Goal: Information Seeking & Learning: Check status

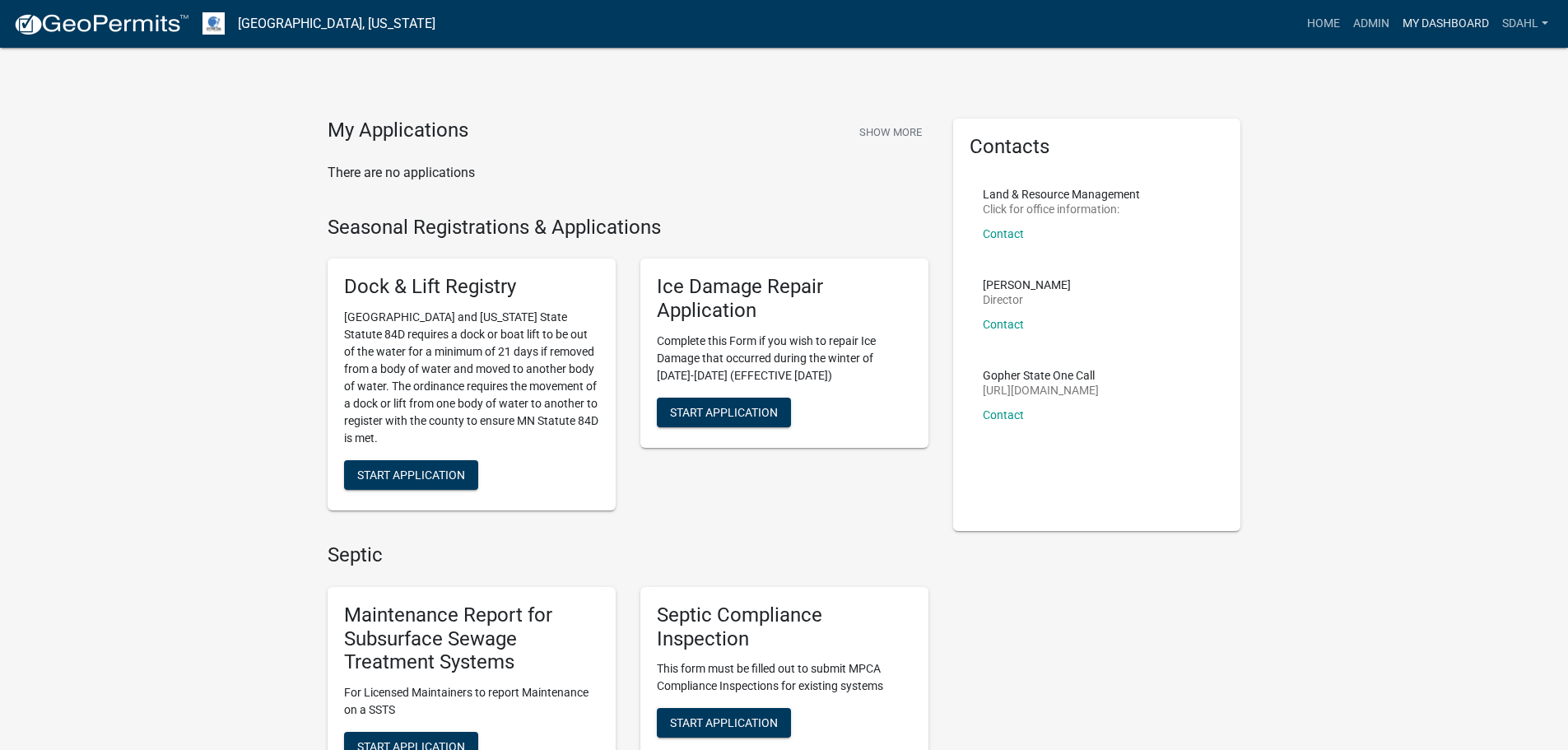
click at [1431, 20] on link "My Dashboard" at bounding box center [1445, 24] width 100 height 32
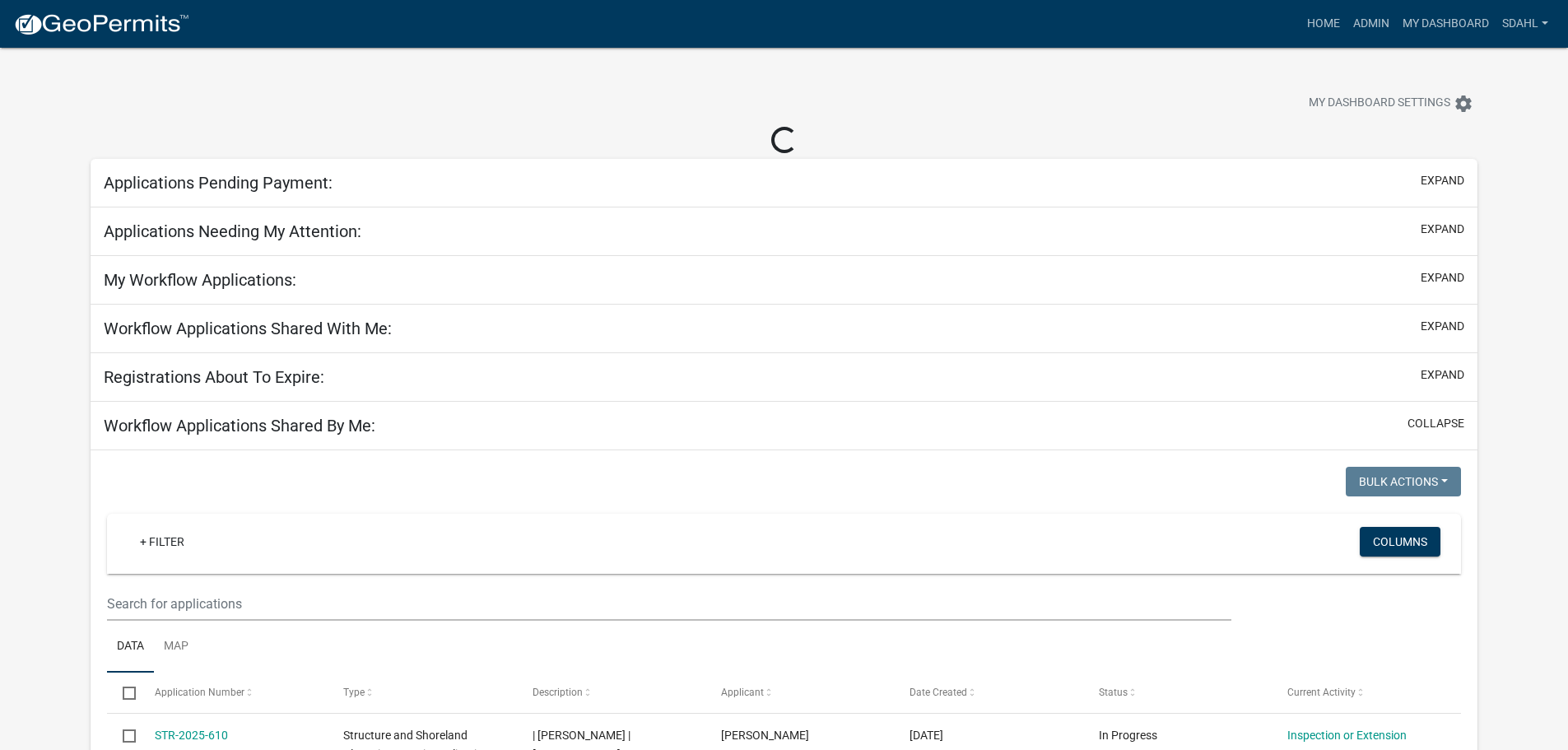
select select "3: 100"
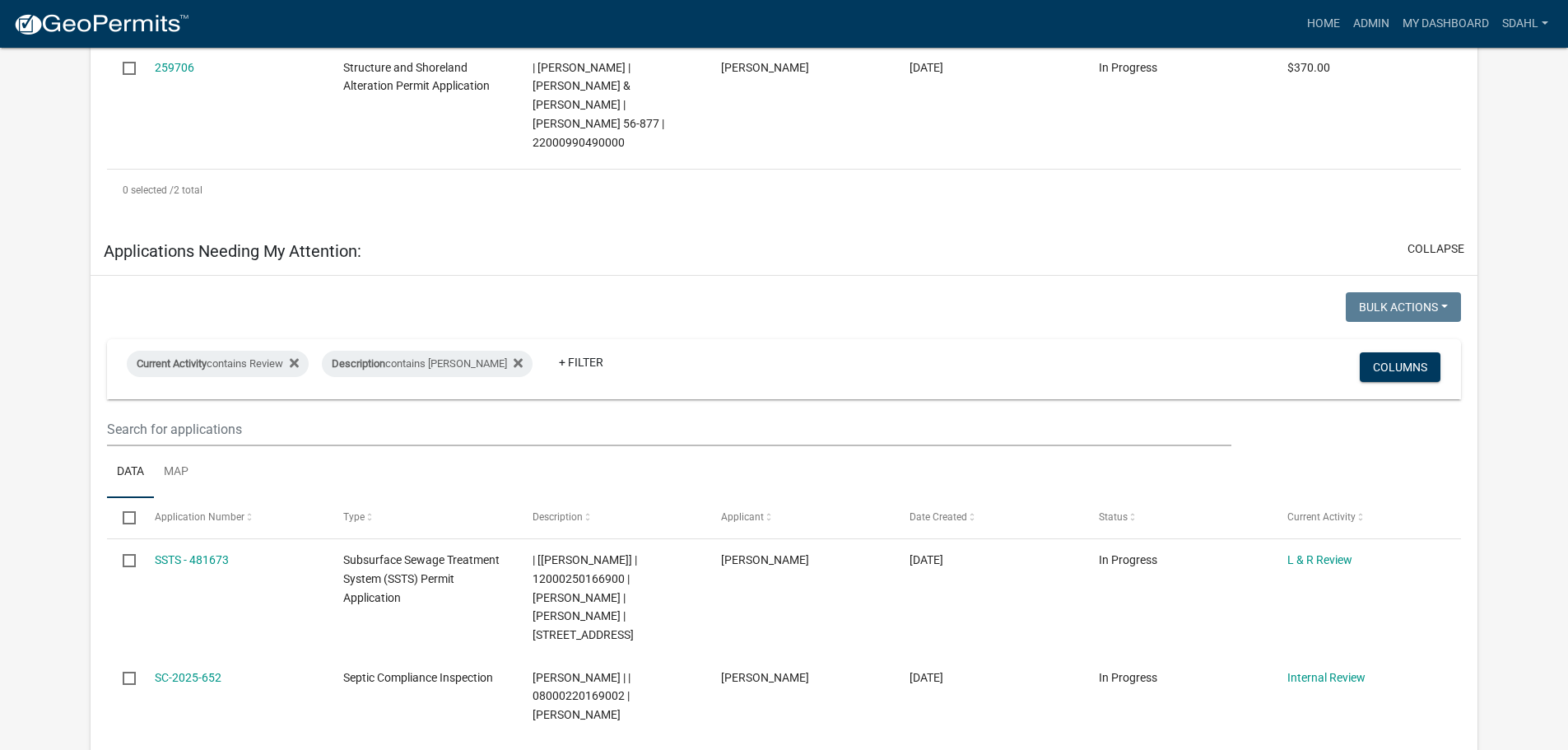
scroll to position [494, 0]
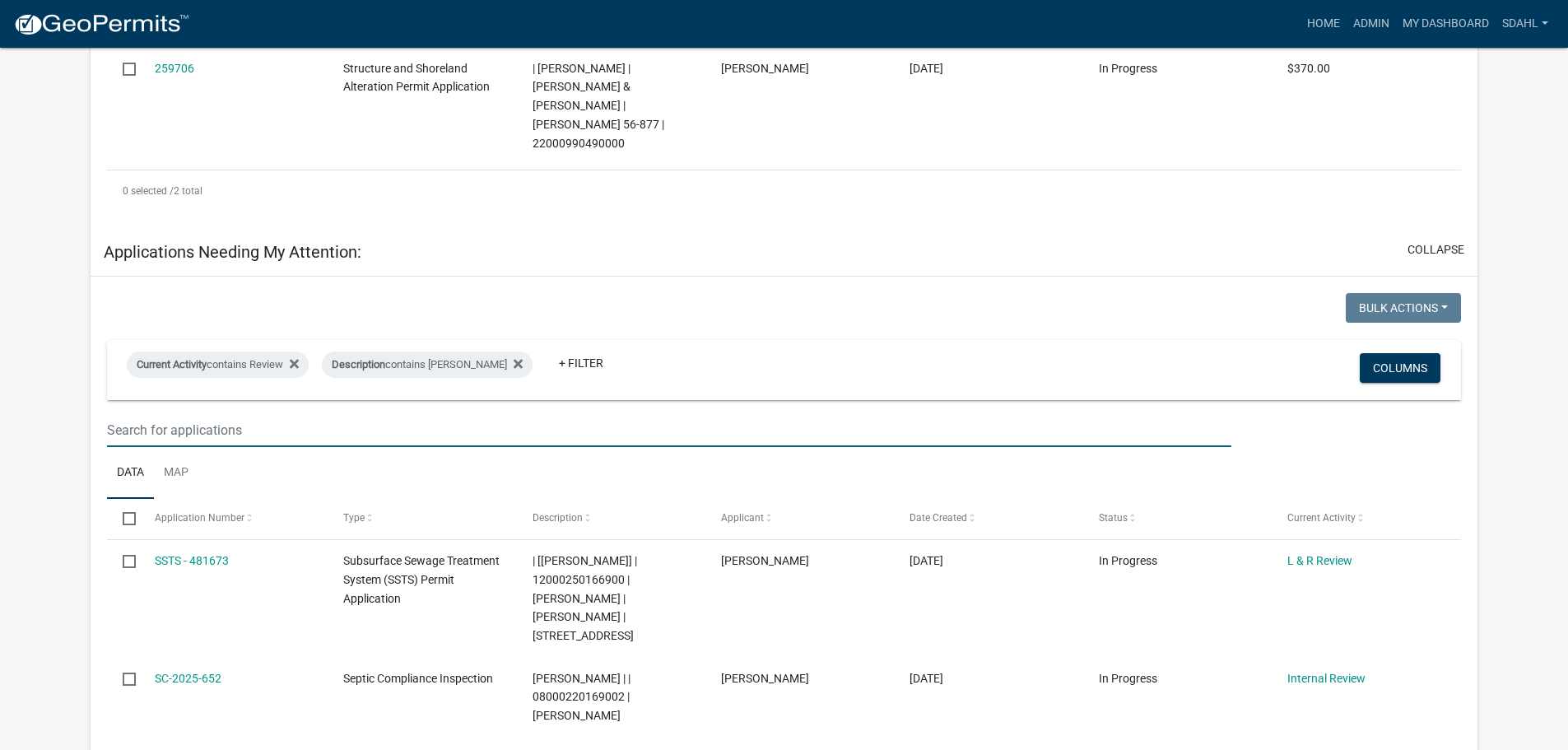
click at [242, 413] on input "text" at bounding box center [669, 429] width 1124 height 34
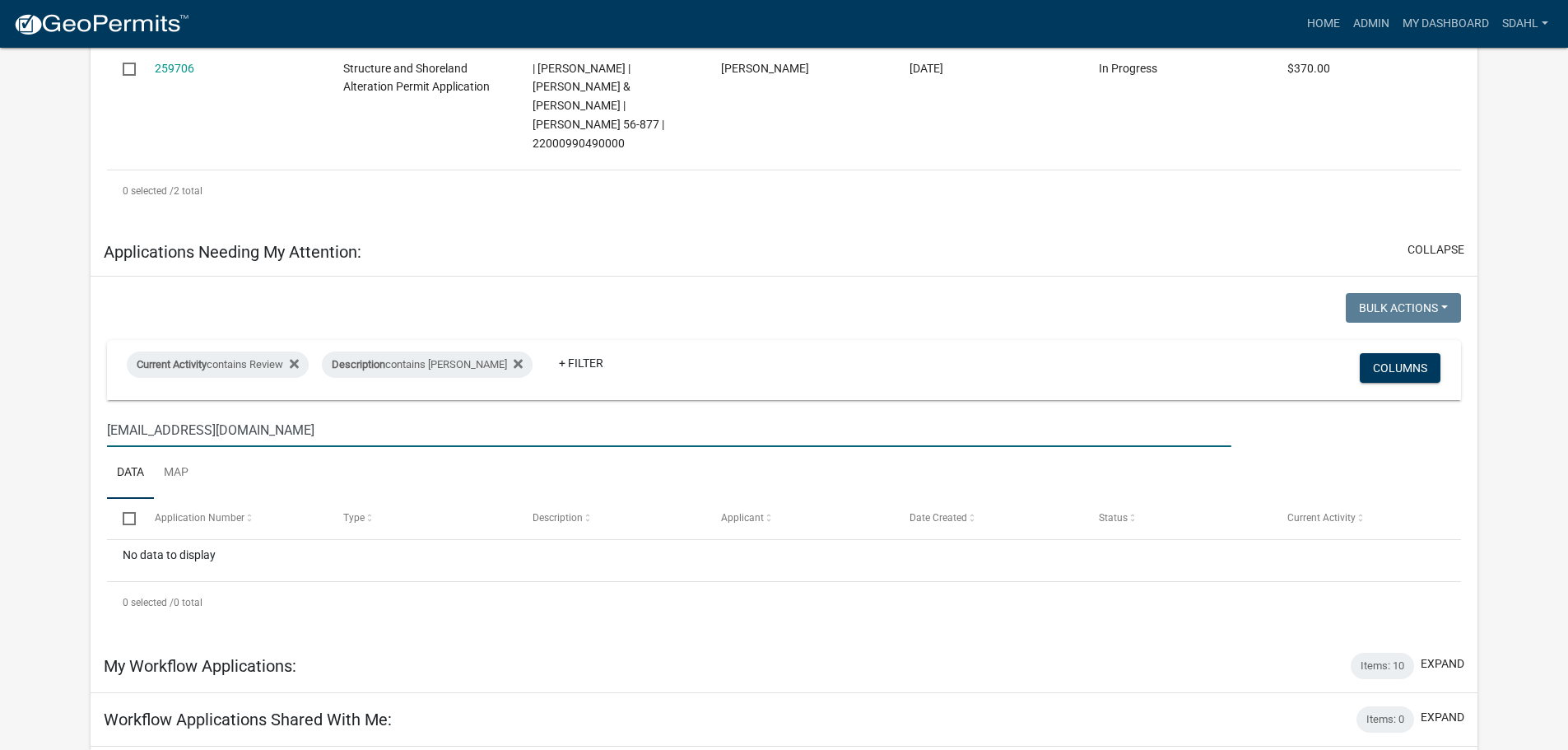
drag, startPoint x: 260, startPoint y: 394, endPoint x: 65, endPoint y: 410, distance: 195.7
click at [65, 410] on app-user-applications "more_horiz Home Admin My Dashboard sdahl Admin Account Logout My Dashboard Sett…" at bounding box center [784, 547] width 1568 height 1987
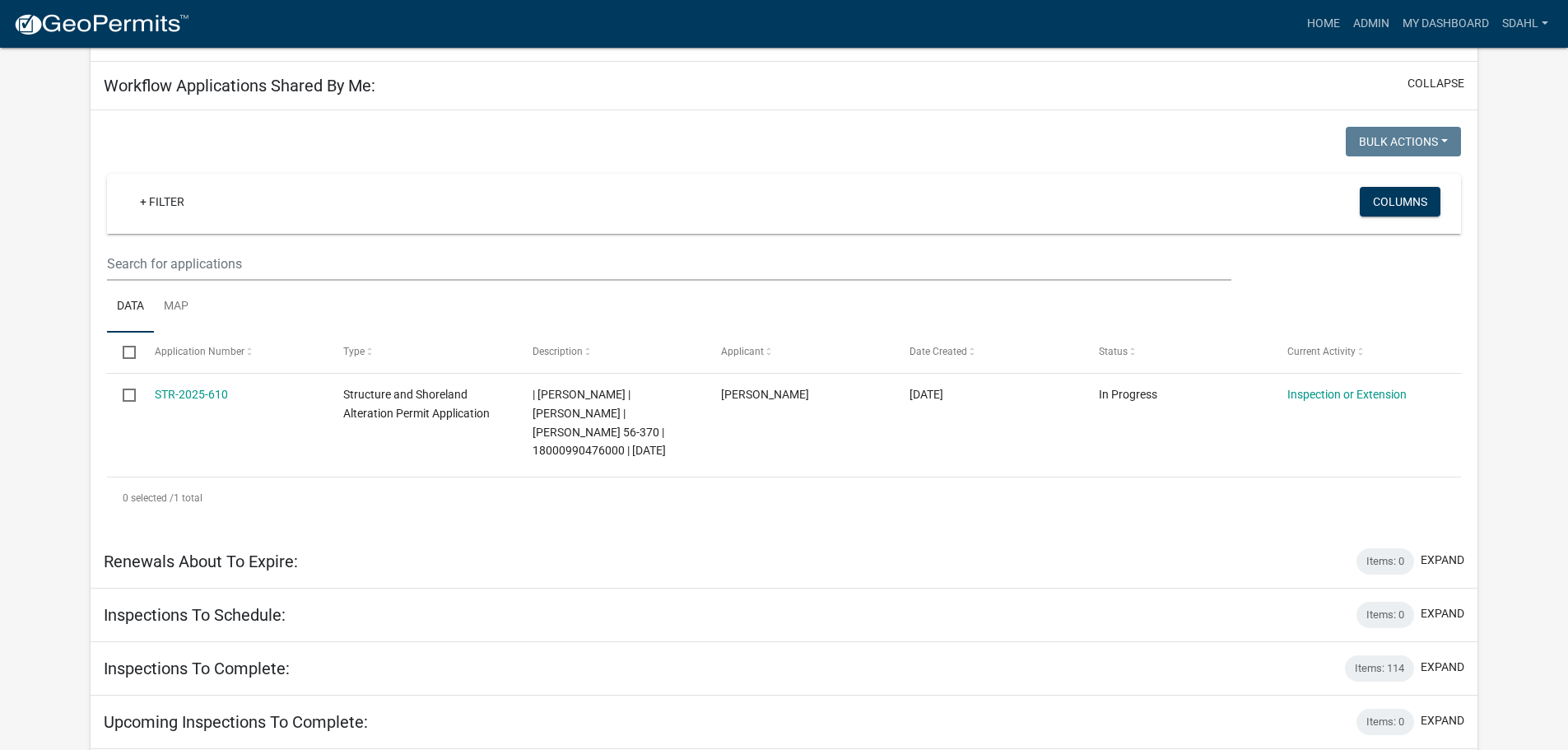
scroll to position [1235, 0]
type input "land@ottertailcounty.gov"
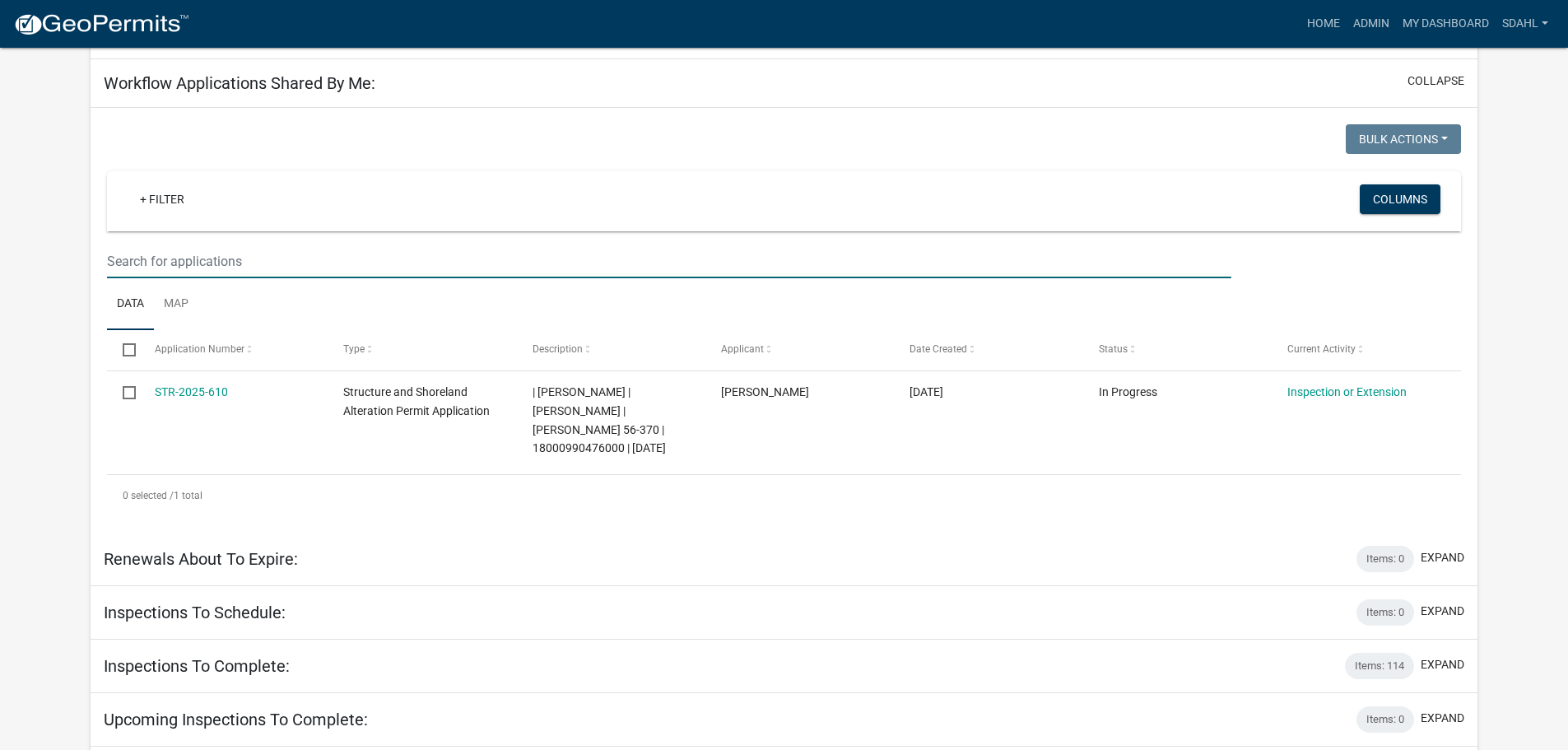
click at [238, 244] on input "text" at bounding box center [669, 261] width 1124 height 34
paste input "land@ottertailcounty.gov"
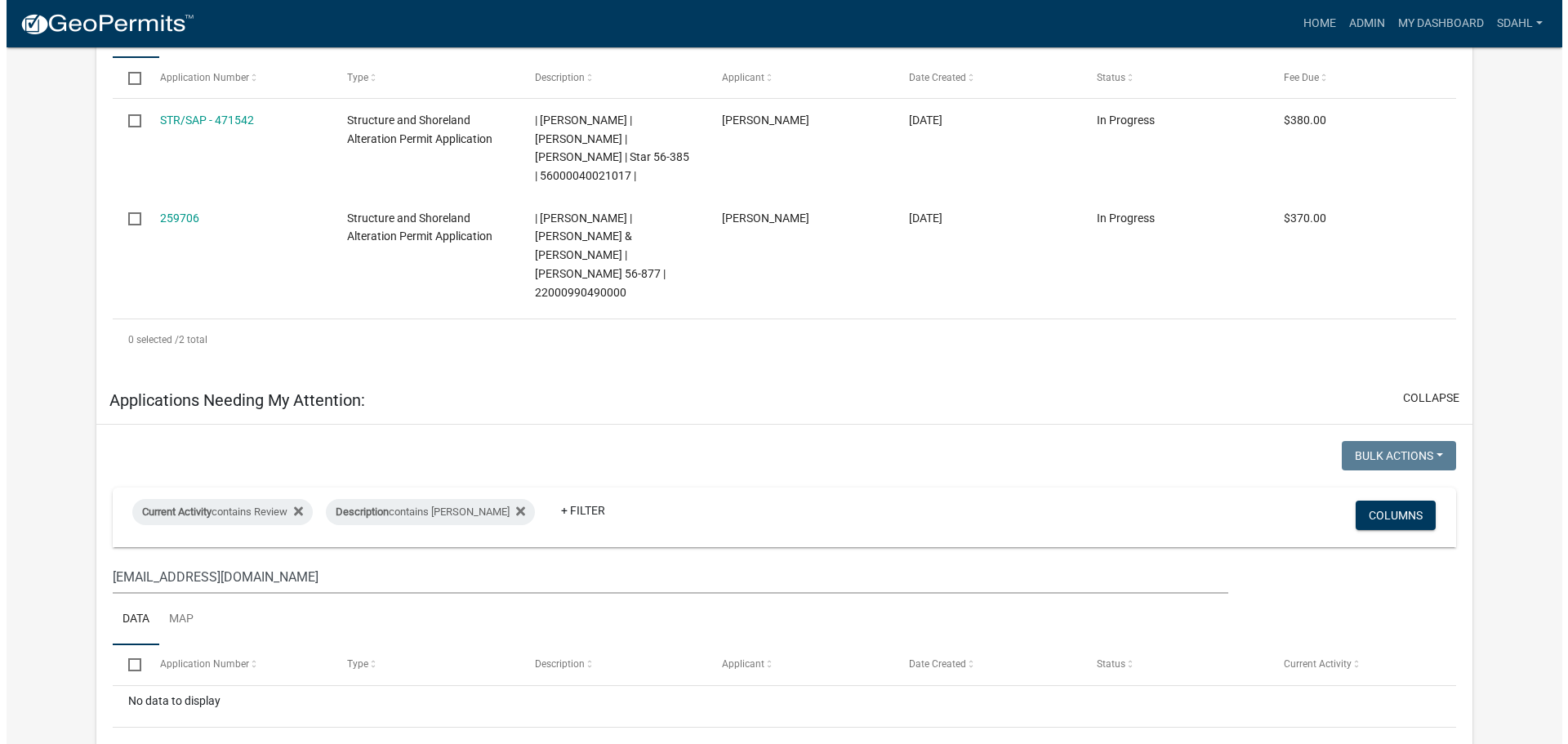
scroll to position [0, 0]
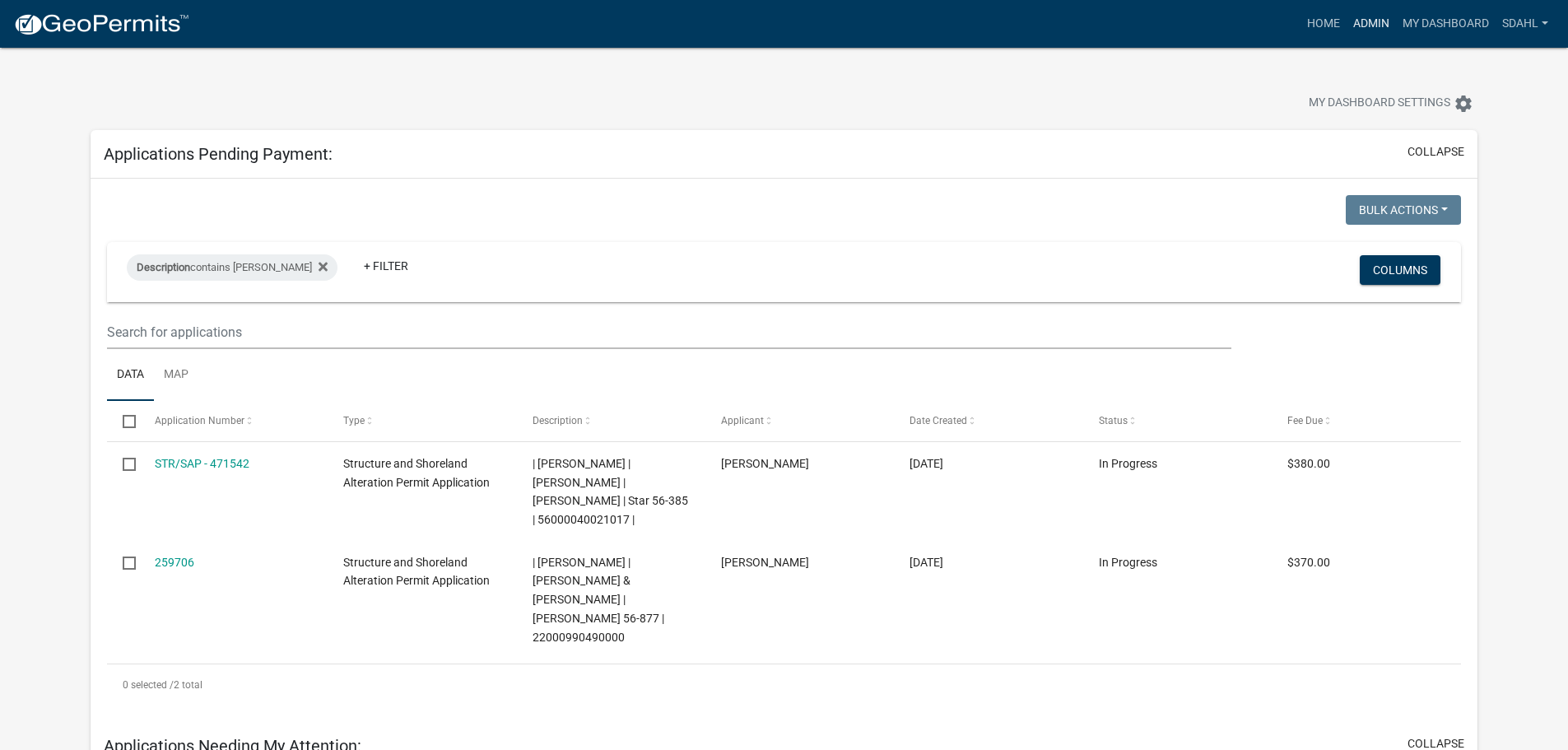
type input "land@ottertailcounty.gov"
click at [1368, 26] on link "Admin" at bounding box center [1372, 24] width 50 height 32
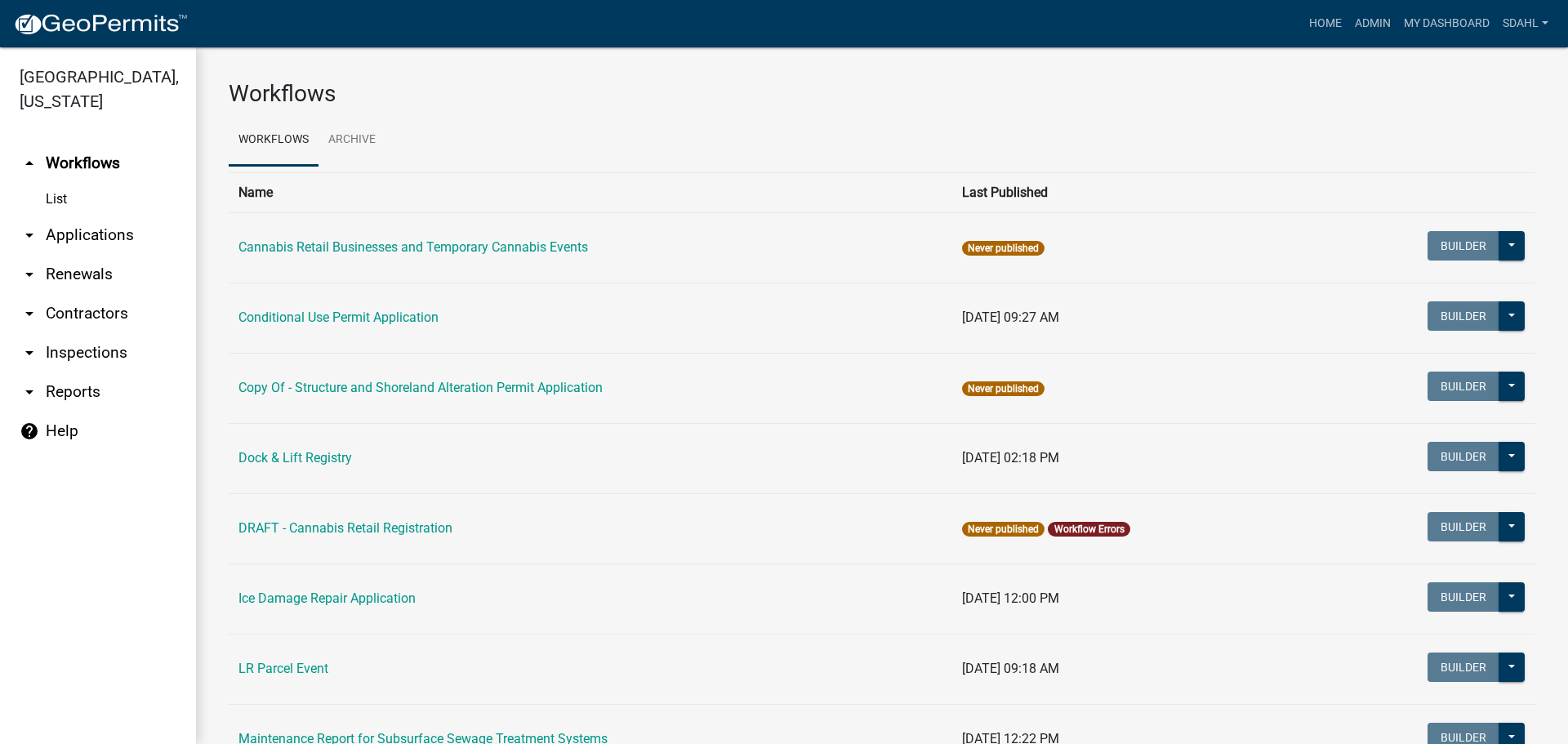
click at [80, 229] on link "arrow_drop_down Applications" at bounding box center [98, 235] width 196 height 39
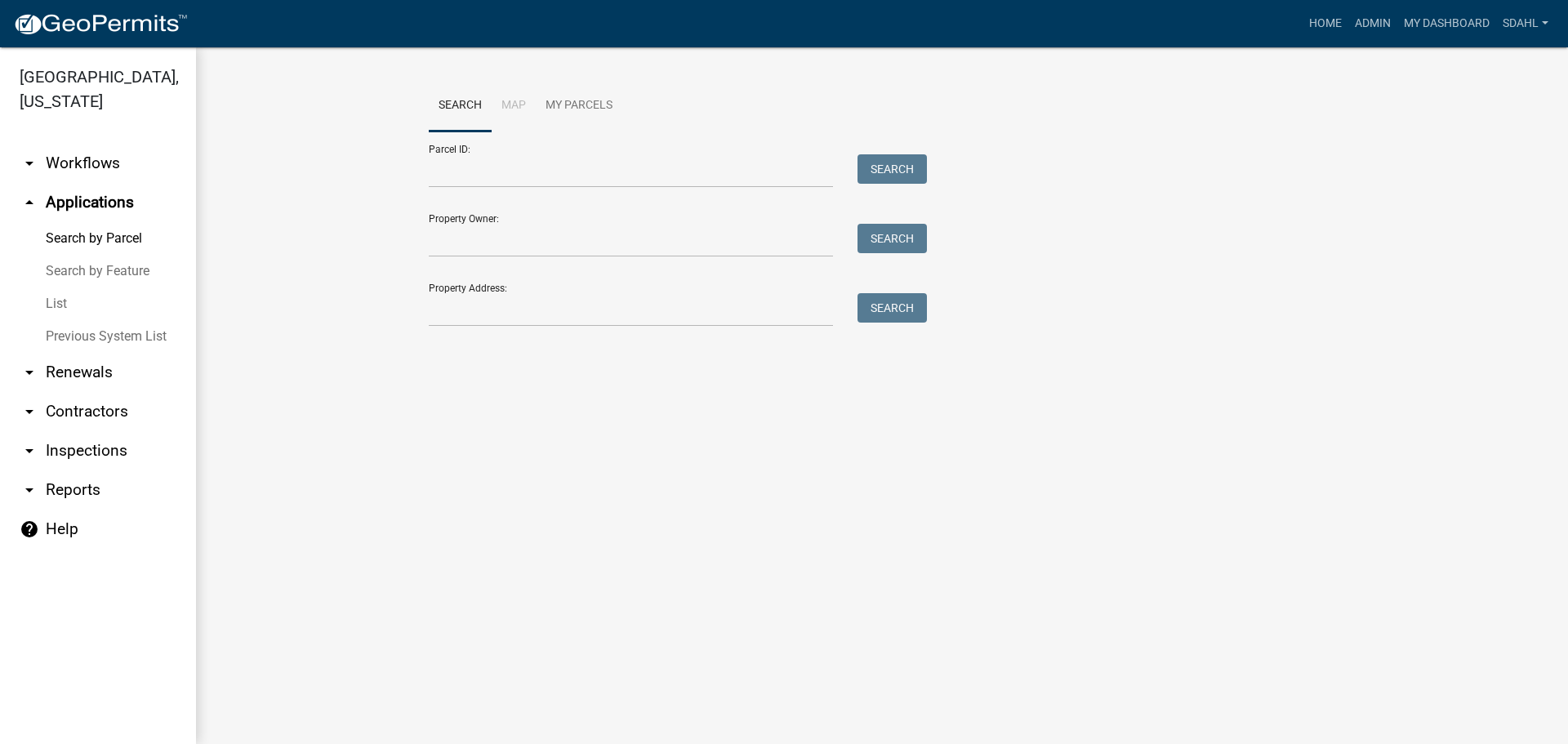
click at [93, 171] on link "arrow_drop_down Workflows" at bounding box center [98, 162] width 196 height 39
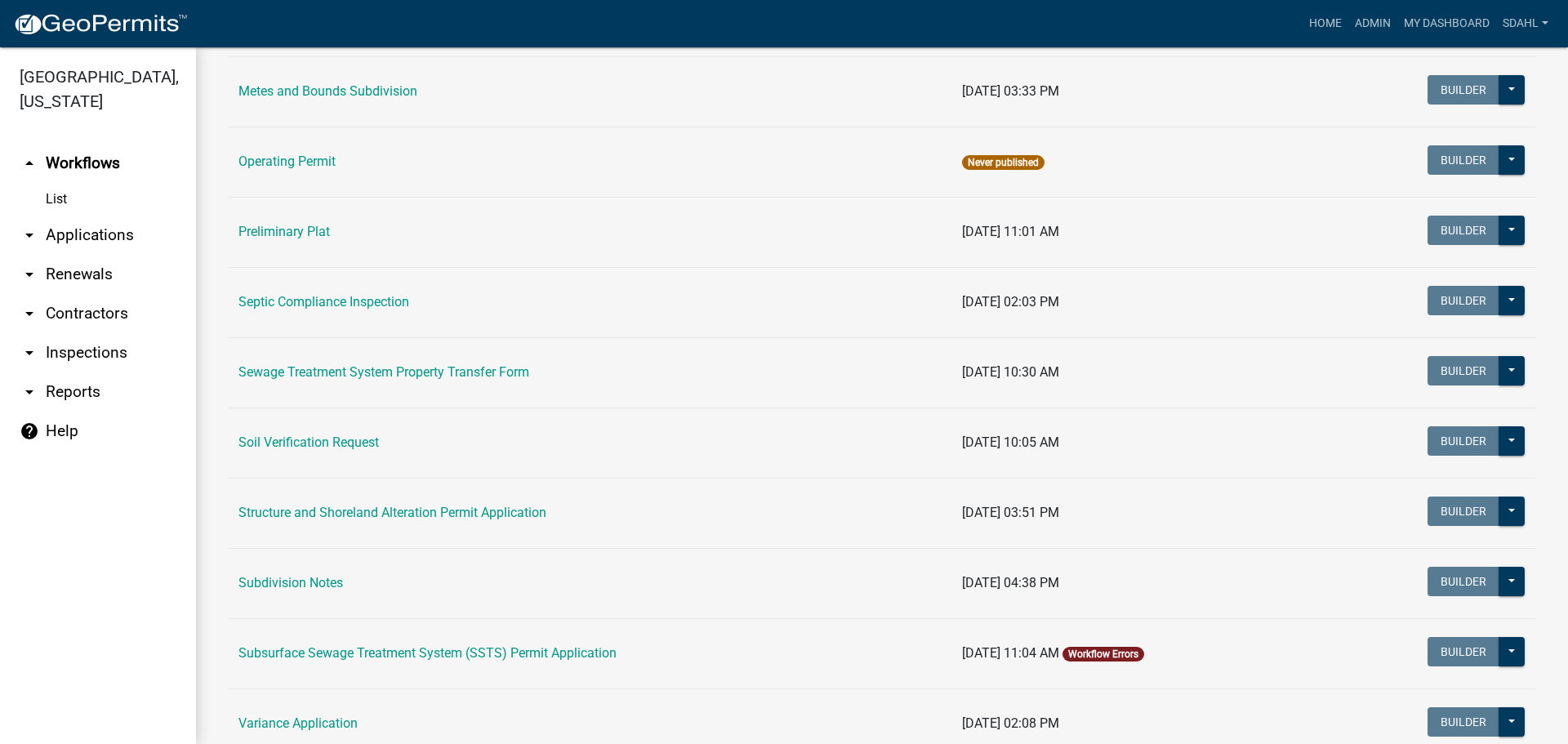
scroll to position [816, 0]
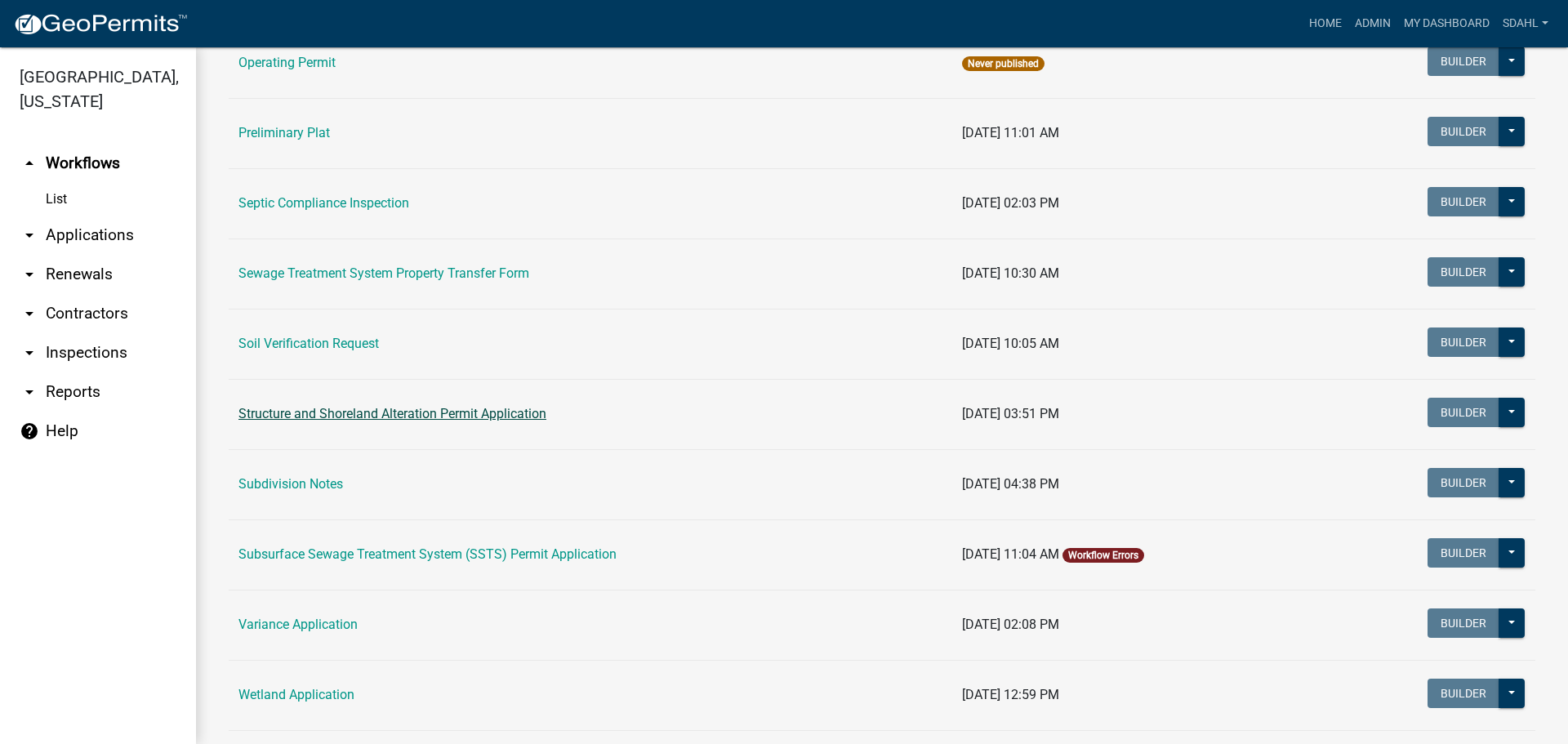
click at [434, 410] on link "Structure and Shoreland Alteration Permit Application" at bounding box center [392, 413] width 308 height 15
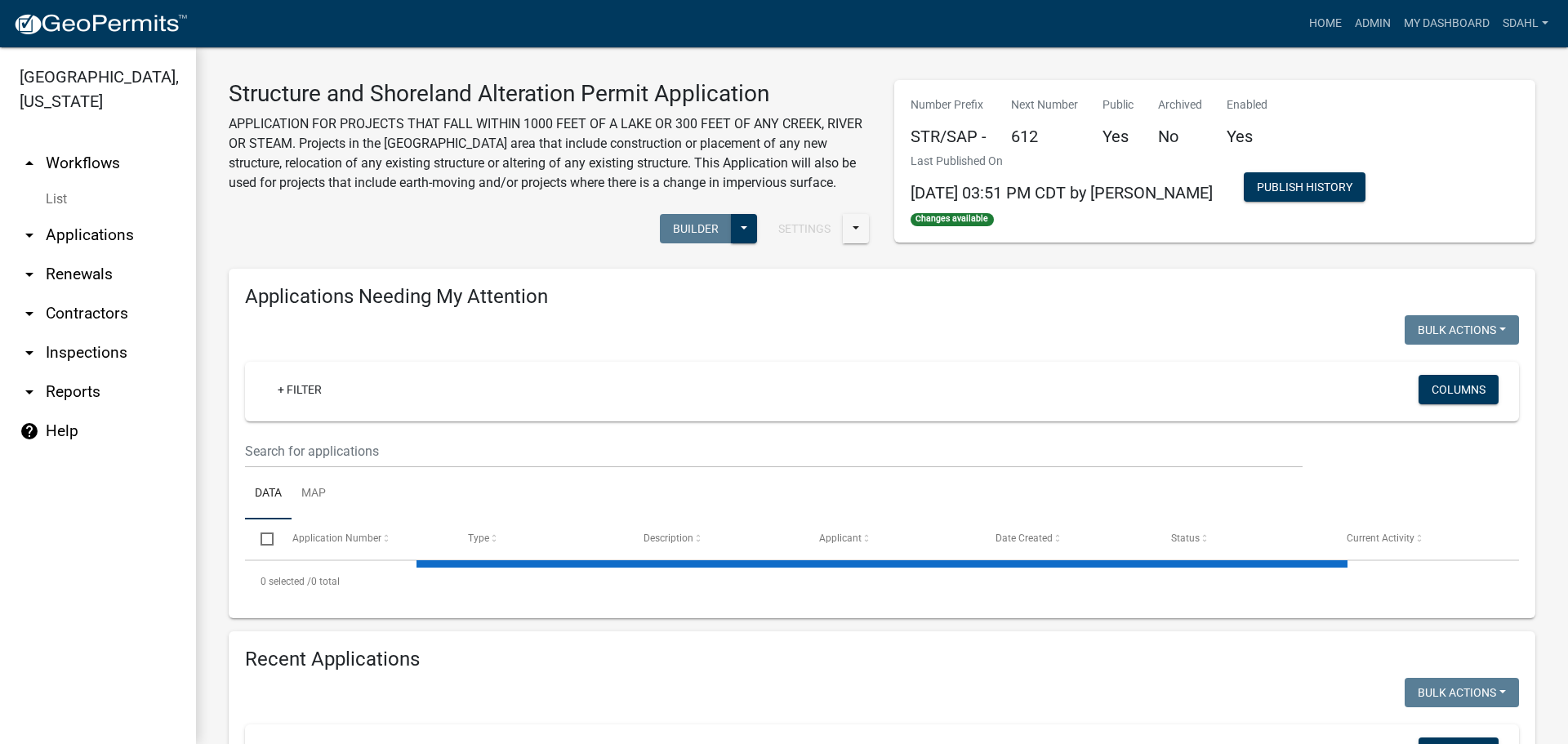
select select "1: 25"
select select "3: 100"
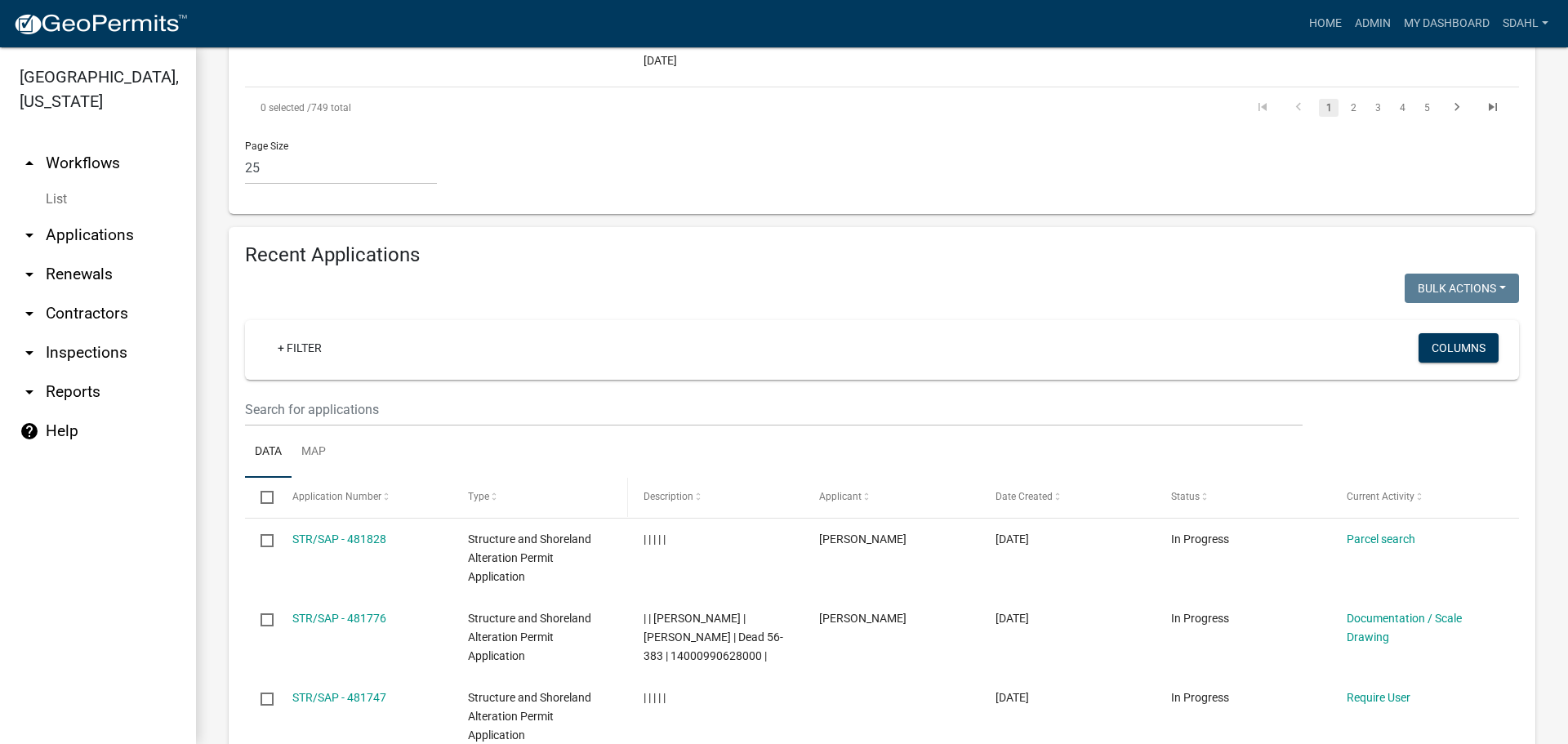
scroll to position [3021, 0]
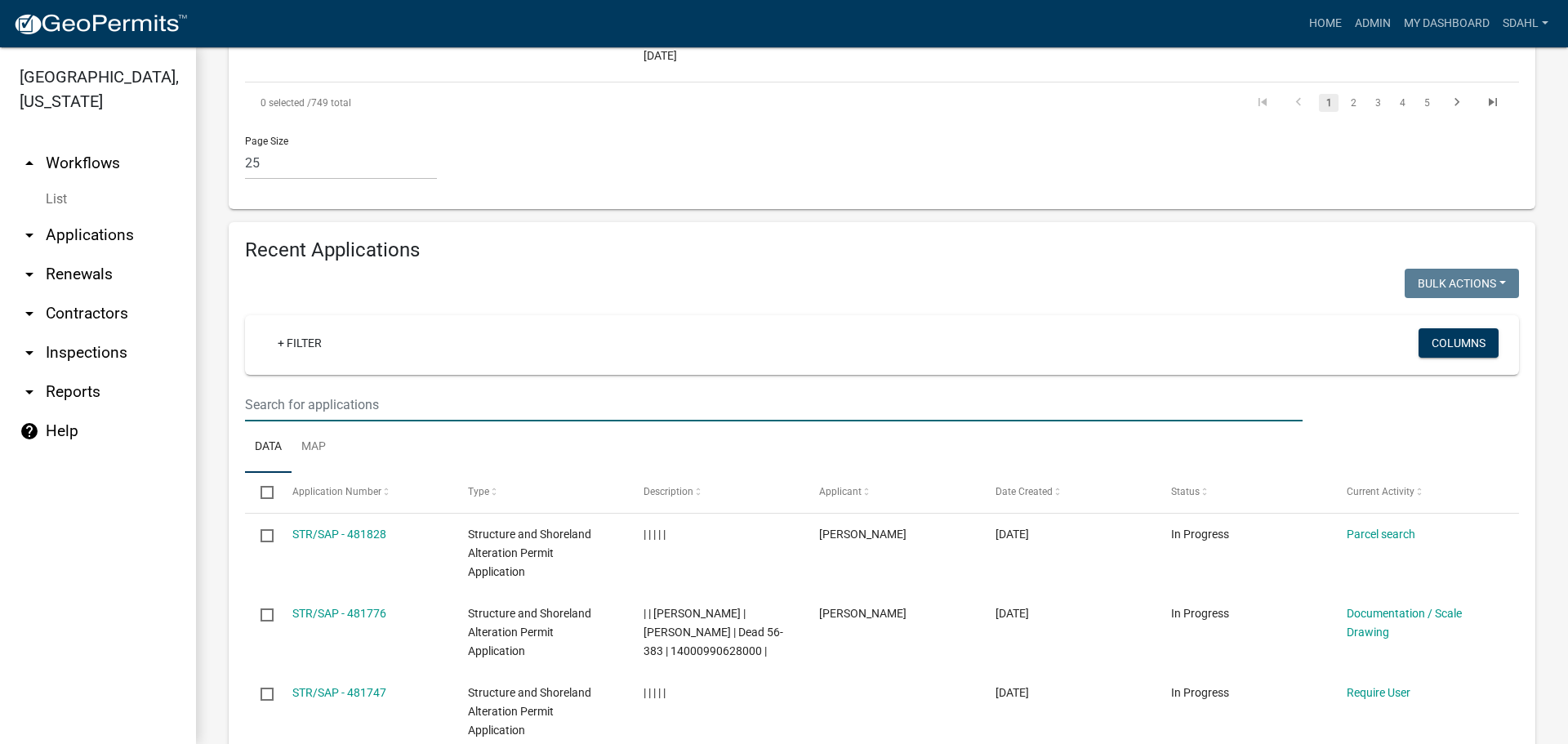
click at [362, 388] on input "text" at bounding box center [774, 404] width 1058 height 33
paste input "land@ottertailcounty.gov"
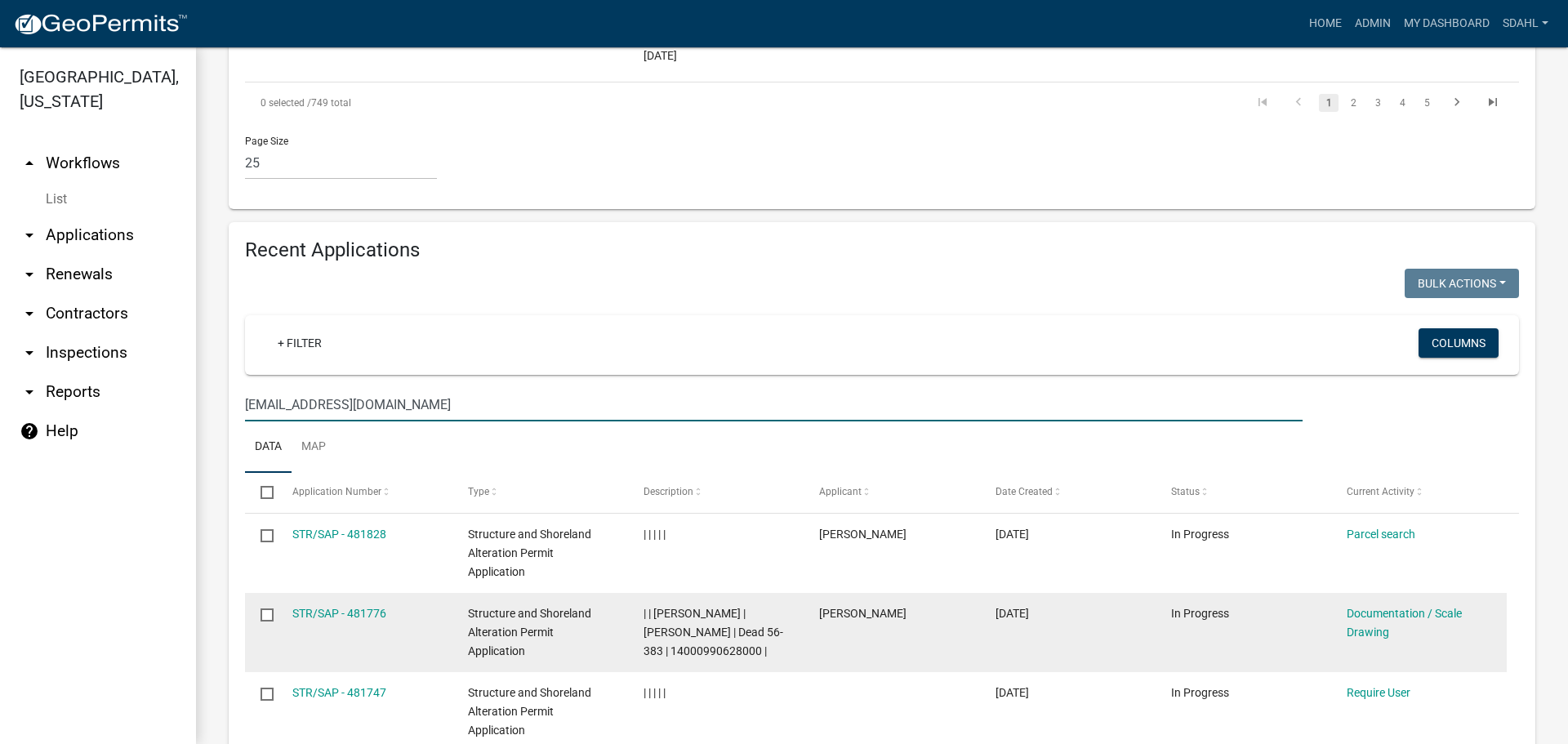
type input "land@ottertailcounty.gov"
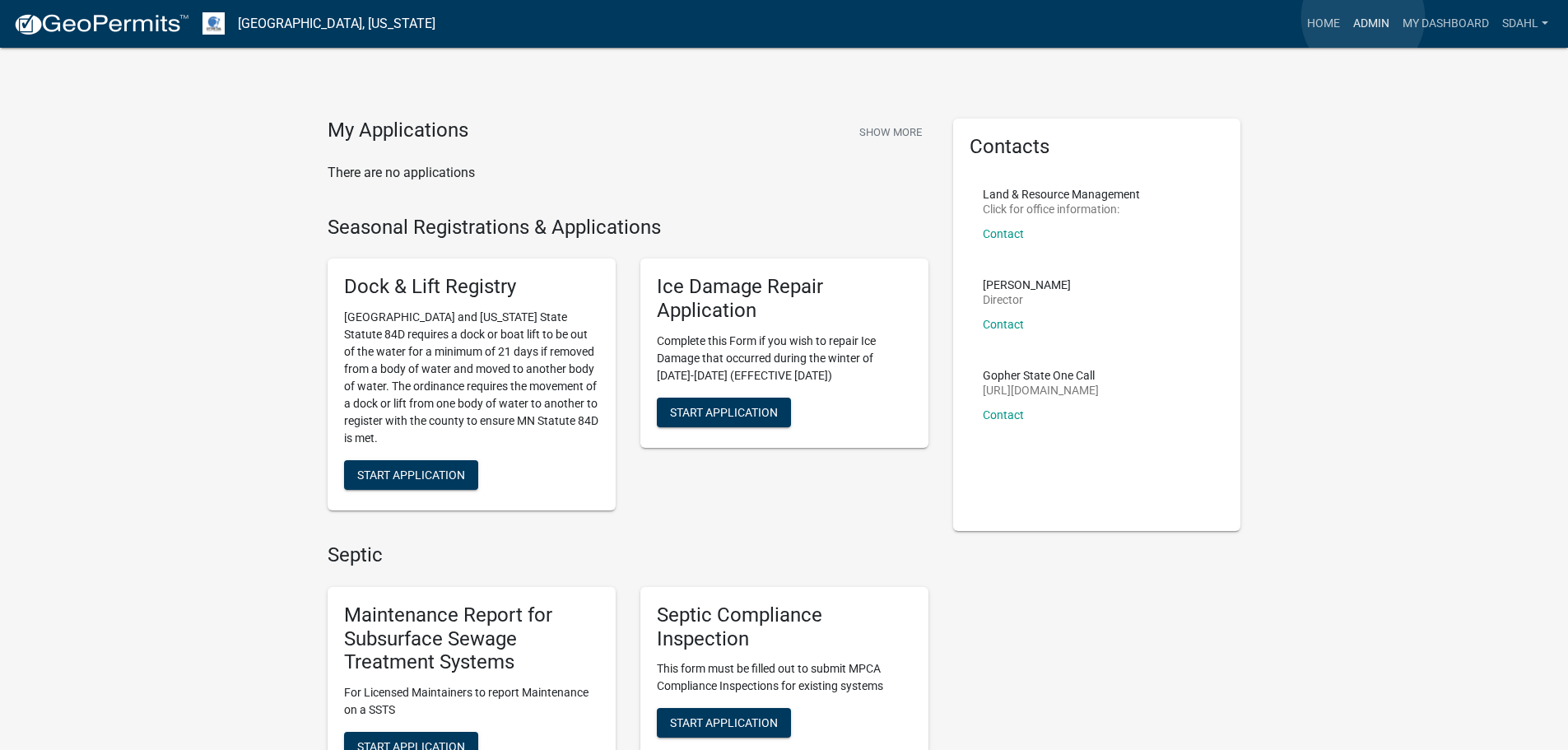
click at [1363, 17] on link "Admin" at bounding box center [1372, 24] width 50 height 32
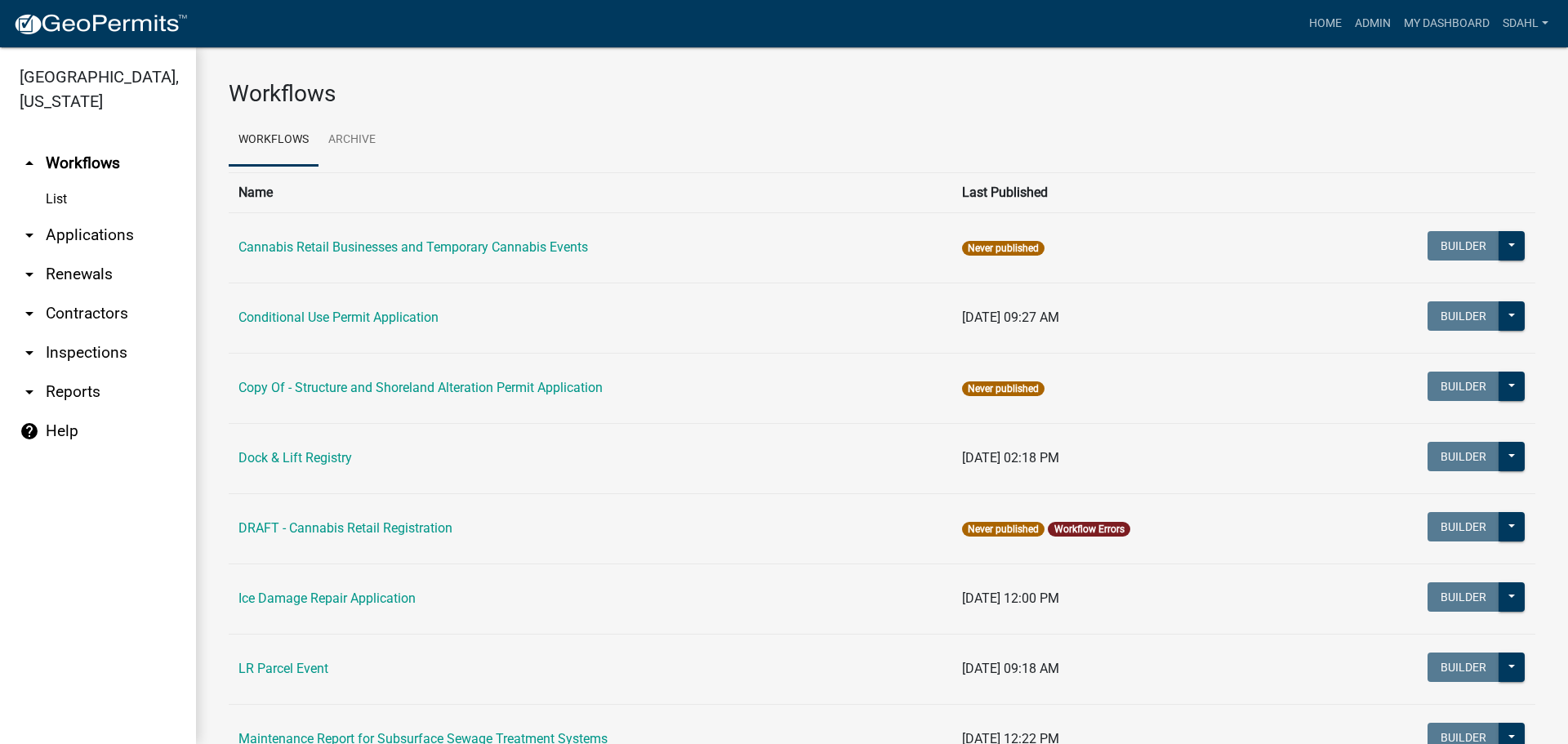
drag, startPoint x: 104, startPoint y: 229, endPoint x: 155, endPoint y: 250, distance: 55.2
click at [103, 229] on link "arrow_drop_down Applications" at bounding box center [98, 235] width 196 height 39
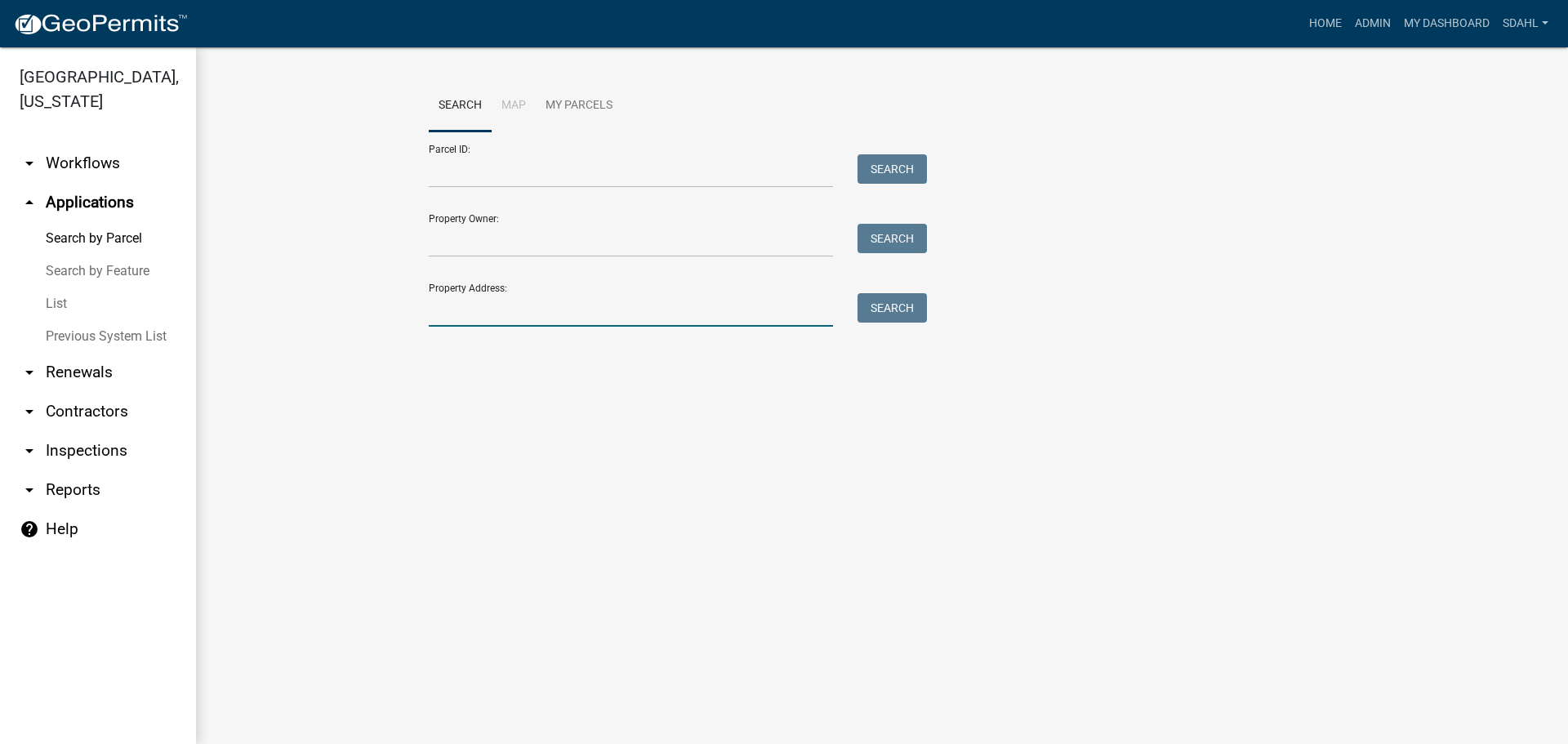
click at [564, 311] on input "Property Address:" at bounding box center [630, 309] width 404 height 33
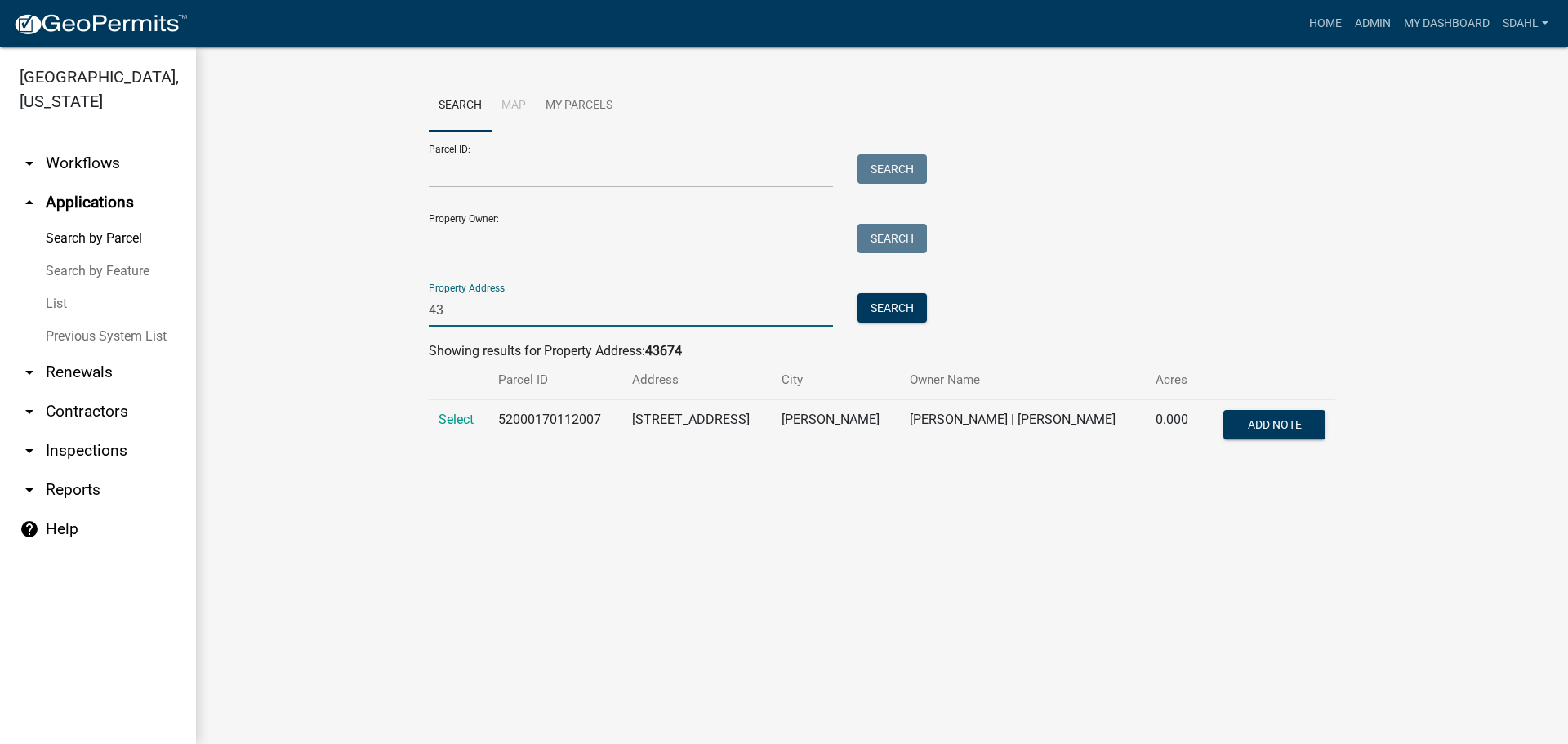
type input "4"
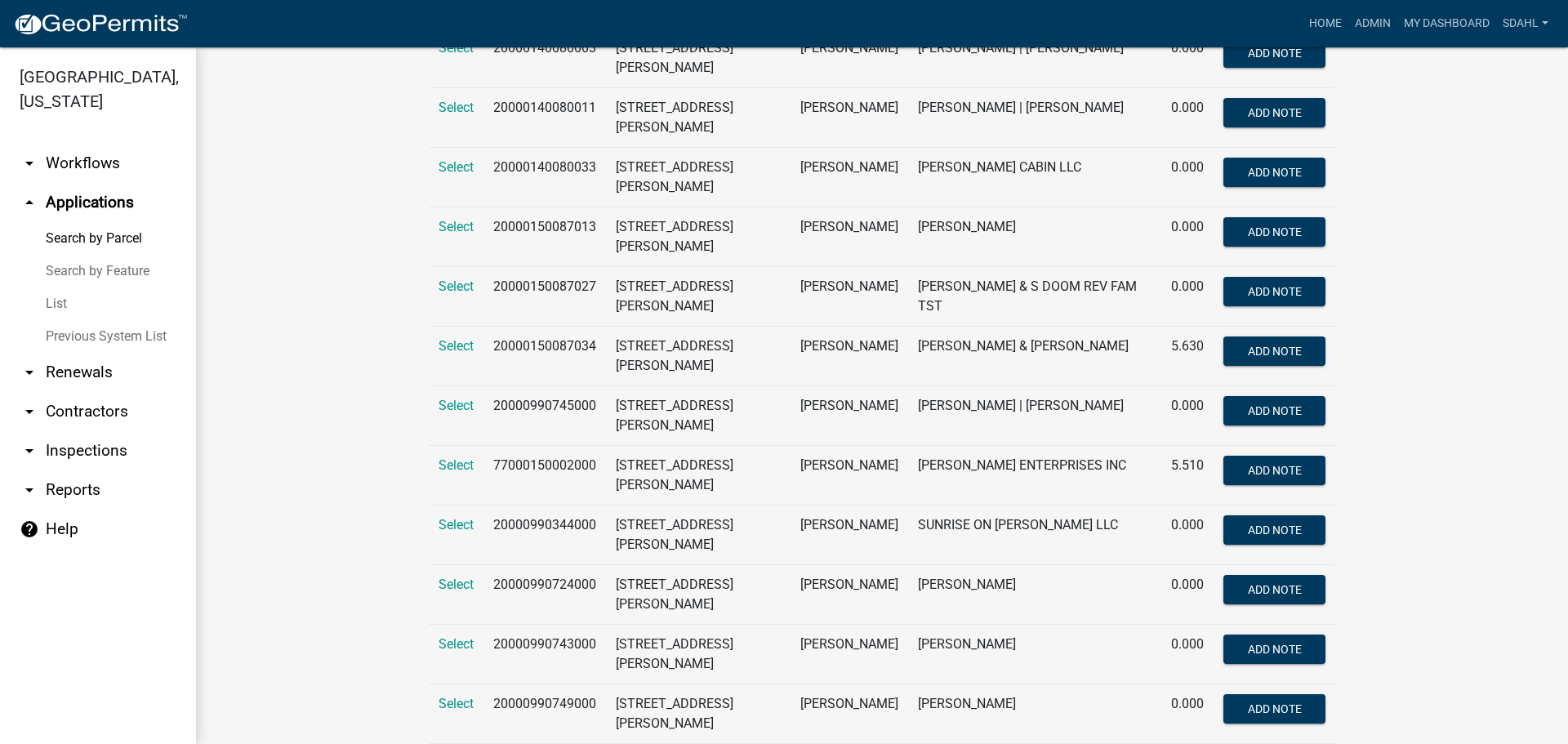
scroll to position [327, 0]
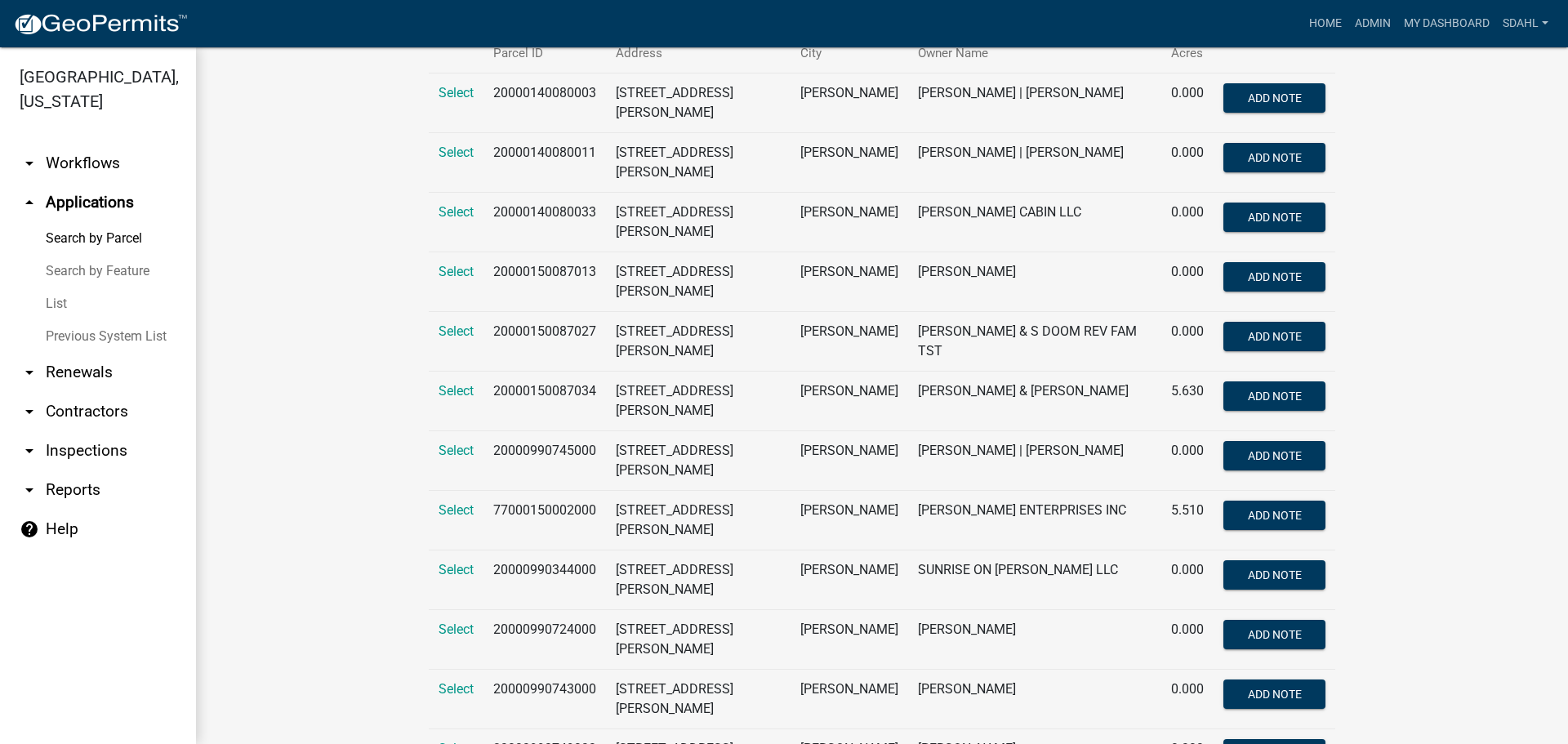
type input "paul"
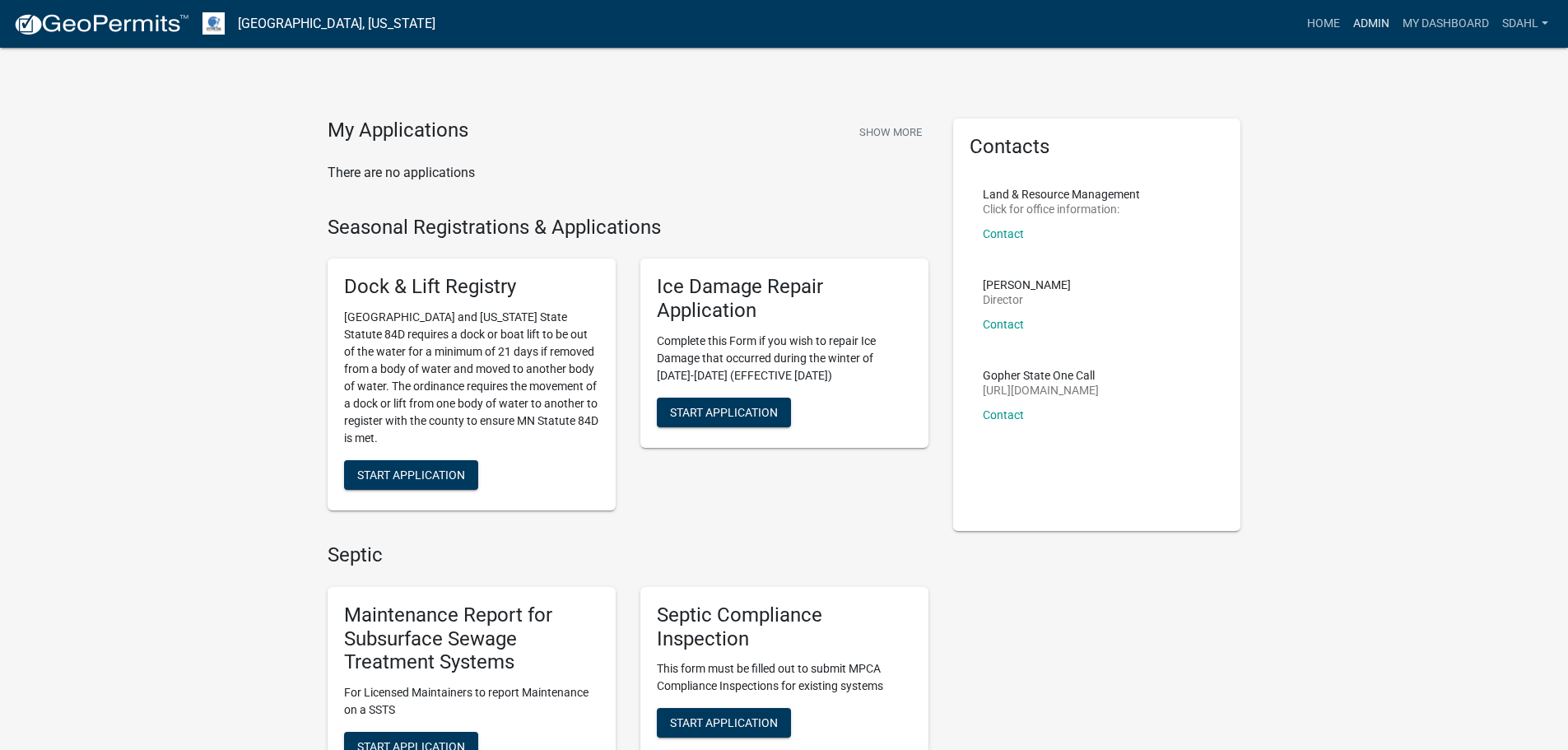
drag, startPoint x: 1357, startPoint y: 22, endPoint x: 1284, endPoint y: 37, distance: 74.5
click at [1355, 25] on link "Admin" at bounding box center [1372, 24] width 50 height 32
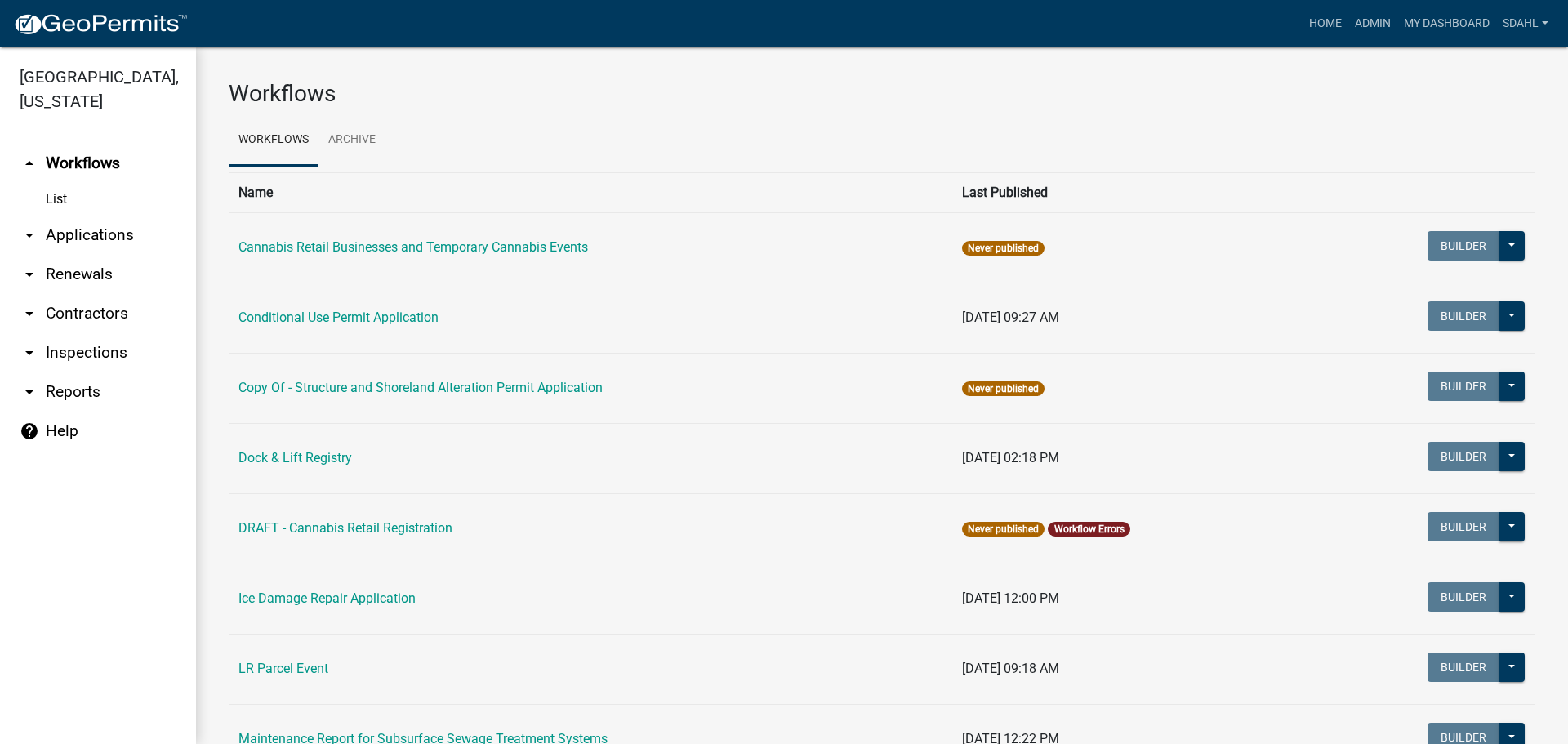
click at [119, 234] on link "arrow_drop_down Applications" at bounding box center [98, 235] width 196 height 39
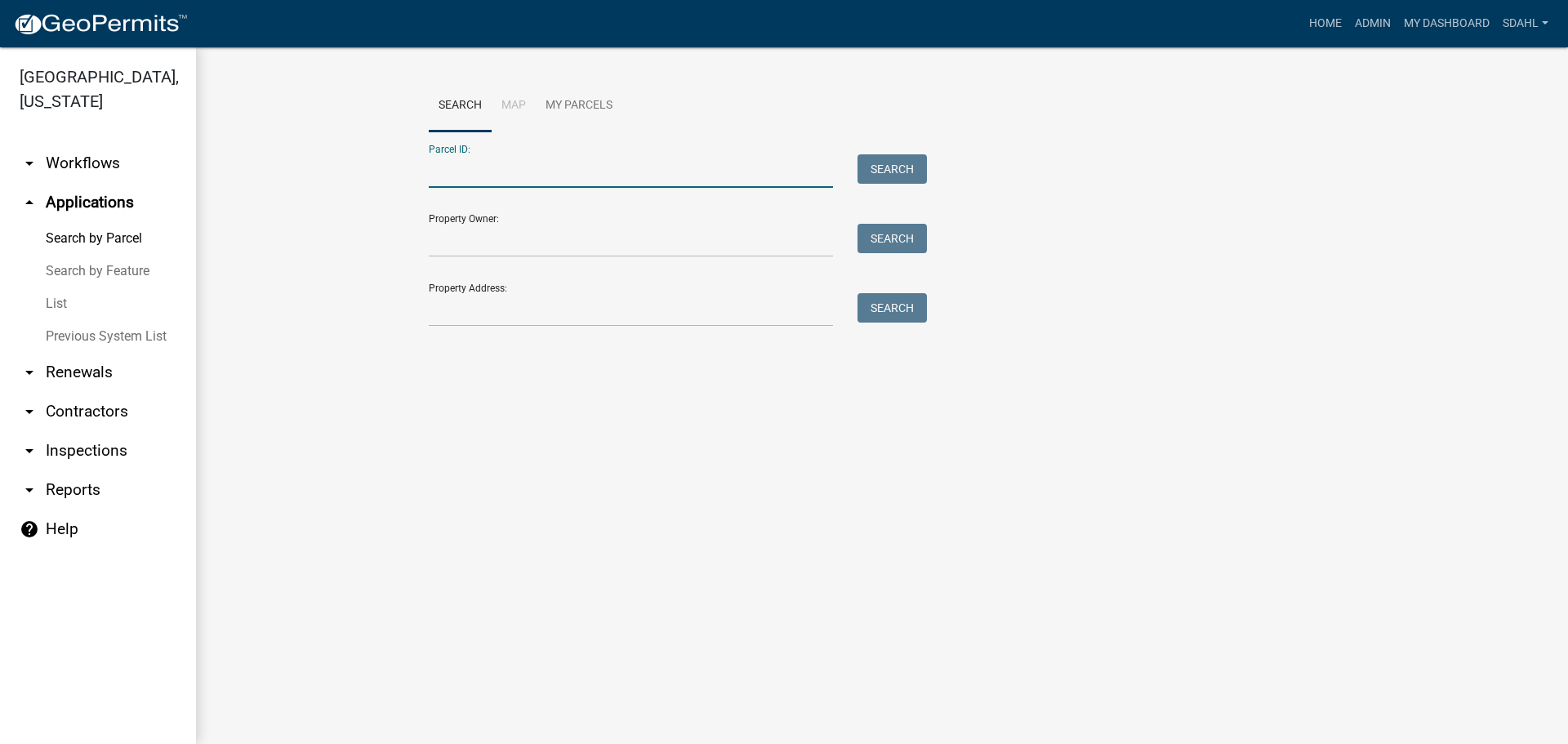
click at [472, 167] on input "Parcel ID:" at bounding box center [630, 170] width 404 height 33
paste input "20000140080021"
type input "20000140080021"
click at [873, 162] on button "Search" at bounding box center [891, 168] width 69 height 29
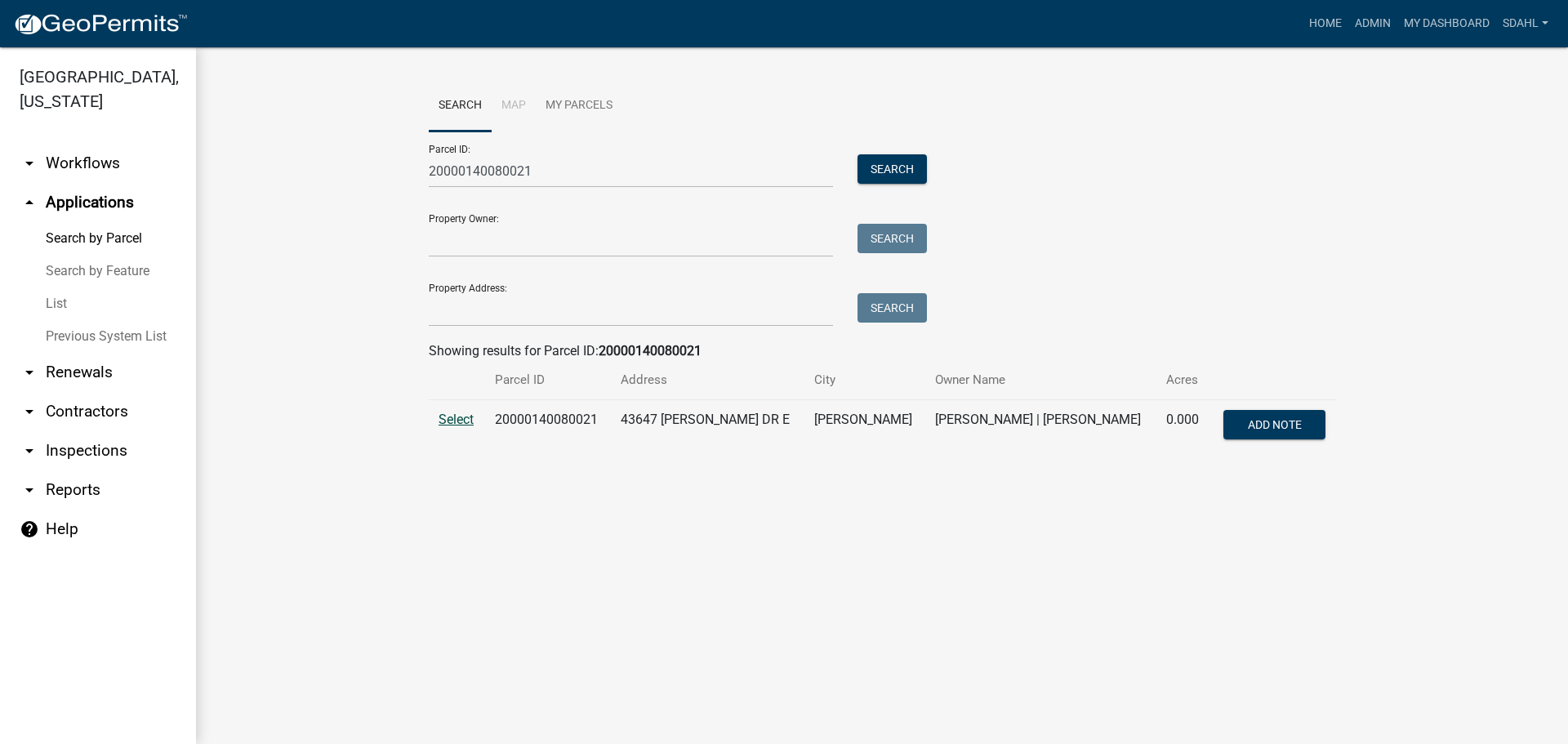
click at [449, 418] on span "Select" at bounding box center [455, 419] width 35 height 15
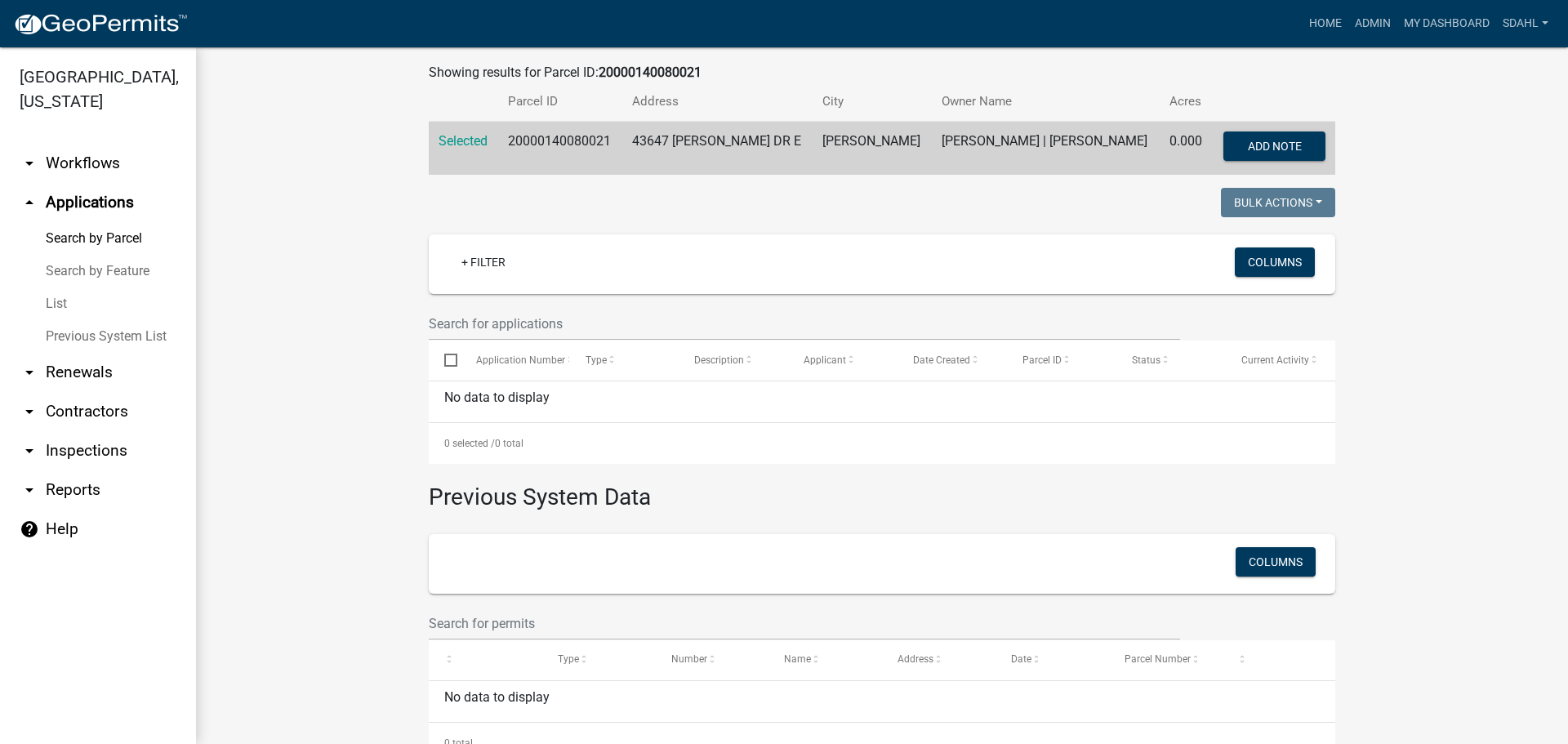
scroll to position [330, 0]
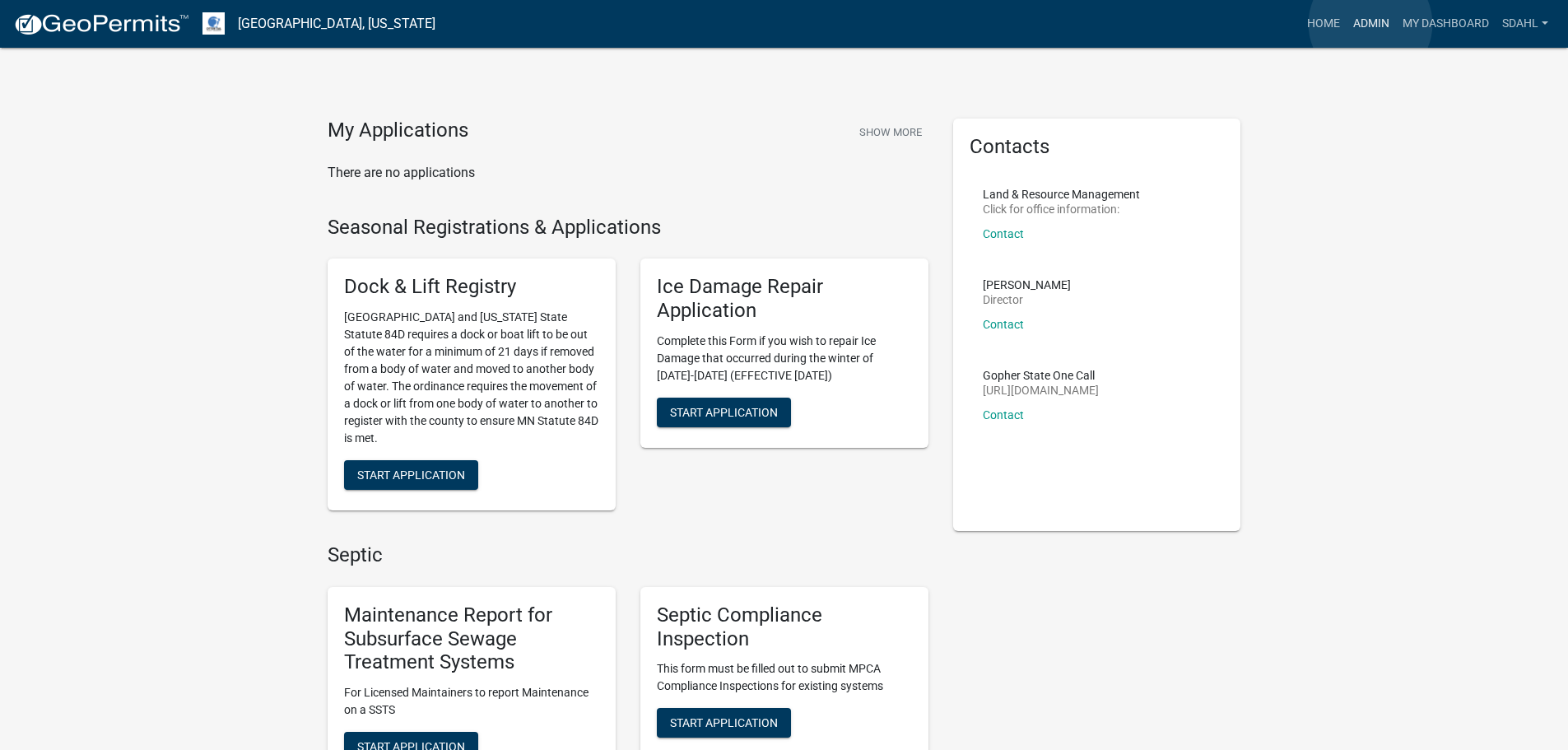
click at [1371, 24] on link "Admin" at bounding box center [1372, 24] width 50 height 32
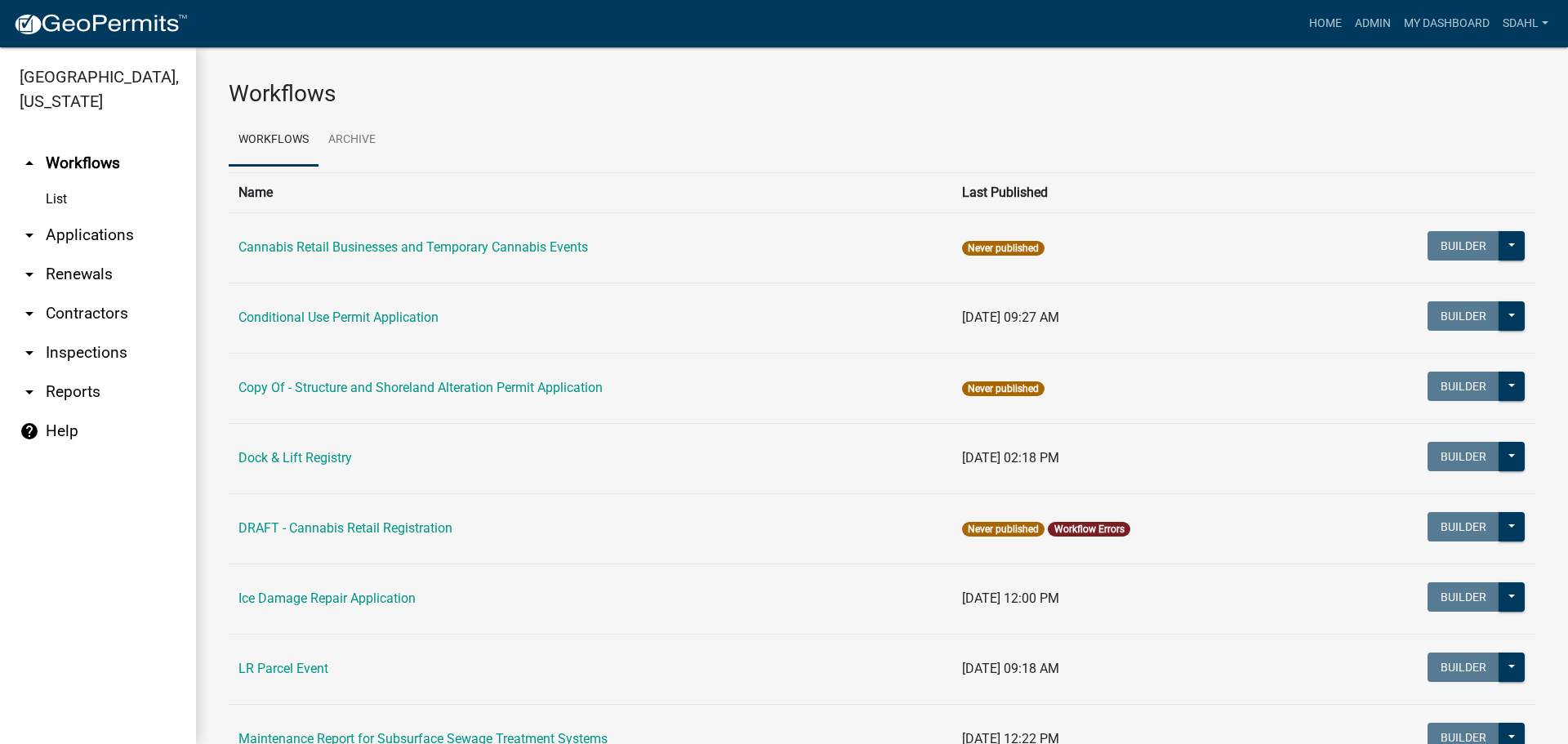
click at [96, 231] on link "arrow_drop_down Applications" at bounding box center [98, 235] width 196 height 39
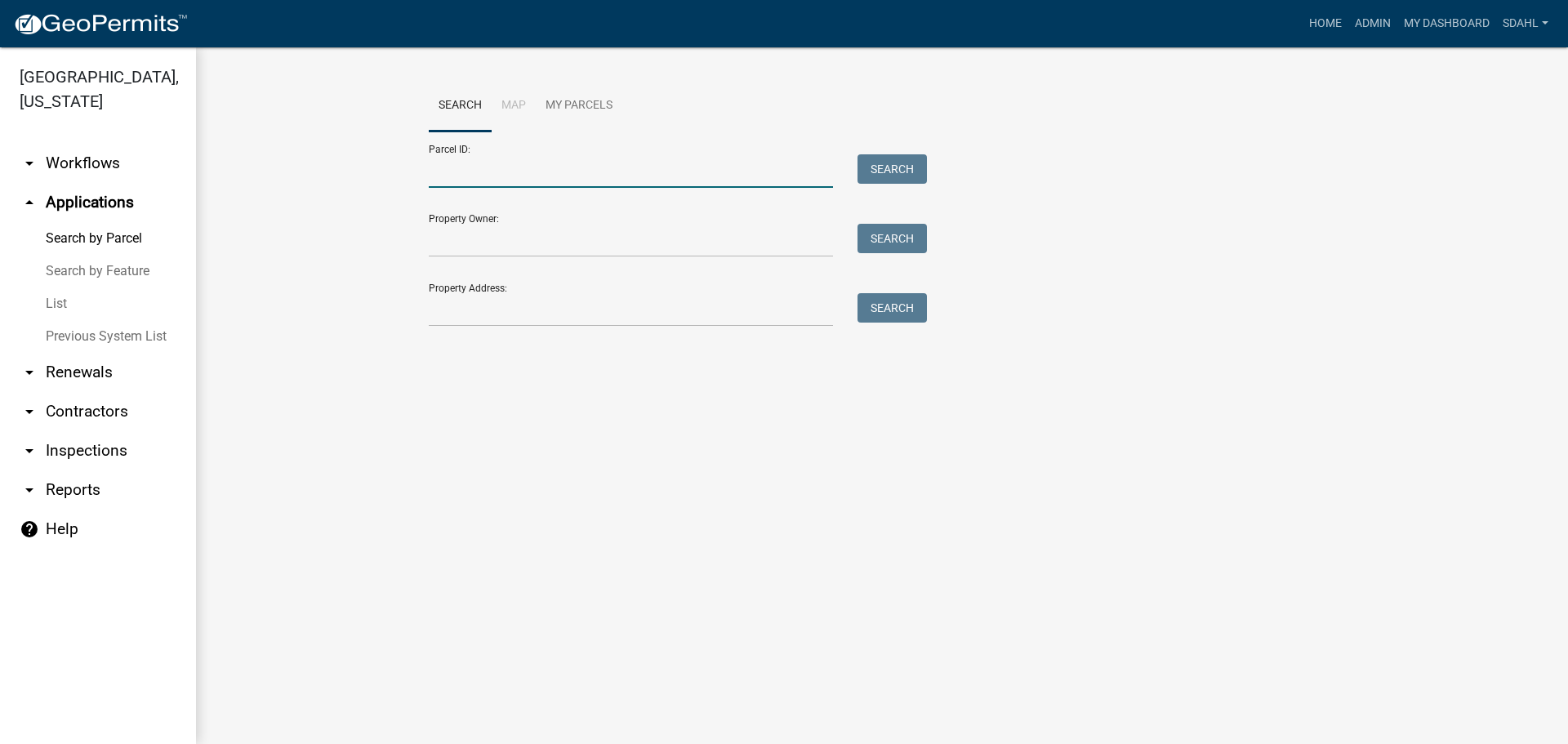
click at [561, 174] on input "Parcel ID:" at bounding box center [630, 170] width 404 height 33
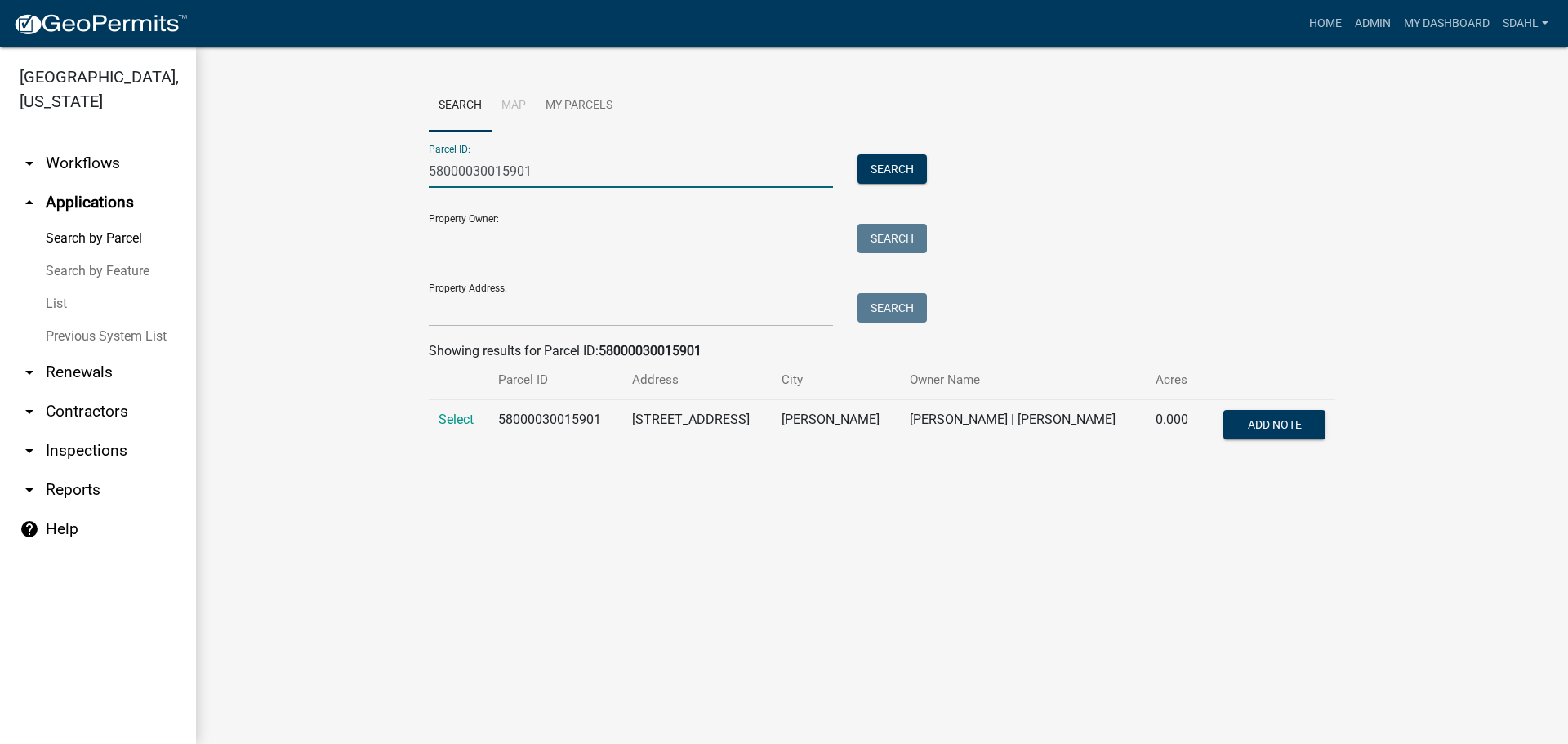
type input "58000030015901"
click at [436, 420] on td "Select" at bounding box center [458, 427] width 60 height 54
click at [449, 424] on span "Select" at bounding box center [455, 419] width 35 height 15
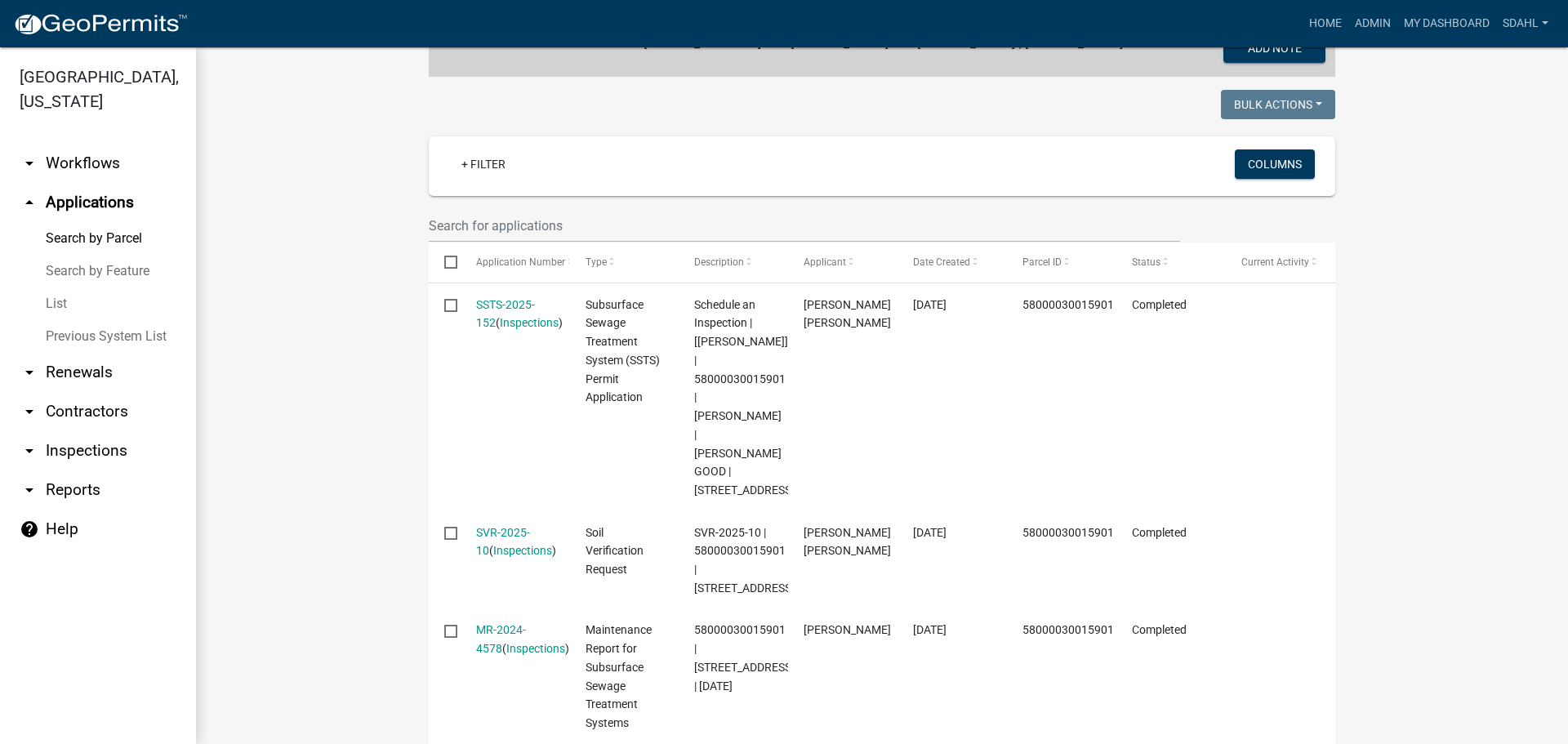
scroll to position [327, 0]
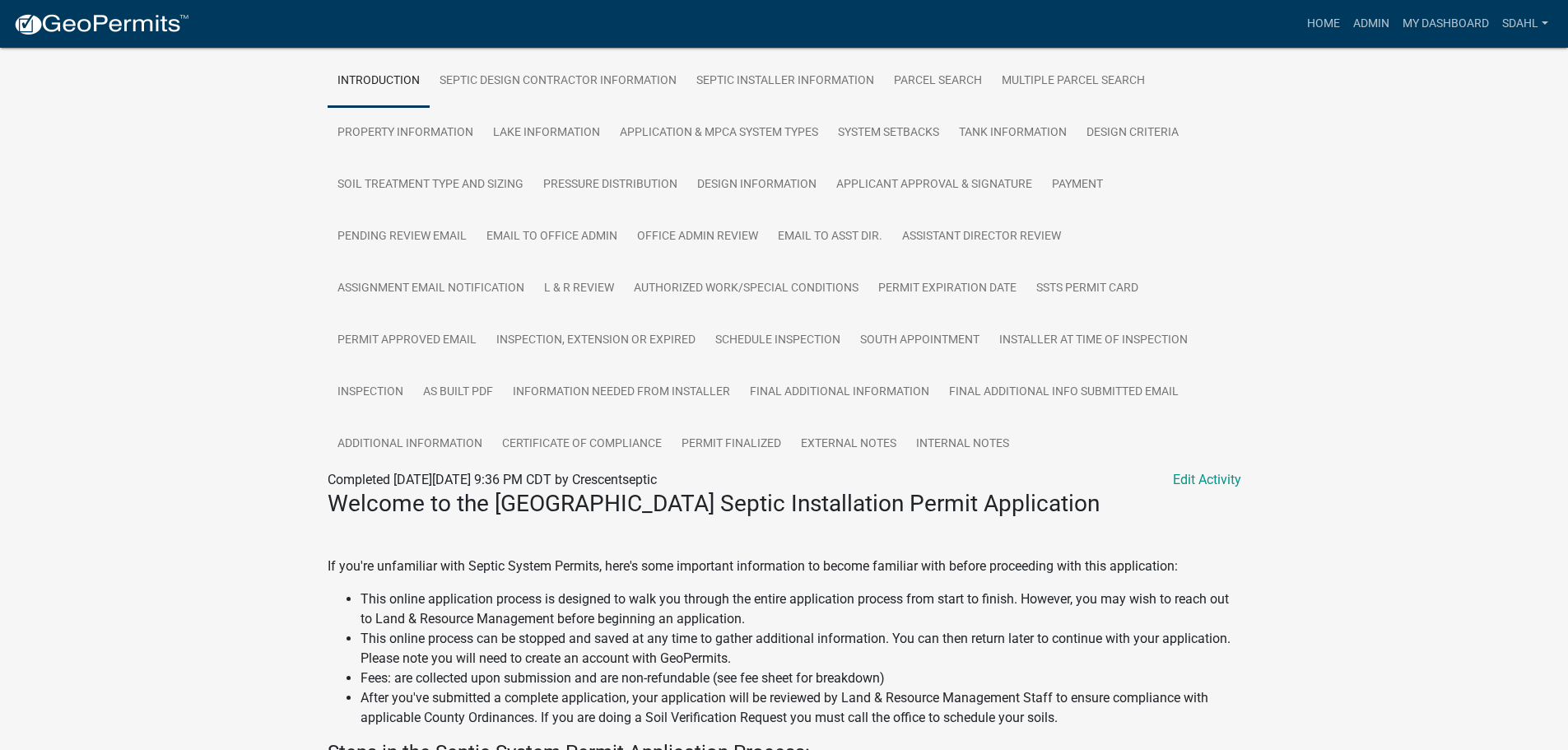
scroll to position [330, 0]
click at [555, 443] on link "Certificate of Compliance" at bounding box center [581, 443] width 179 height 53
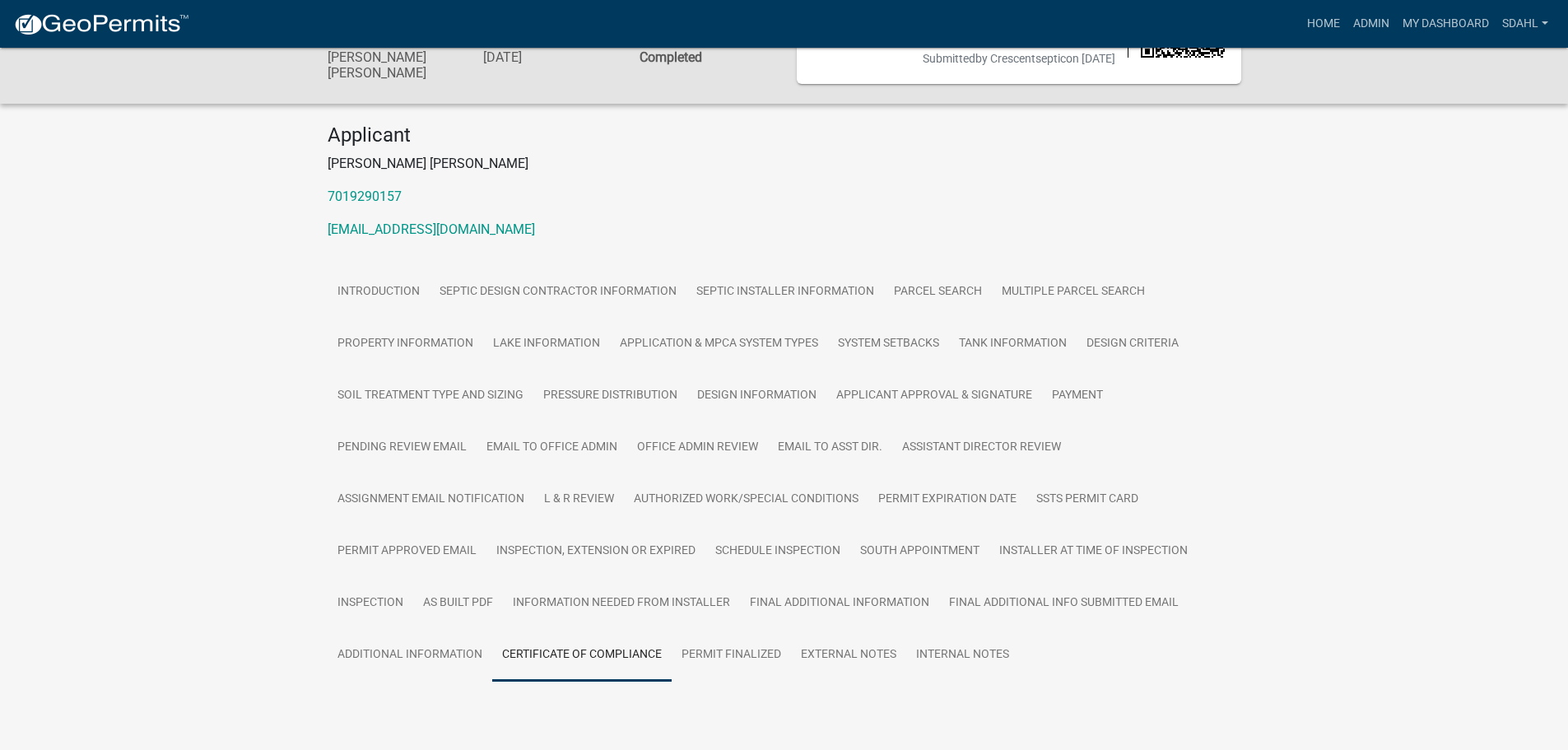
scroll to position [161, 0]
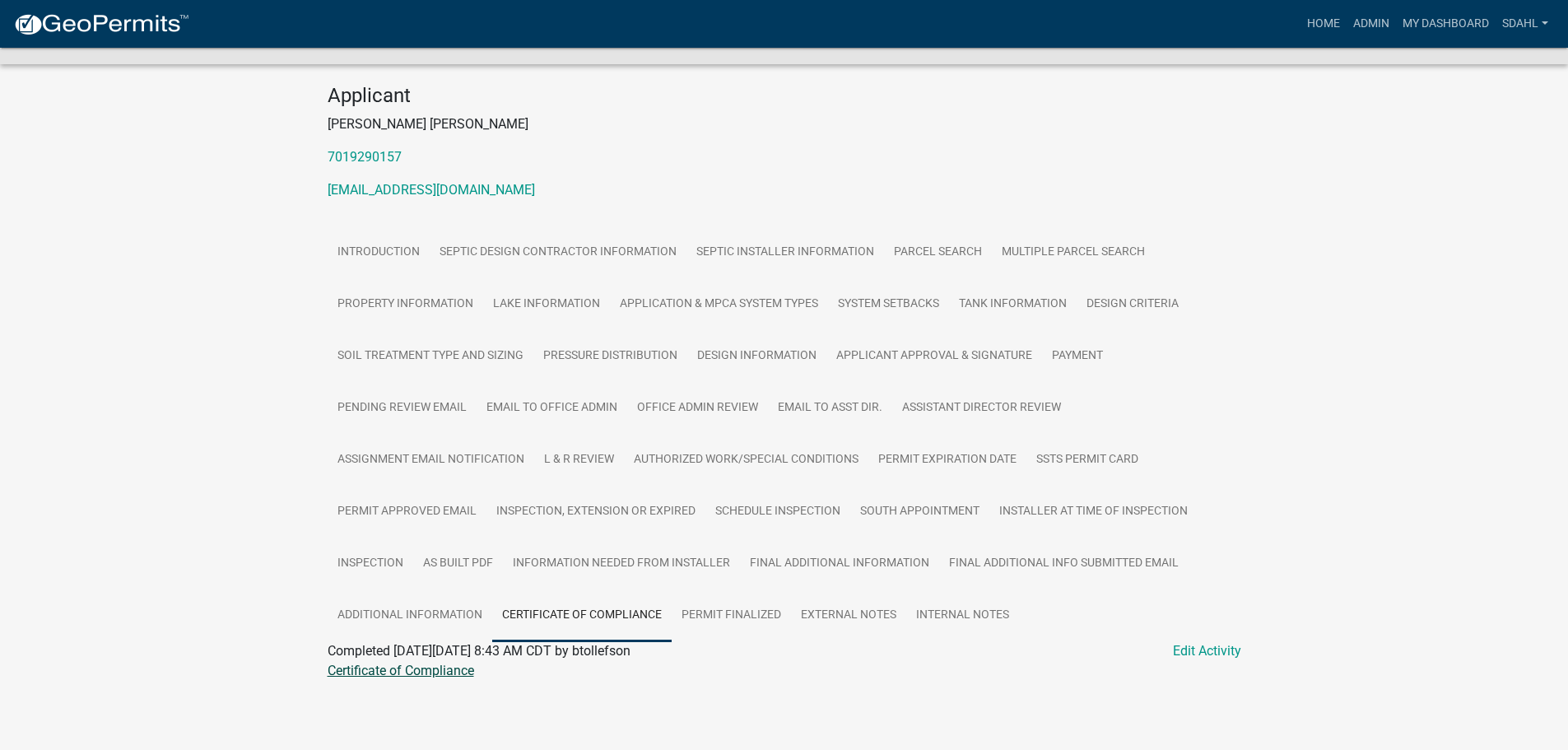
click at [435, 667] on link "Certificate of Compliance" at bounding box center [400, 670] width 147 height 15
click at [382, 564] on link "Inspection" at bounding box center [370, 563] width 85 height 53
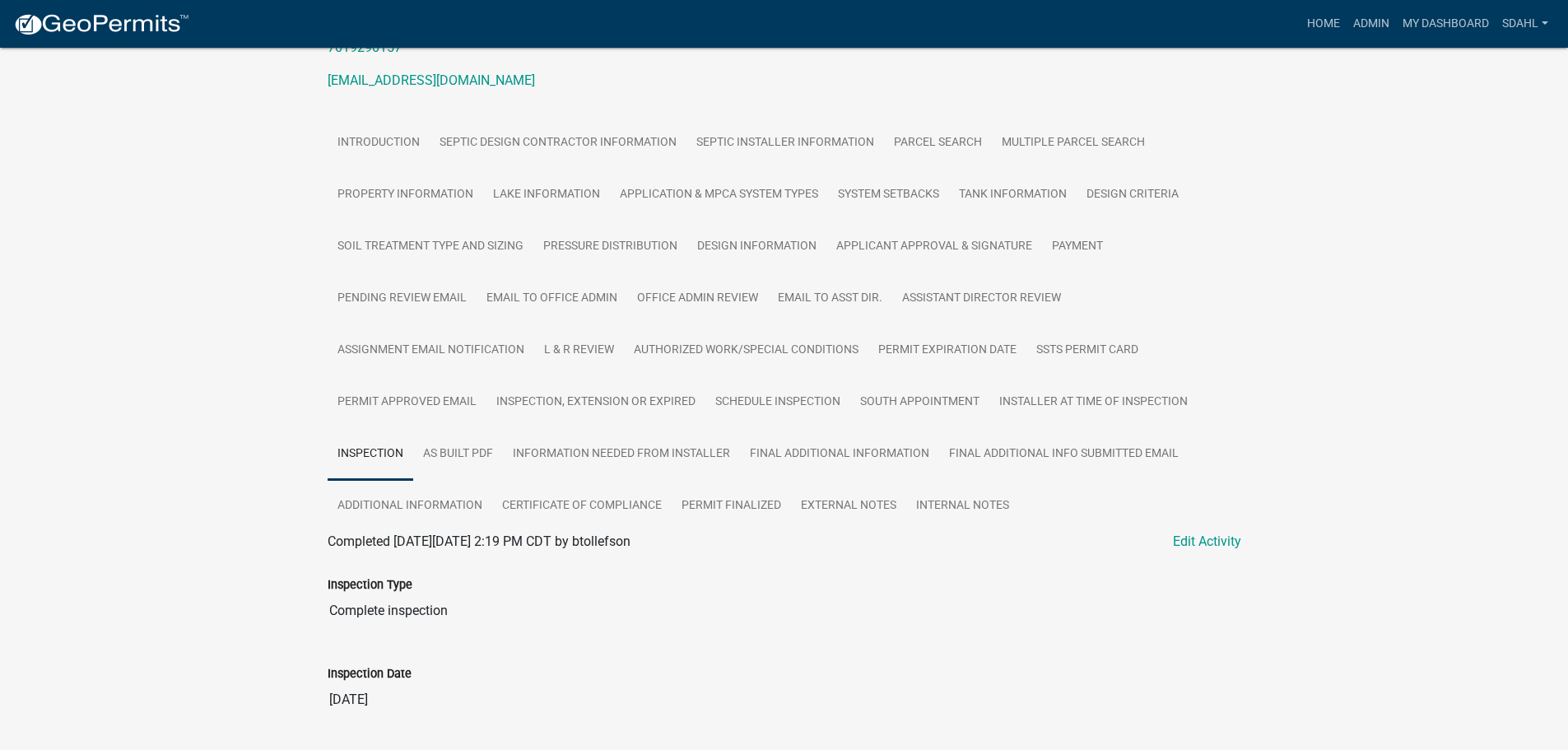
scroll to position [330, 0]
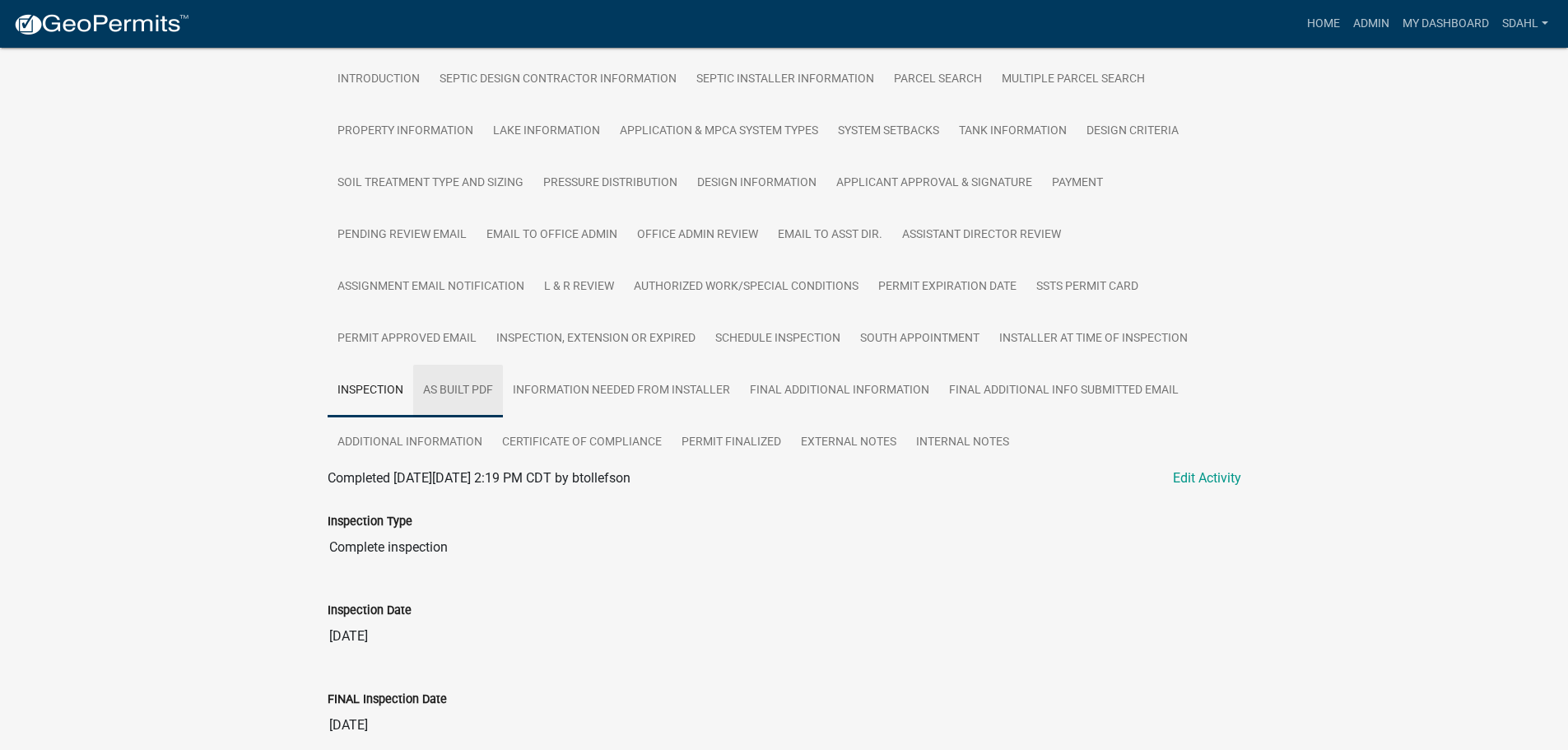
click at [468, 403] on link "As built pdf" at bounding box center [458, 391] width 90 height 53
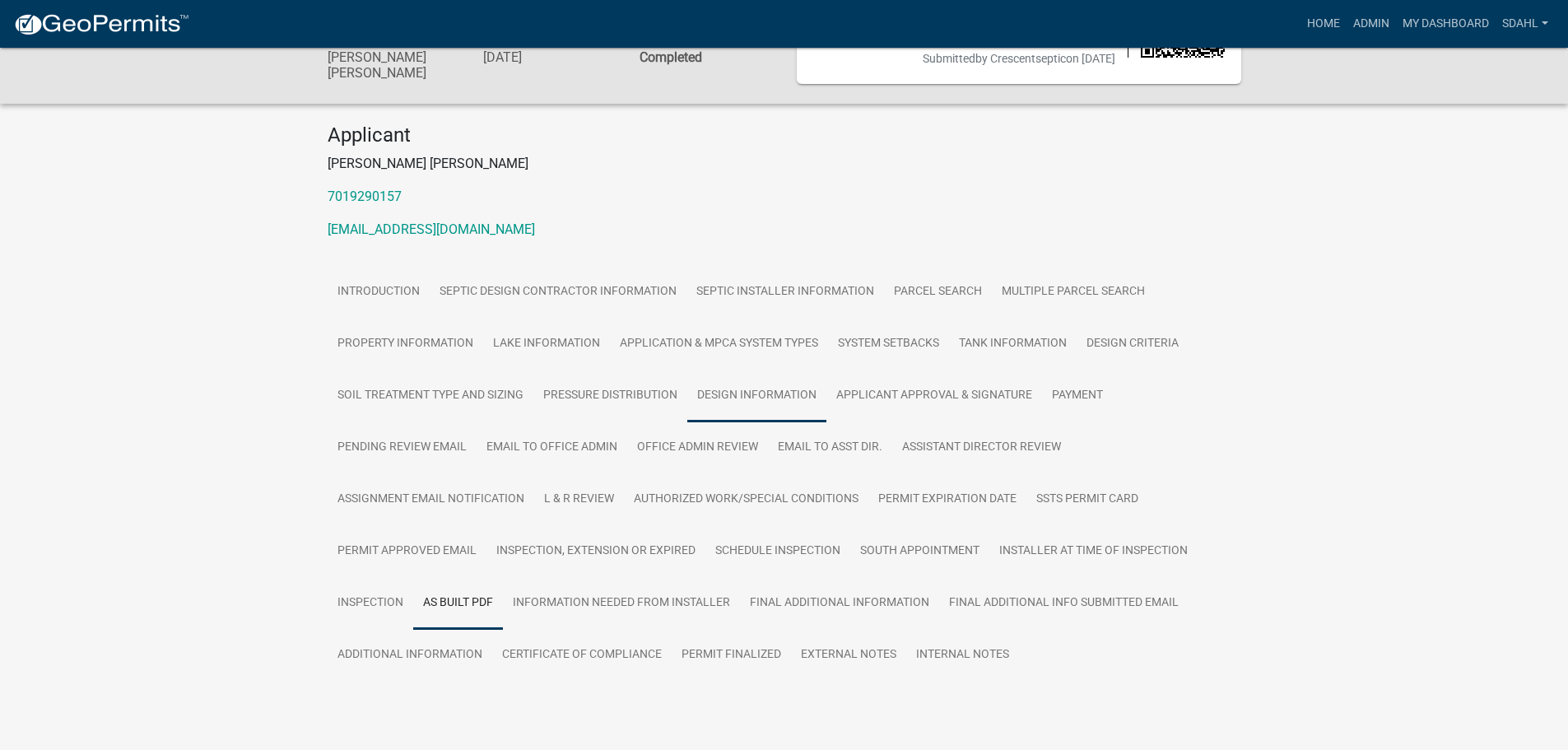
scroll to position [161, 0]
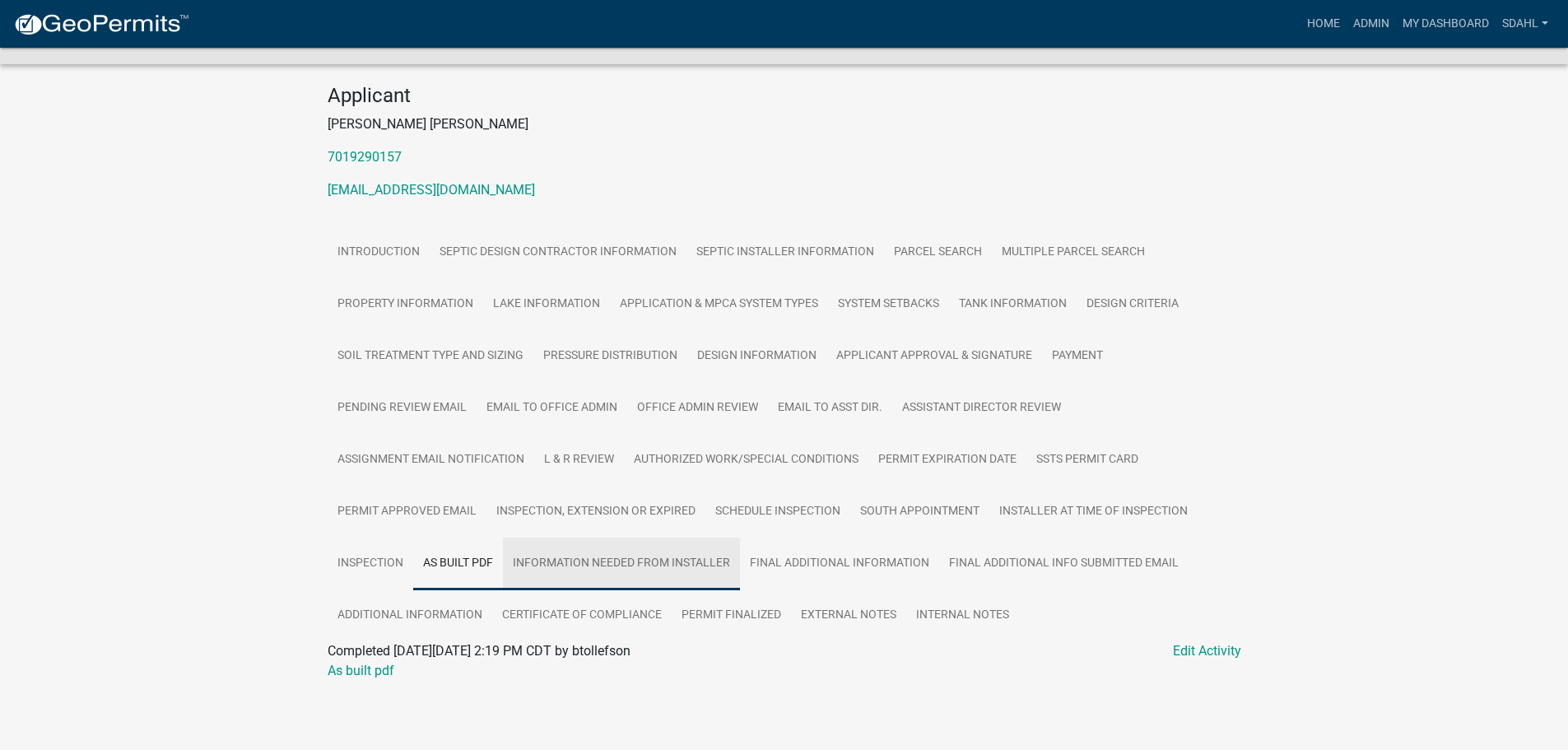
click at [607, 573] on link "Information Needed from Installer" at bounding box center [621, 563] width 237 height 53
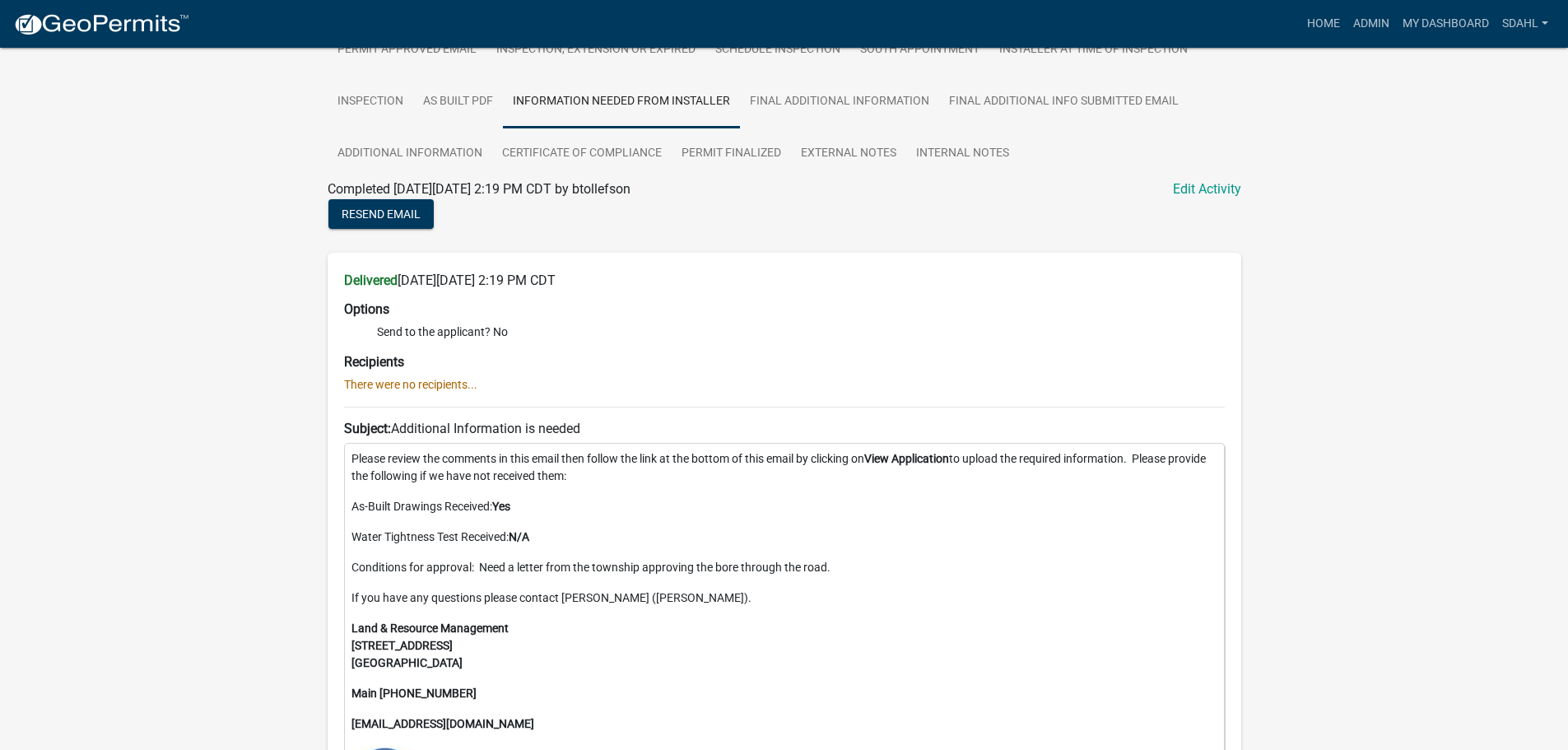
scroll to position [663, 0]
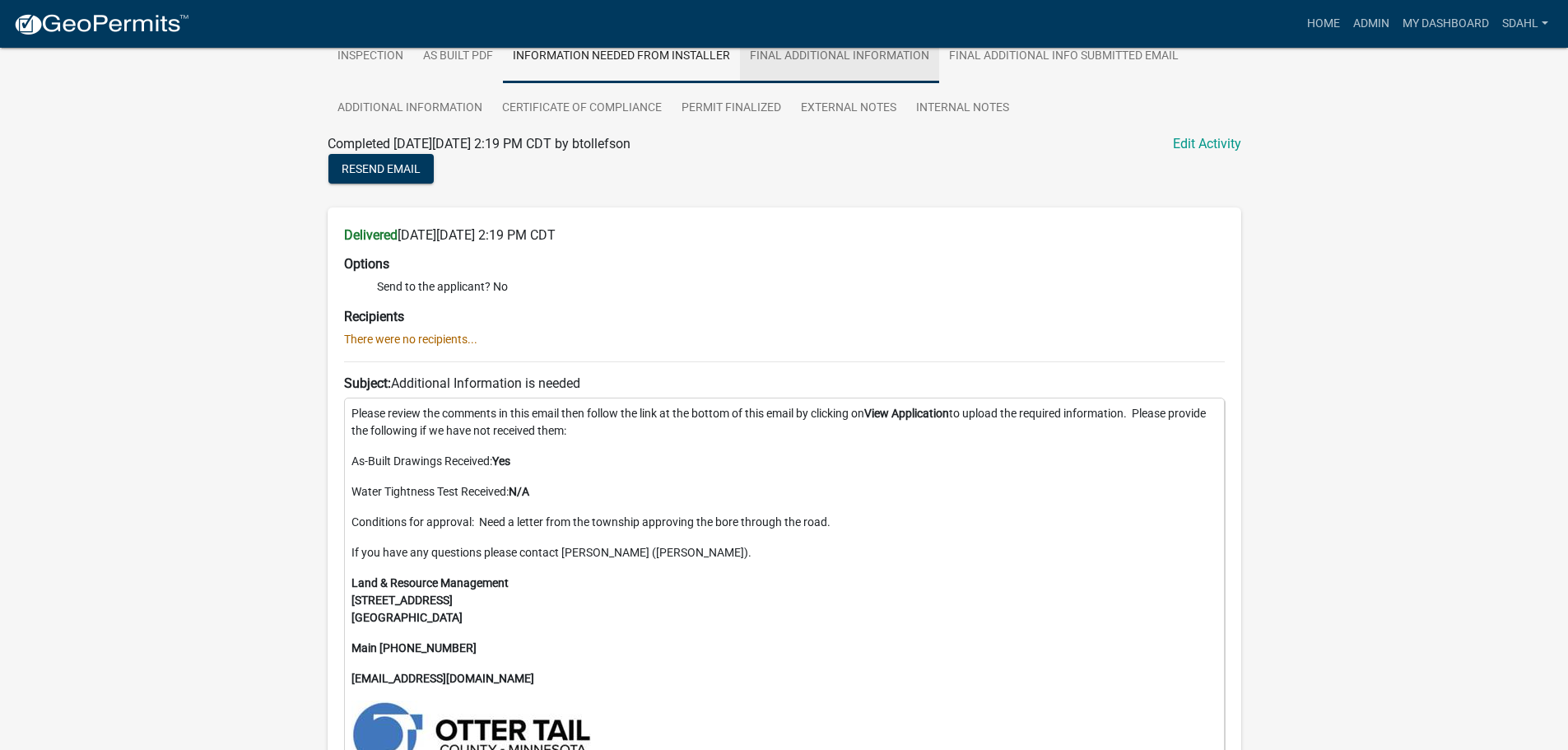
click at [835, 64] on link "Final Additional Information" at bounding box center [839, 57] width 199 height 53
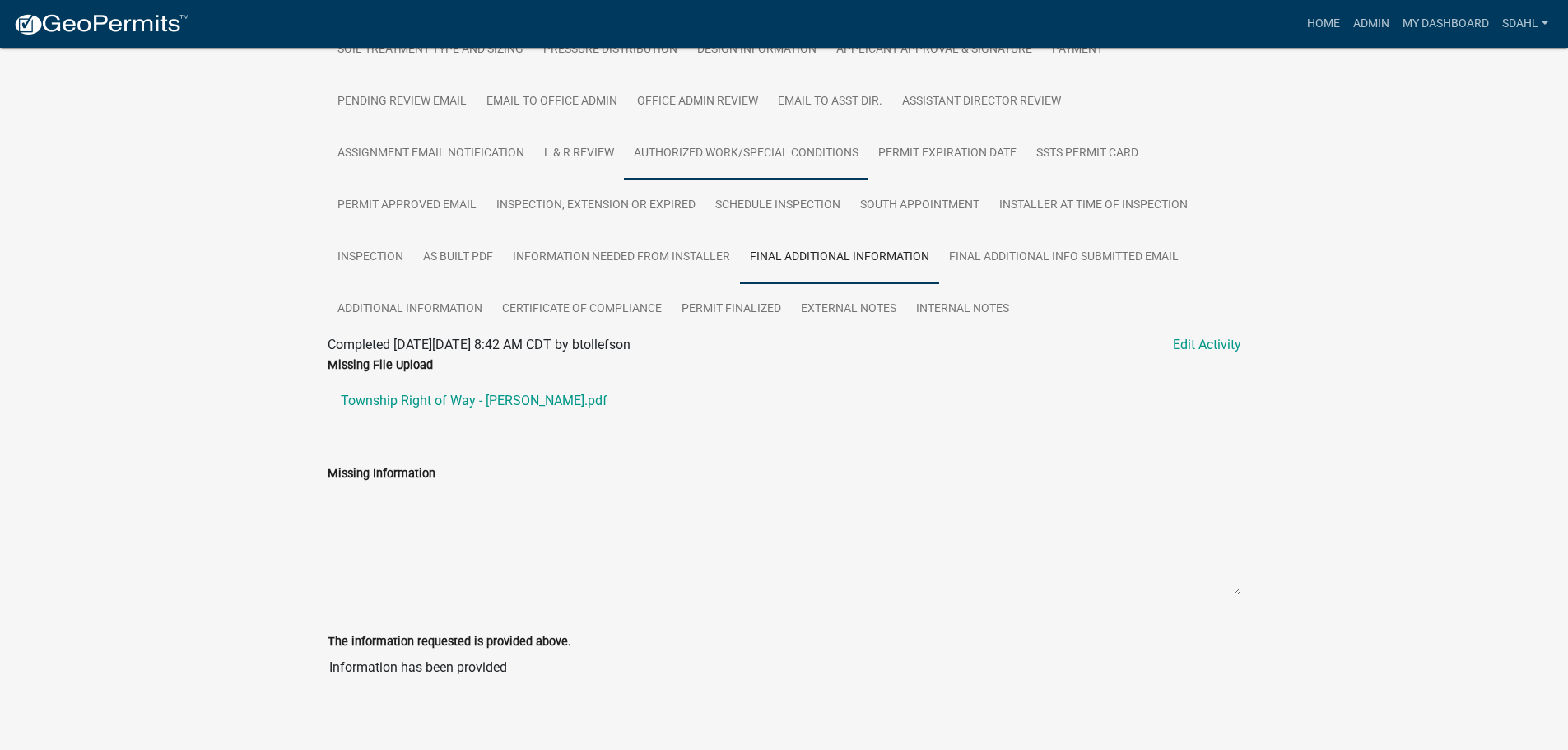
scroll to position [483, 0]
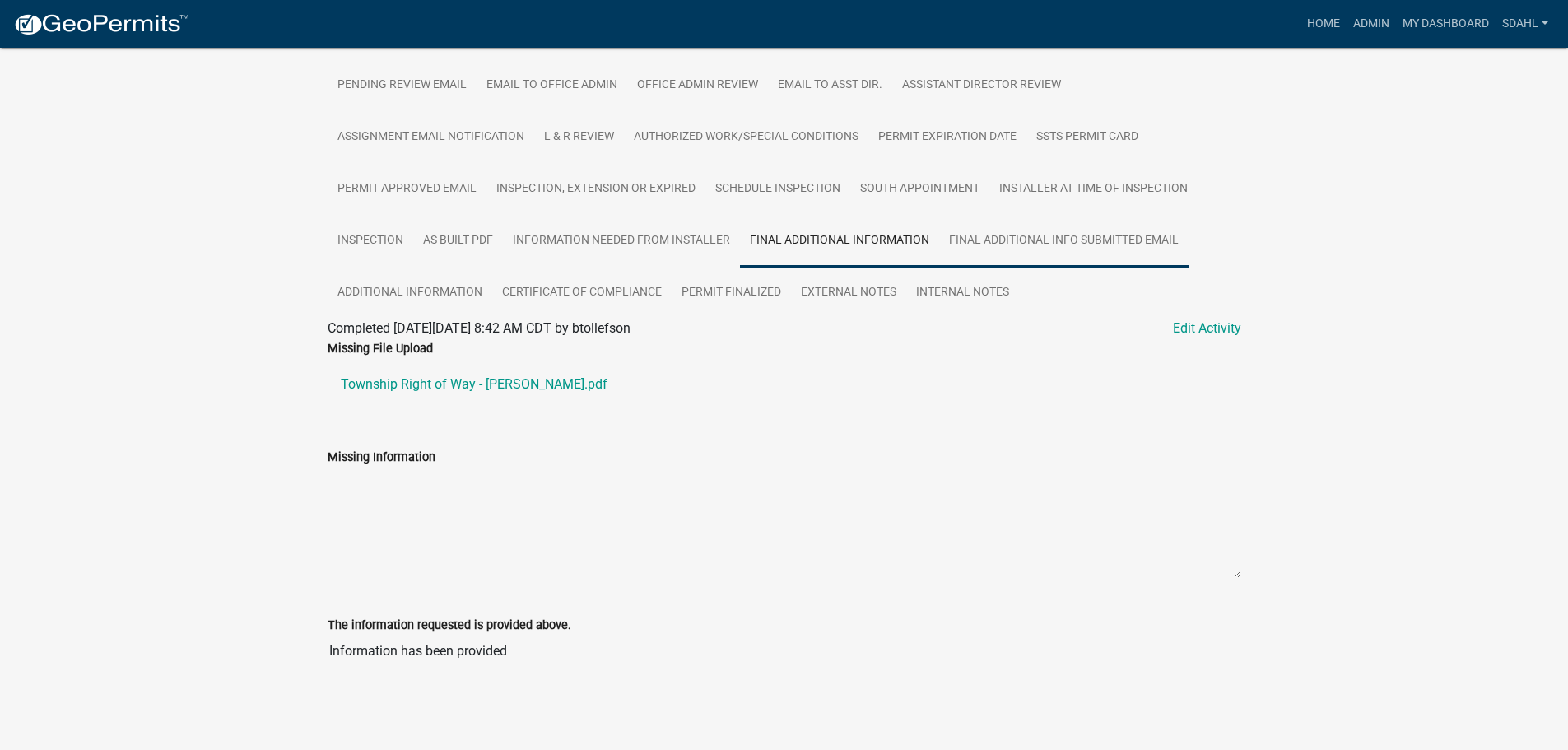
click at [1026, 254] on link "Final Additional Info submitted Email" at bounding box center [1063, 240] width 249 height 53
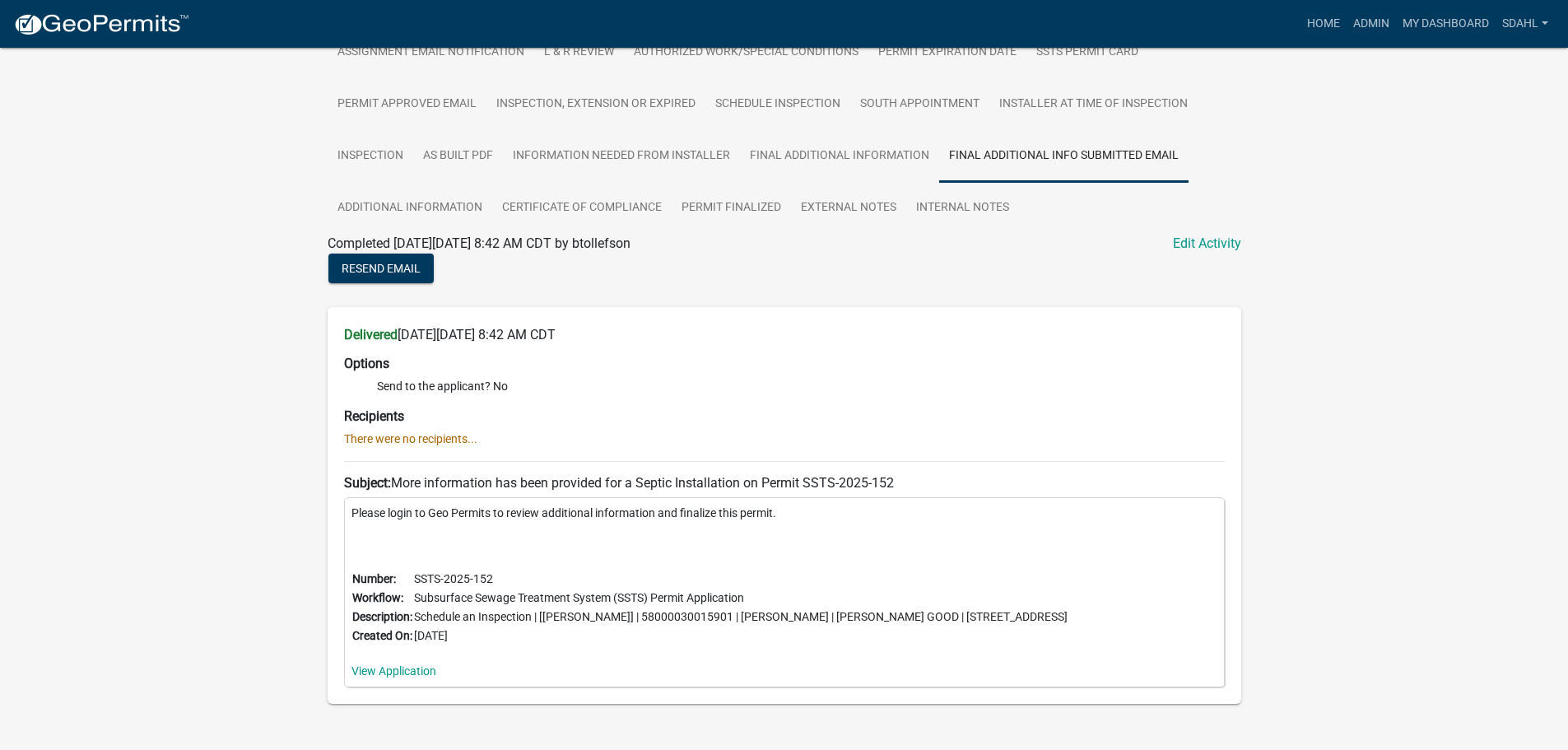
scroll to position [581, 0]
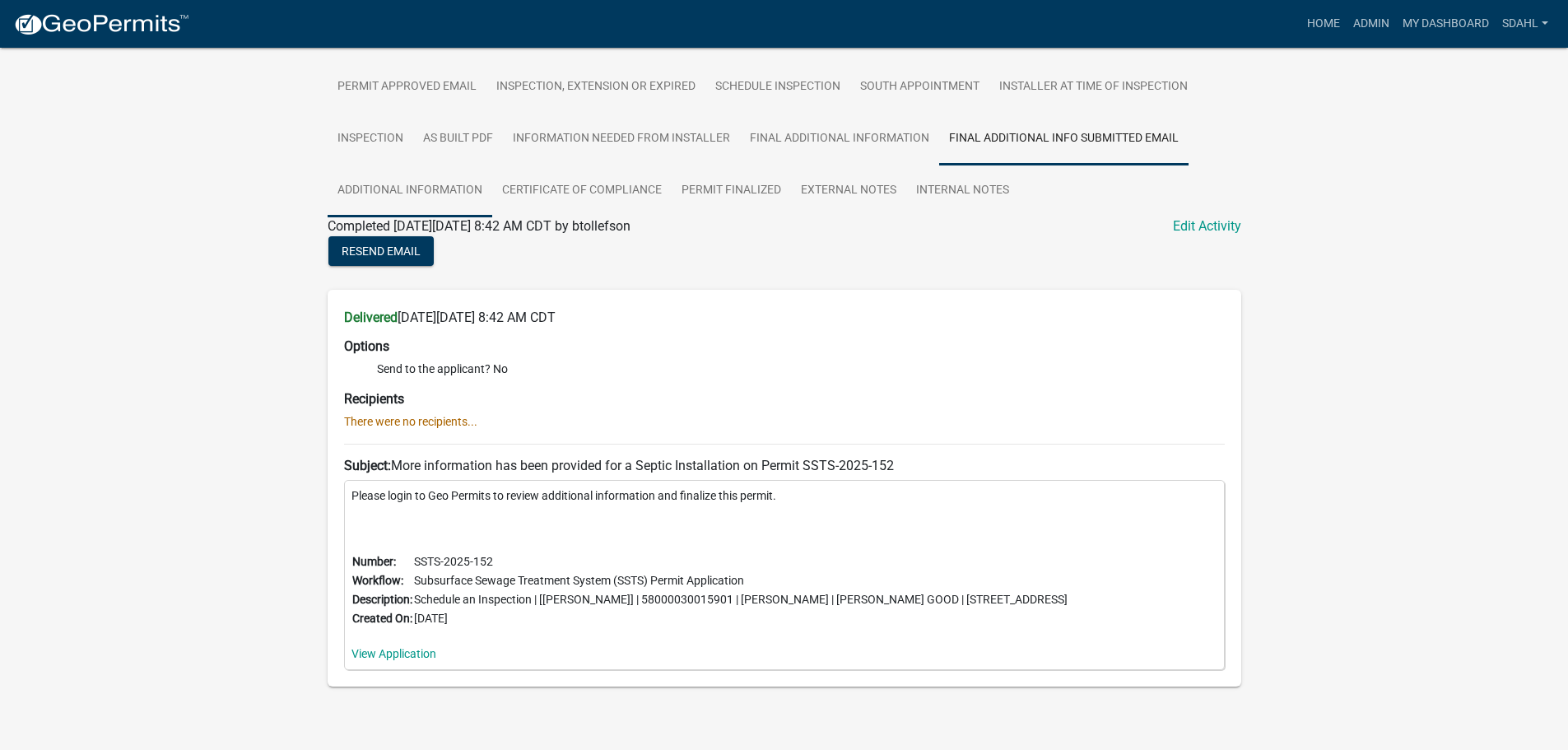
click at [417, 204] on link "Additional Information" at bounding box center [410, 191] width 165 height 53
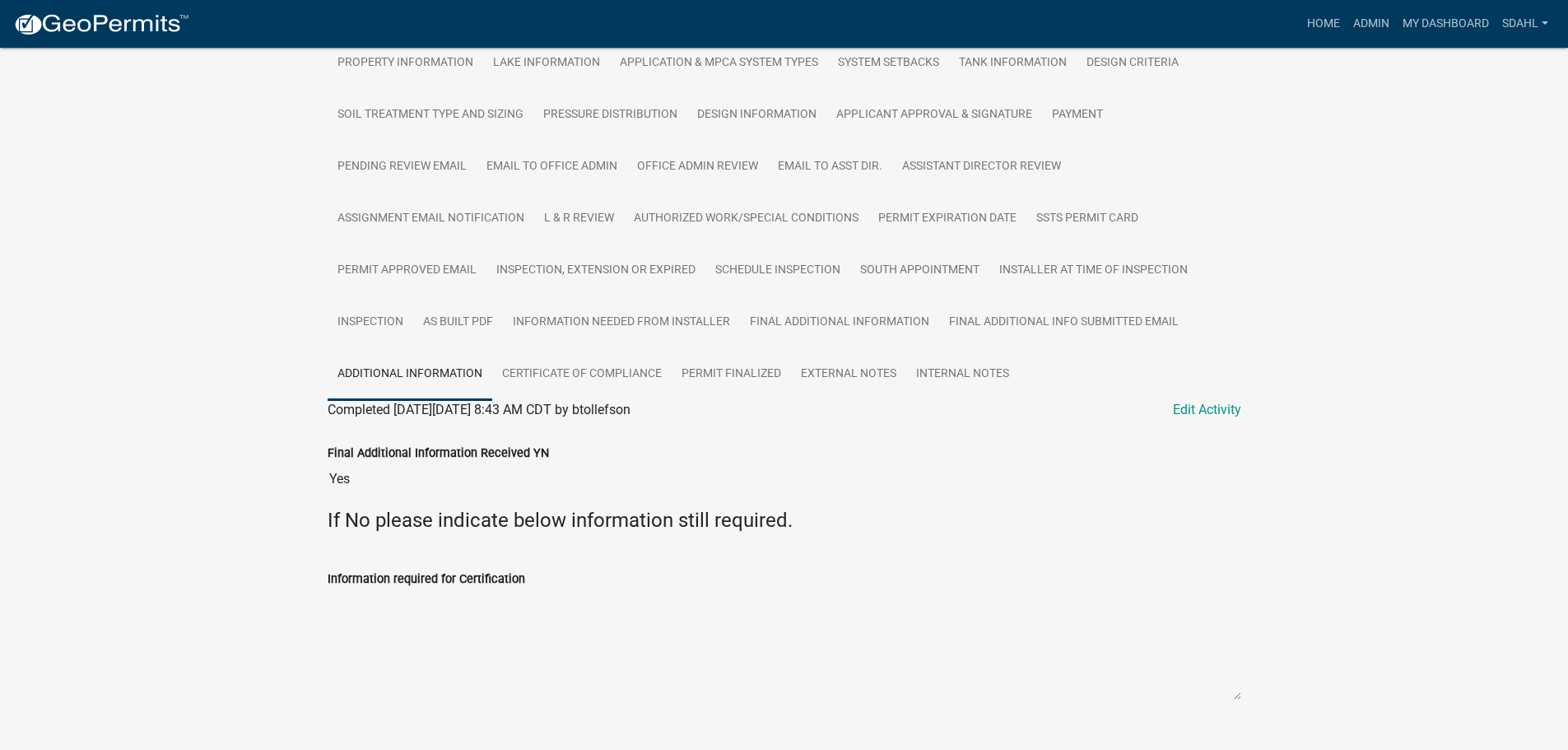
scroll to position [434, 0]
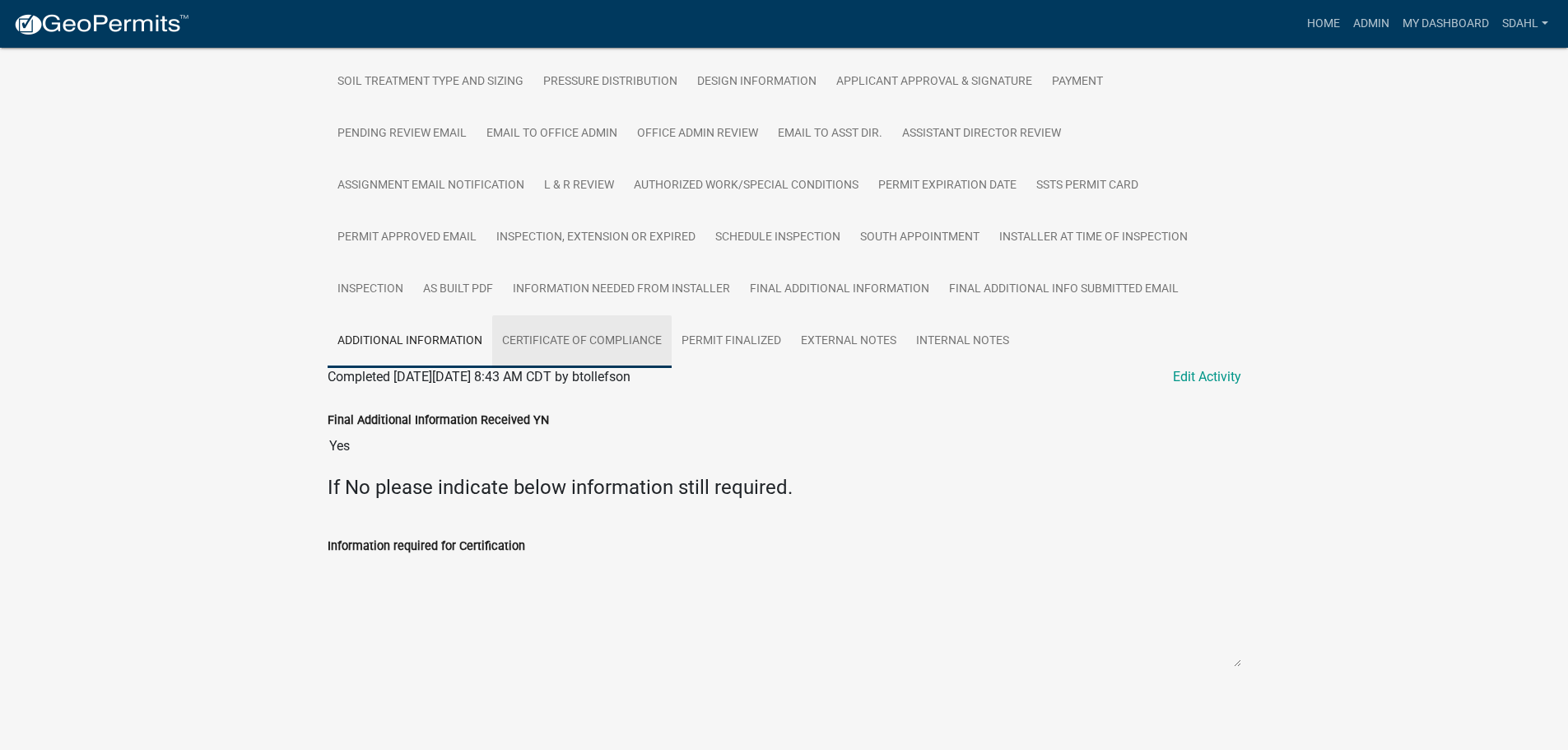
click at [576, 336] on link "Certificate of Compliance" at bounding box center [581, 341] width 179 height 53
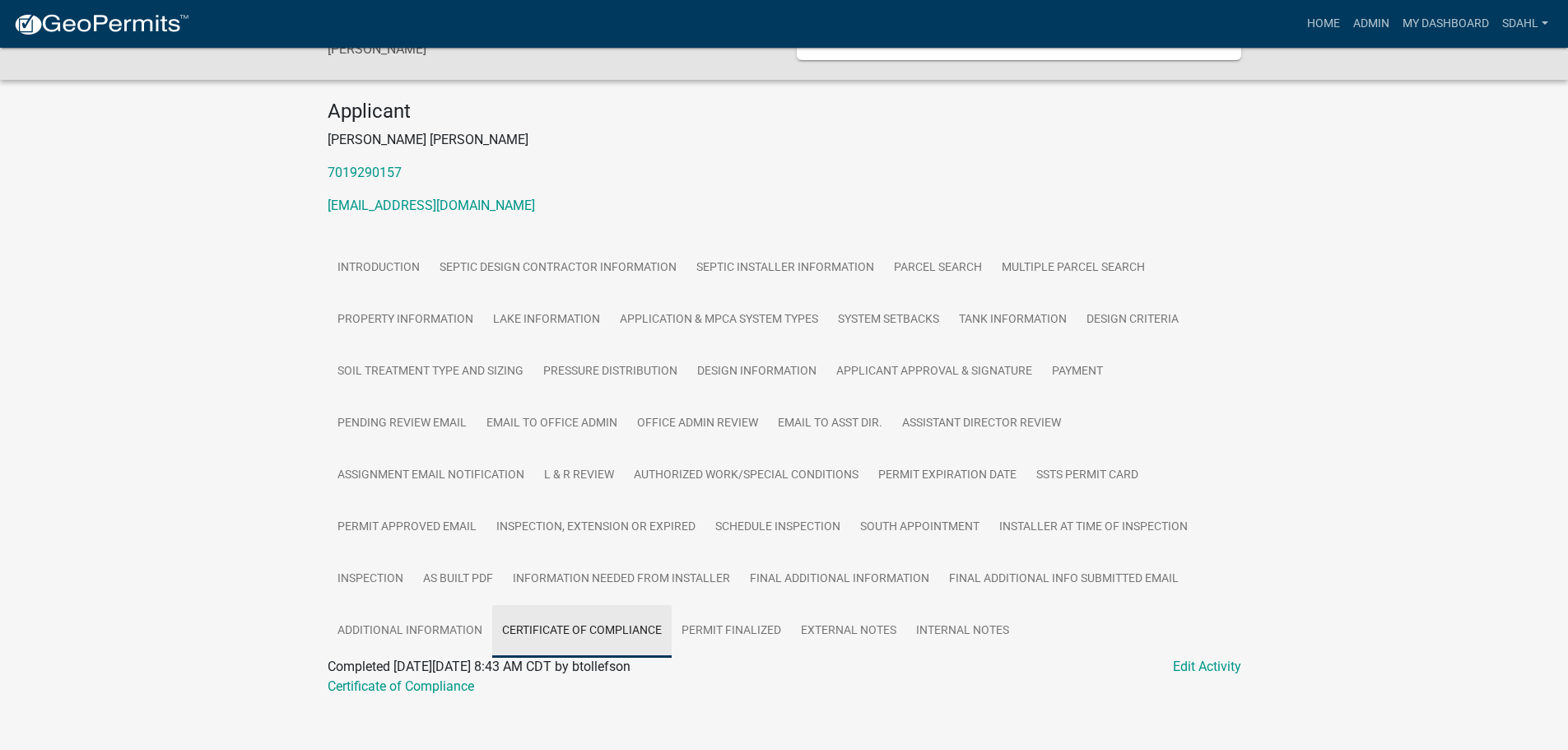
scroll to position [161, 0]
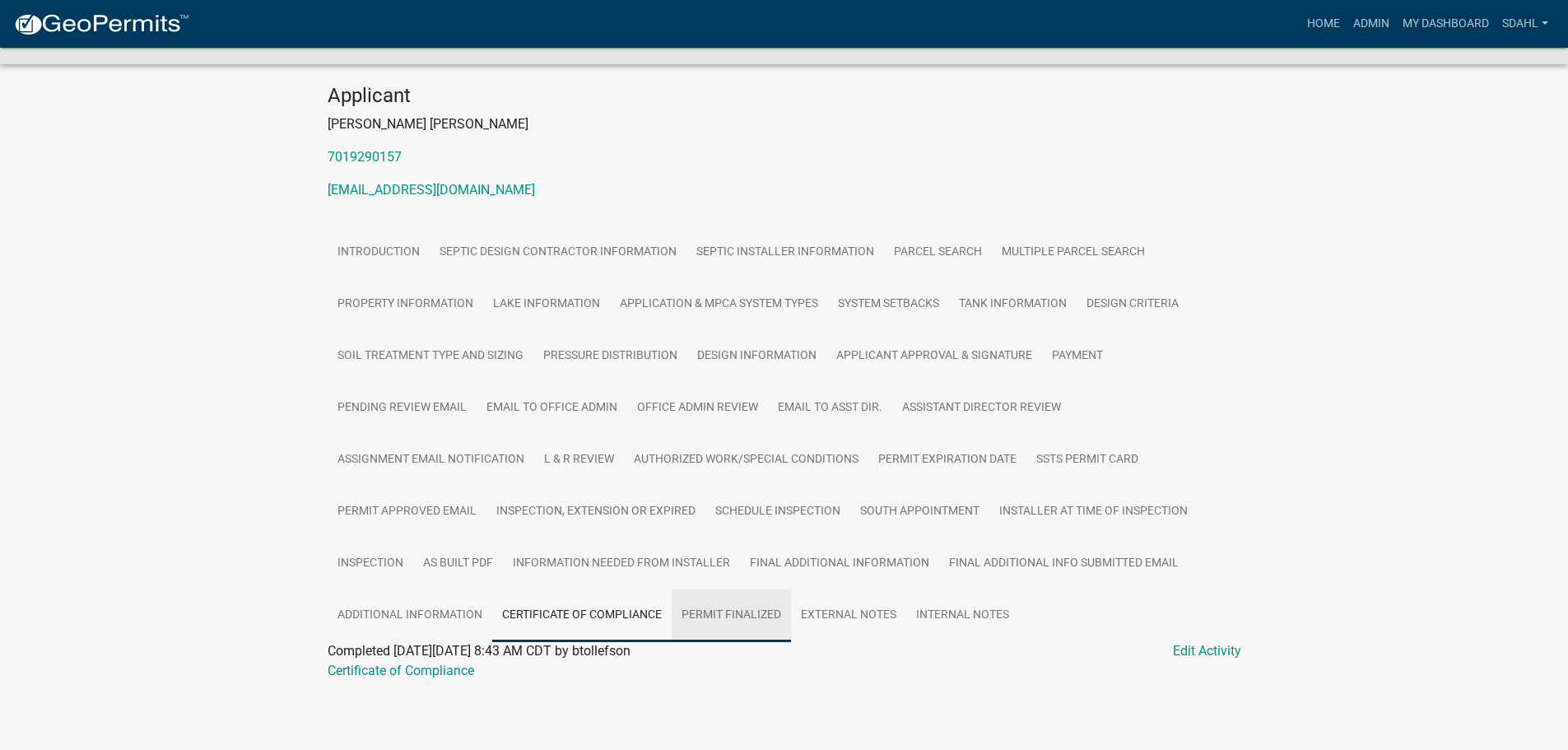
click at [739, 619] on link "Permit Finalized" at bounding box center [731, 615] width 120 height 53
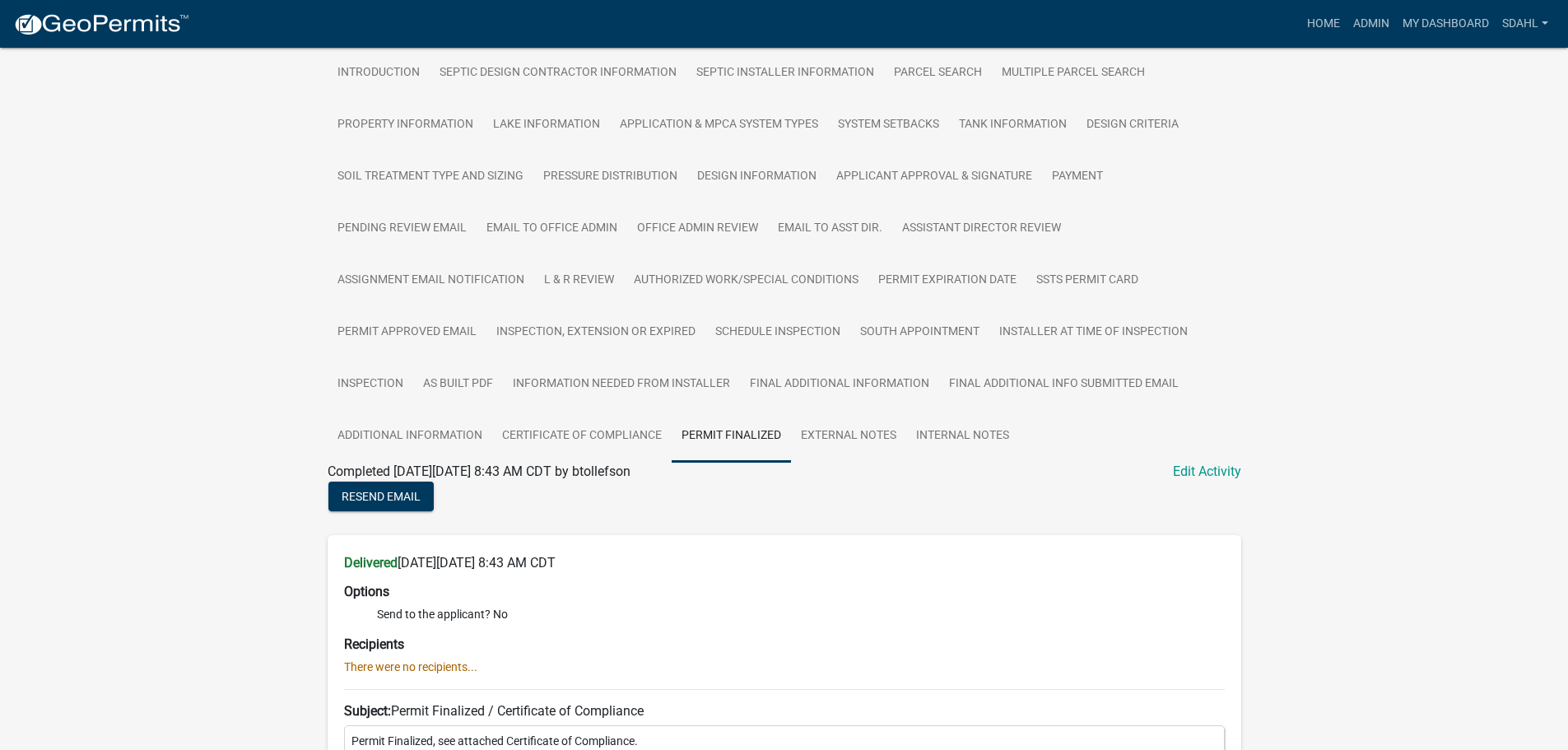
scroll to position [297, 0]
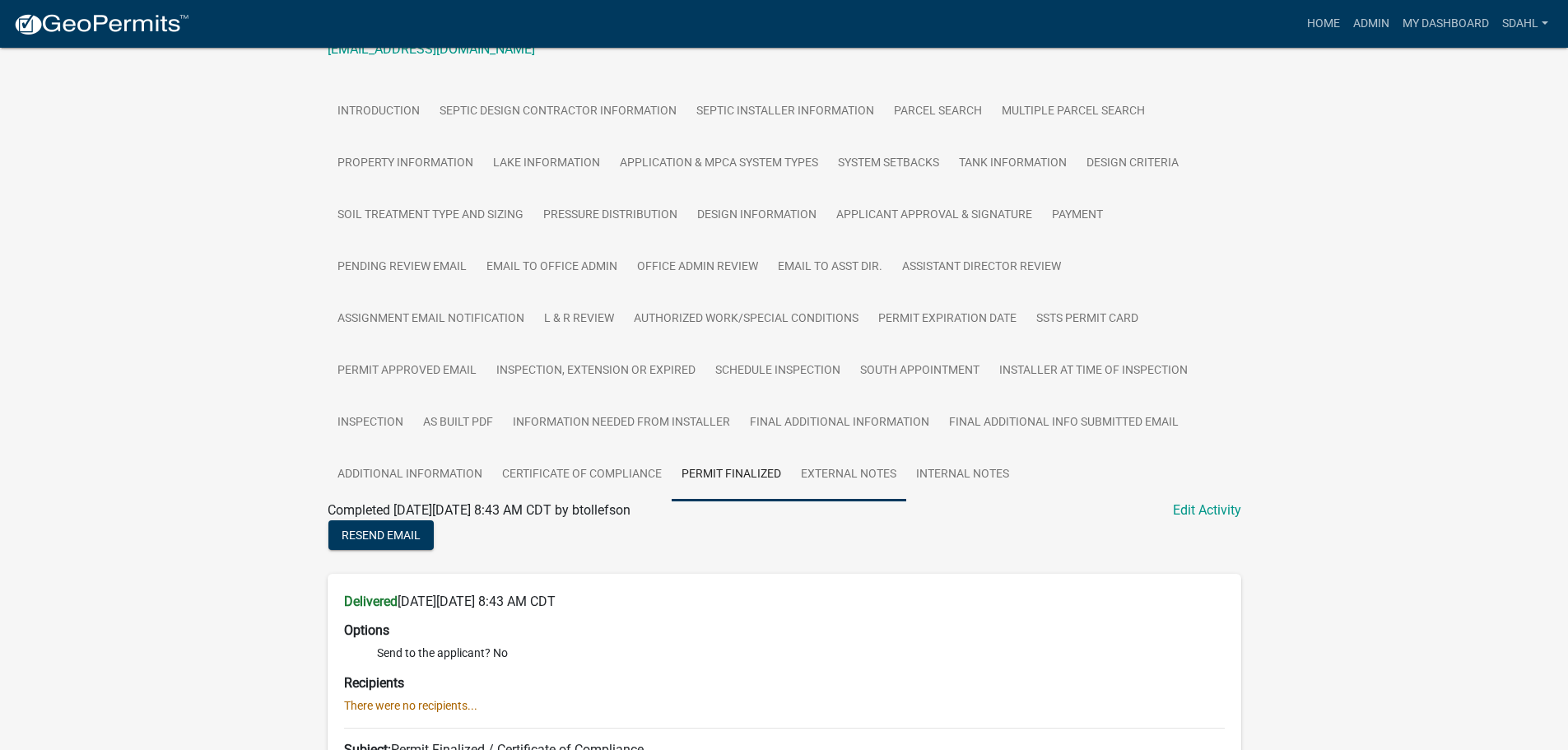
click at [852, 476] on link "External Notes" at bounding box center [849, 474] width 115 height 53
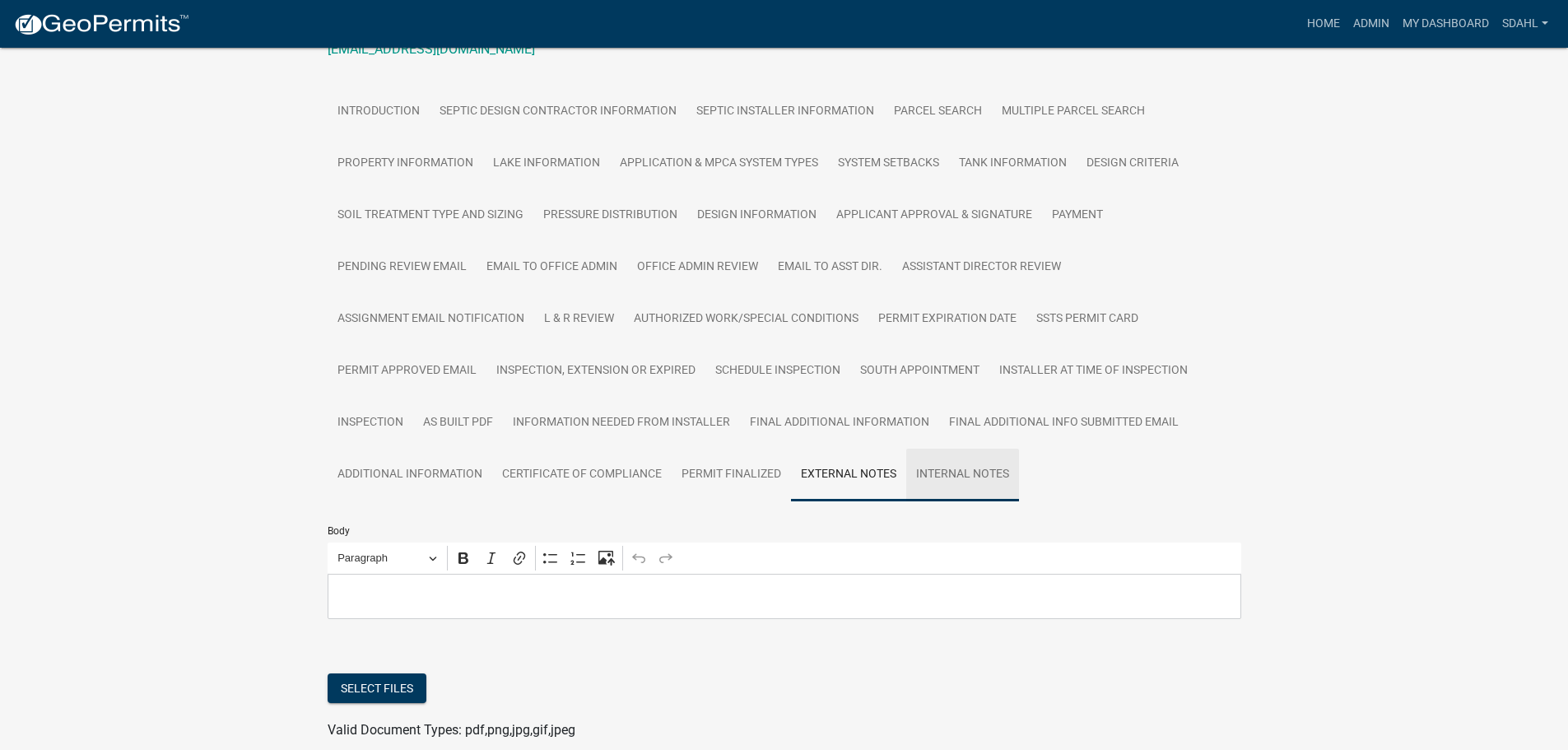
click at [962, 491] on link "Internal Notes" at bounding box center [963, 474] width 113 height 53
click at [398, 480] on link "Additional Information" at bounding box center [410, 474] width 165 height 53
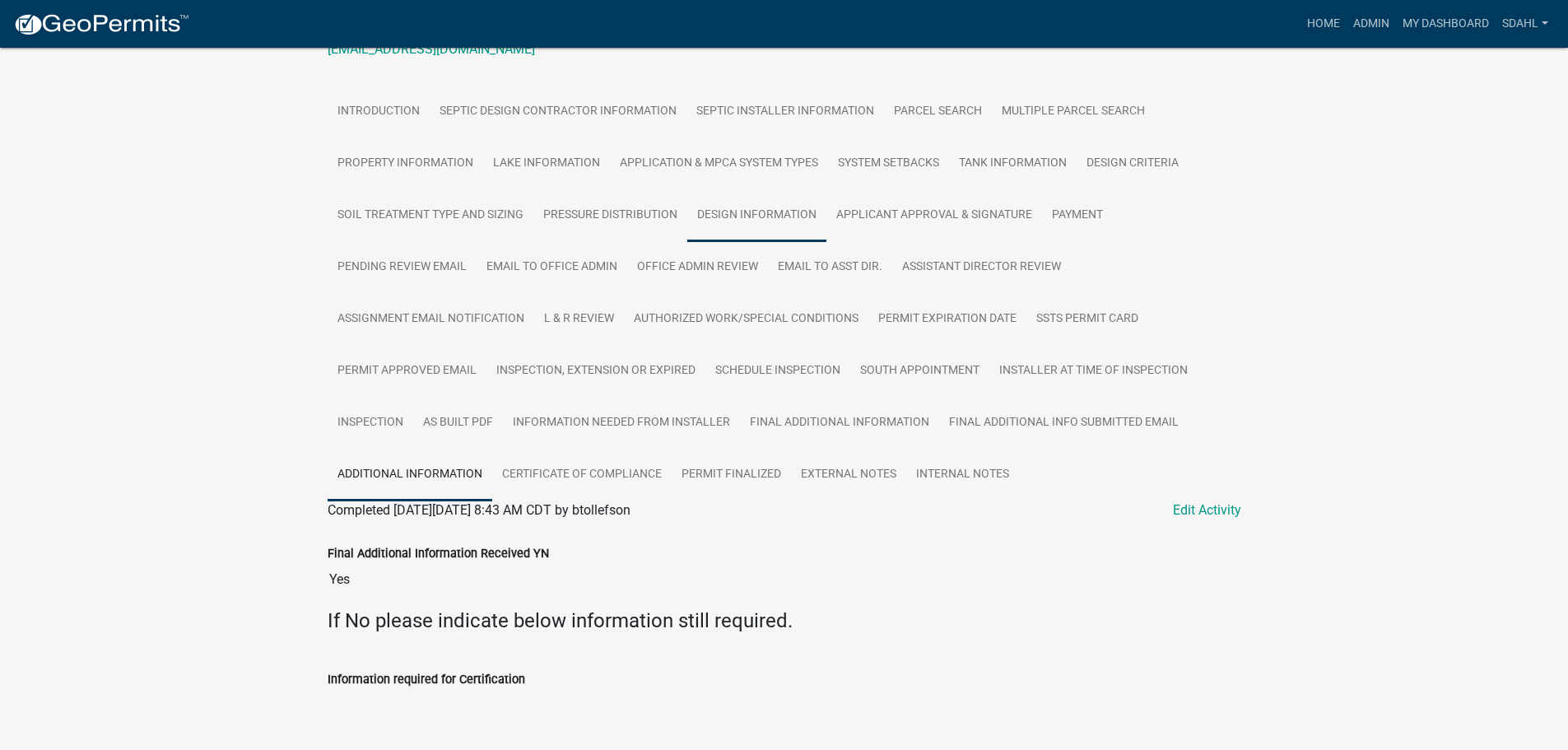
click at [784, 216] on link "Design Information" at bounding box center [756, 216] width 139 height 53
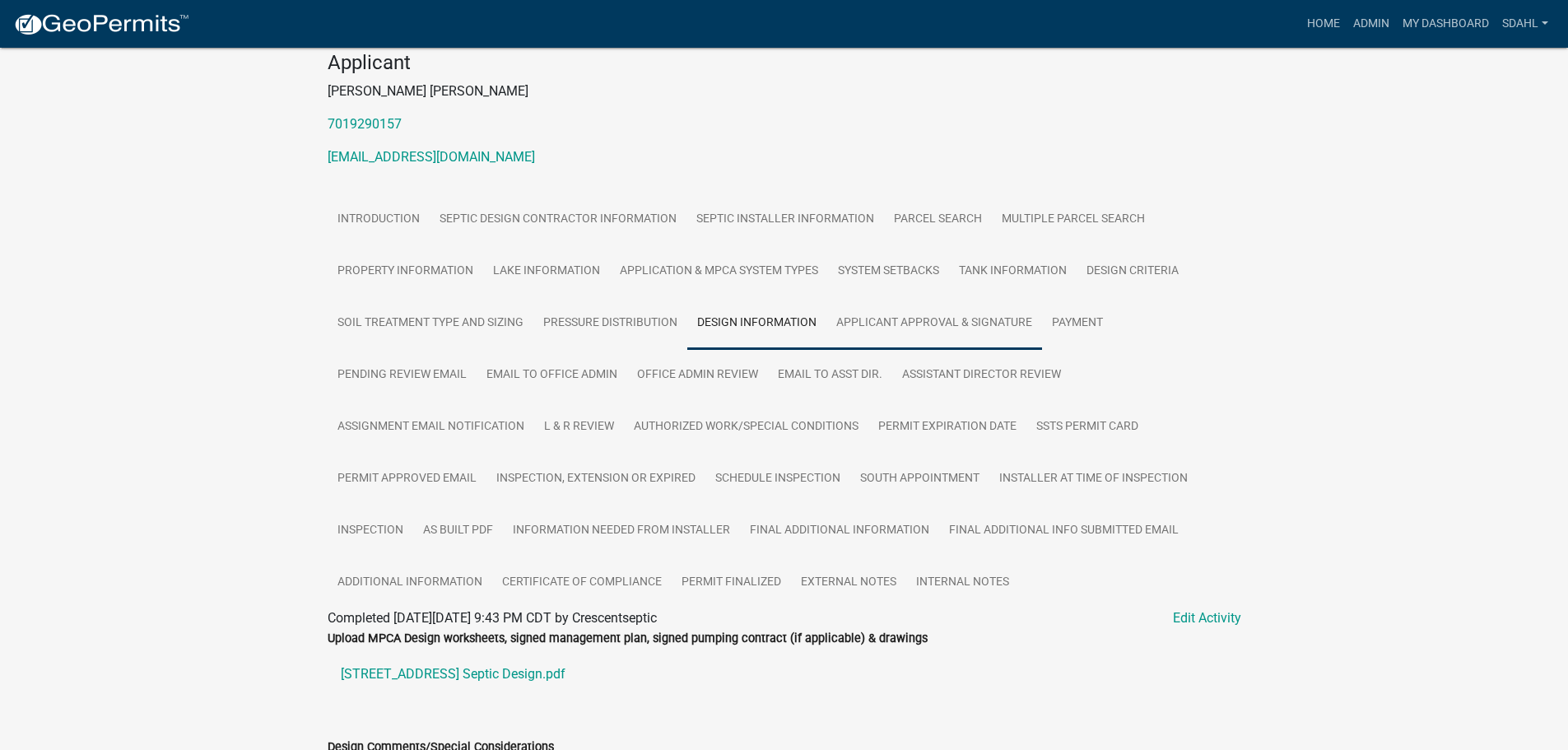
scroll to position [252, 0]
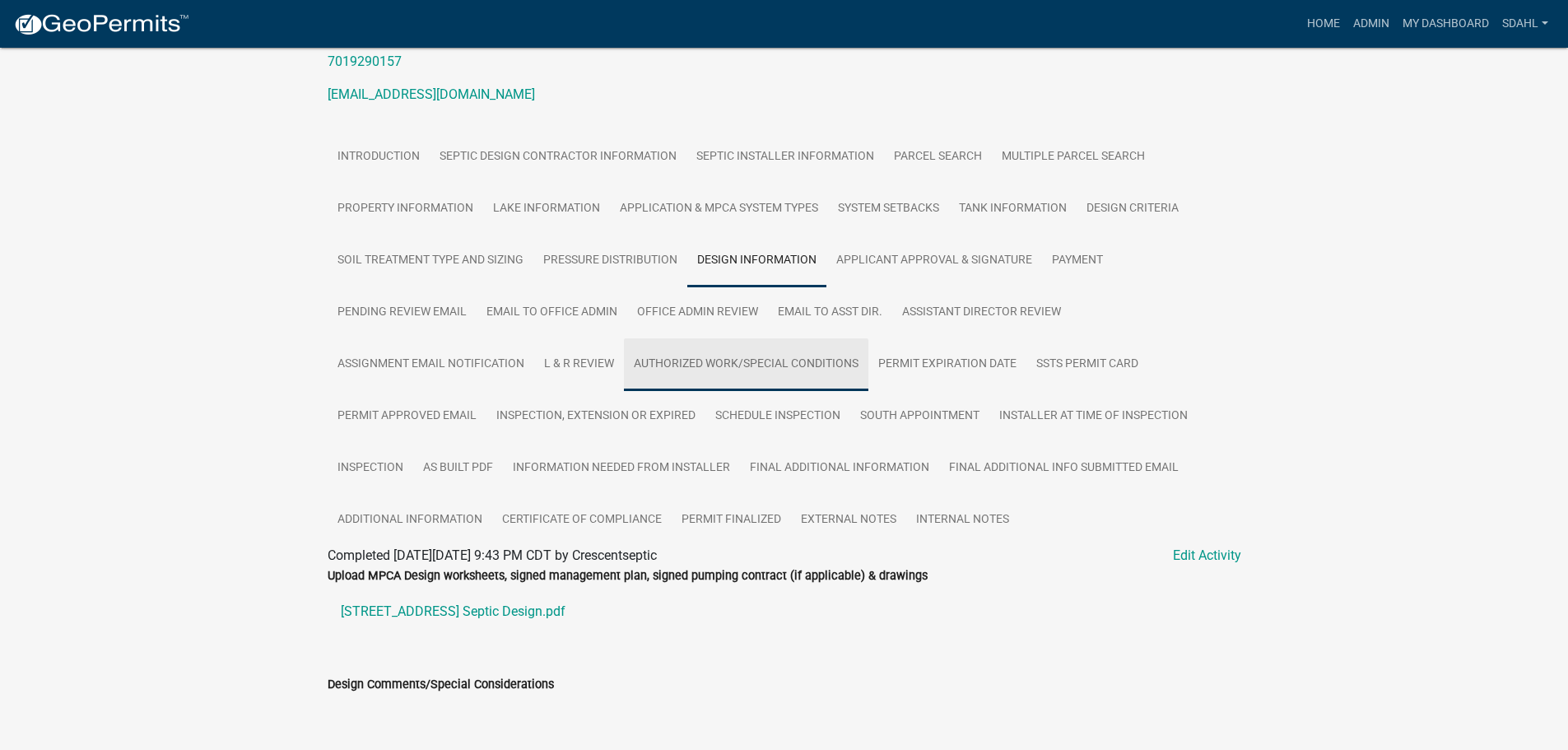
click at [690, 369] on link "Authorized Work/Special Conditions" at bounding box center [745, 364] width 244 height 53
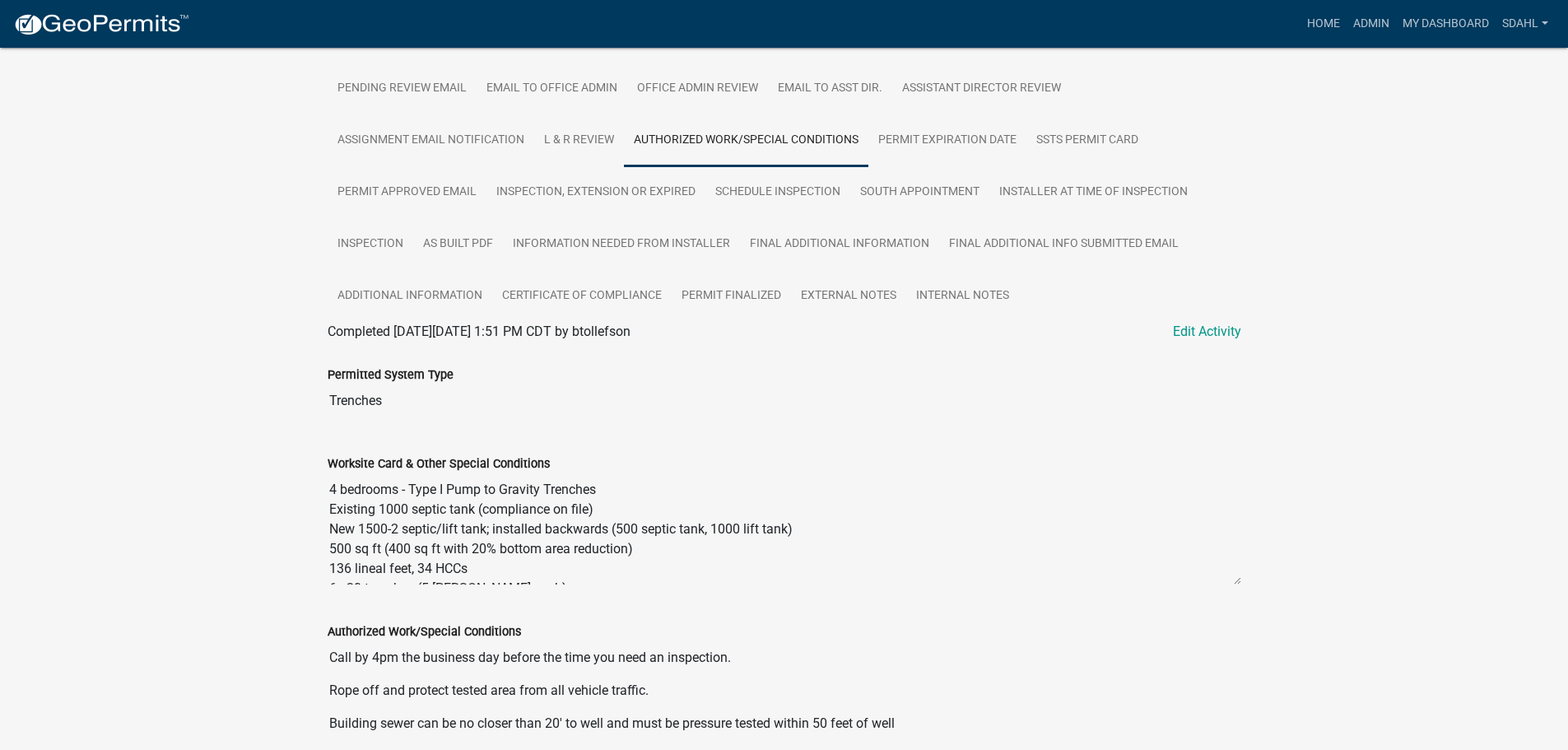
scroll to position [499, 0]
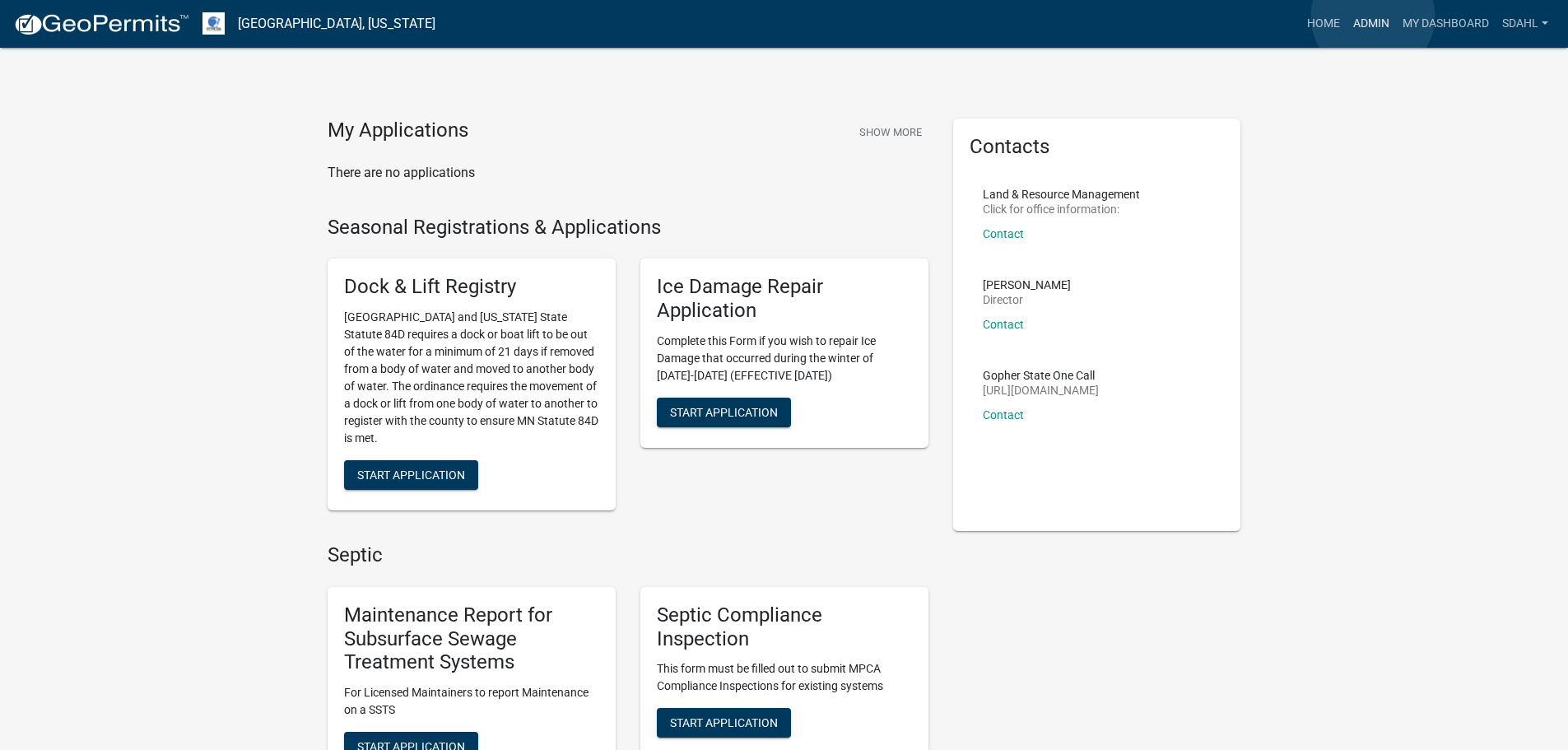
click at [1373, 16] on link "Admin" at bounding box center [1372, 24] width 50 height 32
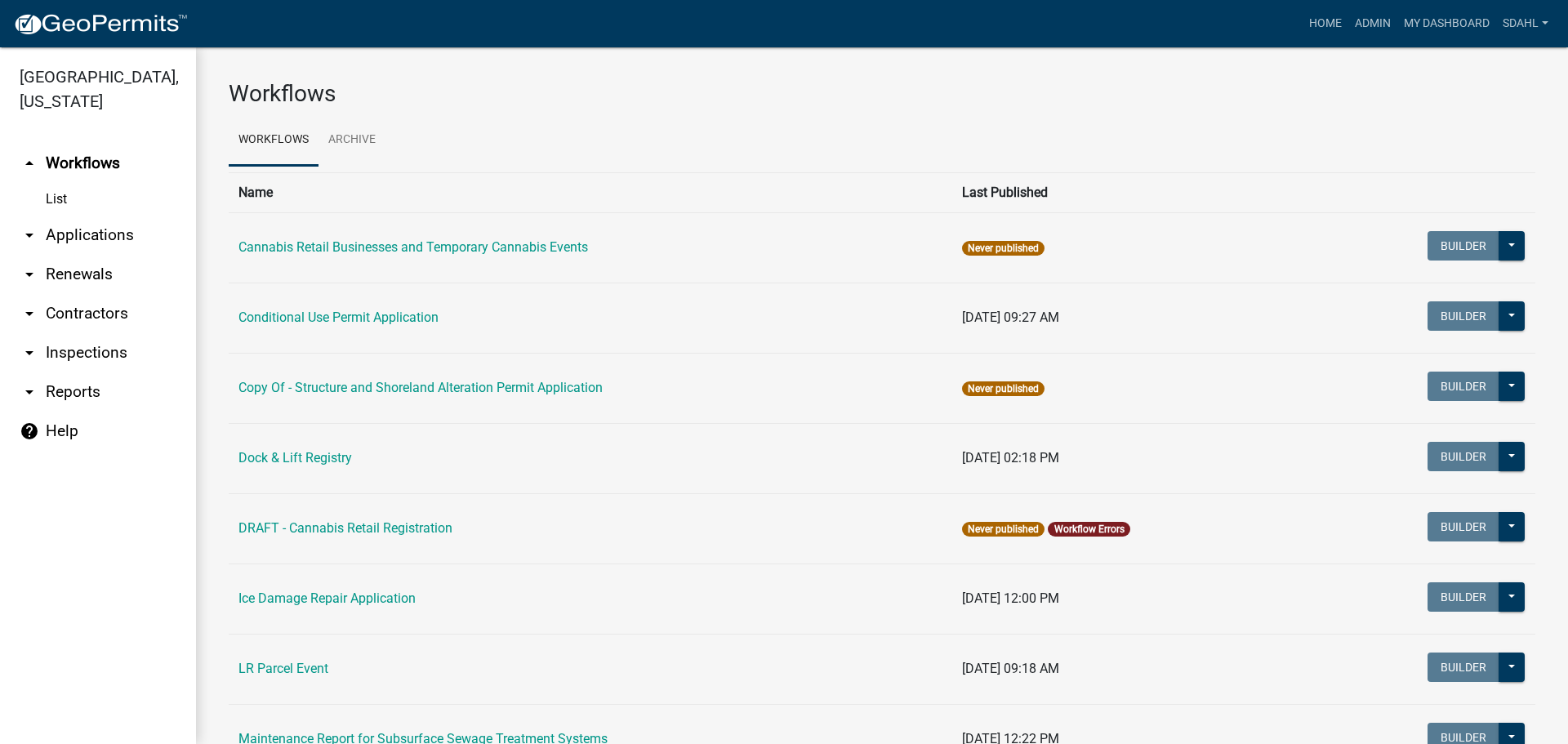
click at [92, 229] on link "arrow_drop_down Applications" at bounding box center [98, 235] width 196 height 39
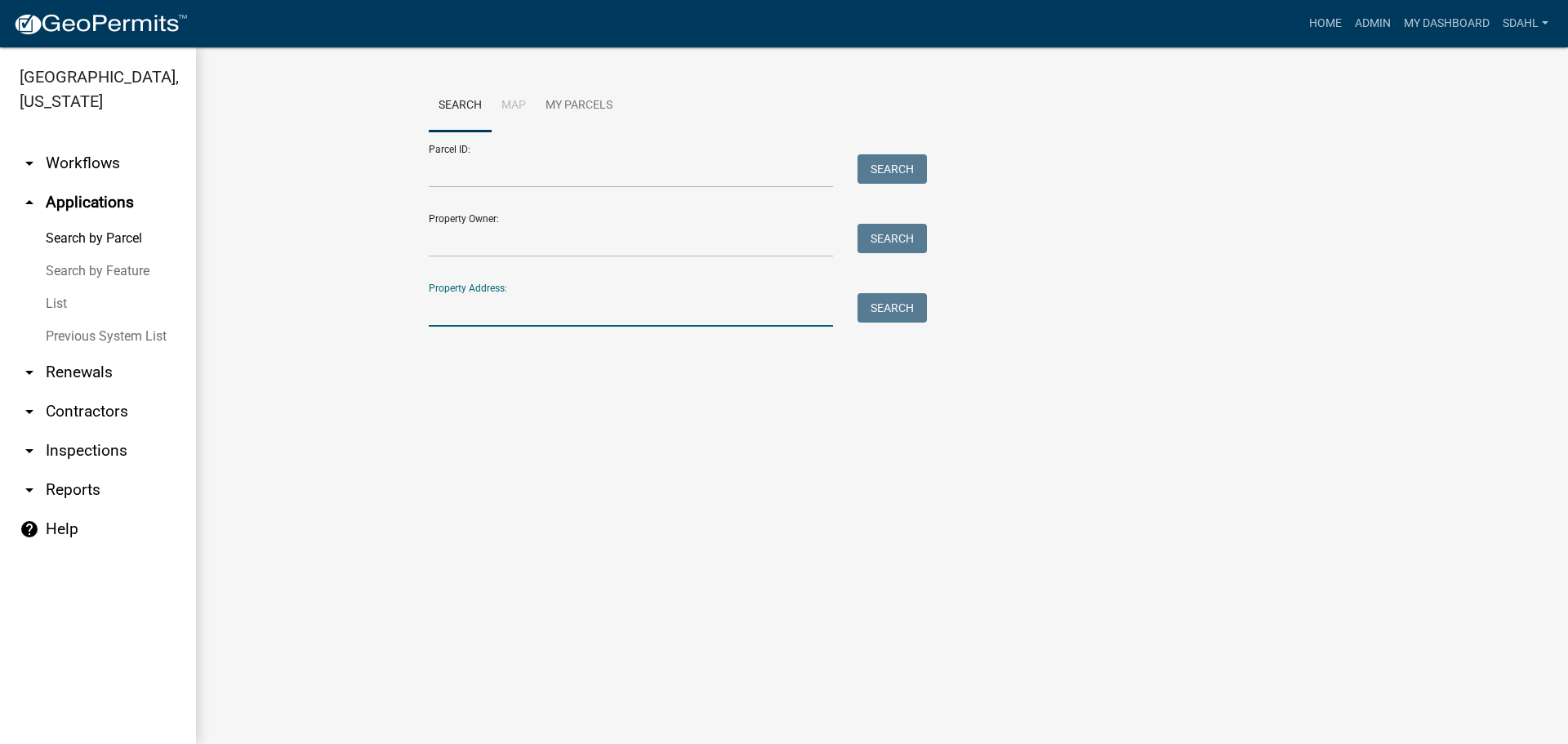
click at [487, 312] on input "Property Address:" at bounding box center [630, 309] width 404 height 33
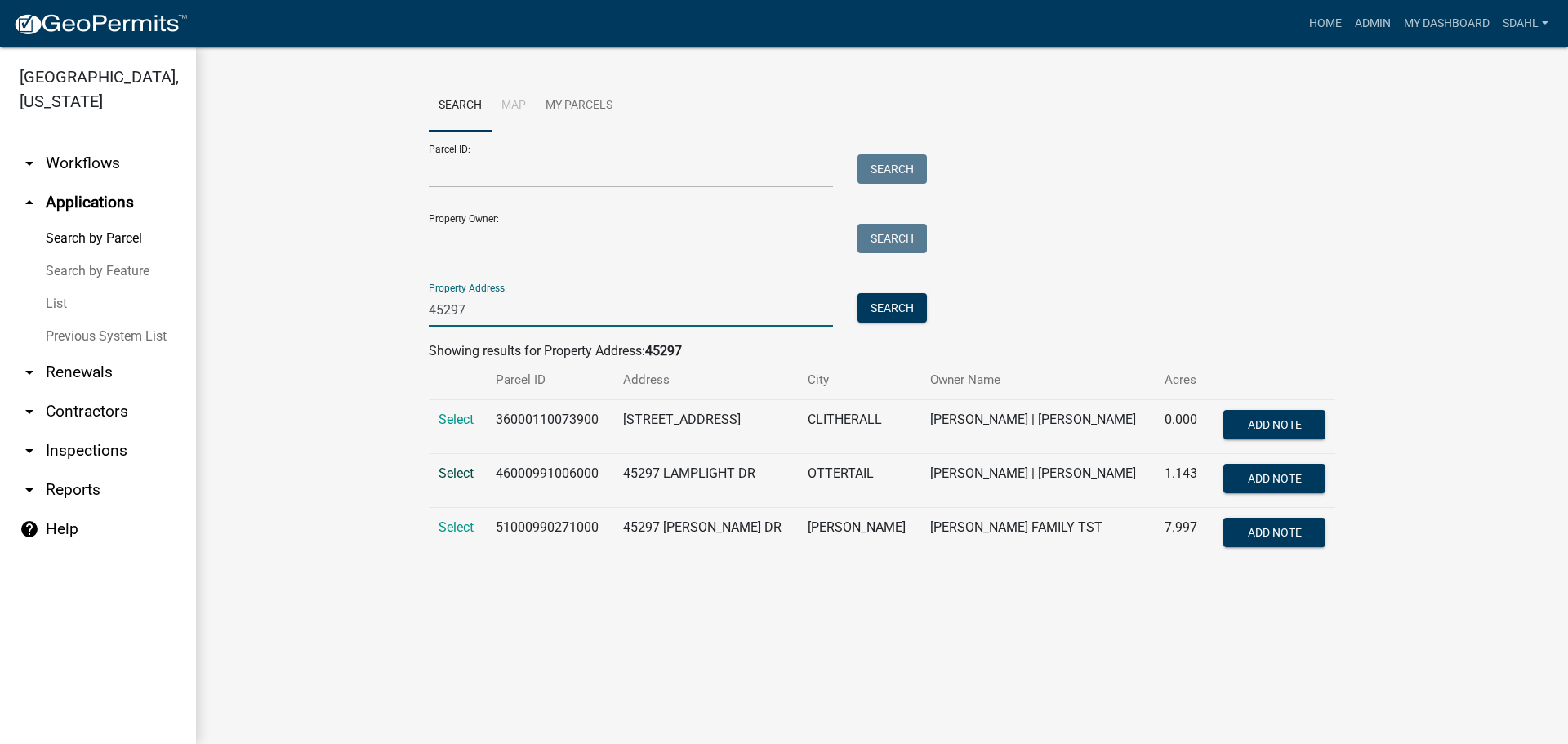
type input "45297"
click at [465, 470] on span "Select" at bounding box center [455, 473] width 35 height 15
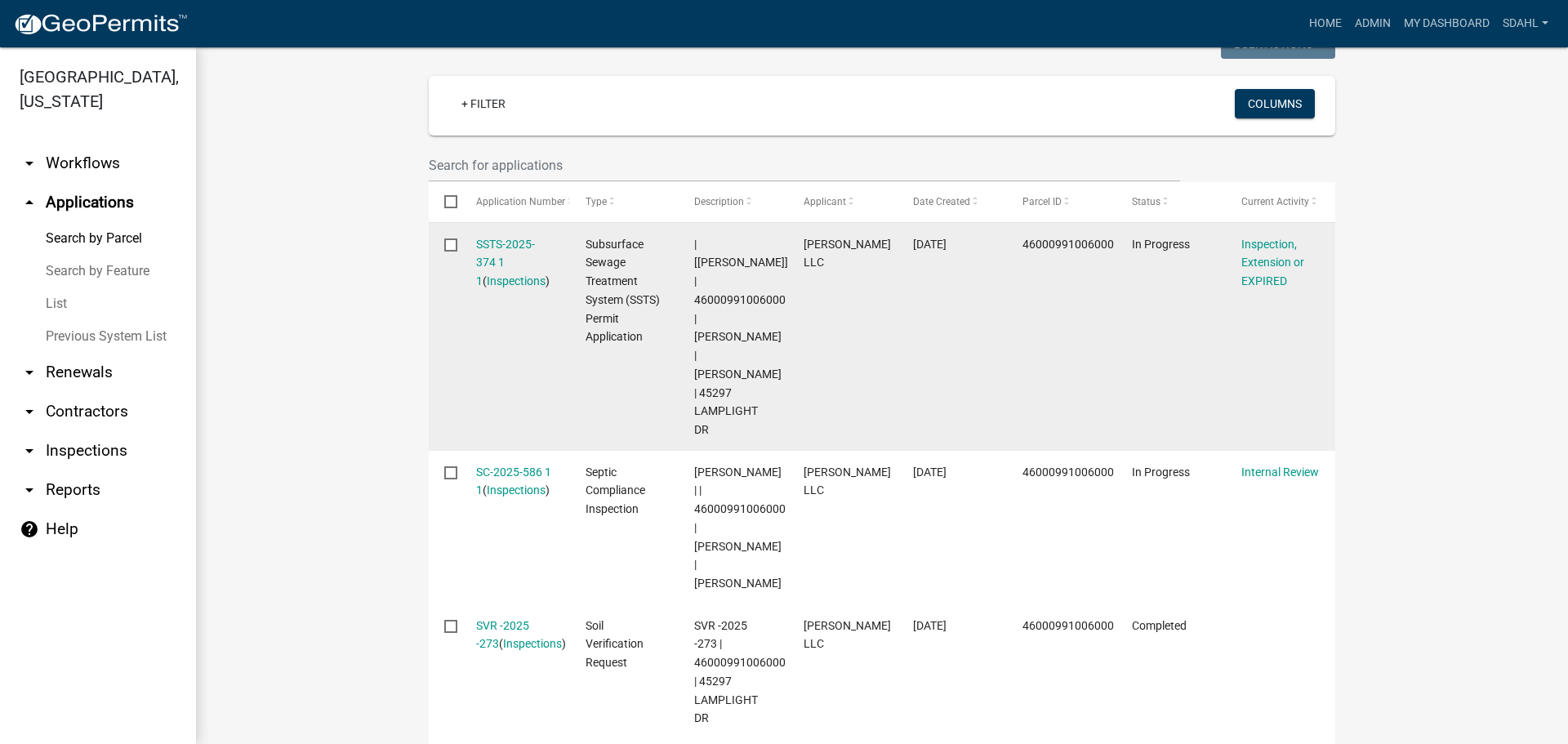
scroll to position [409, 0]
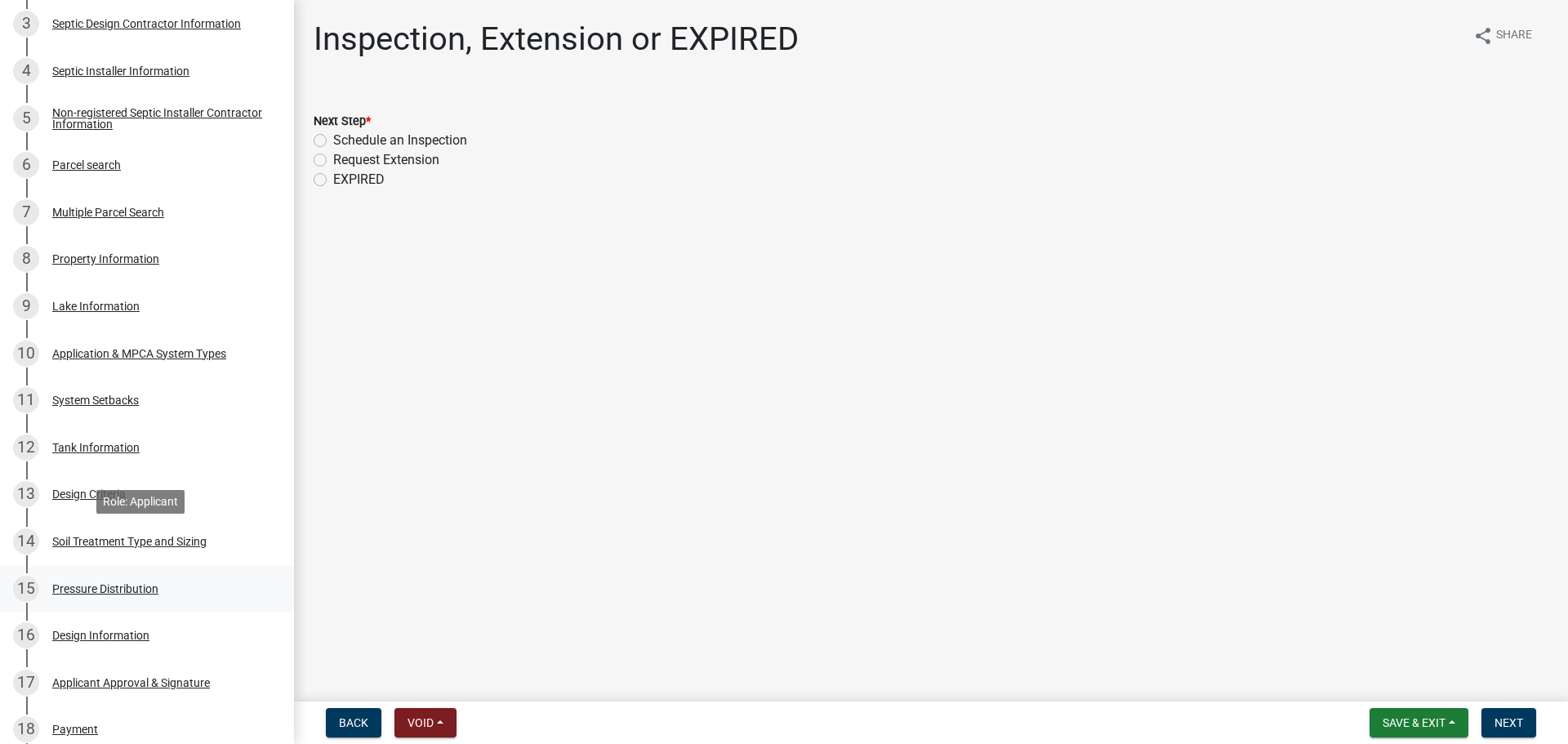
scroll to position [490, 0]
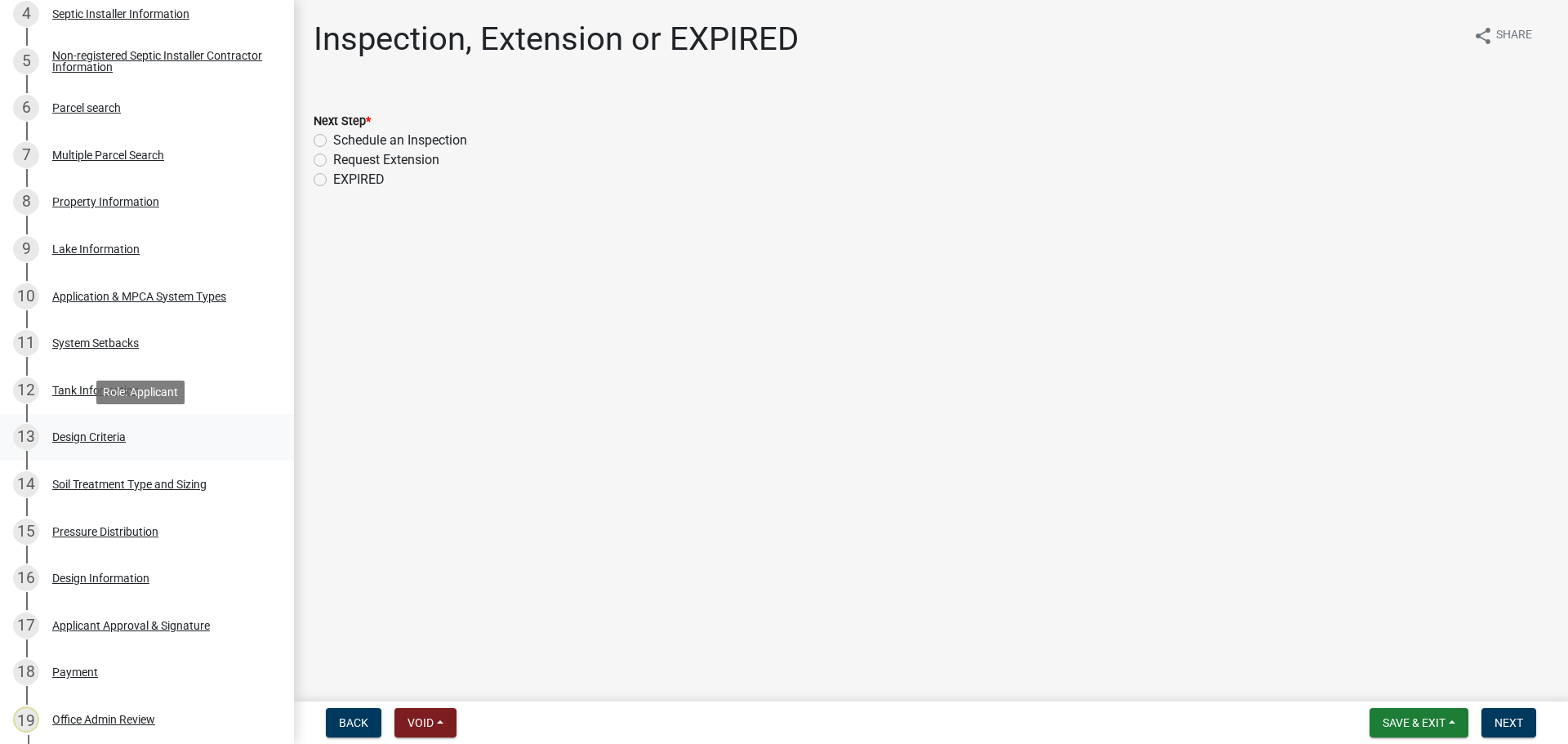
click at [101, 442] on div "Design Criteria" at bounding box center [88, 437] width 73 height 11
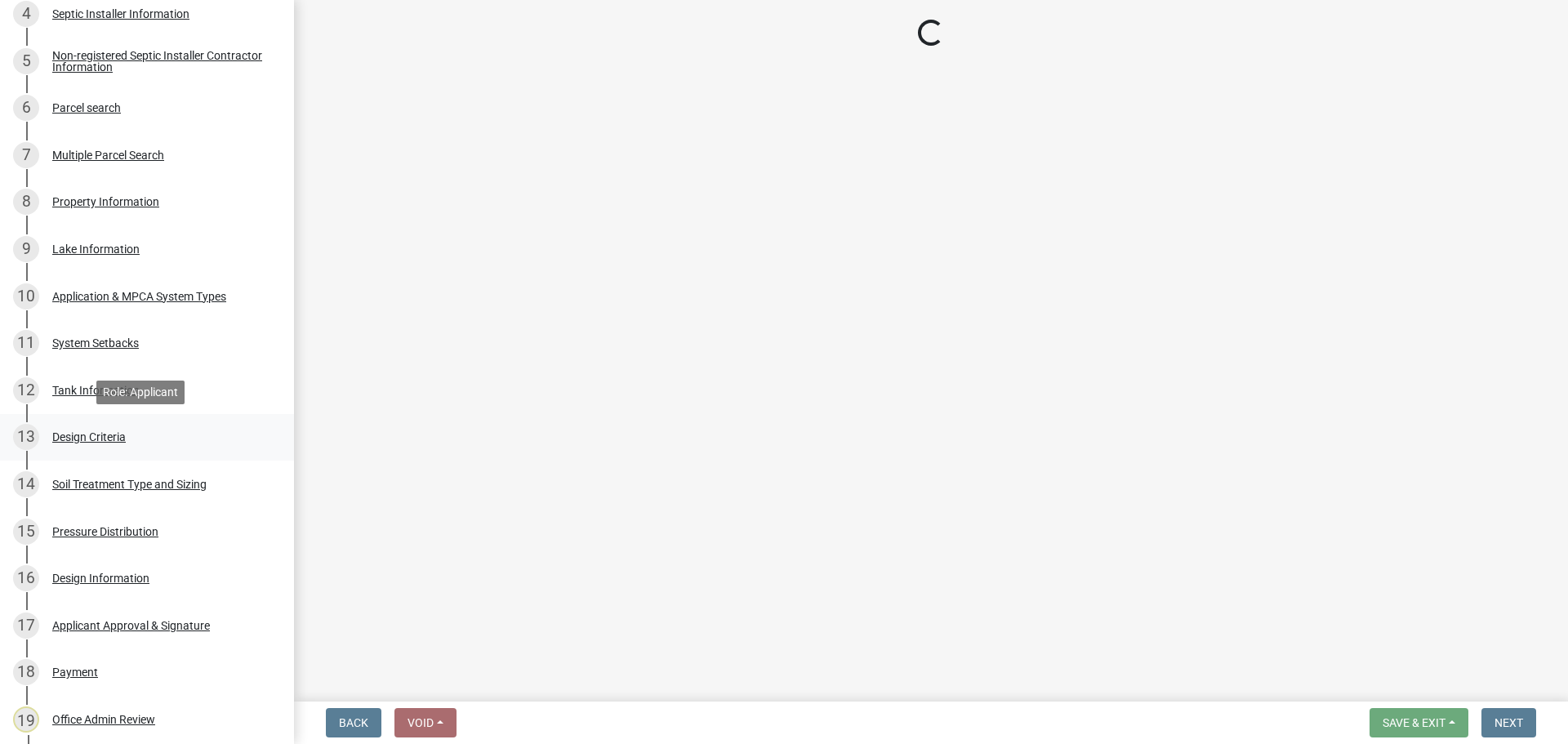
select select "eaa6e4cf-be76-4366-bfe5-e87acfaaf3f4"
select select "48b77c43-c0ca-4757-a1b1-e2e69db0f822"
select select "45db2b75-262a-4f3c-9010-aae25997cba1"
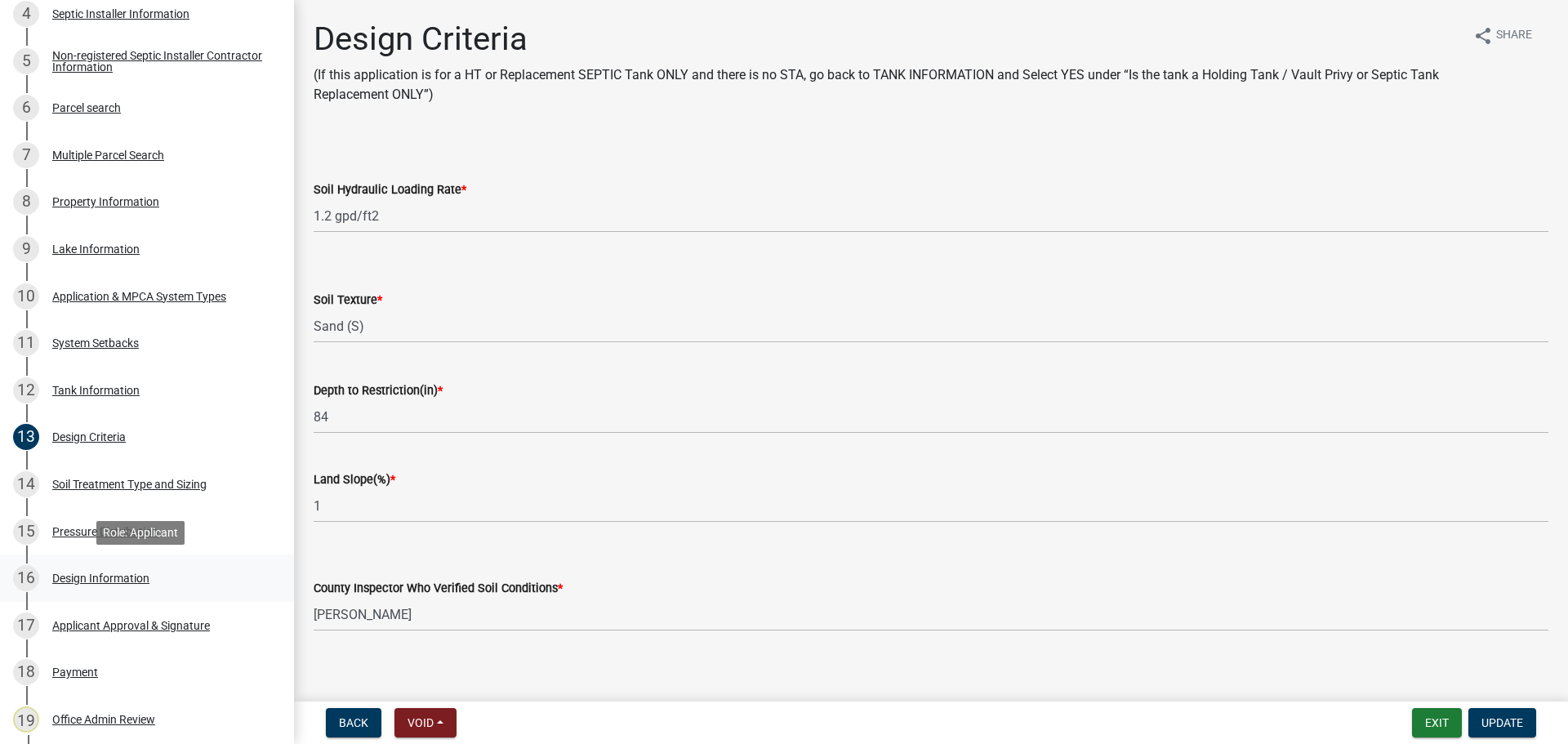
click at [118, 579] on div "Design Information" at bounding box center [101, 578] width 97 height 11
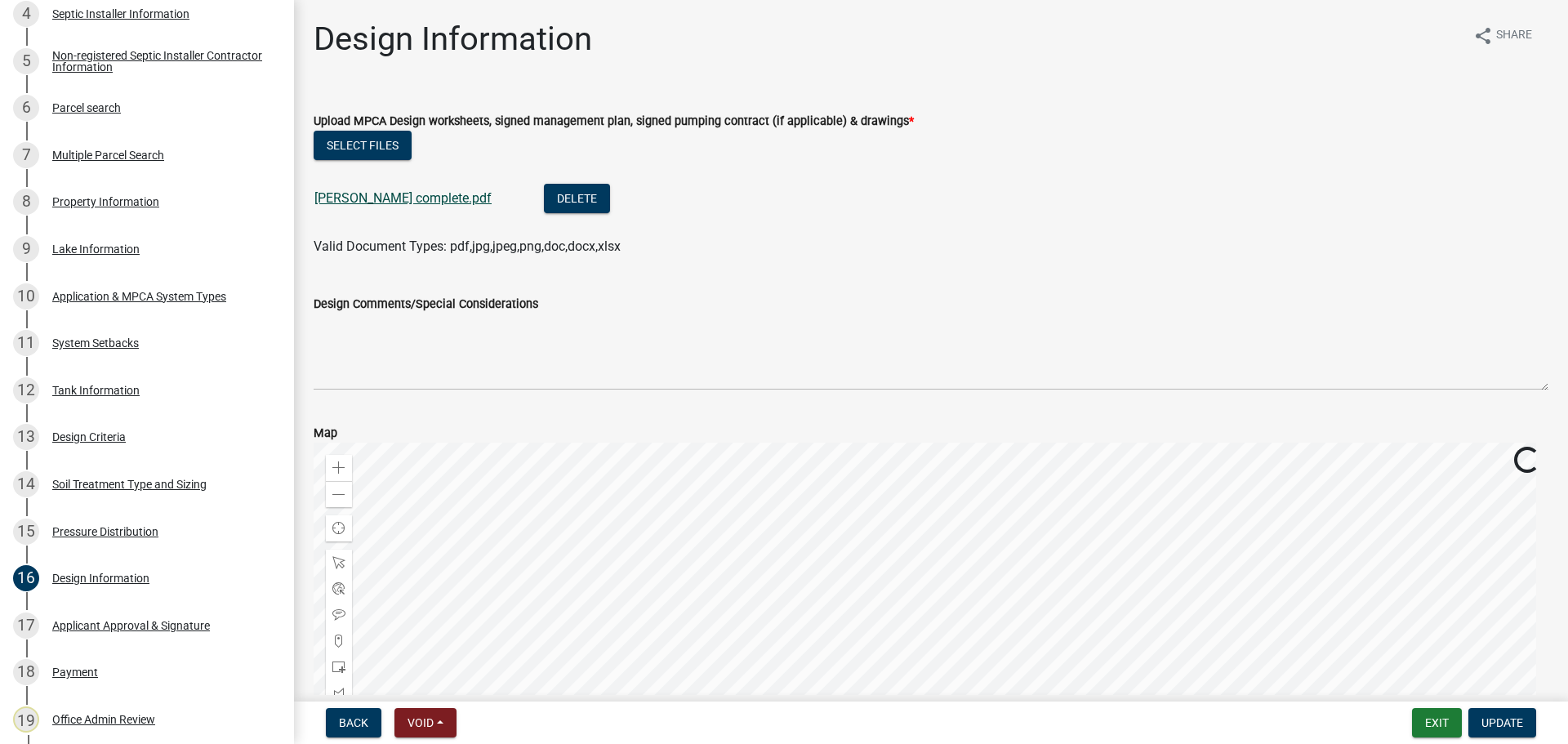
click at [397, 193] on link "Spillum complete.pdf" at bounding box center [403, 198] width 177 height 15
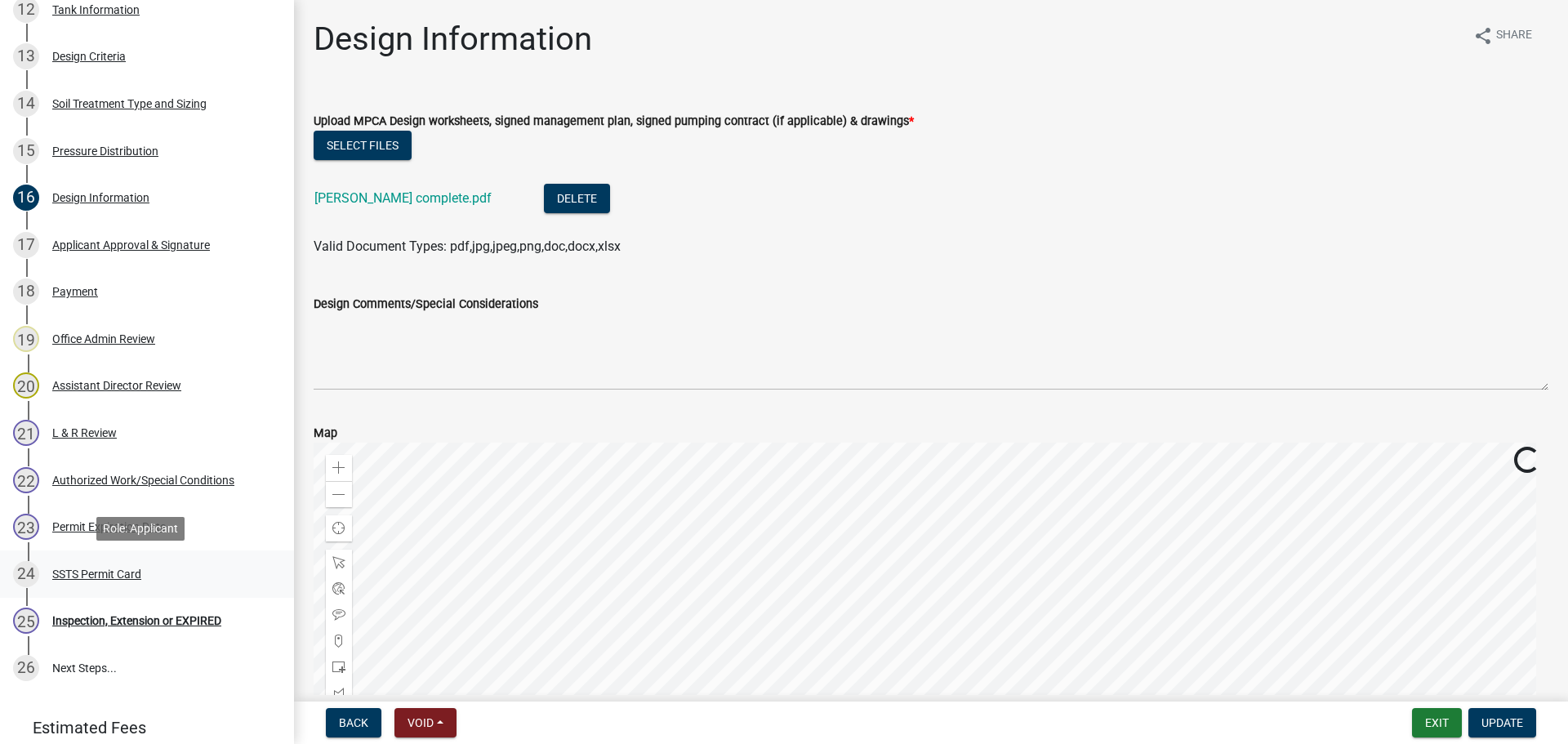
scroll to position [898, 0]
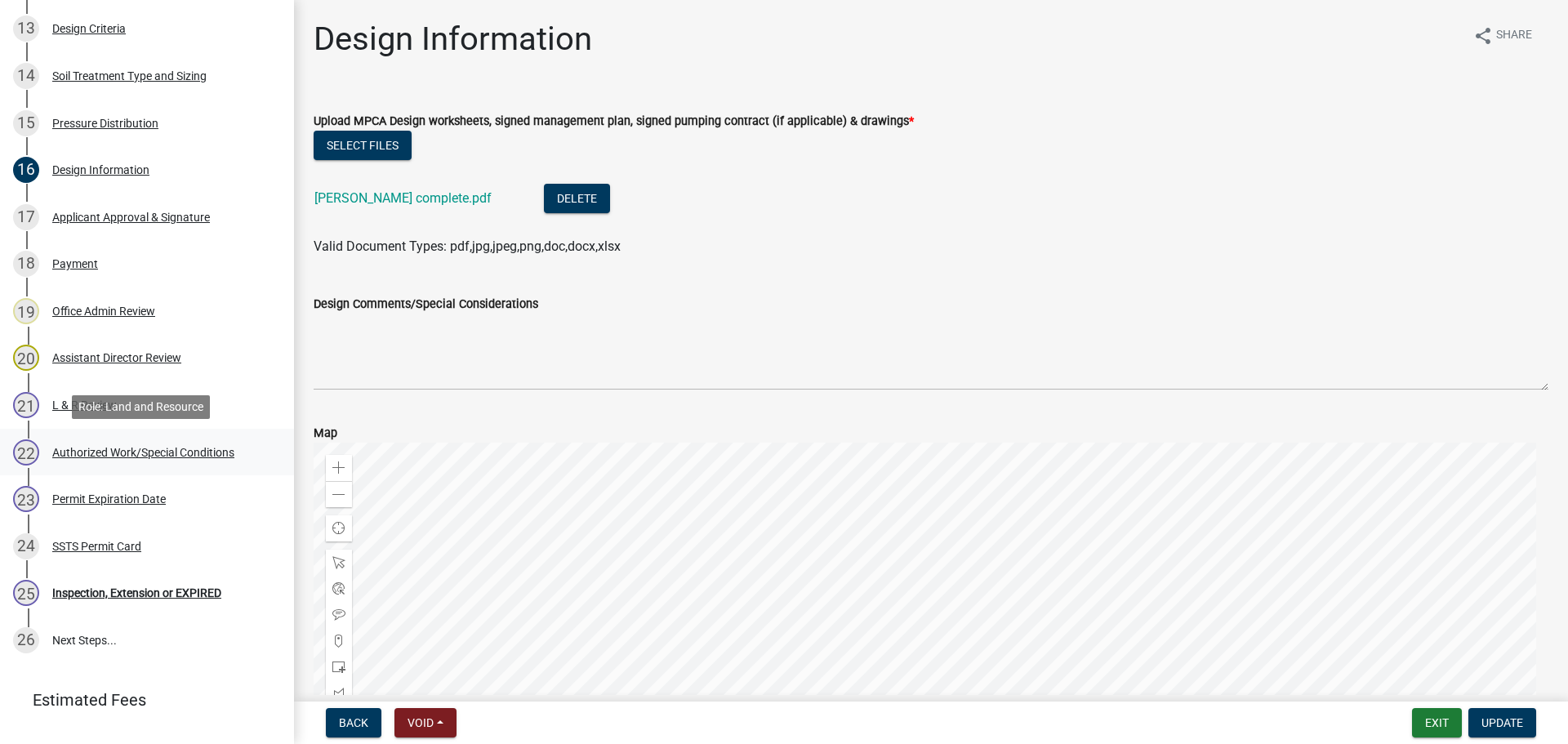
click at [146, 452] on div "Authorized Work/Special Conditions" at bounding box center [143, 452] width 182 height 11
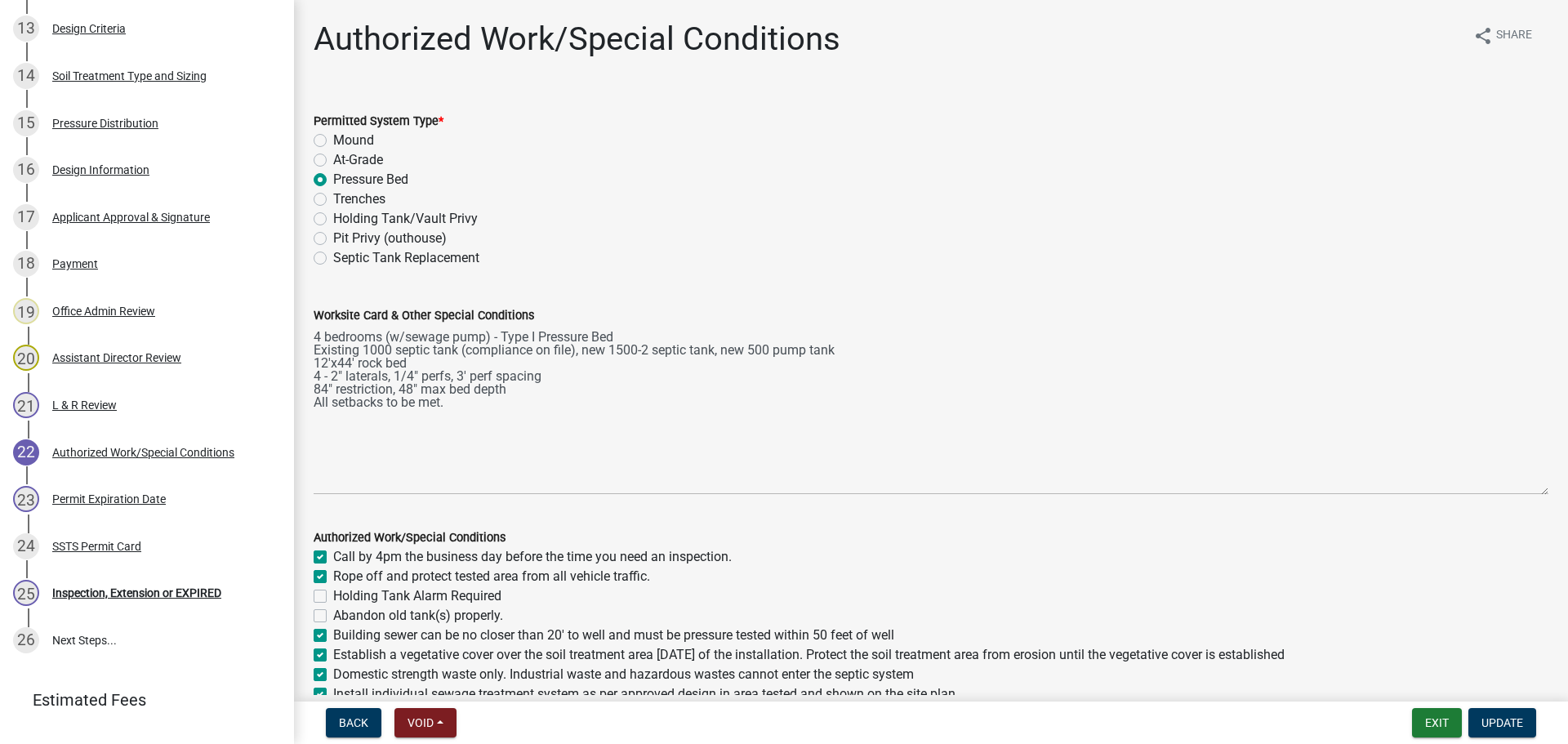
drag, startPoint x: 1528, startPoint y: 393, endPoint x: 1504, endPoint y: 486, distance: 96.0
click at [1504, 486] on textarea "4 bedrooms (w/sewage pump) - Type I Pressure Bed Existing 1000 septic tank (com…" at bounding box center [930, 410] width 1234 height 170
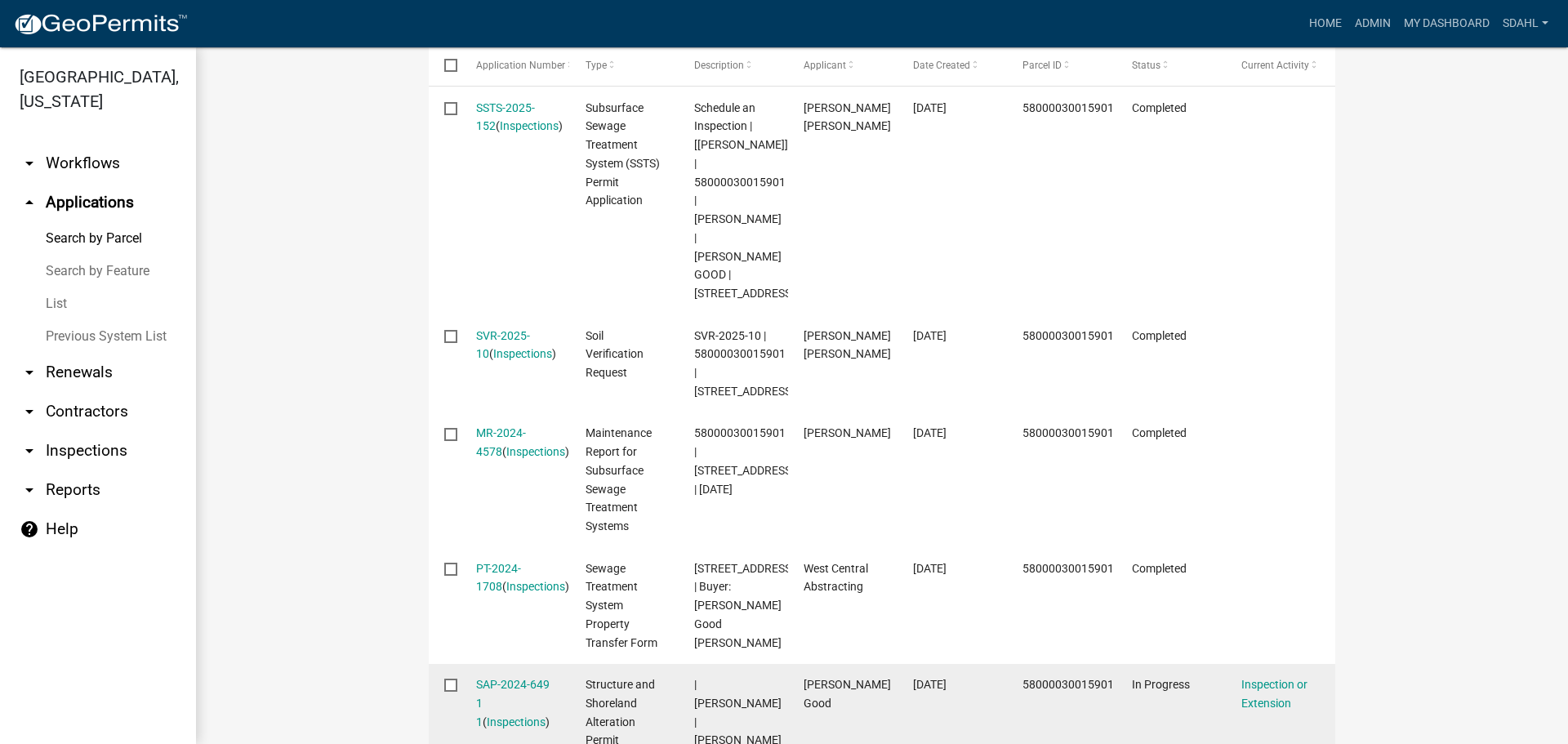
scroll to position [467, 0]
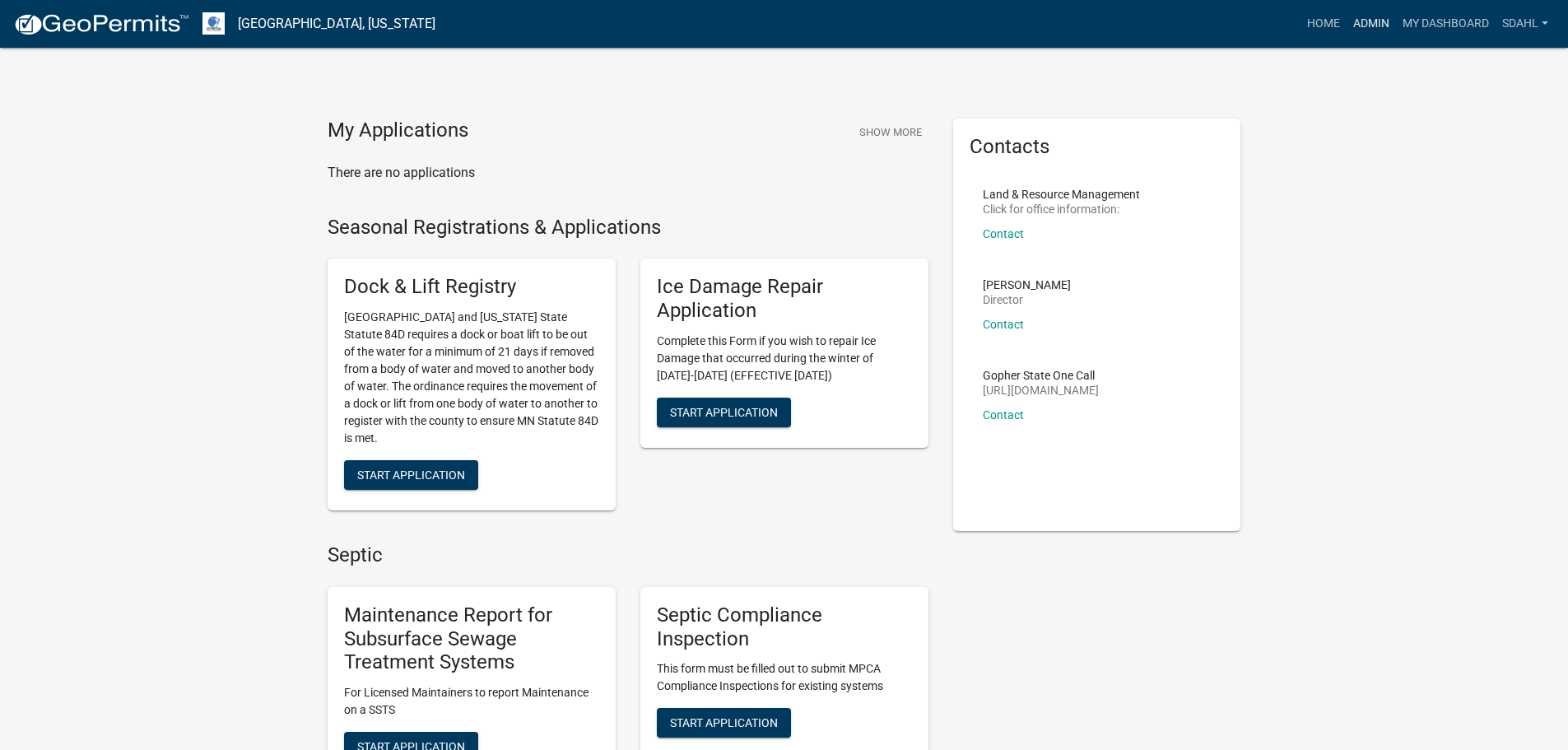
click at [1364, 25] on link "Admin" at bounding box center [1372, 24] width 50 height 32
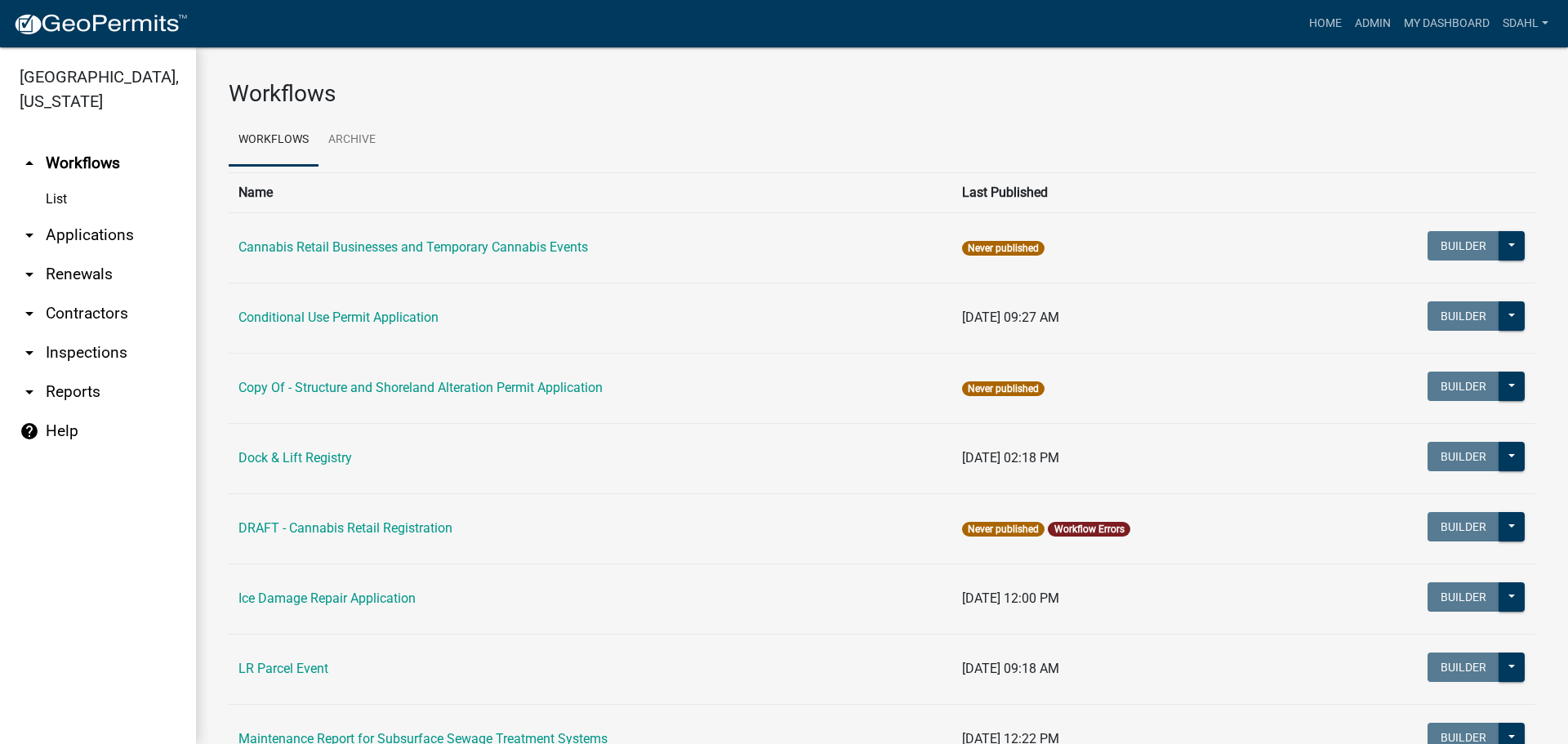
click at [87, 236] on link "arrow_drop_down Applications" at bounding box center [98, 235] width 196 height 39
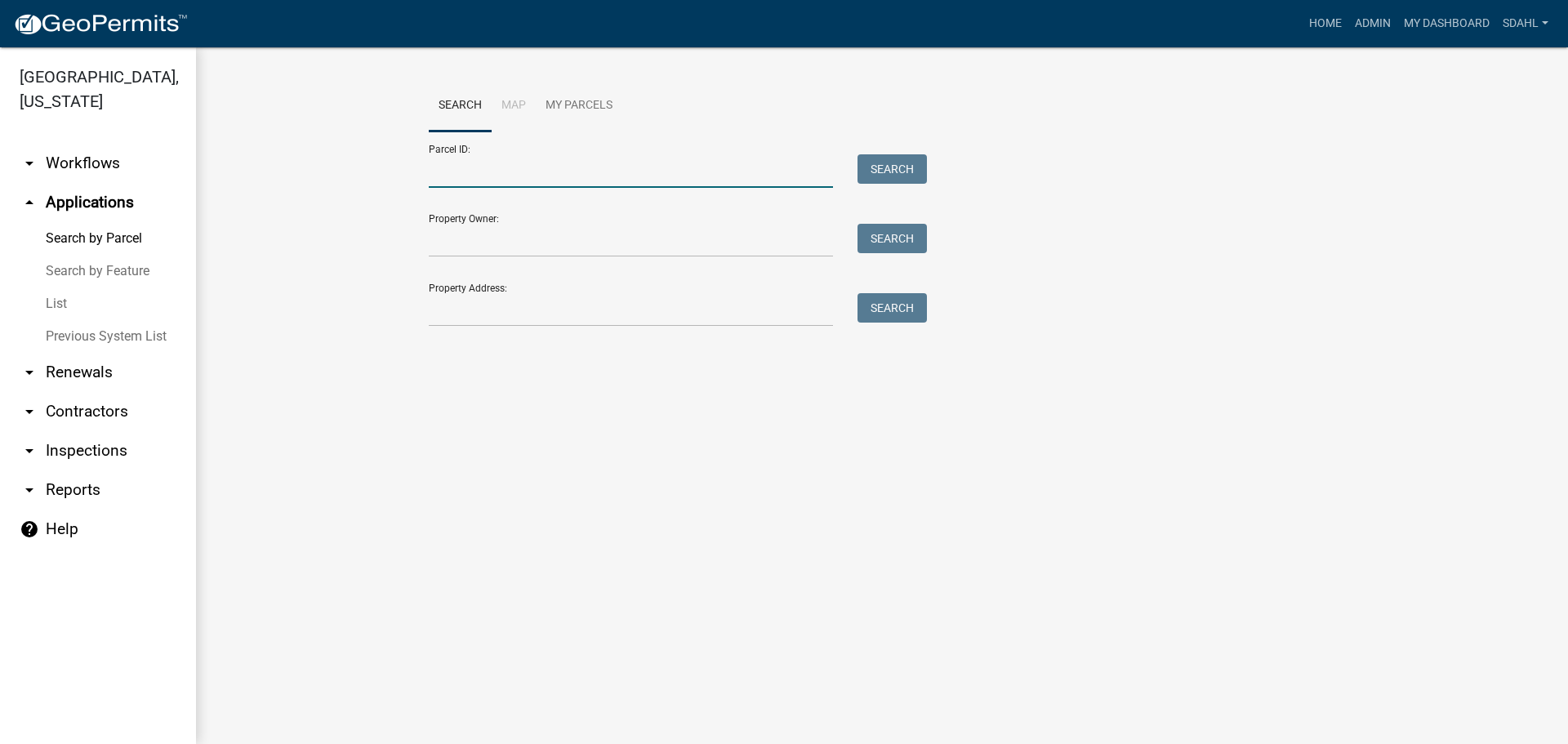
click at [706, 167] on input "Parcel ID:" at bounding box center [630, 170] width 404 height 33
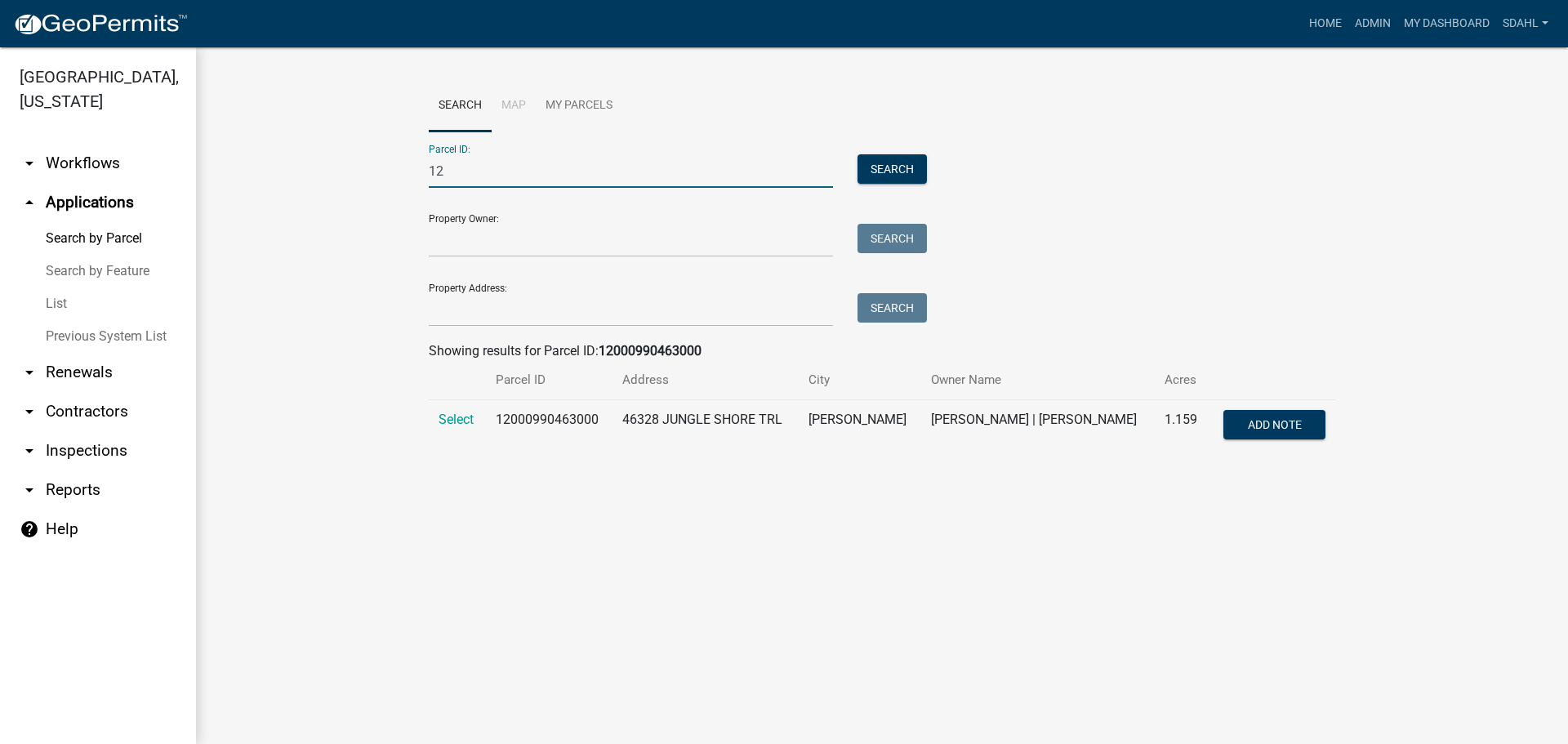
type input "1"
type input "32000990378000"
click at [452, 420] on span "Select" at bounding box center [455, 419] width 35 height 15
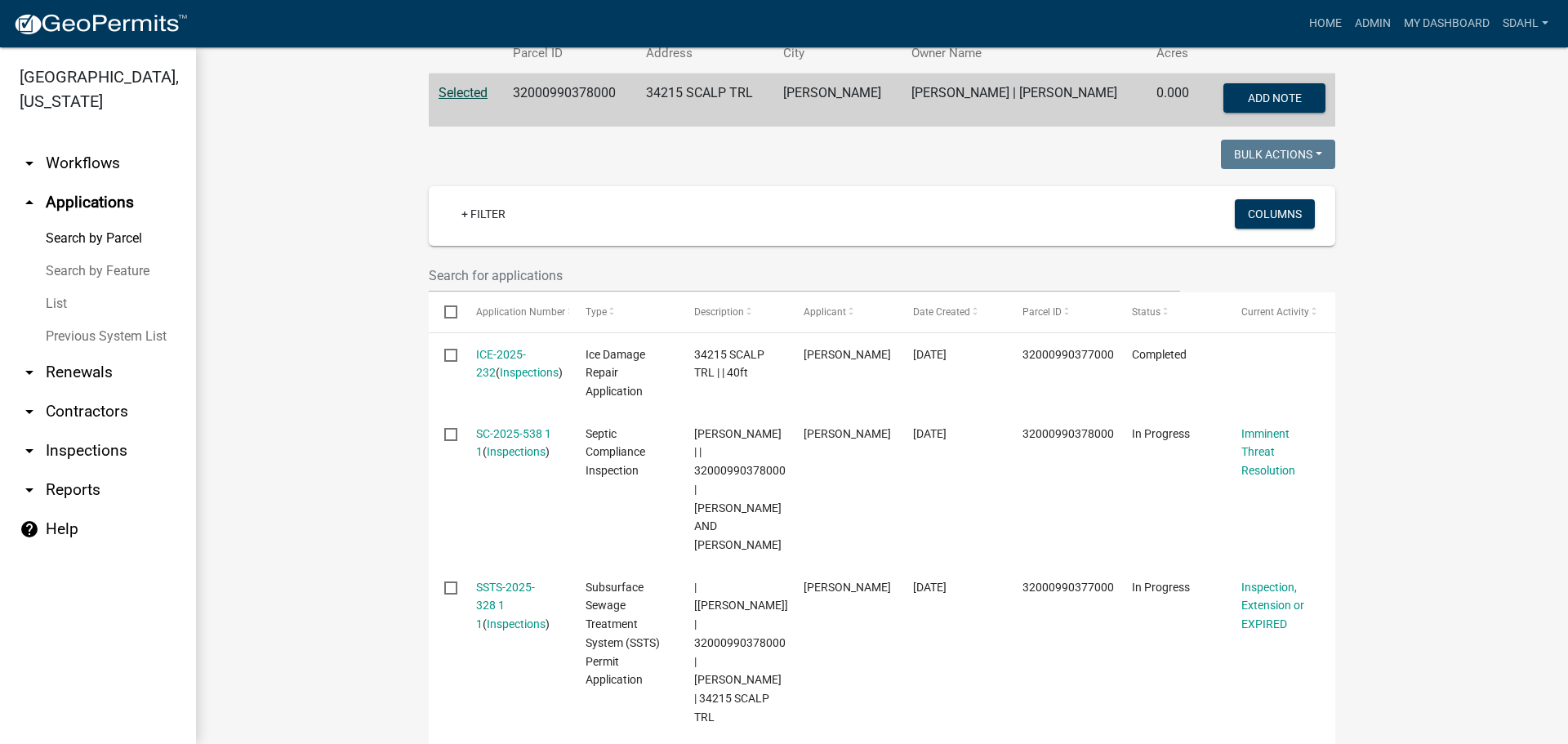
scroll to position [409, 0]
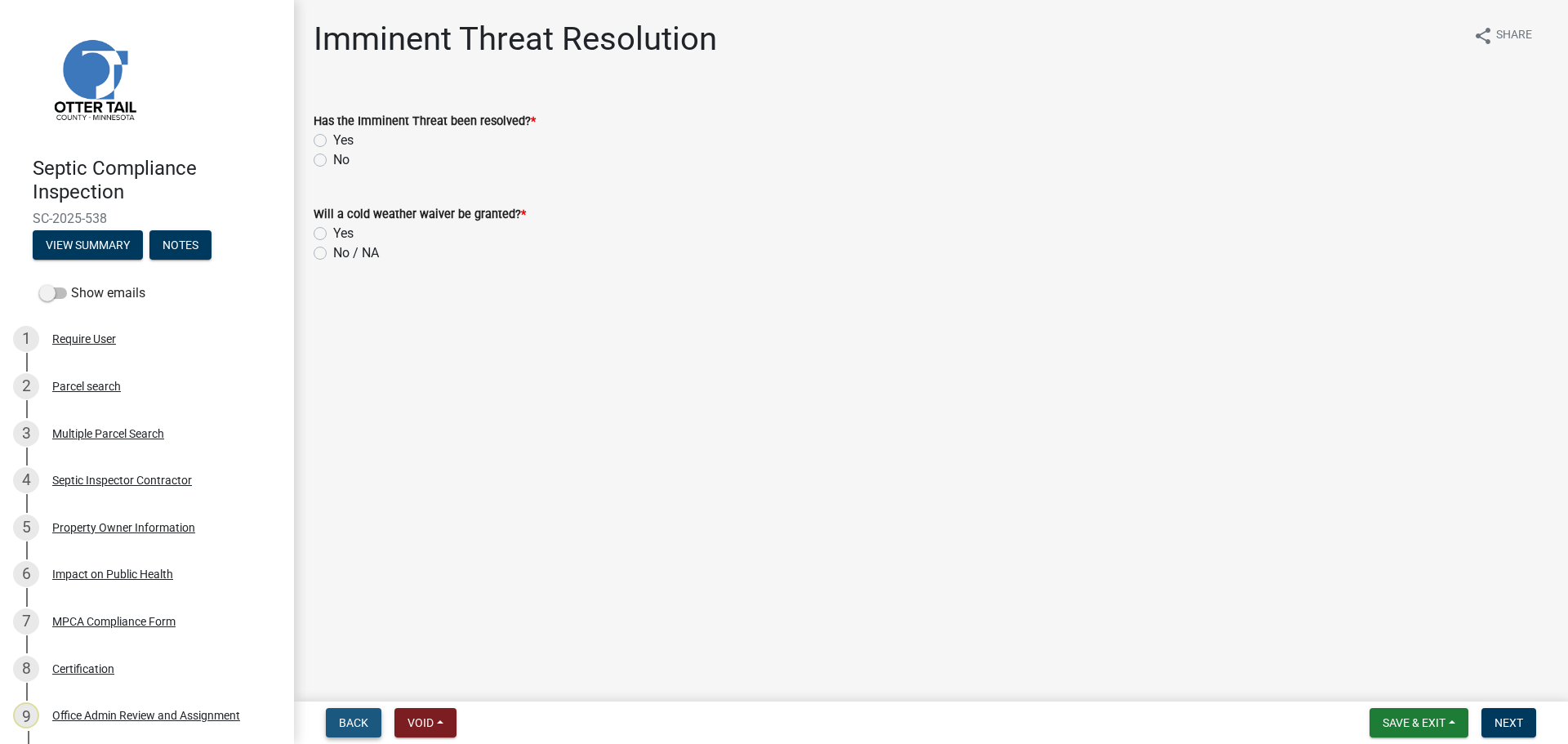
click at [366, 720] on span "Back" at bounding box center [354, 722] width 29 height 13
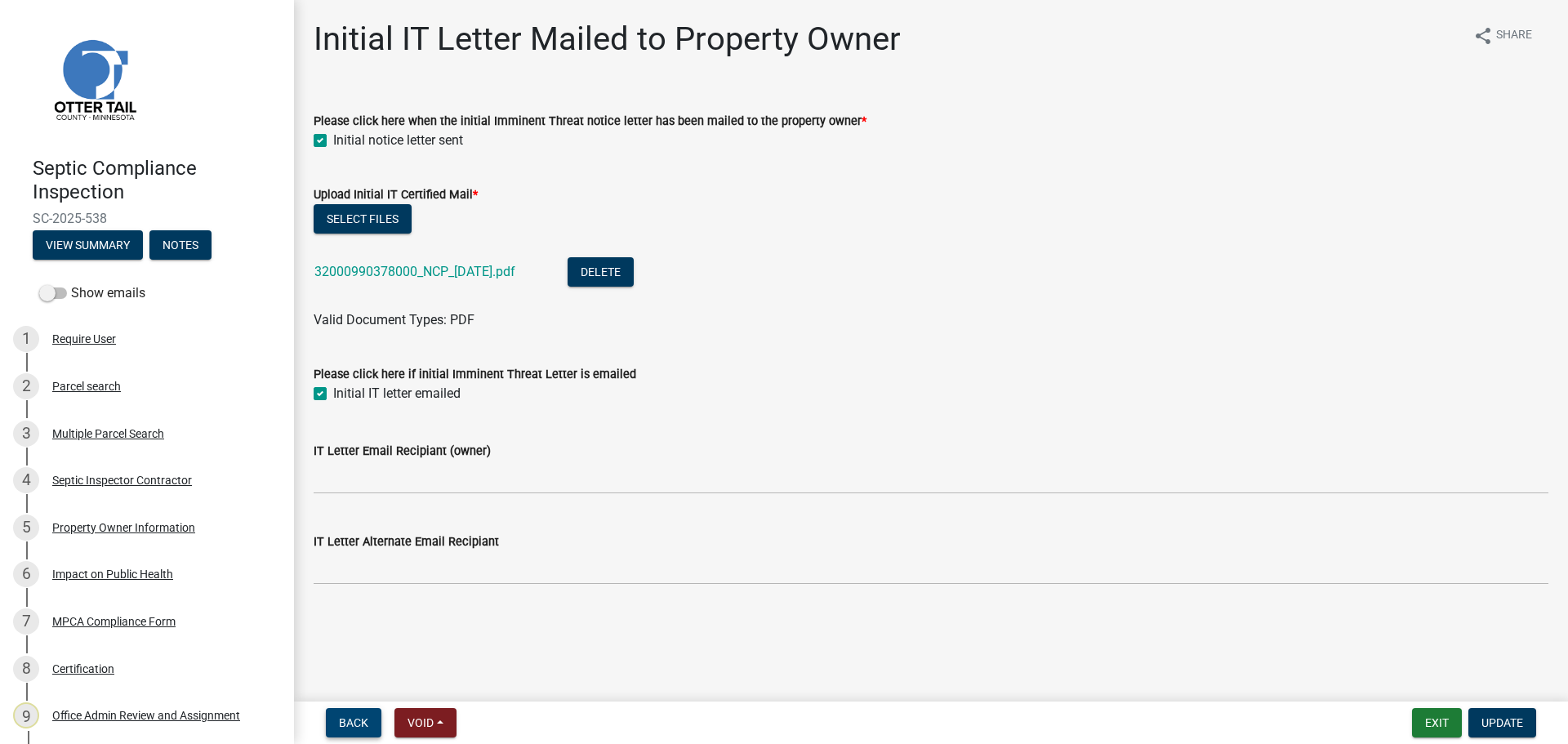
click at [355, 723] on span "Back" at bounding box center [354, 722] width 29 height 13
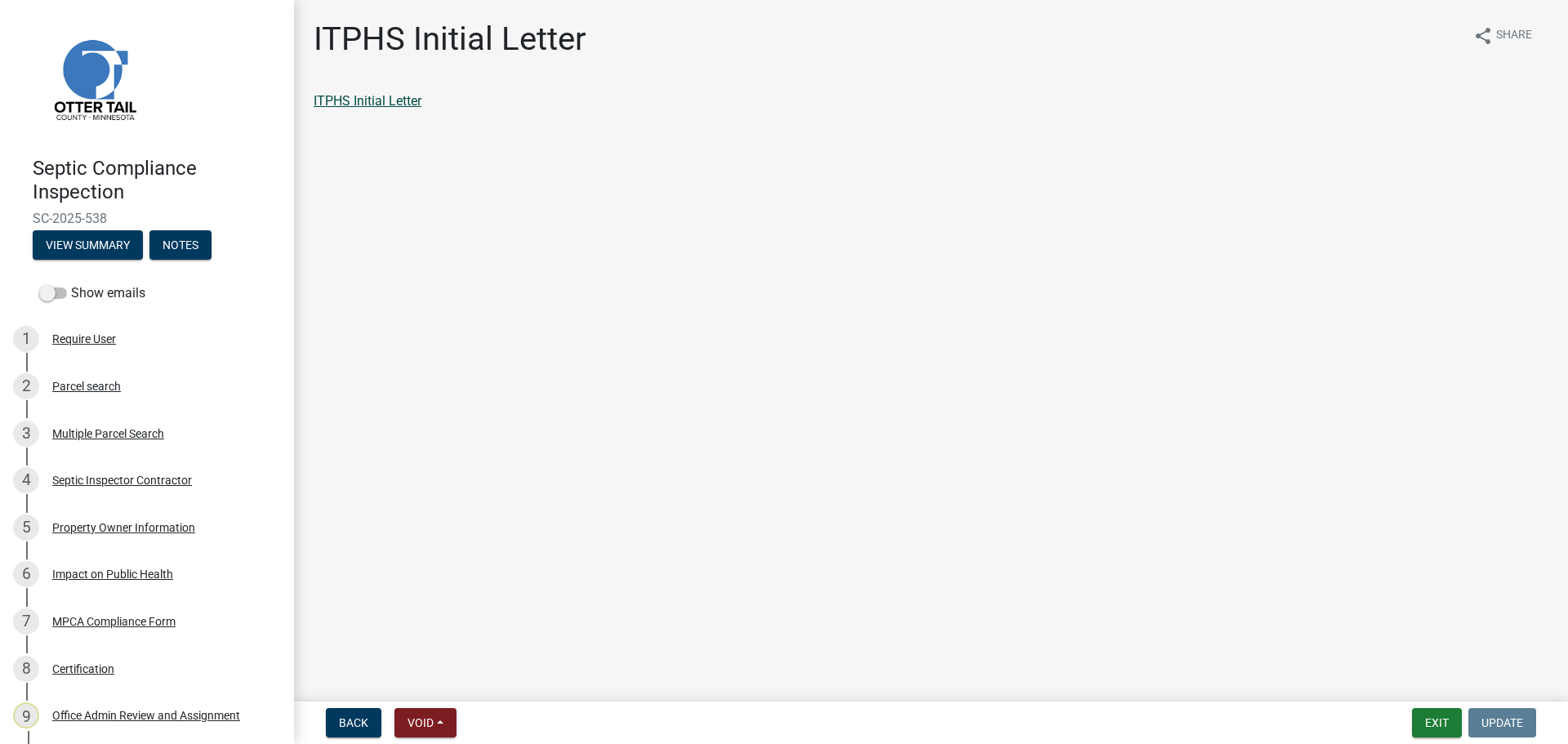
click at [373, 98] on link "ITPHS Initial Letter" at bounding box center [367, 101] width 107 height 15
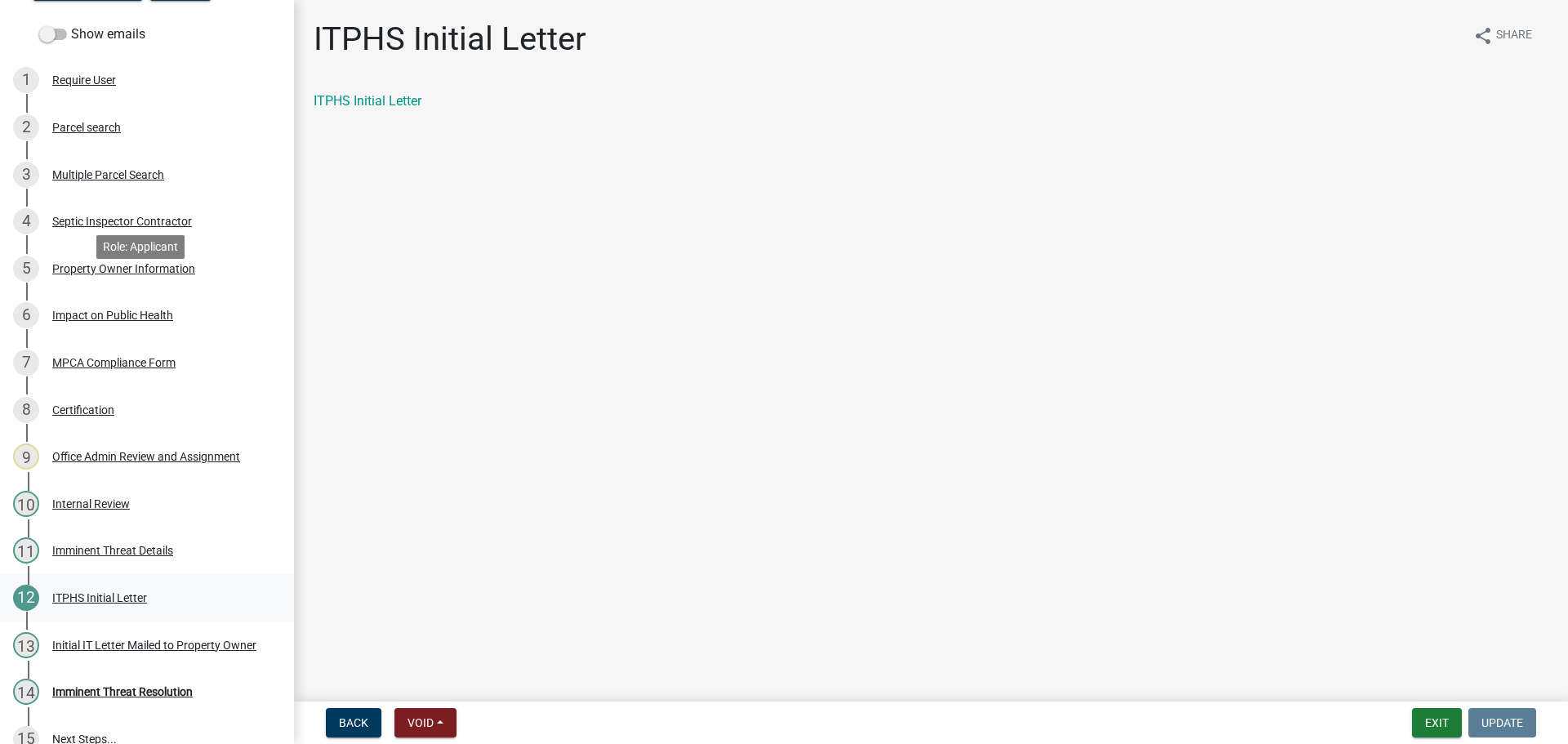
scroll to position [284, 0]
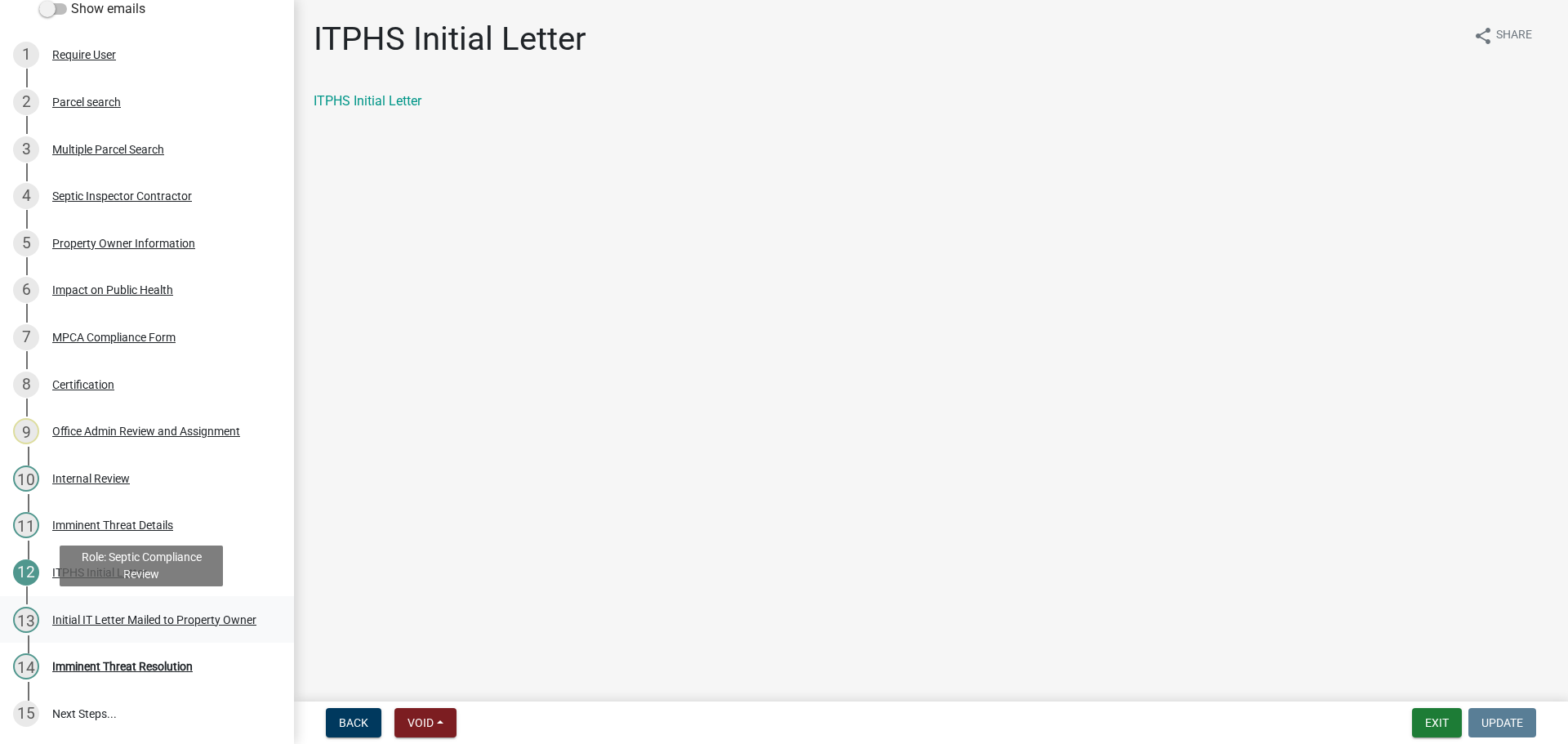
click at [137, 618] on div "Initial IT Letter Mailed to Property Owner" at bounding box center [154, 620] width 204 height 11
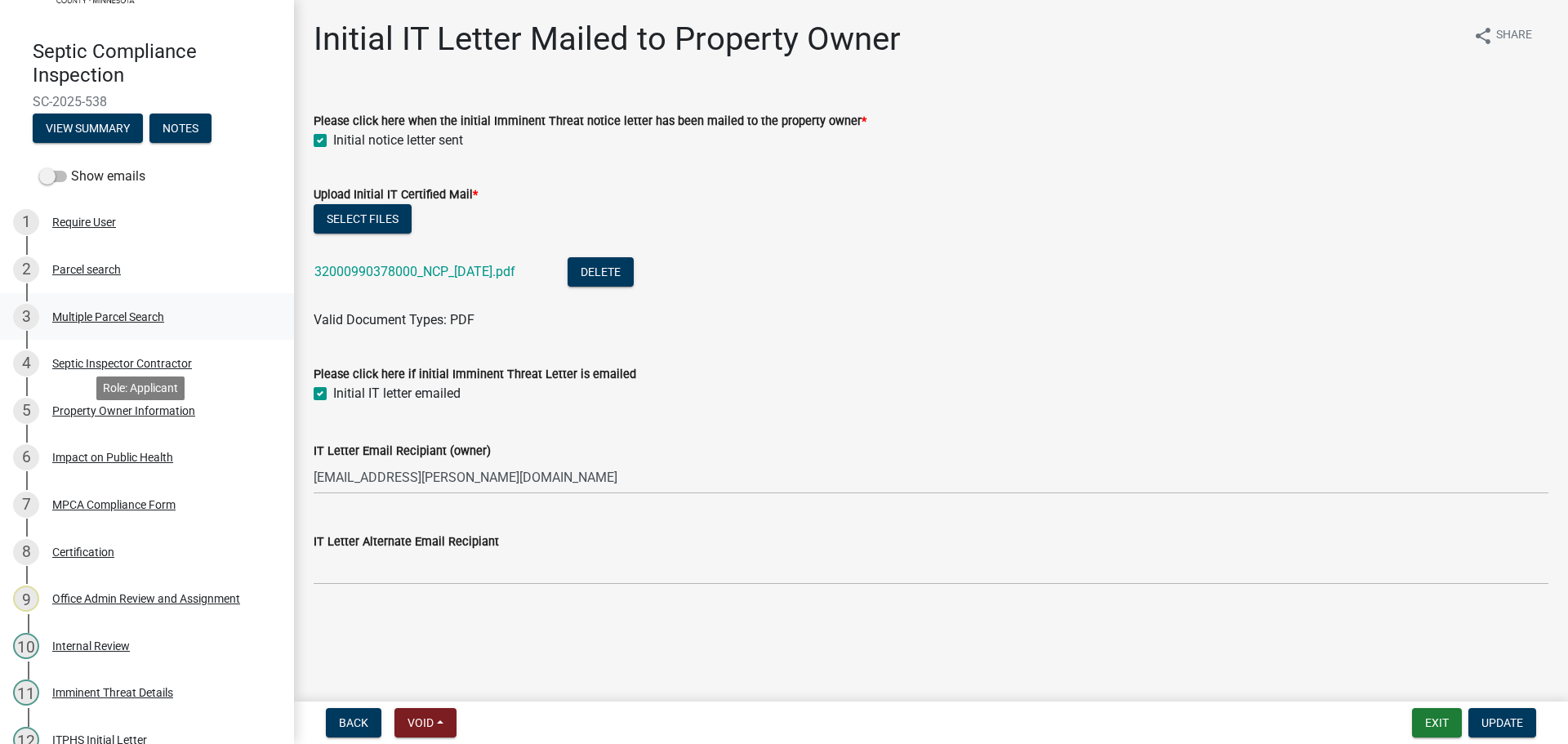
scroll to position [0, 0]
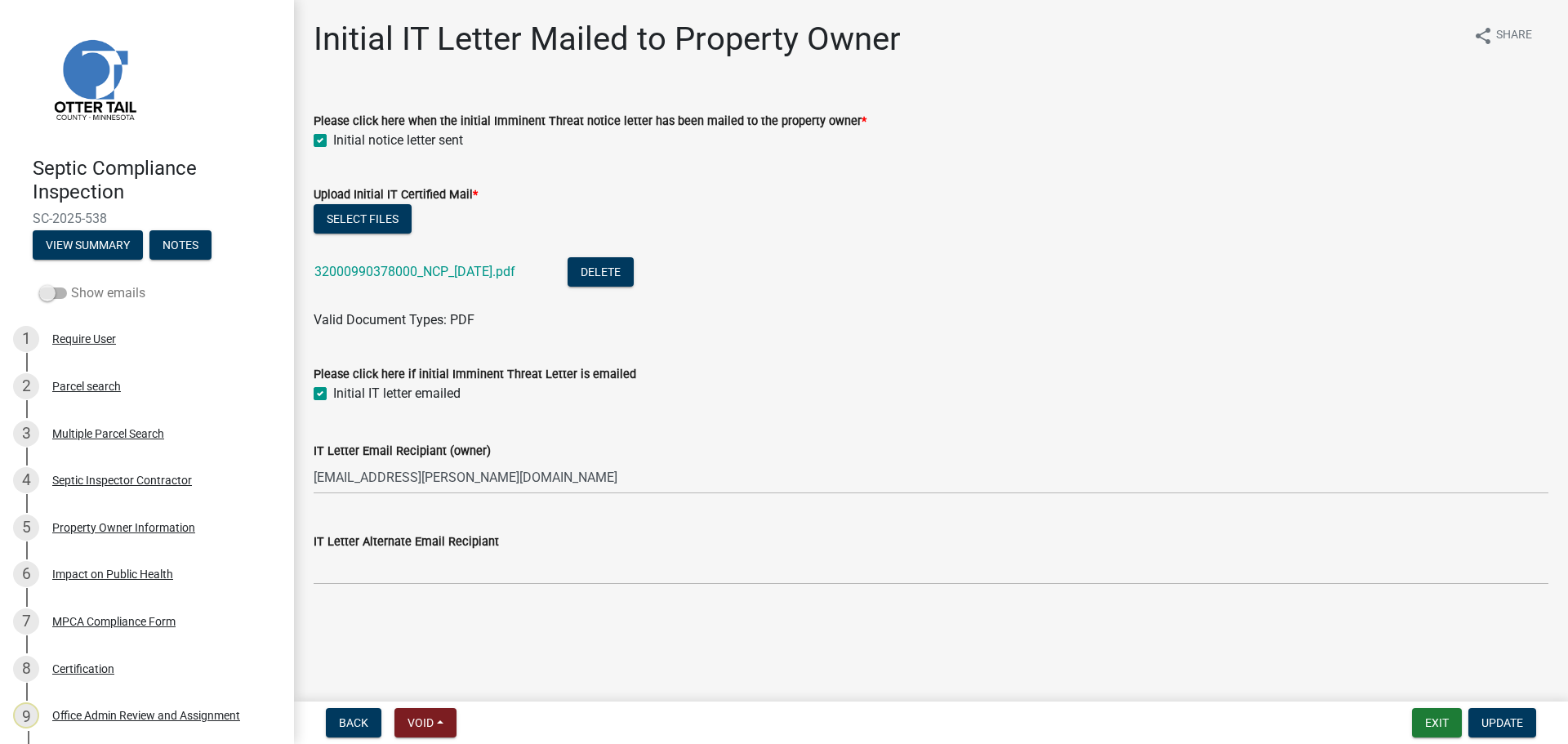
click at [55, 291] on span at bounding box center [52, 293] width 28 height 11
click at [71, 283] on input "Show emails" at bounding box center [71, 283] width 0 height 0
click at [181, 246] on button "Notes" at bounding box center [180, 244] width 62 height 29
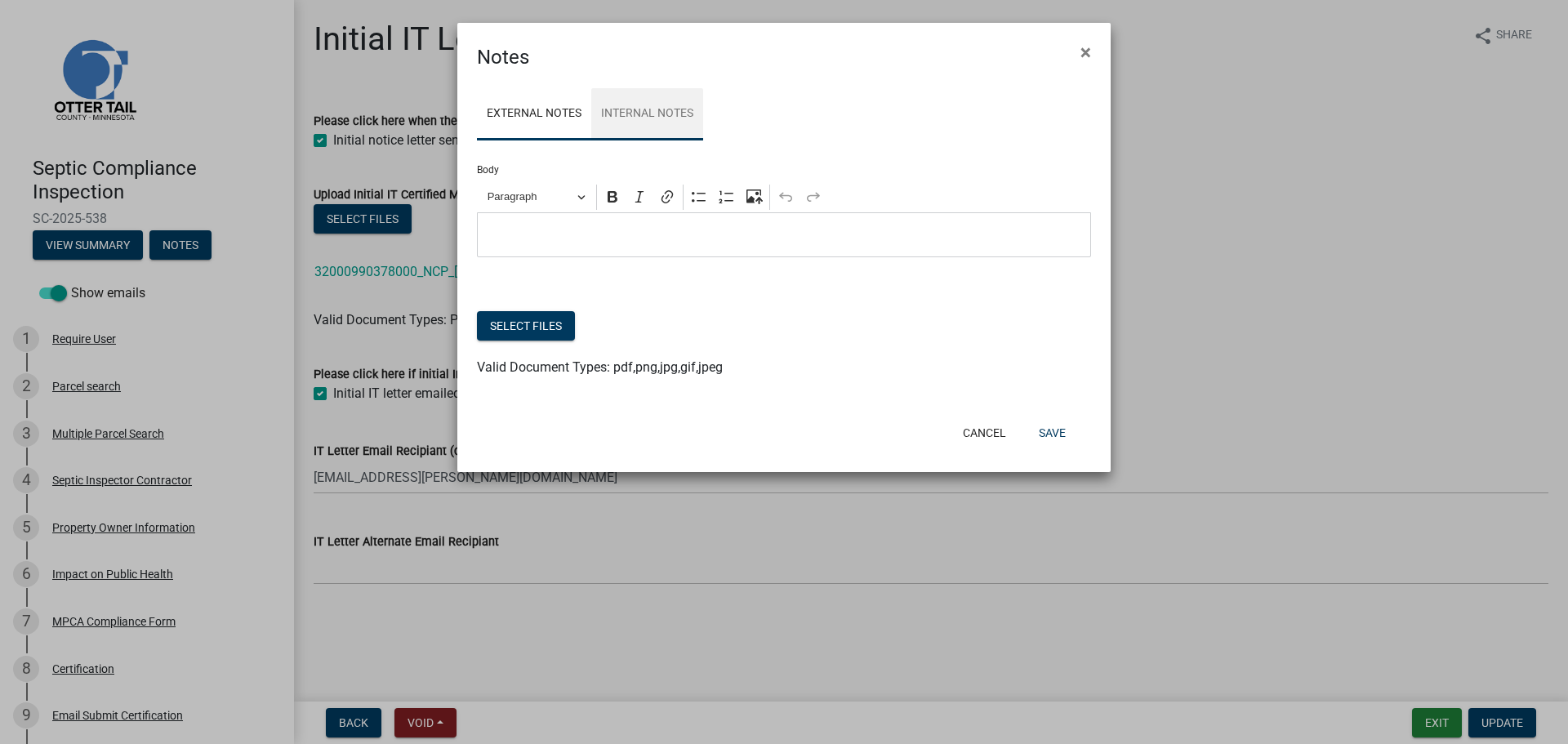
click at [675, 118] on link "Internal Notes" at bounding box center [647, 114] width 112 height 52
click at [979, 435] on button "Cancel" at bounding box center [984, 432] width 69 height 29
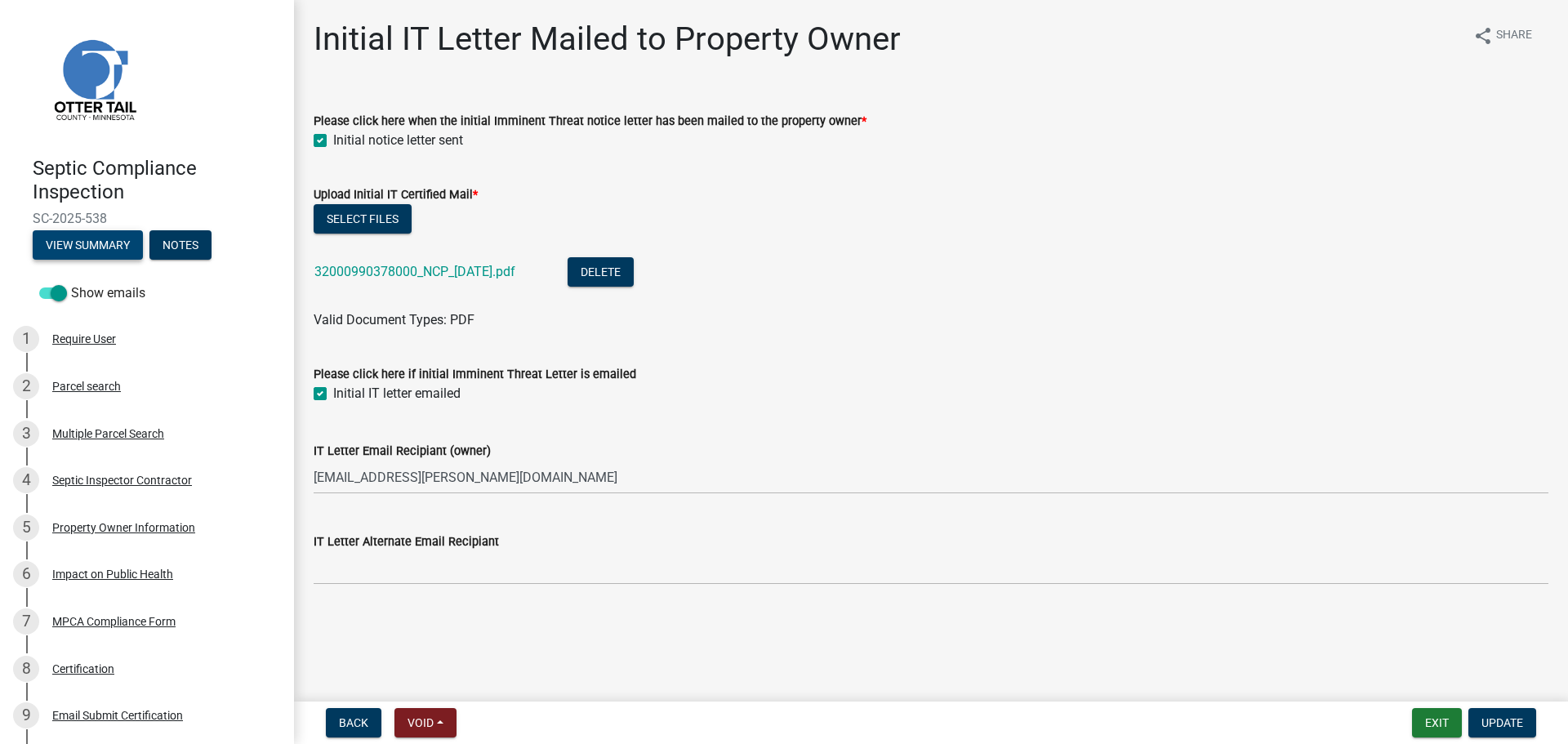
click at [101, 241] on button "View Summary" at bounding box center [87, 244] width 110 height 29
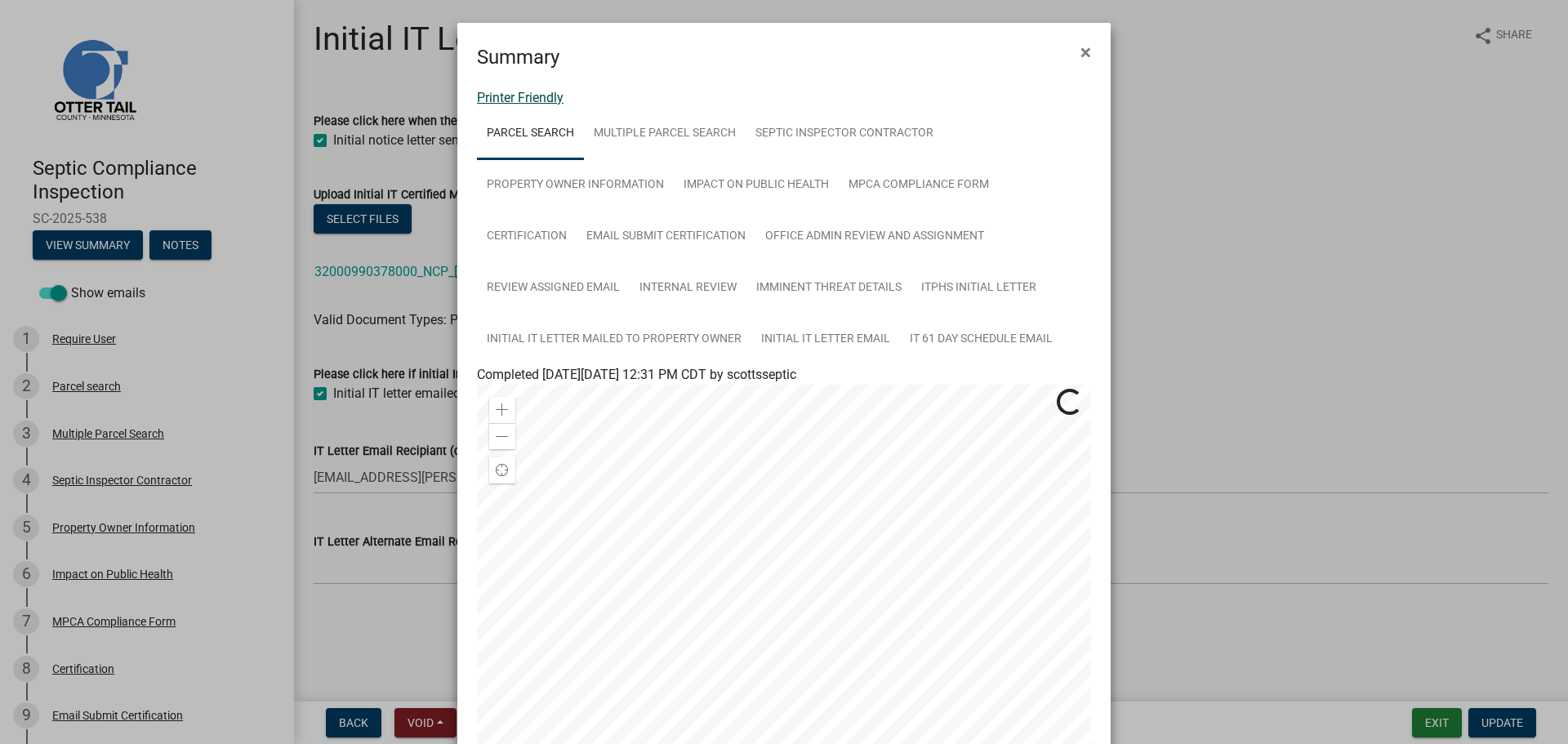
click at [536, 97] on link "Printer Friendly" at bounding box center [520, 98] width 86 height 15
click at [1080, 49] on span "×" at bounding box center [1085, 52] width 10 height 23
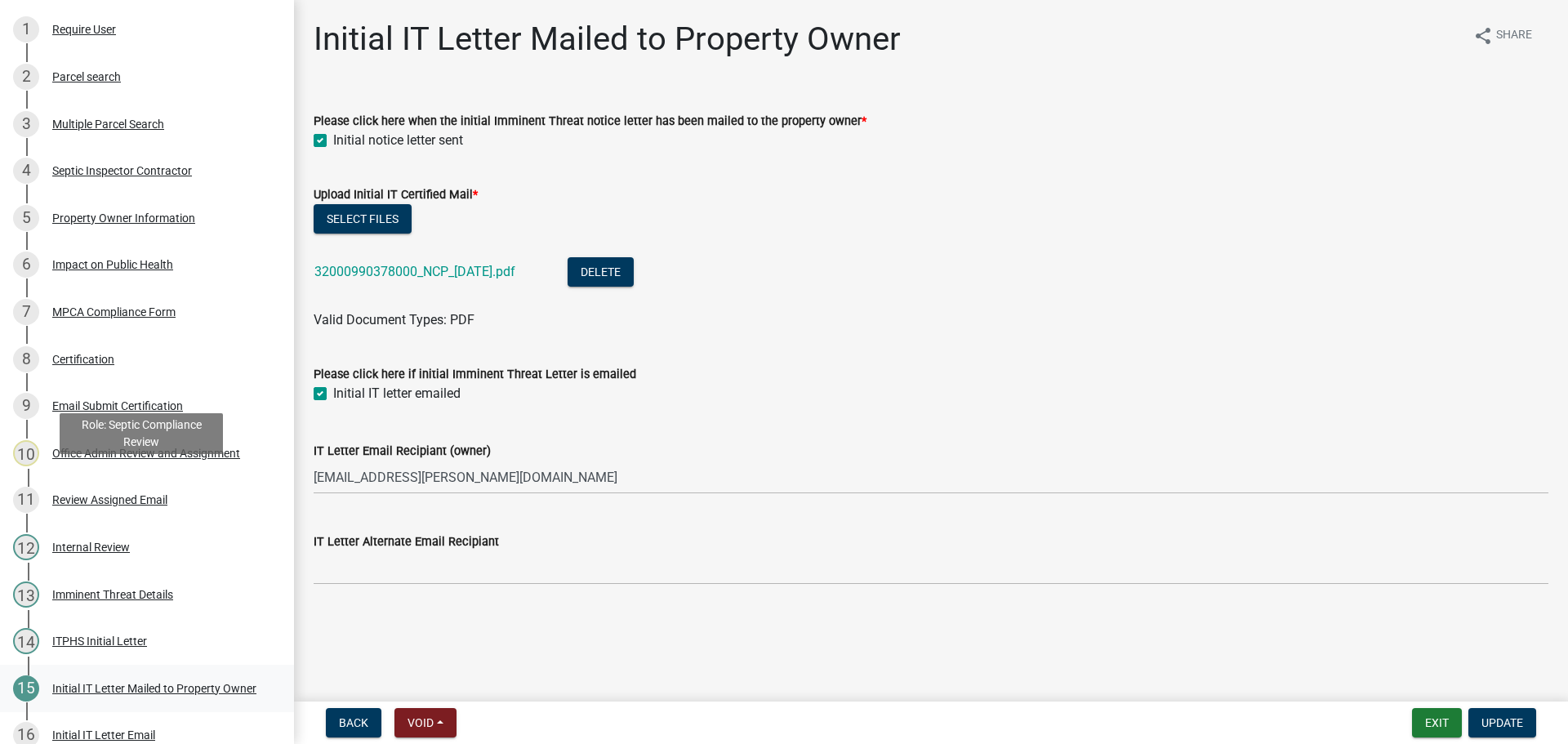
scroll to position [472, 0]
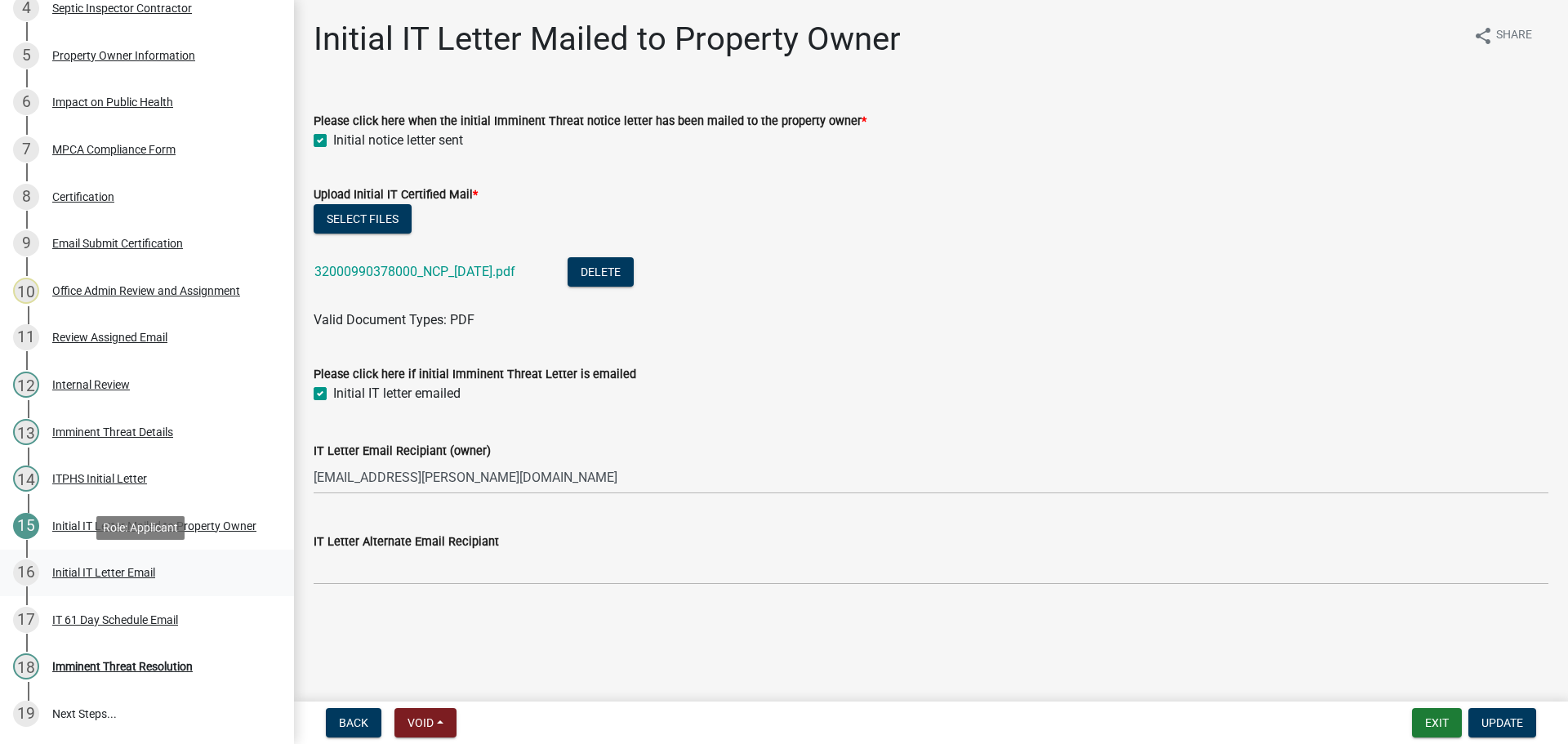
click at [116, 574] on div "Initial IT Letter Email" at bounding box center [104, 572] width 103 height 11
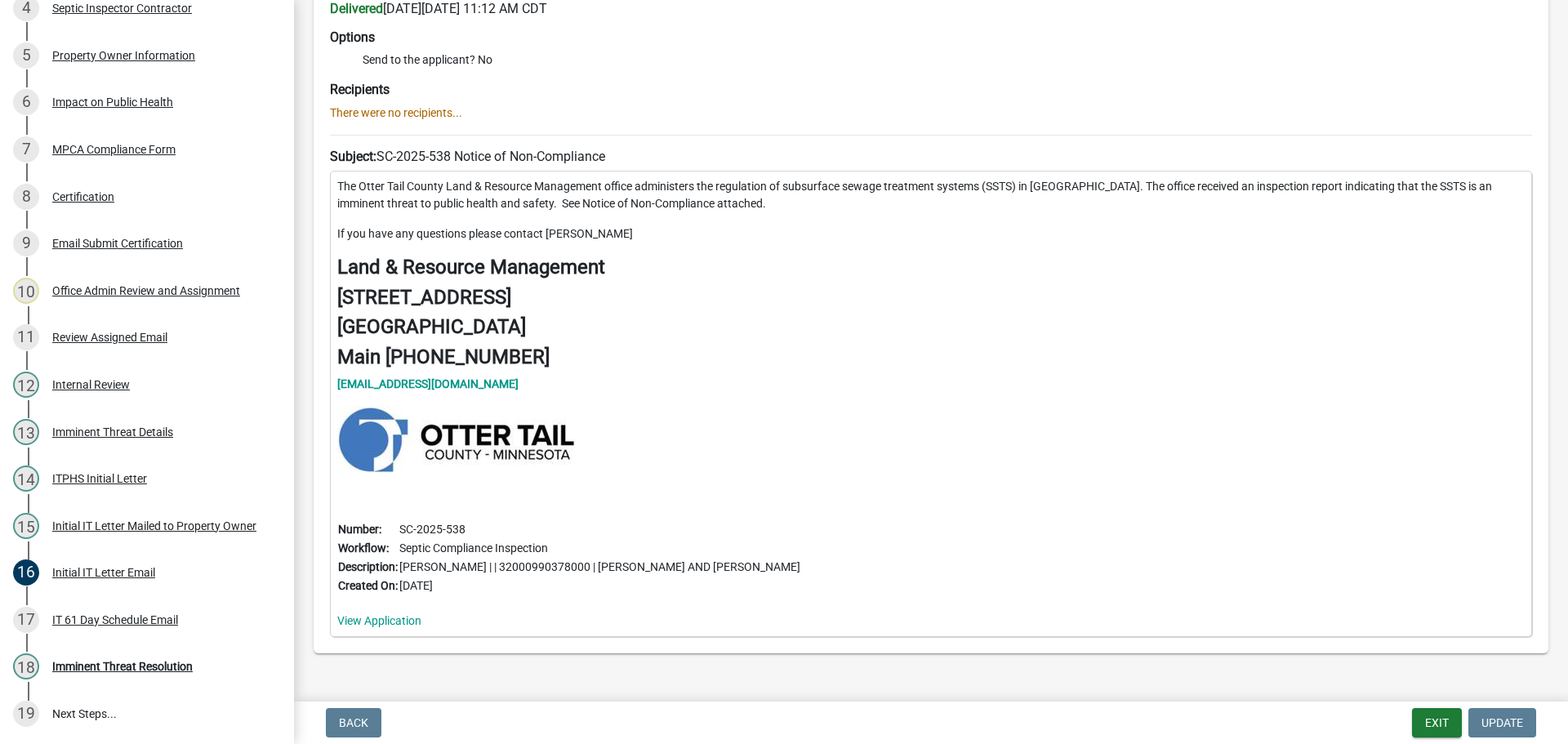
scroll to position [205, 0]
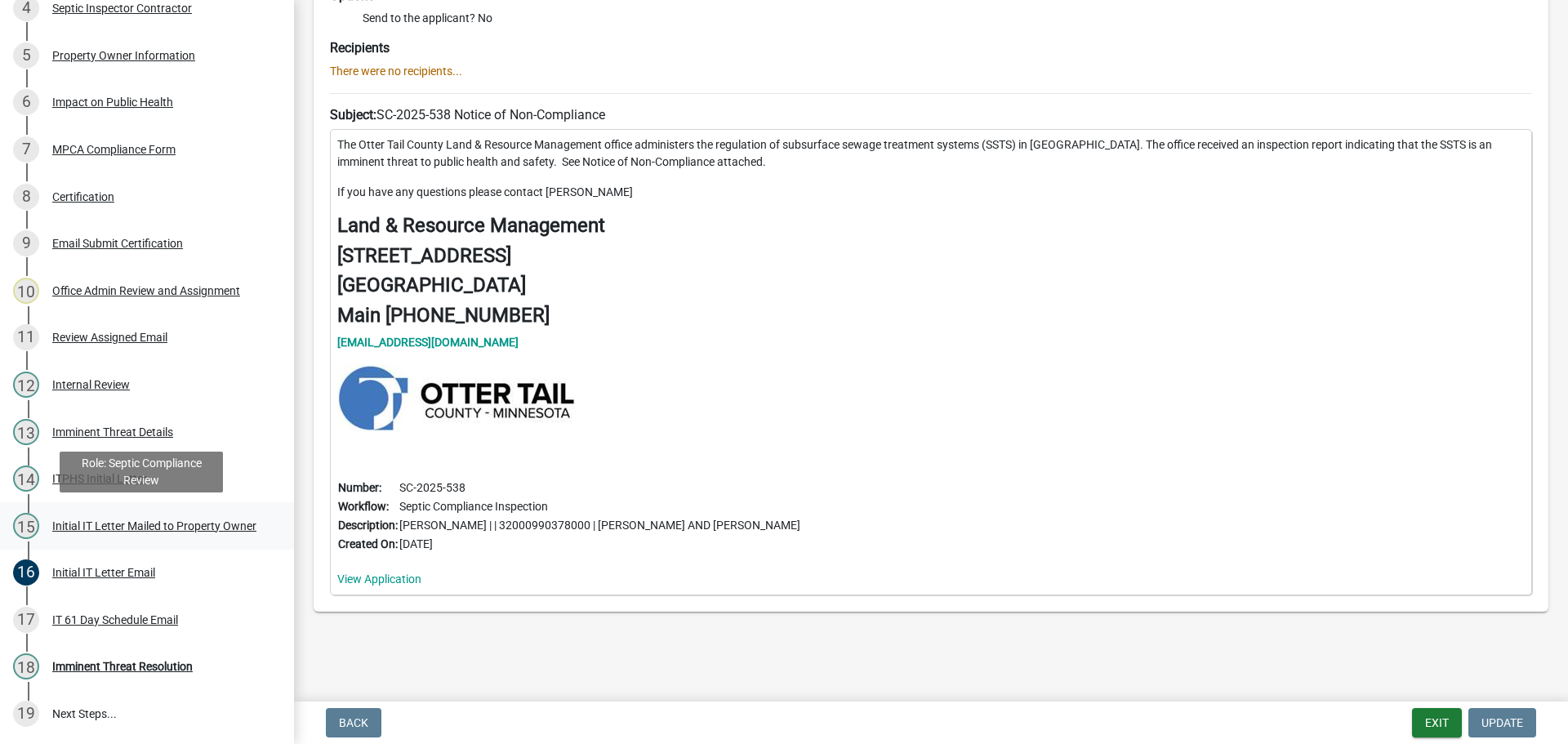
click at [111, 520] on div "Initial IT Letter Mailed to Property Owner" at bounding box center [154, 525] width 204 height 11
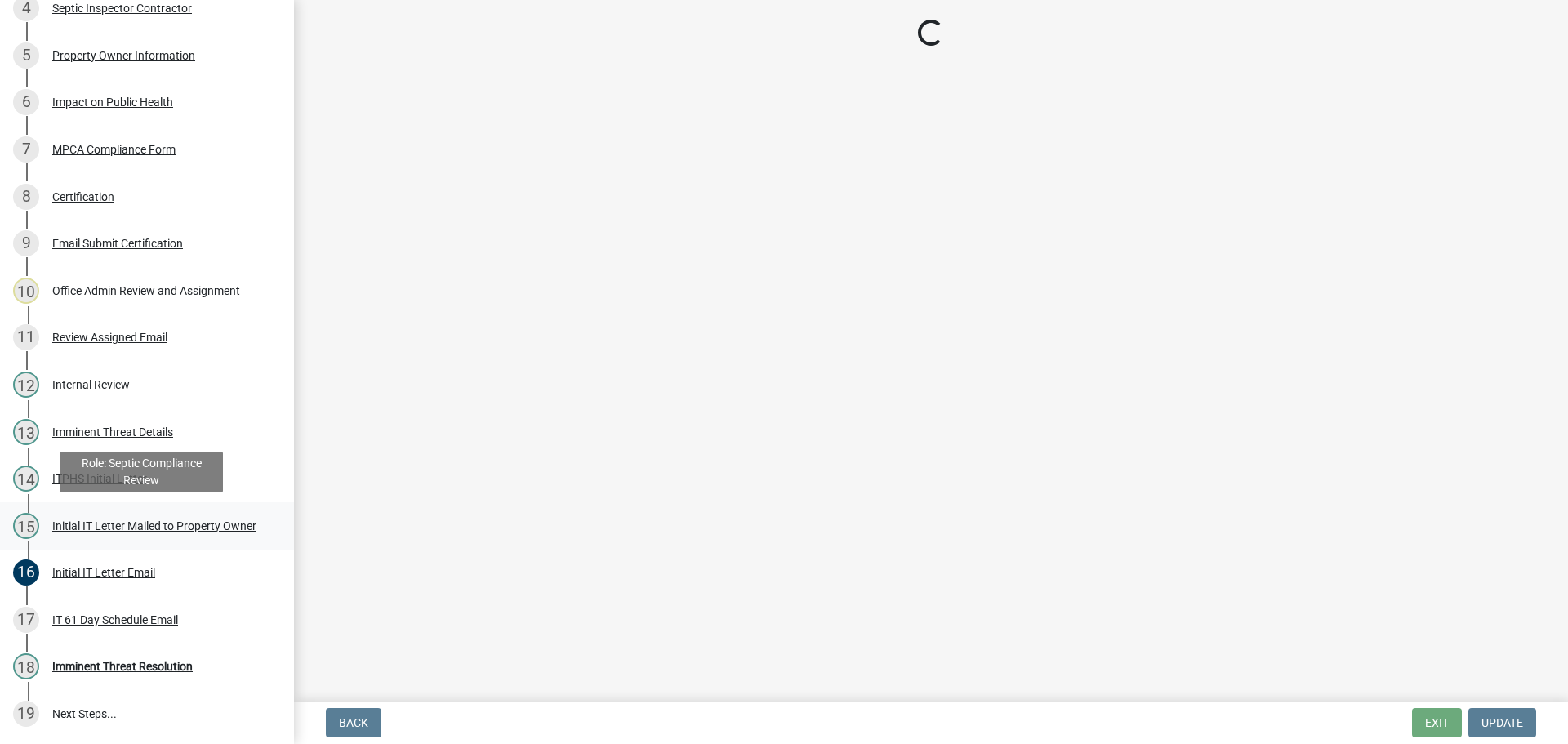
scroll to position [0, 0]
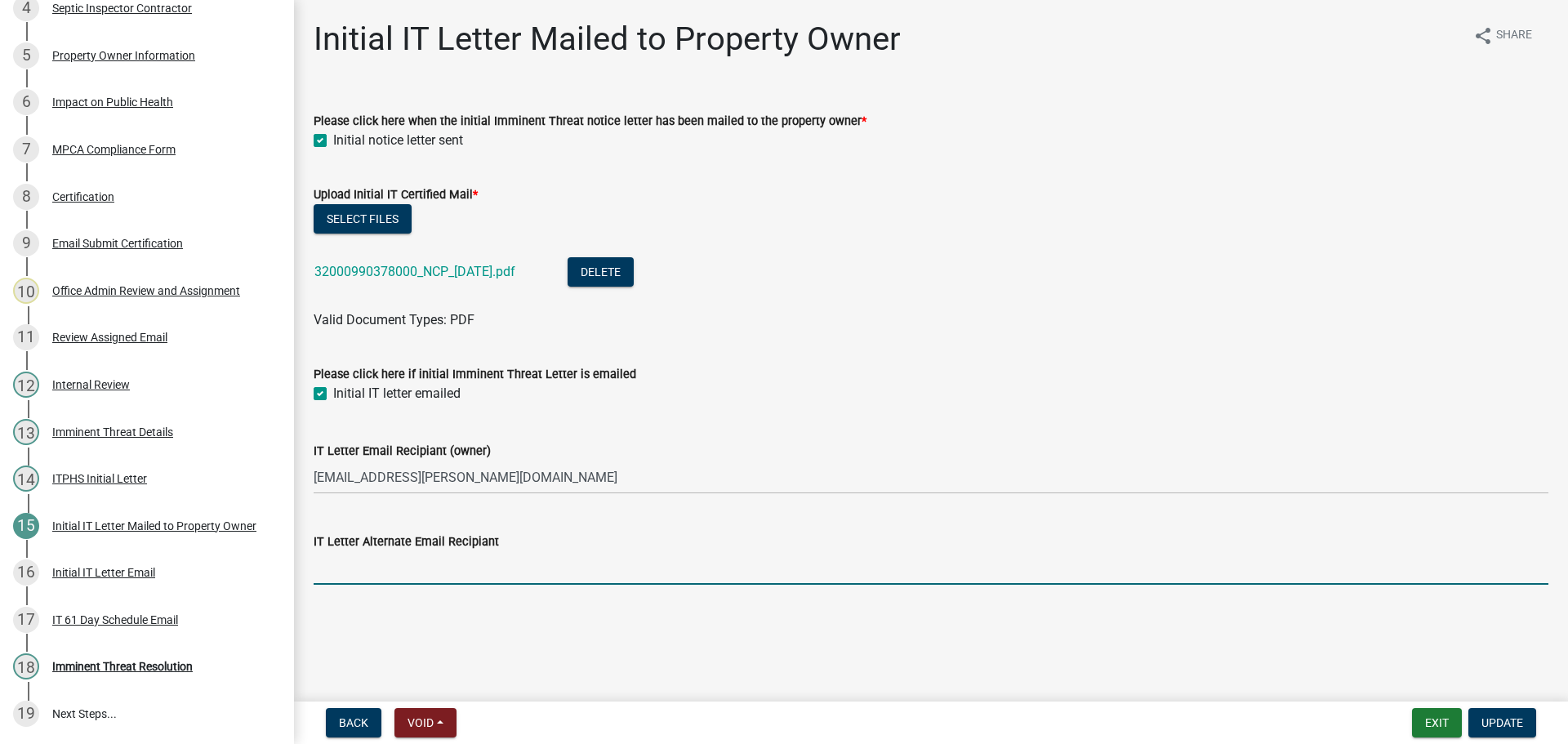
click at [460, 573] on input "IT Letter Alternate Email Recipiant" at bounding box center [930, 567] width 1234 height 33
type input "[EMAIL_ADDRESS][DOMAIN_NAME]"
click at [354, 212] on button "Select files" at bounding box center [362, 219] width 98 height 29
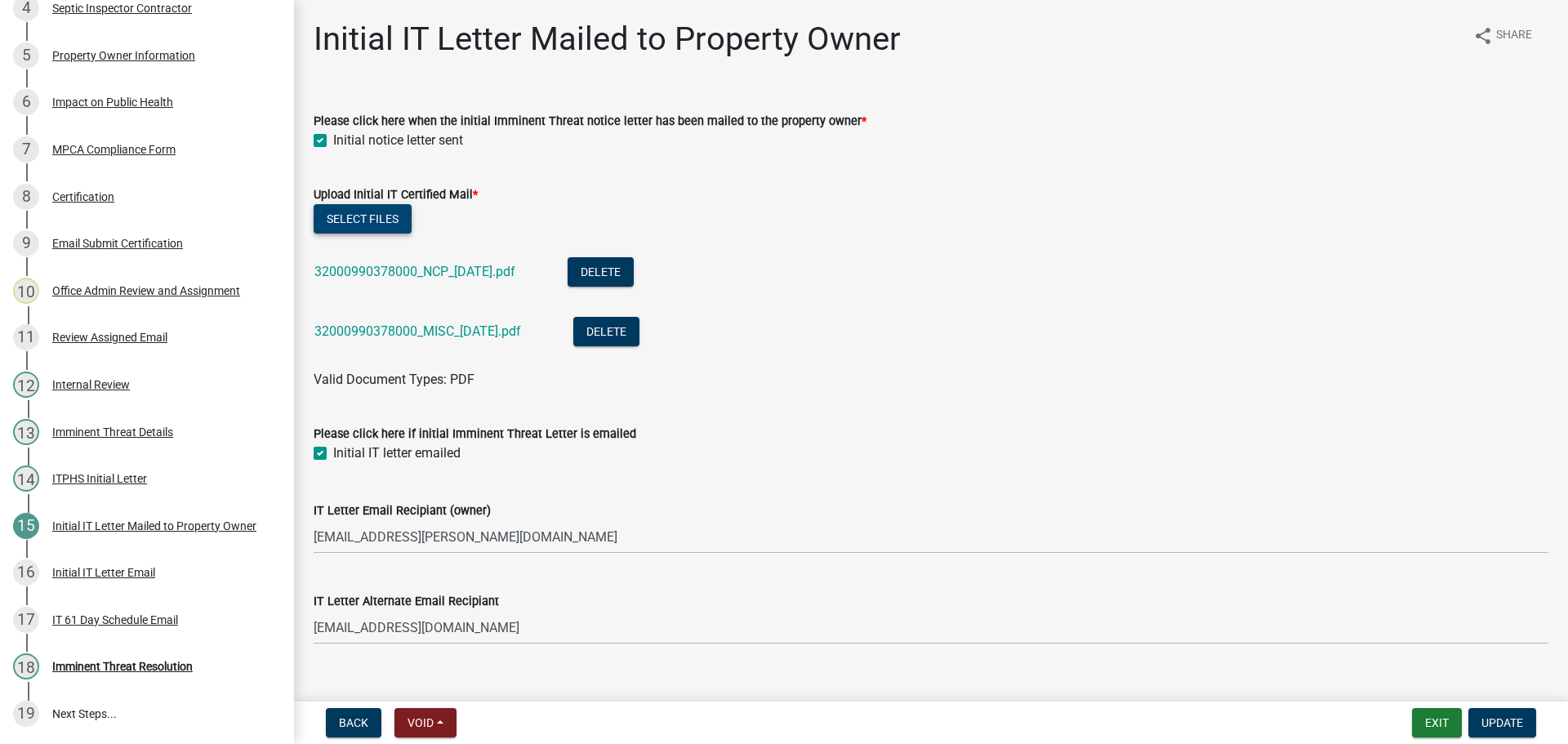
scroll to position [26, 0]
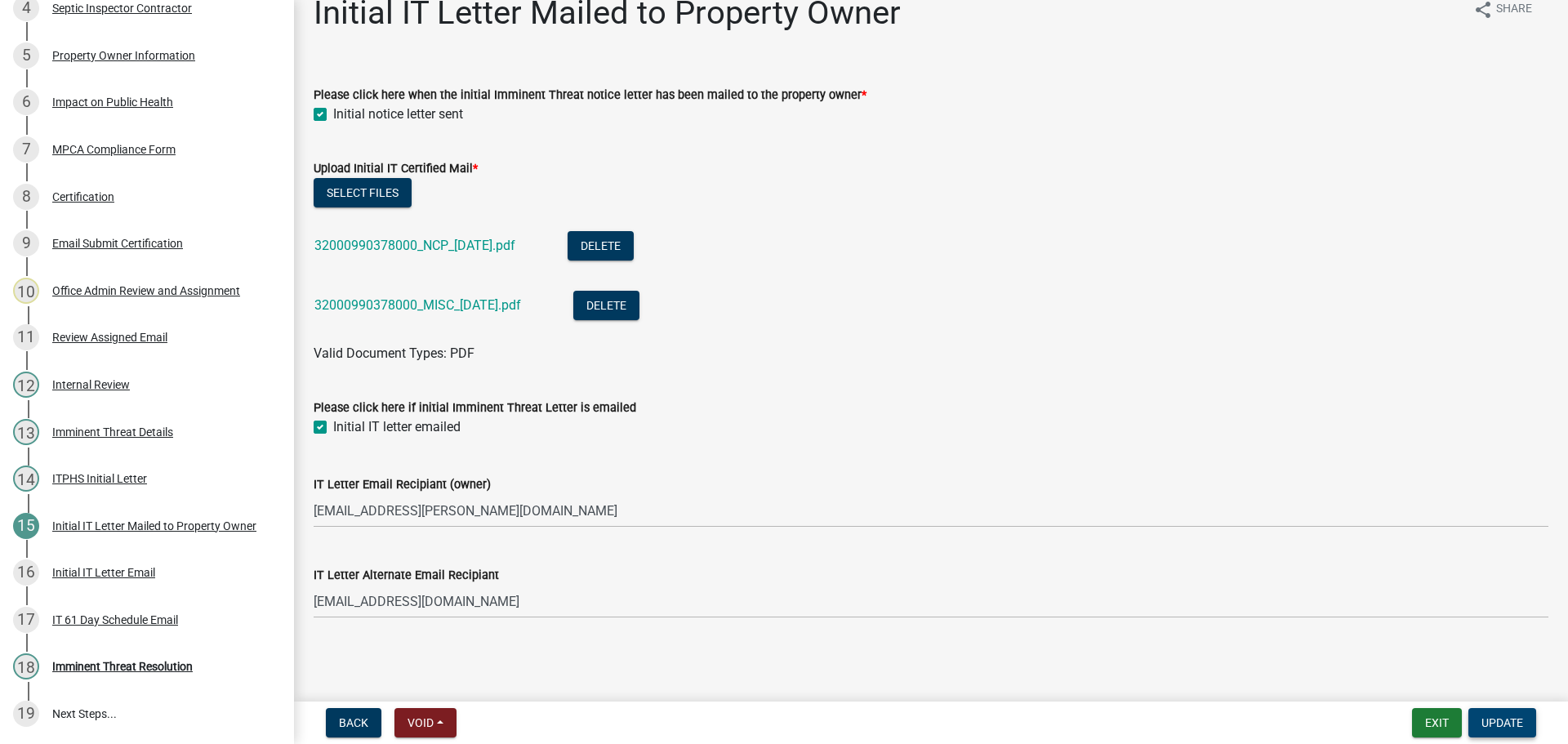
click at [1509, 721] on span "Update" at bounding box center [1502, 722] width 42 height 13
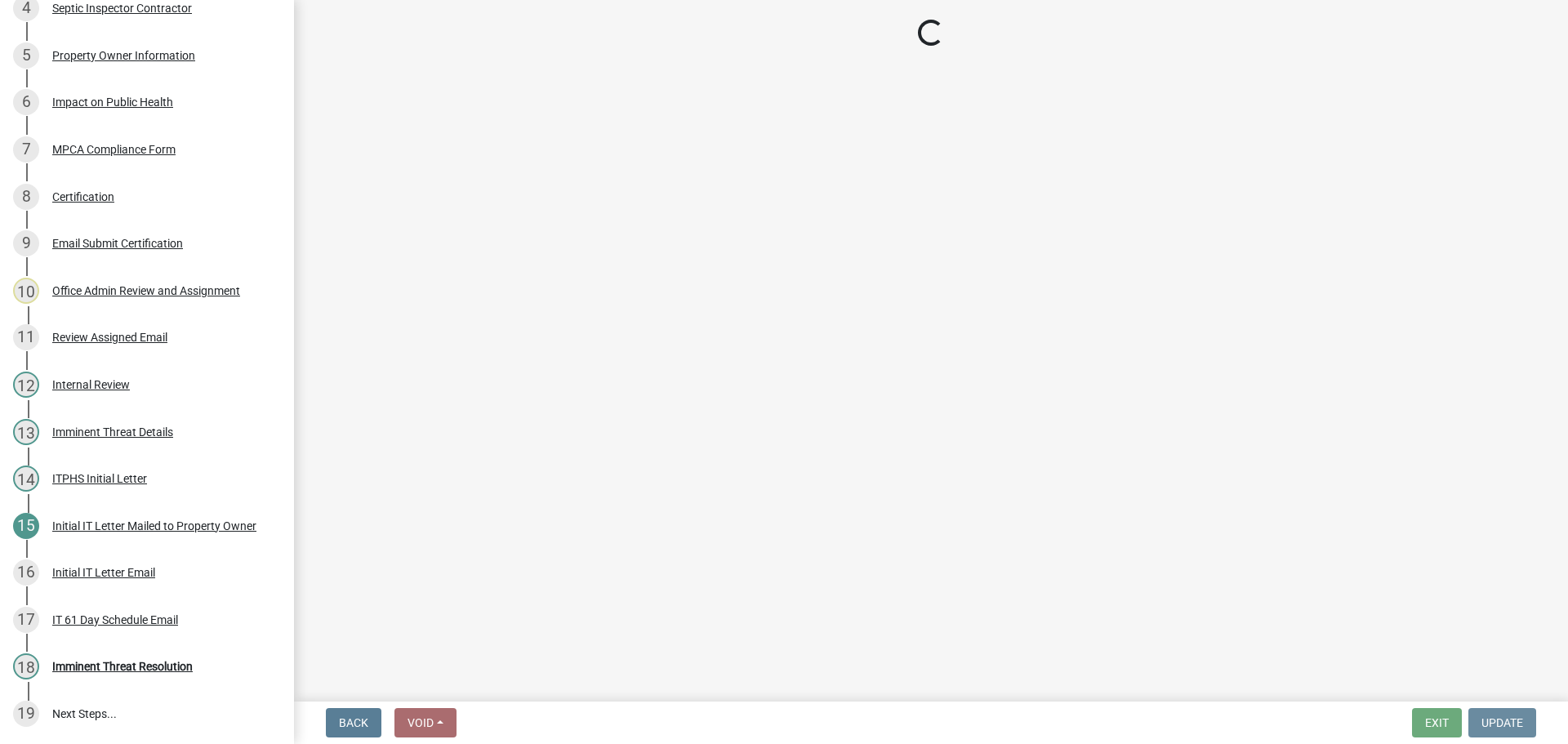
scroll to position [0, 0]
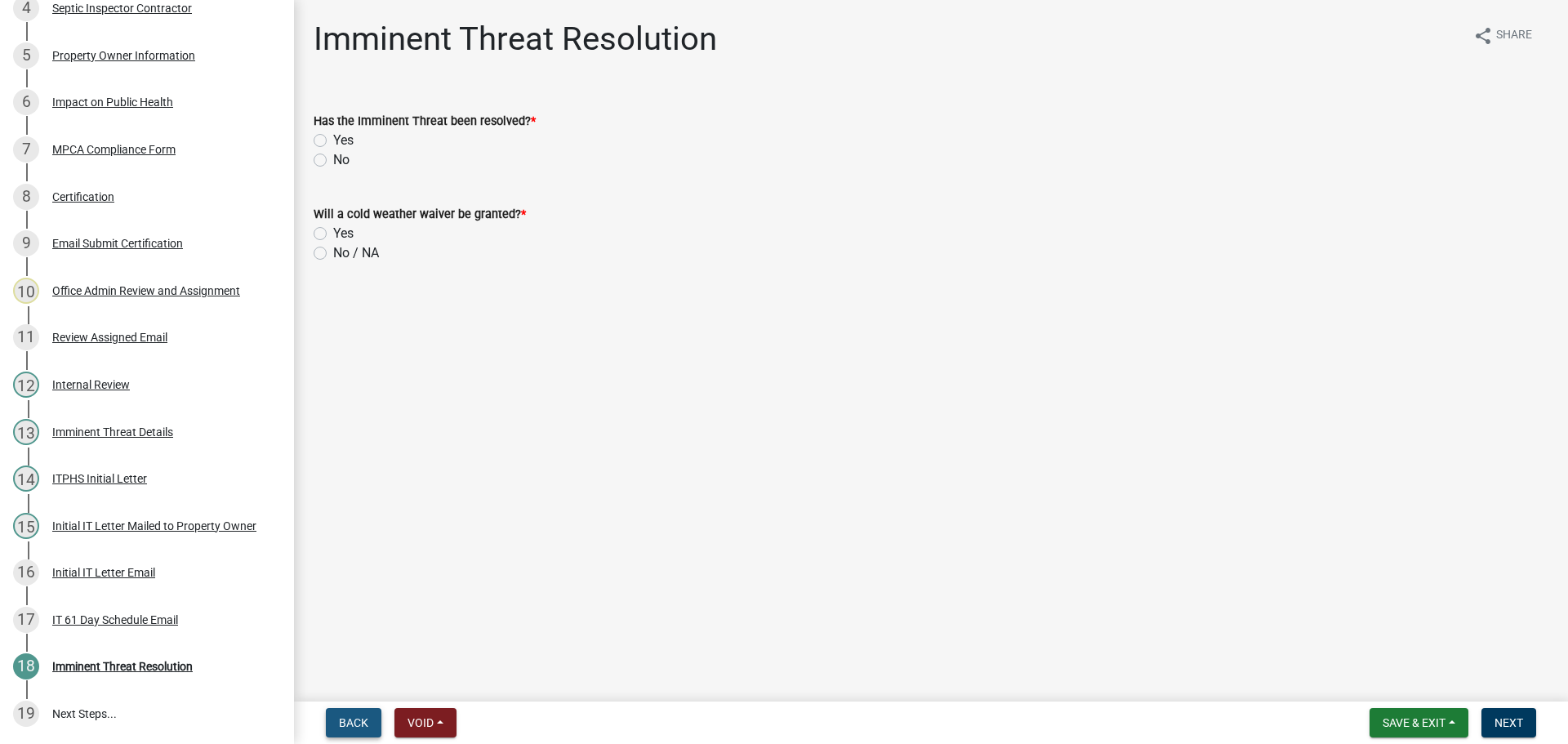
click at [351, 716] on span "Back" at bounding box center [354, 722] width 29 height 13
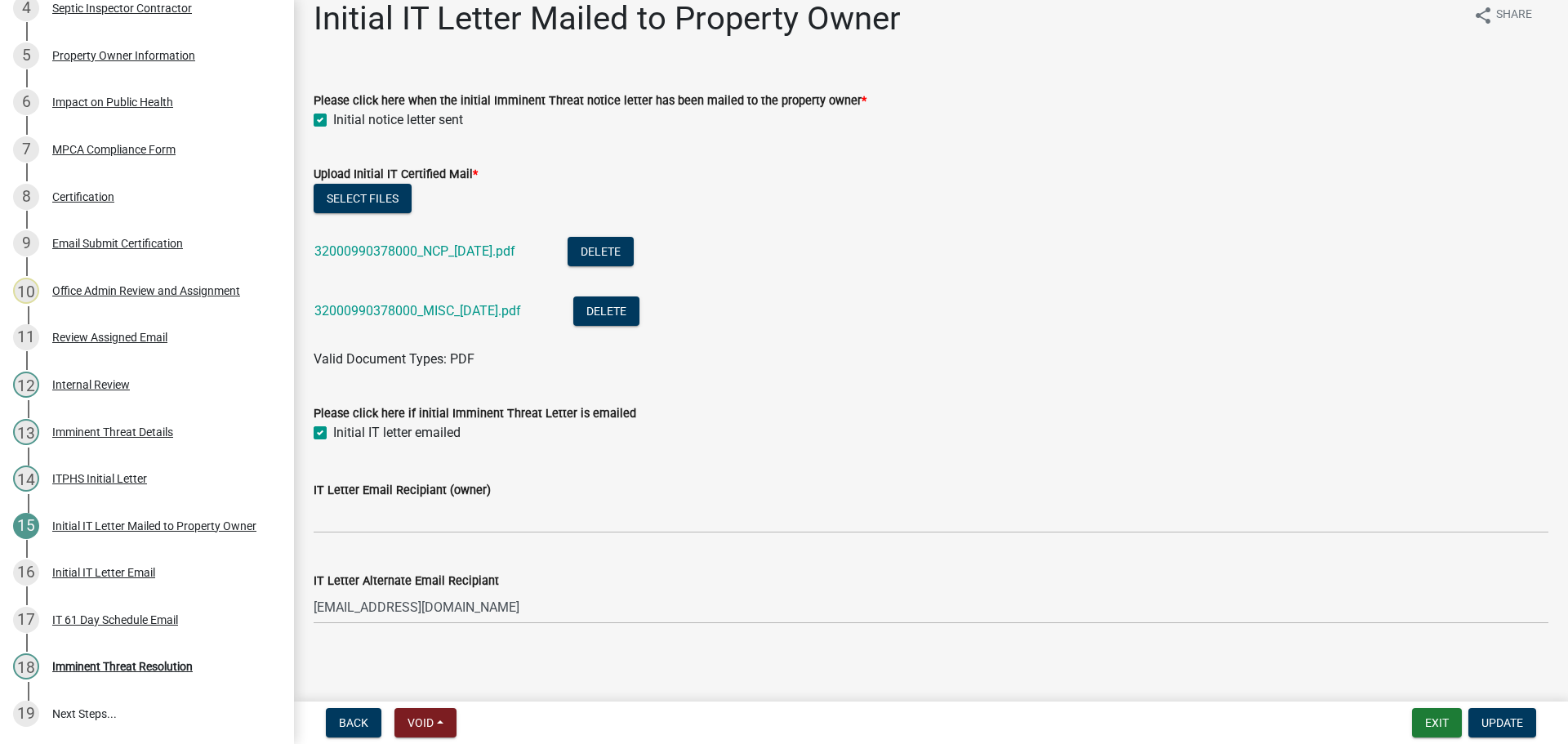
scroll to position [26, 0]
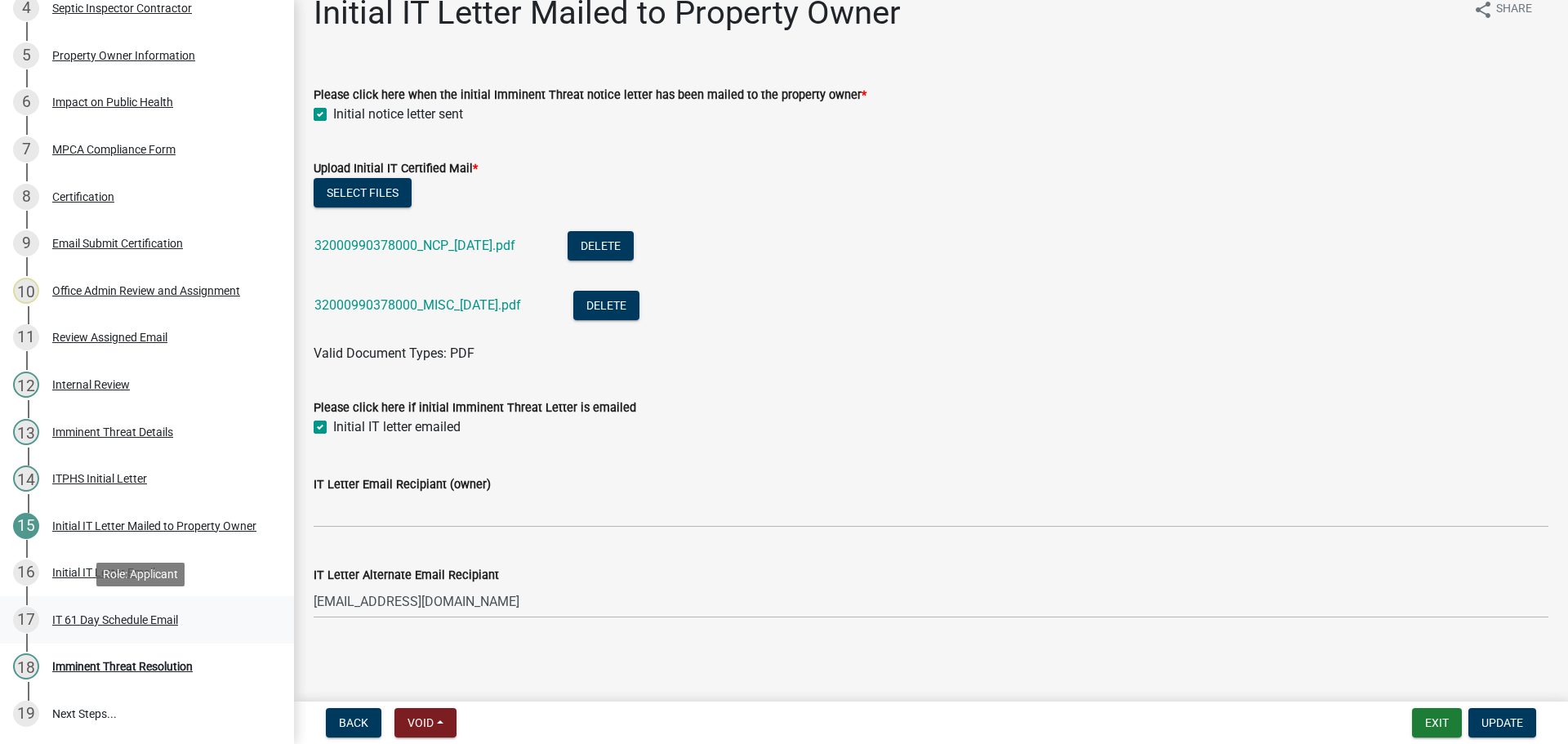
click at [92, 617] on div "IT 61 Day Schedule Email" at bounding box center [115, 620] width 125 height 11
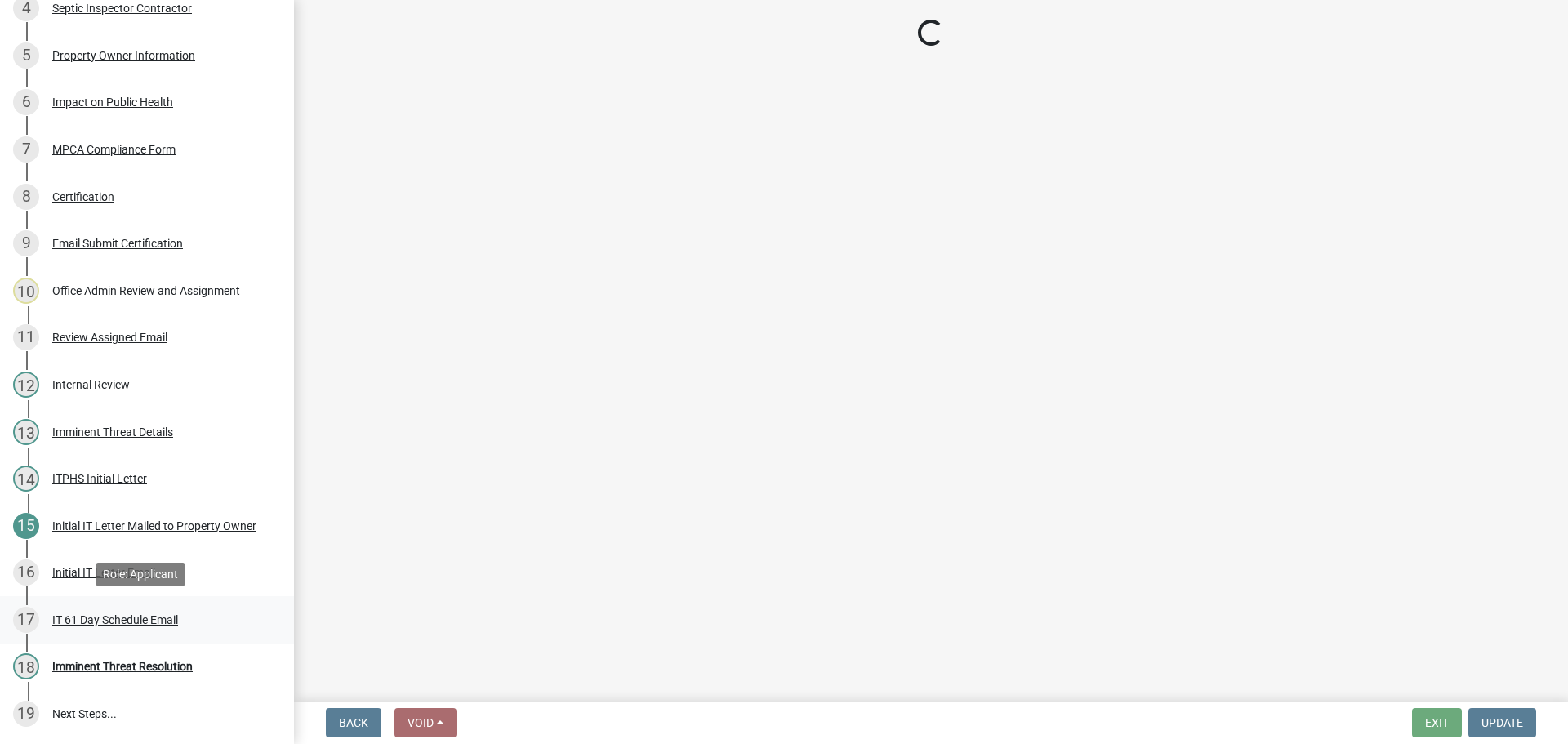
scroll to position [0, 0]
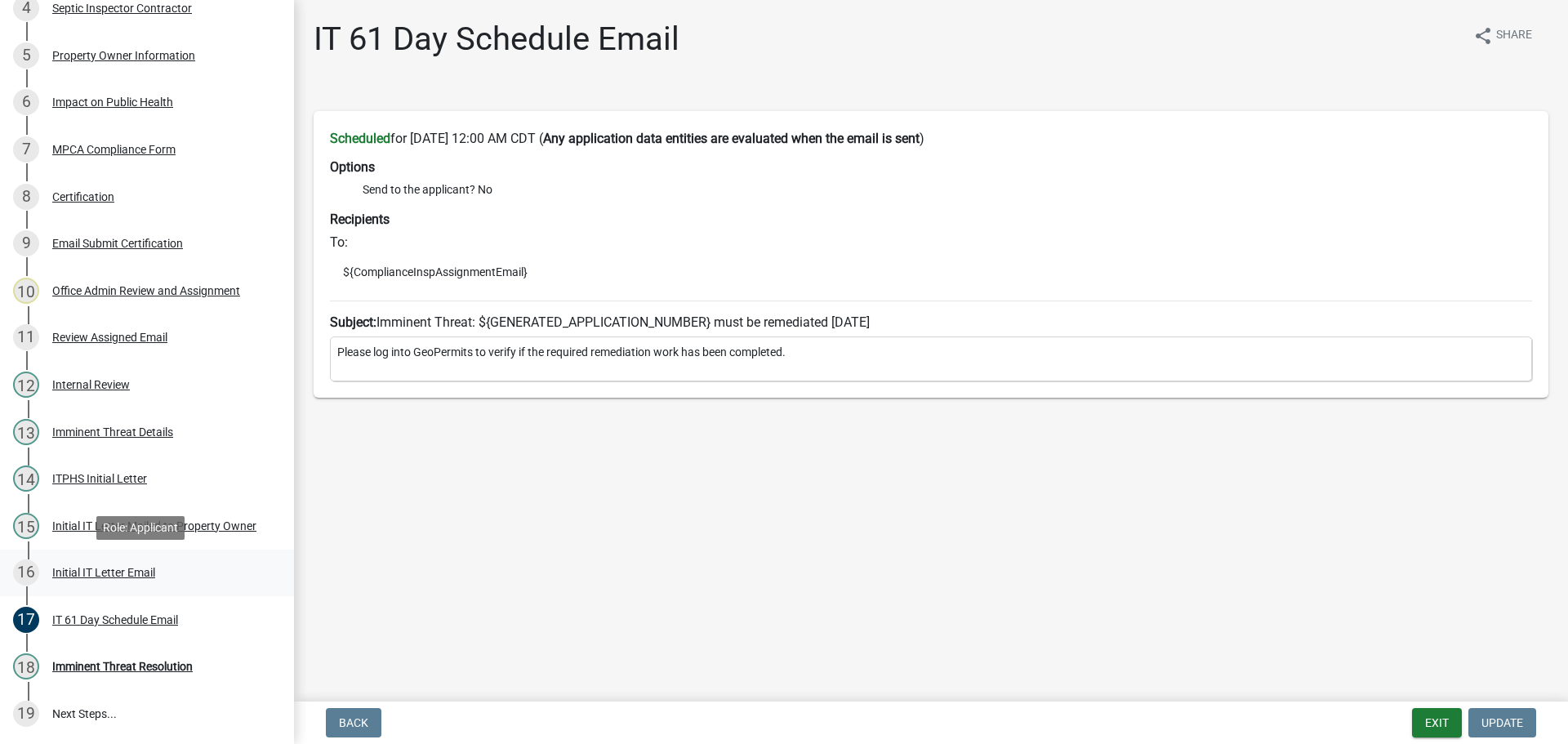
click at [117, 576] on div "Initial IT Letter Email" at bounding box center [104, 572] width 103 height 11
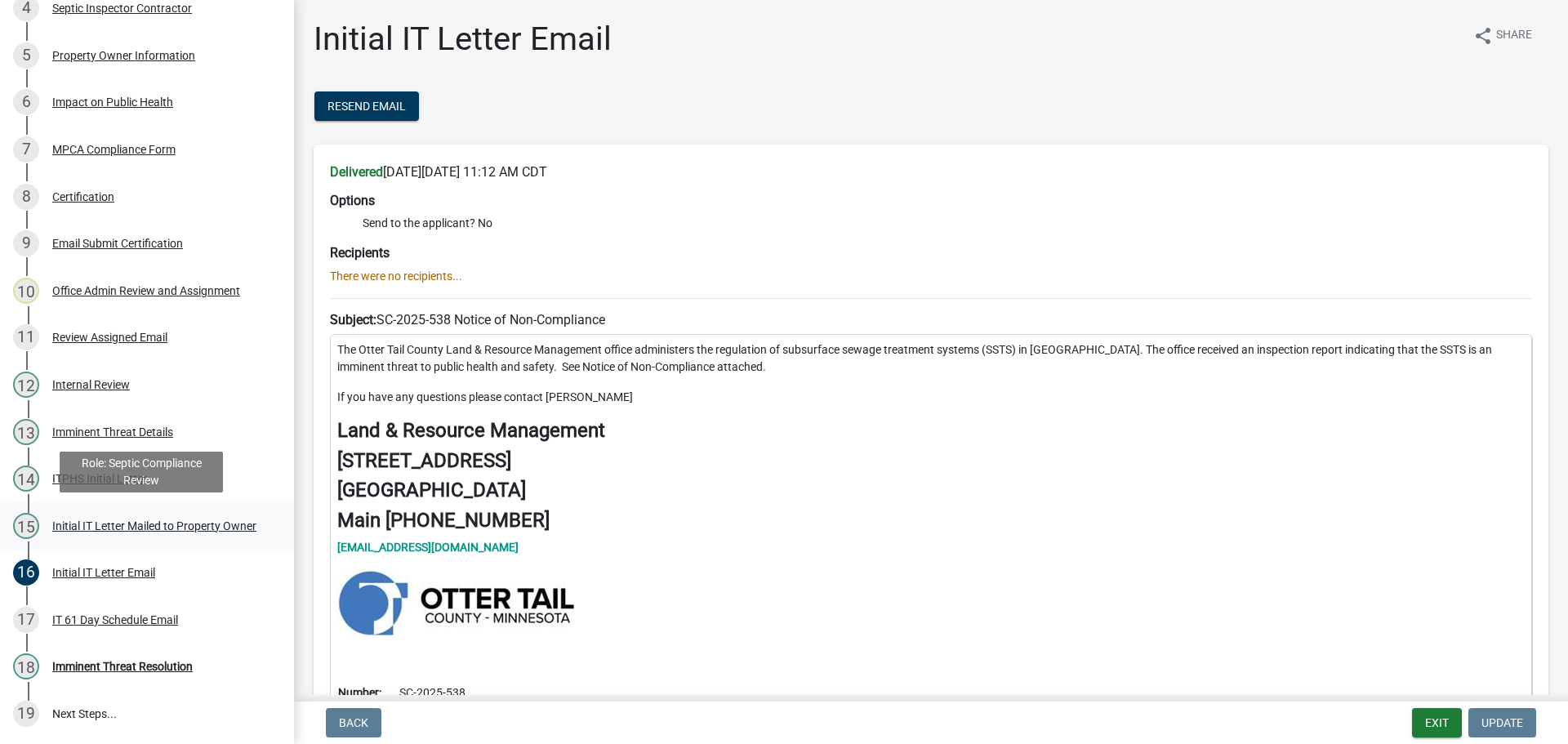
click at [147, 520] on div "Initial IT Letter Mailed to Property Owner" at bounding box center [154, 525] width 204 height 11
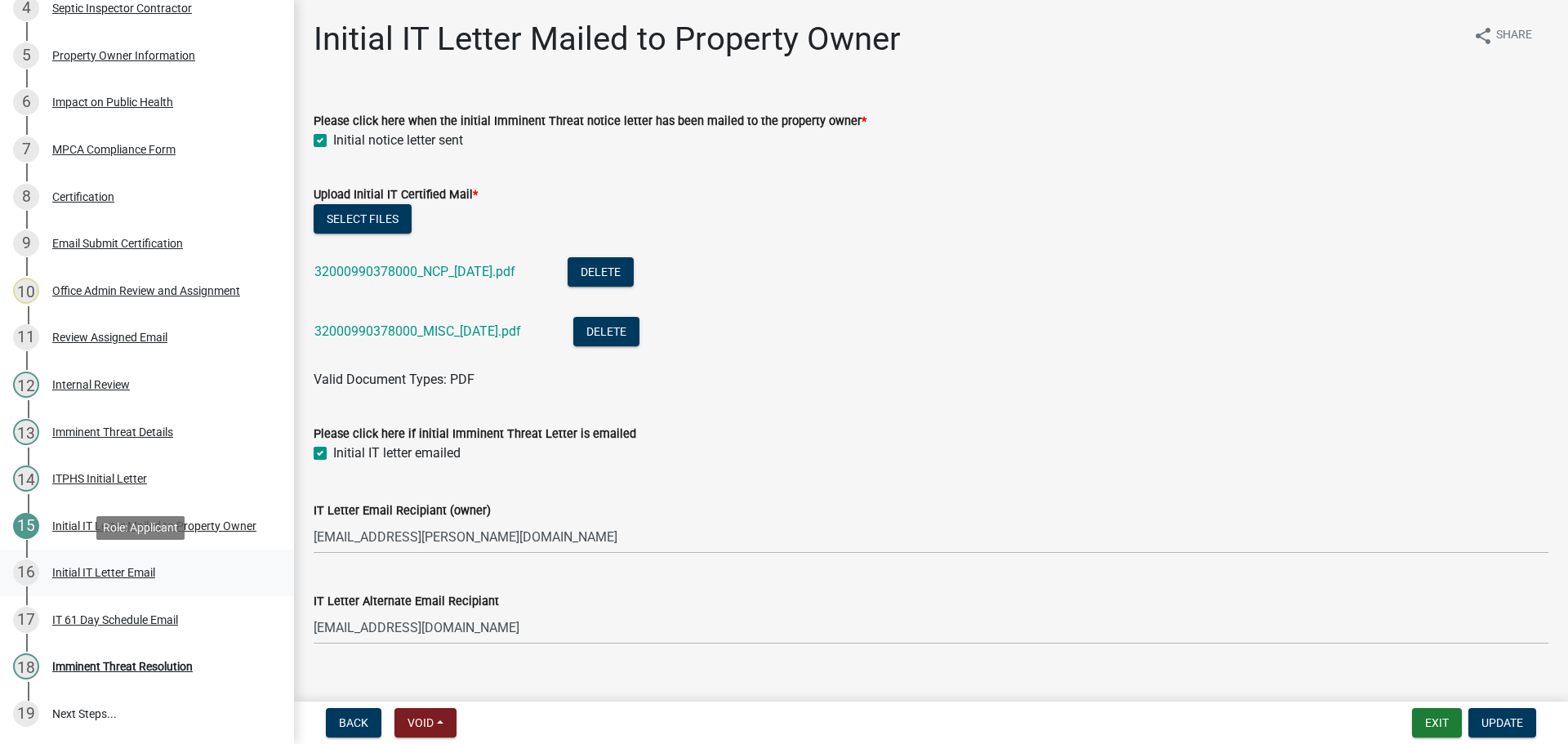
click at [135, 571] on div "Initial IT Letter Email" at bounding box center [104, 572] width 103 height 11
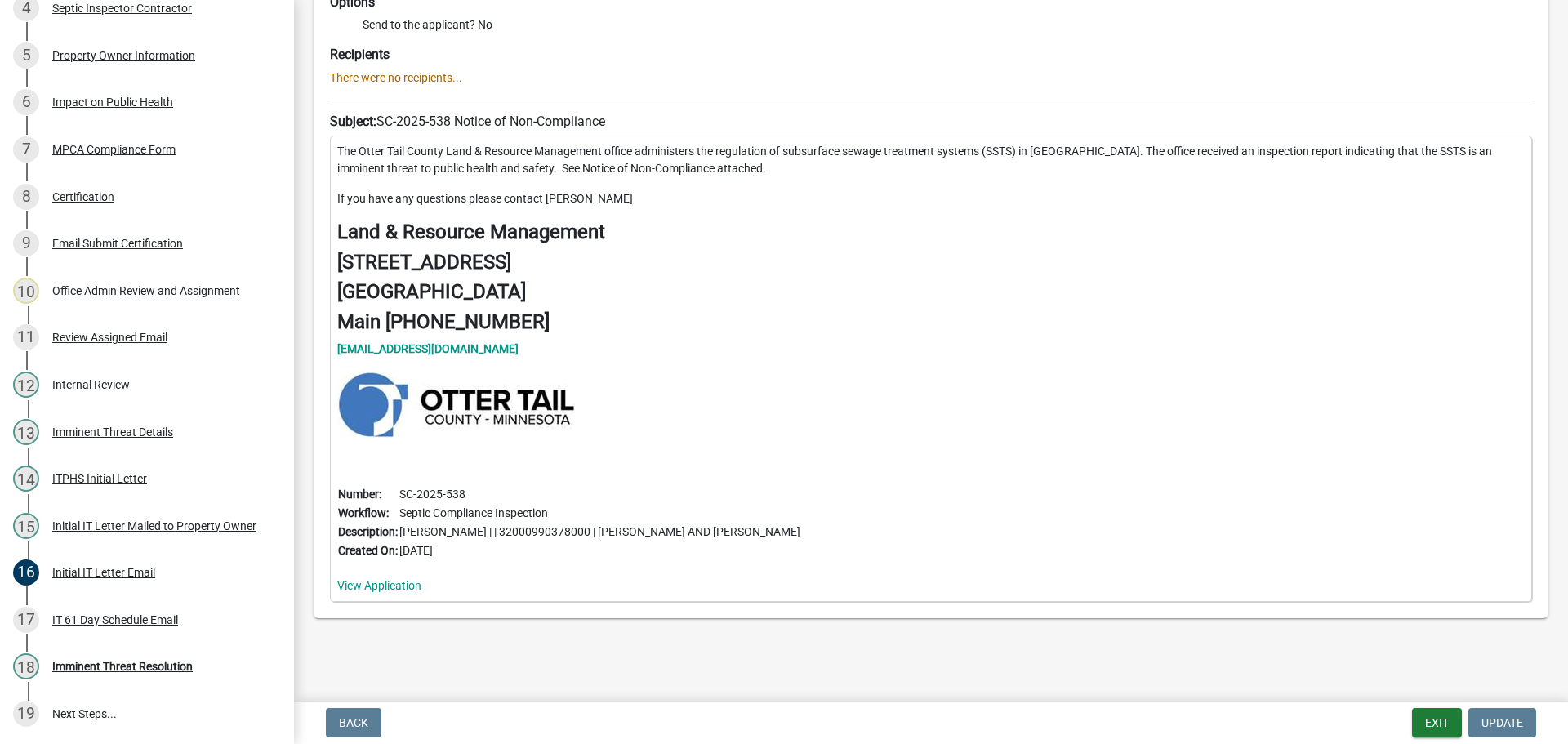
scroll to position [205, 0]
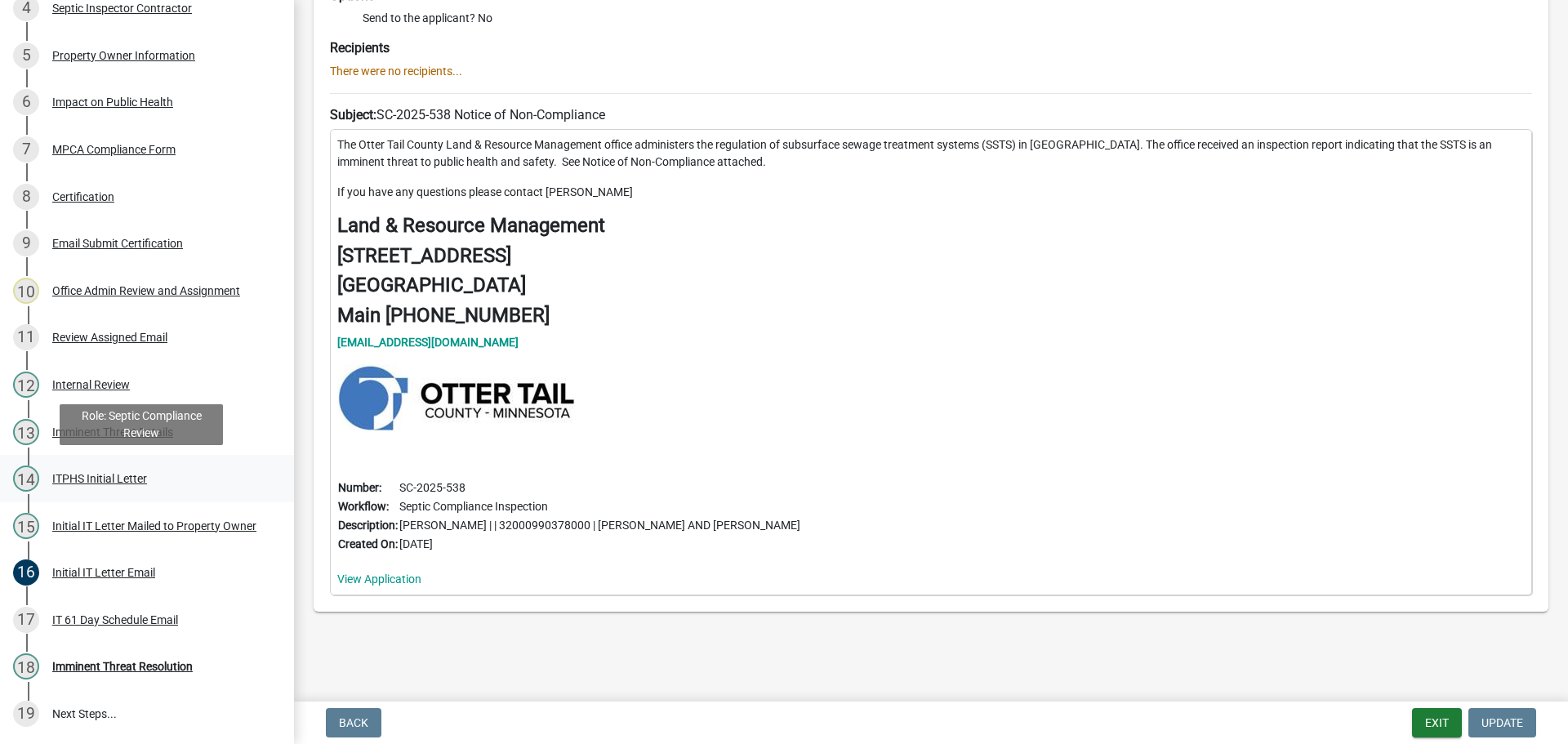
click at [98, 472] on div "ITPHS Initial Letter" at bounding box center [100, 478] width 95 height 11
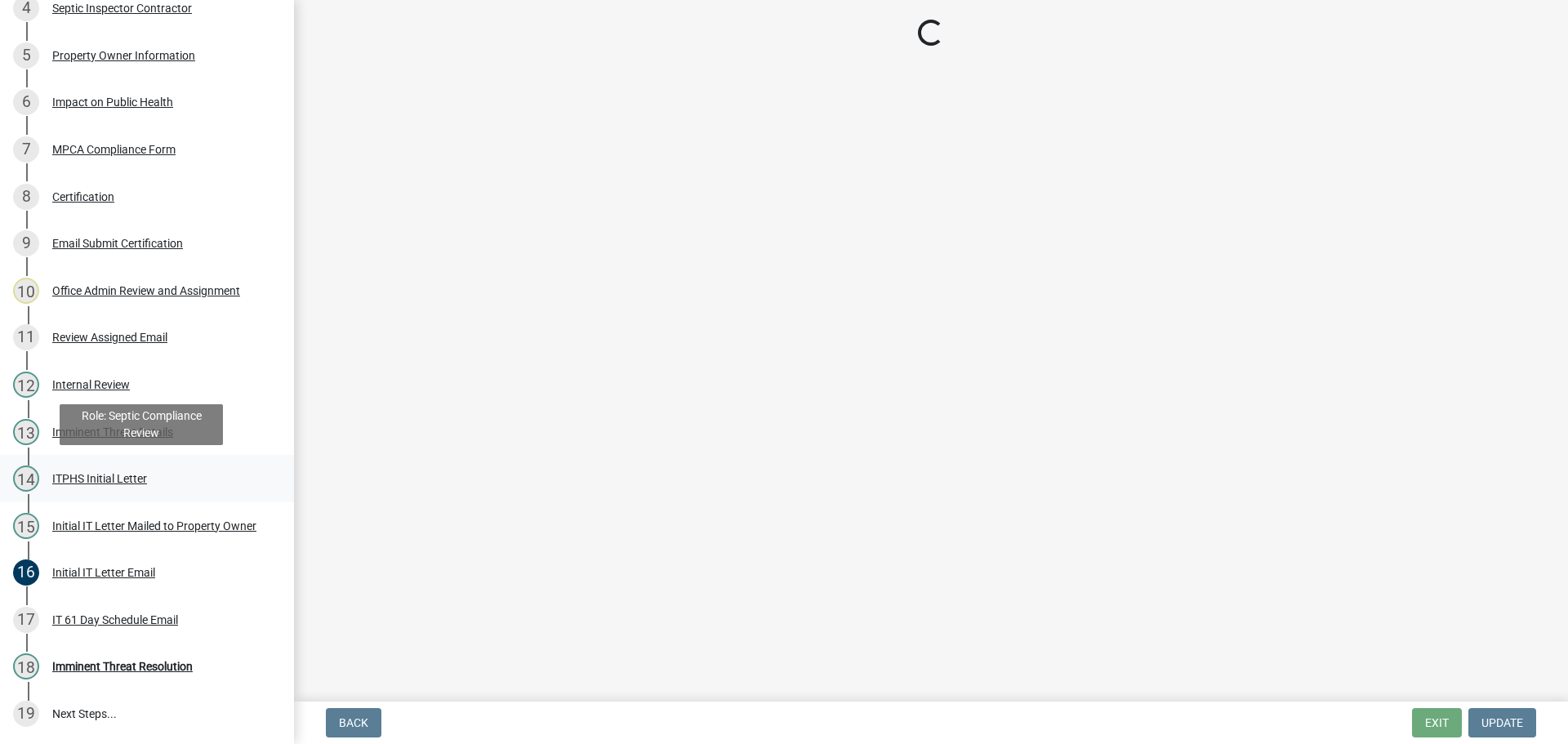
scroll to position [0, 0]
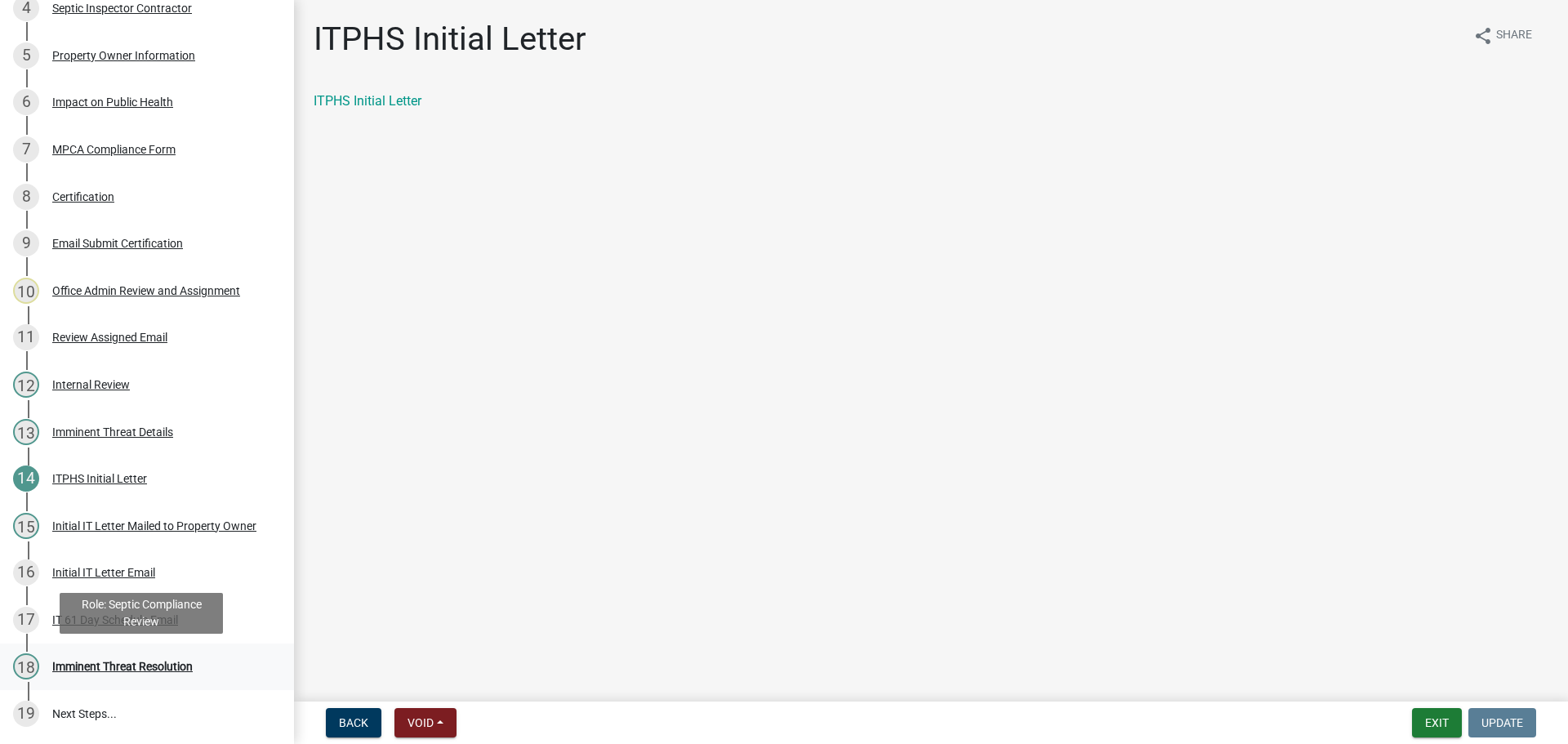
click at [148, 666] on div "Imminent Threat Resolution" at bounding box center [123, 666] width 141 height 11
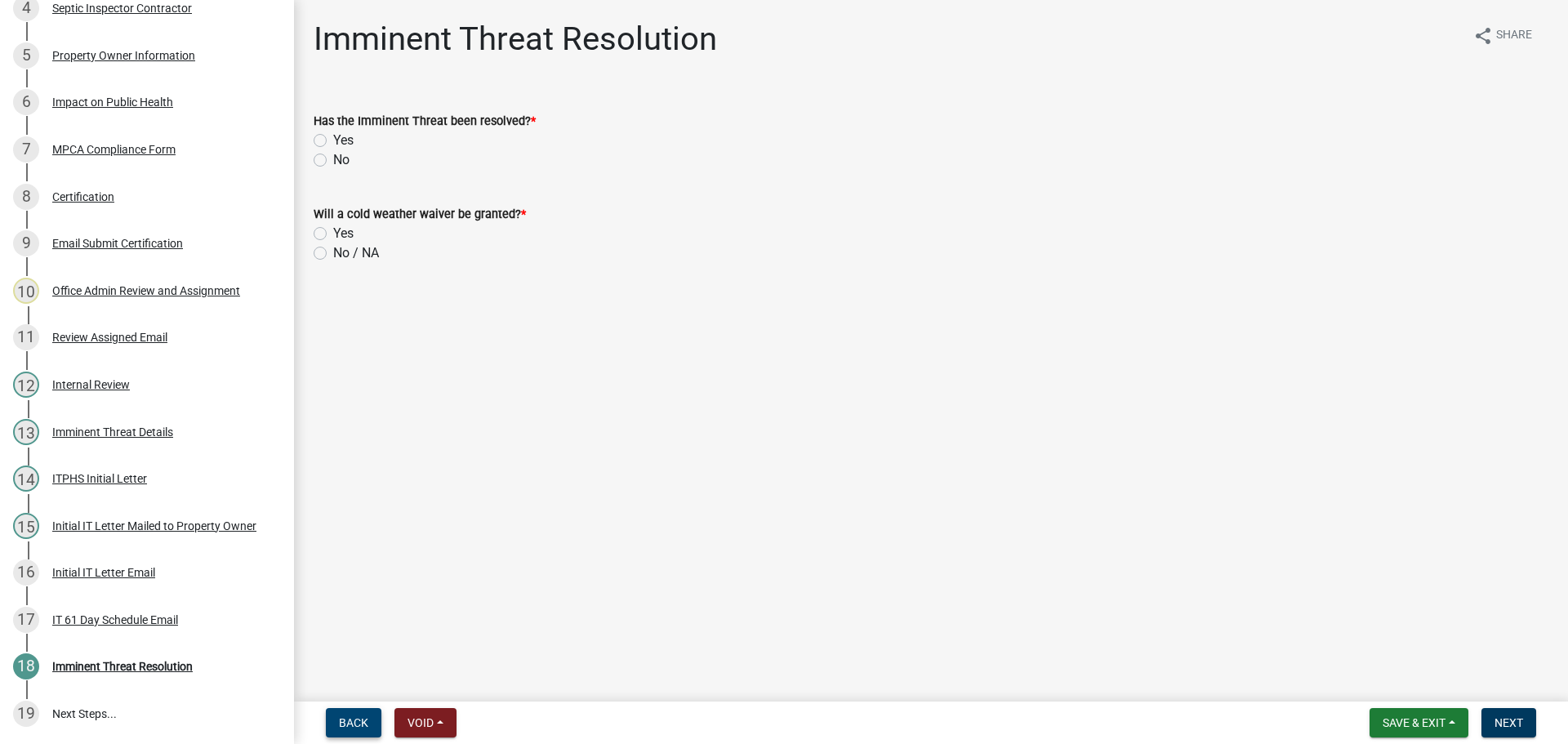
click at [358, 723] on span "Back" at bounding box center [354, 722] width 29 height 13
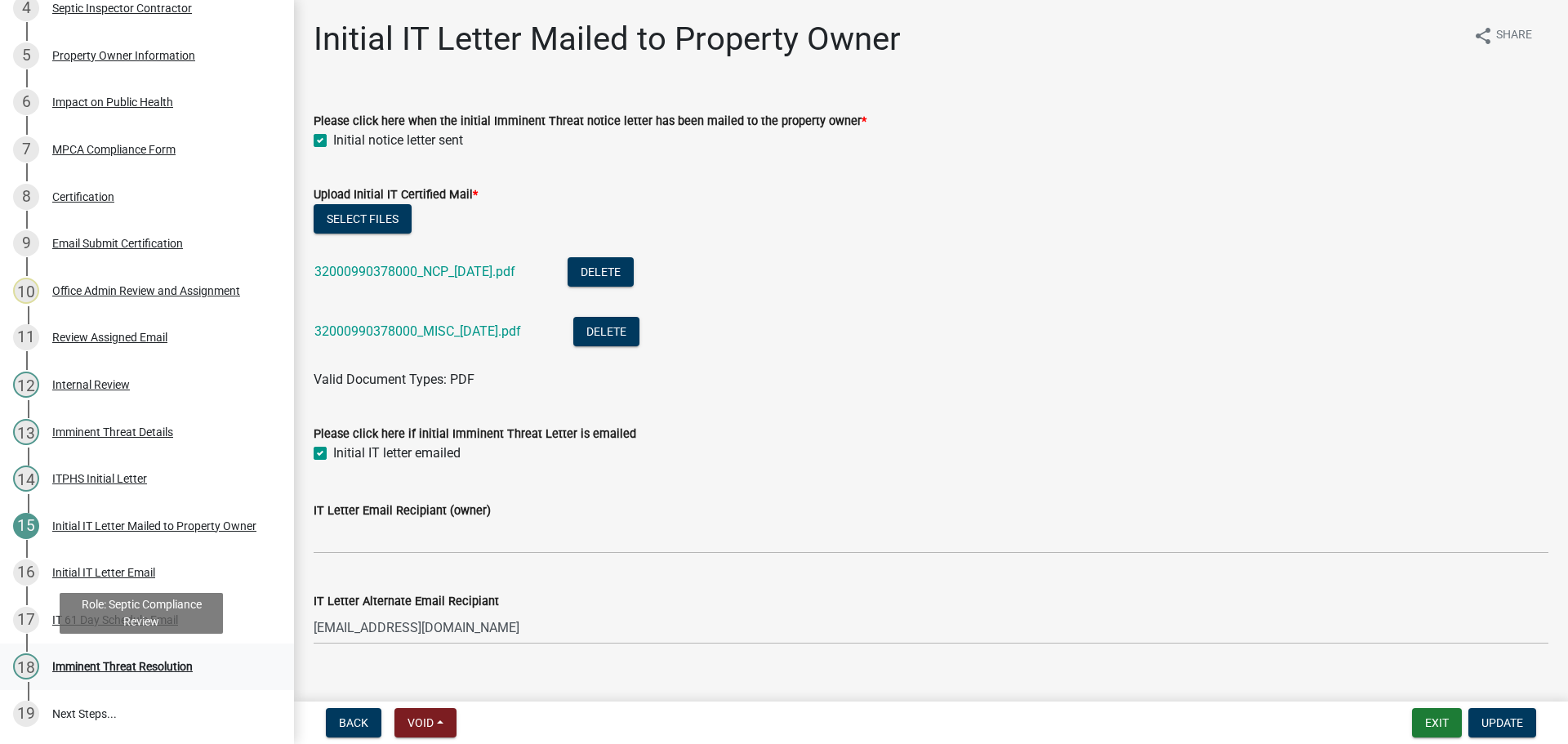
click at [151, 666] on div "Imminent Threat Resolution" at bounding box center [123, 666] width 141 height 11
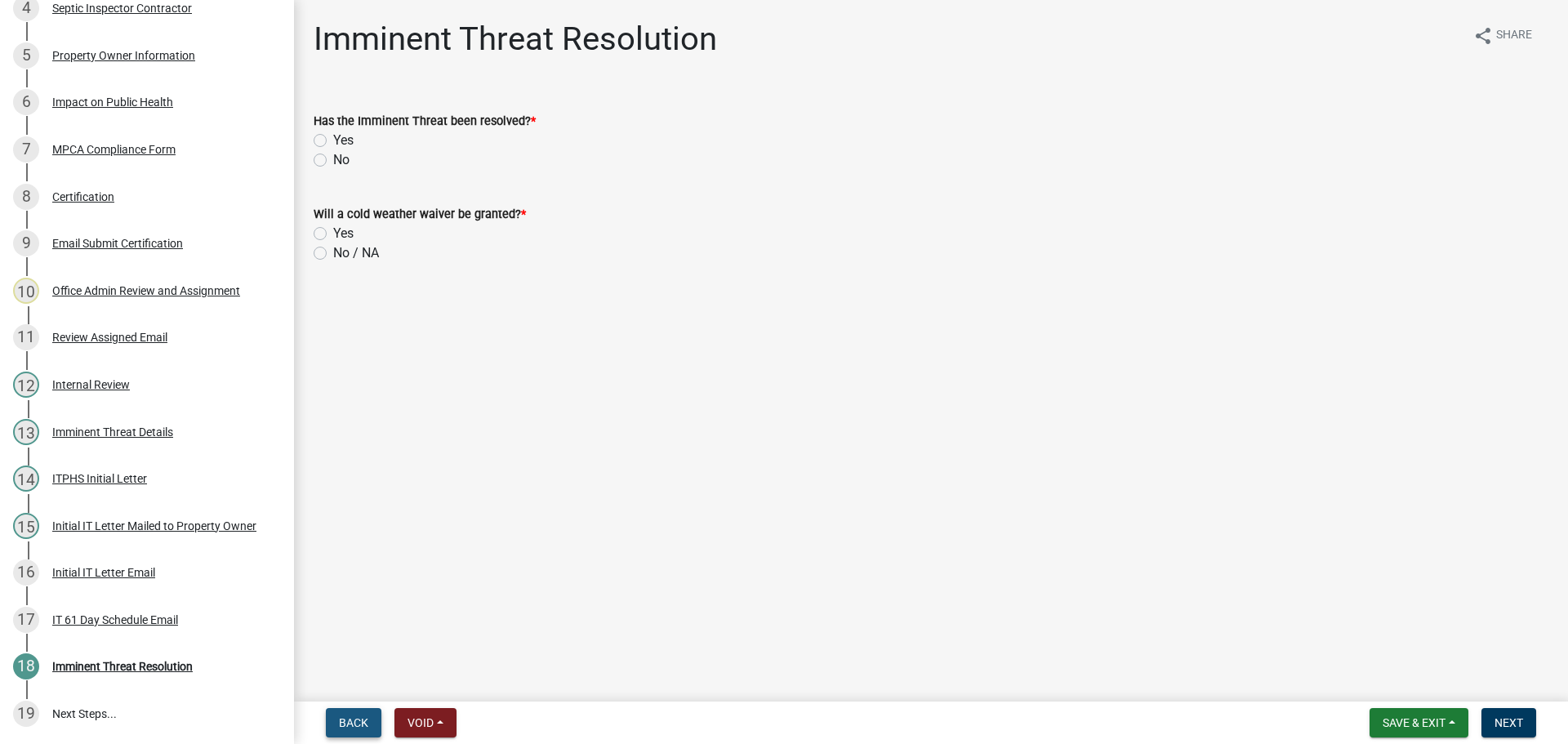
click at [350, 715] on button "Back" at bounding box center [354, 722] width 55 height 29
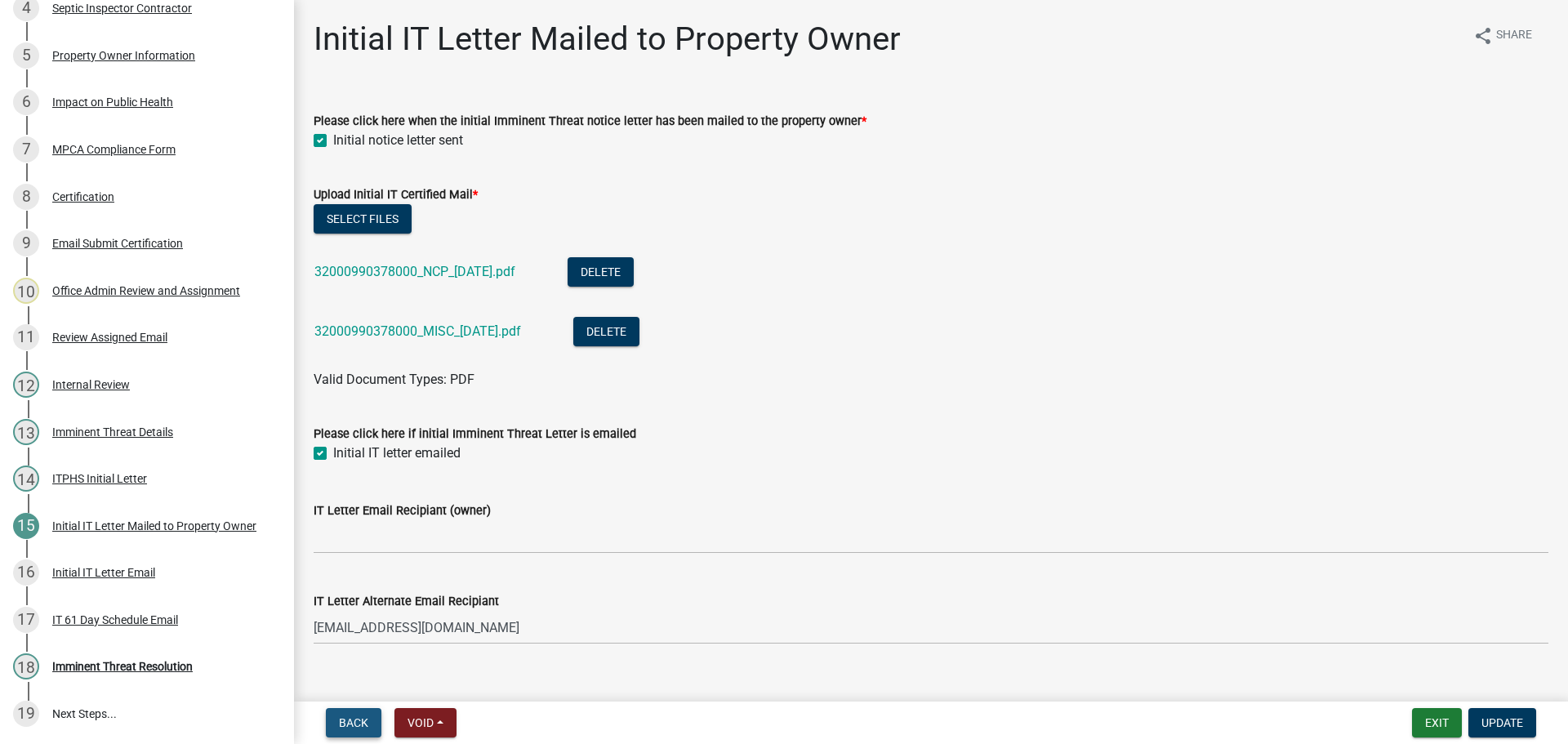
click at [350, 715] on button "Back" at bounding box center [354, 722] width 55 height 29
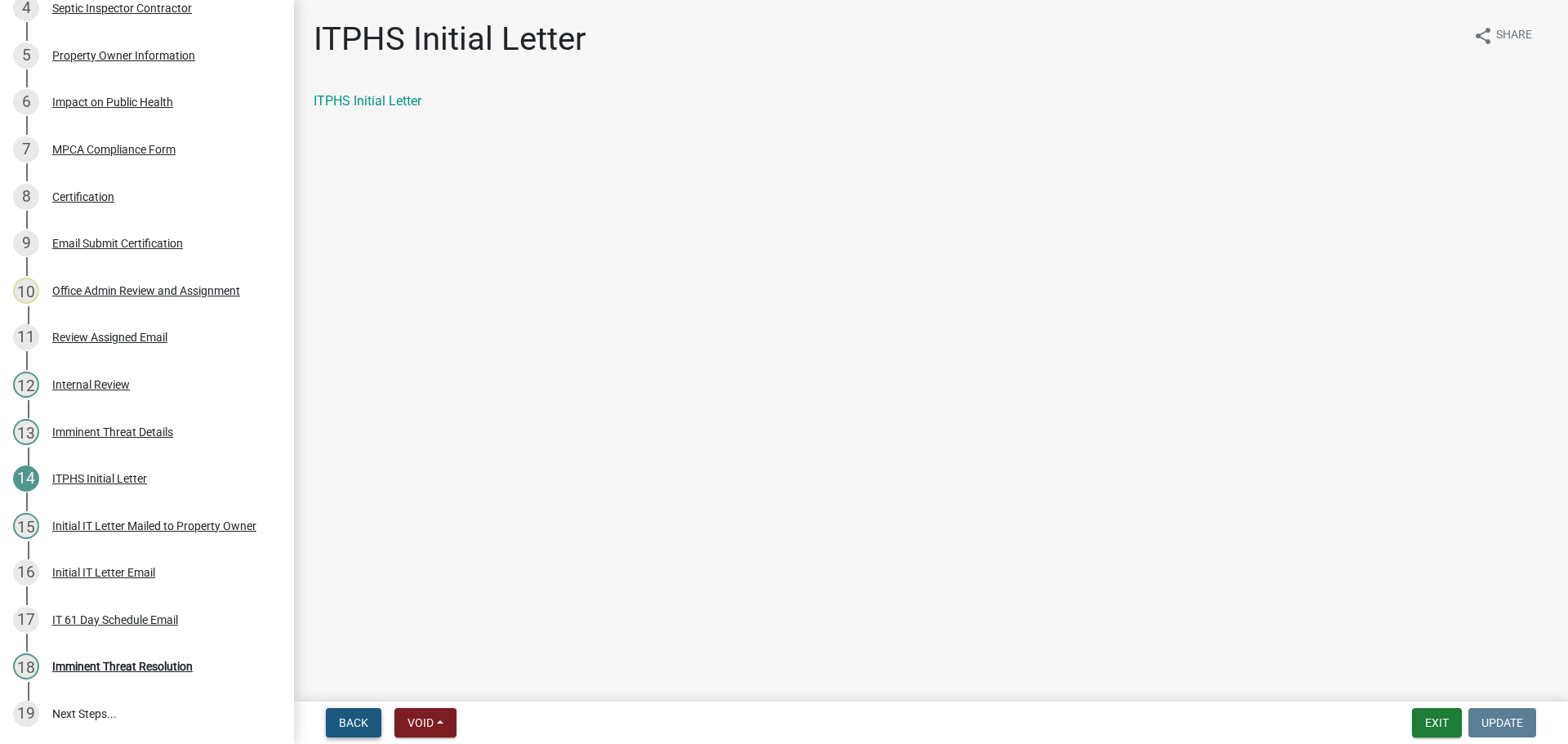
click at [350, 715] on button "Back" at bounding box center [354, 722] width 55 height 29
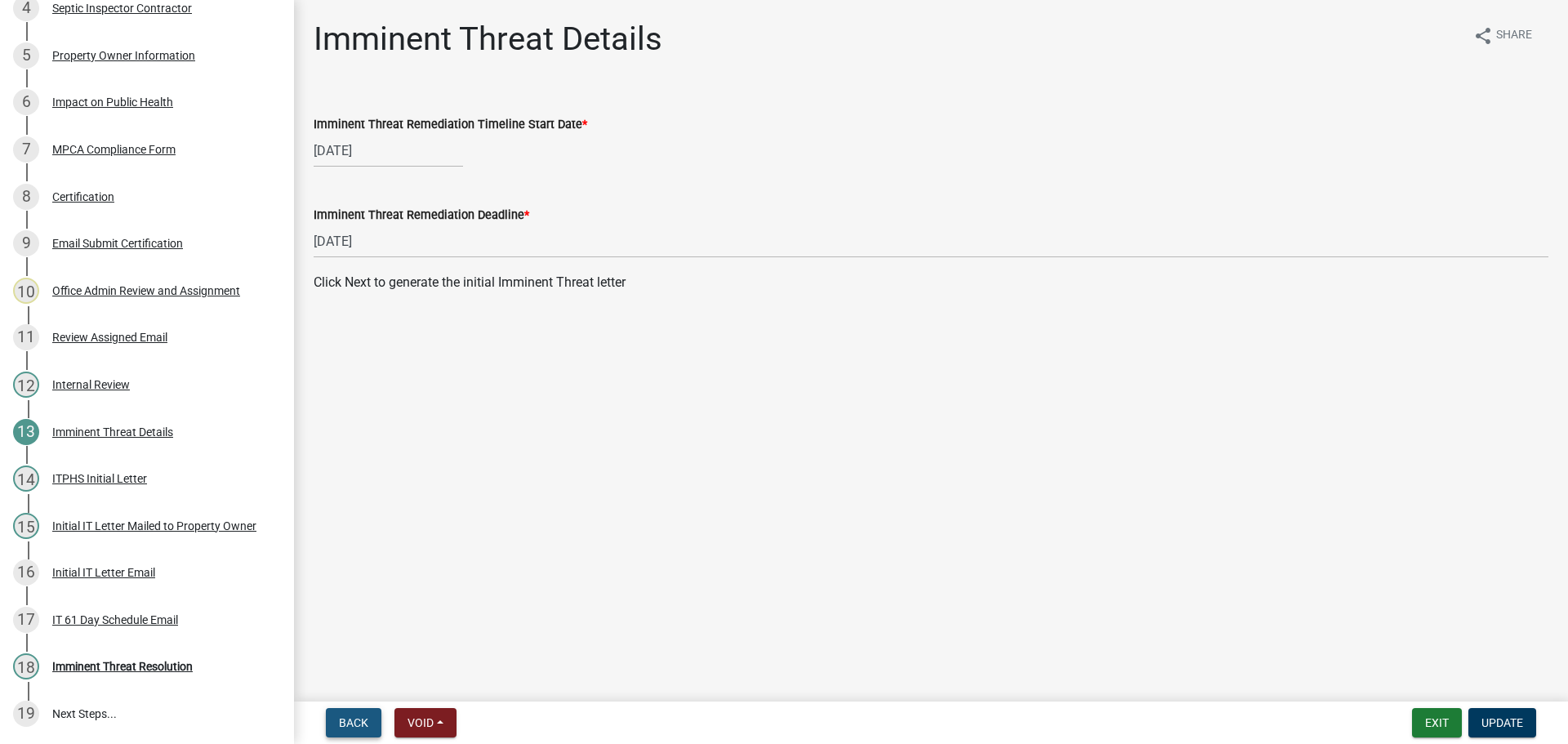
click at [350, 715] on button "Back" at bounding box center [354, 722] width 55 height 29
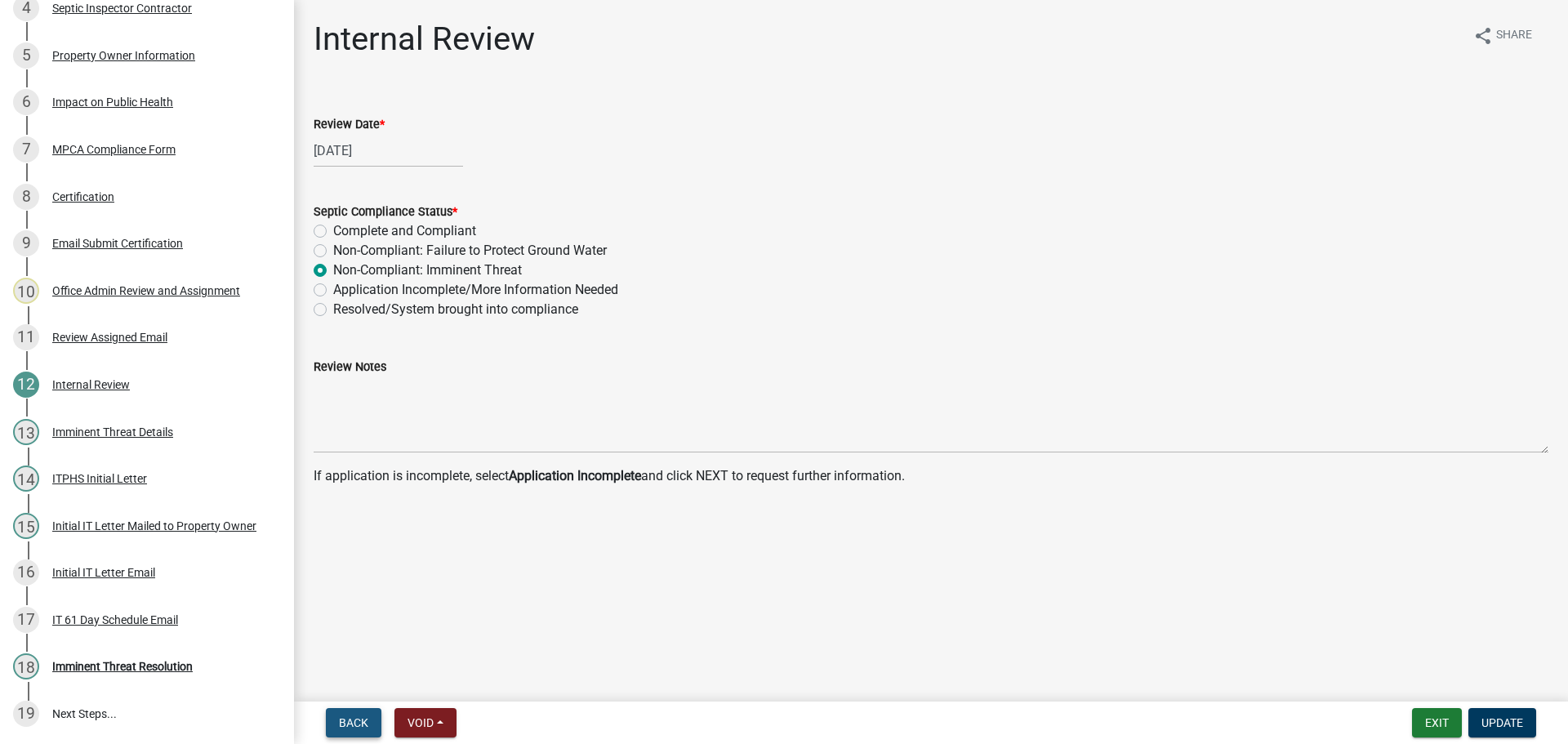
click at [350, 715] on button "Back" at bounding box center [354, 722] width 55 height 29
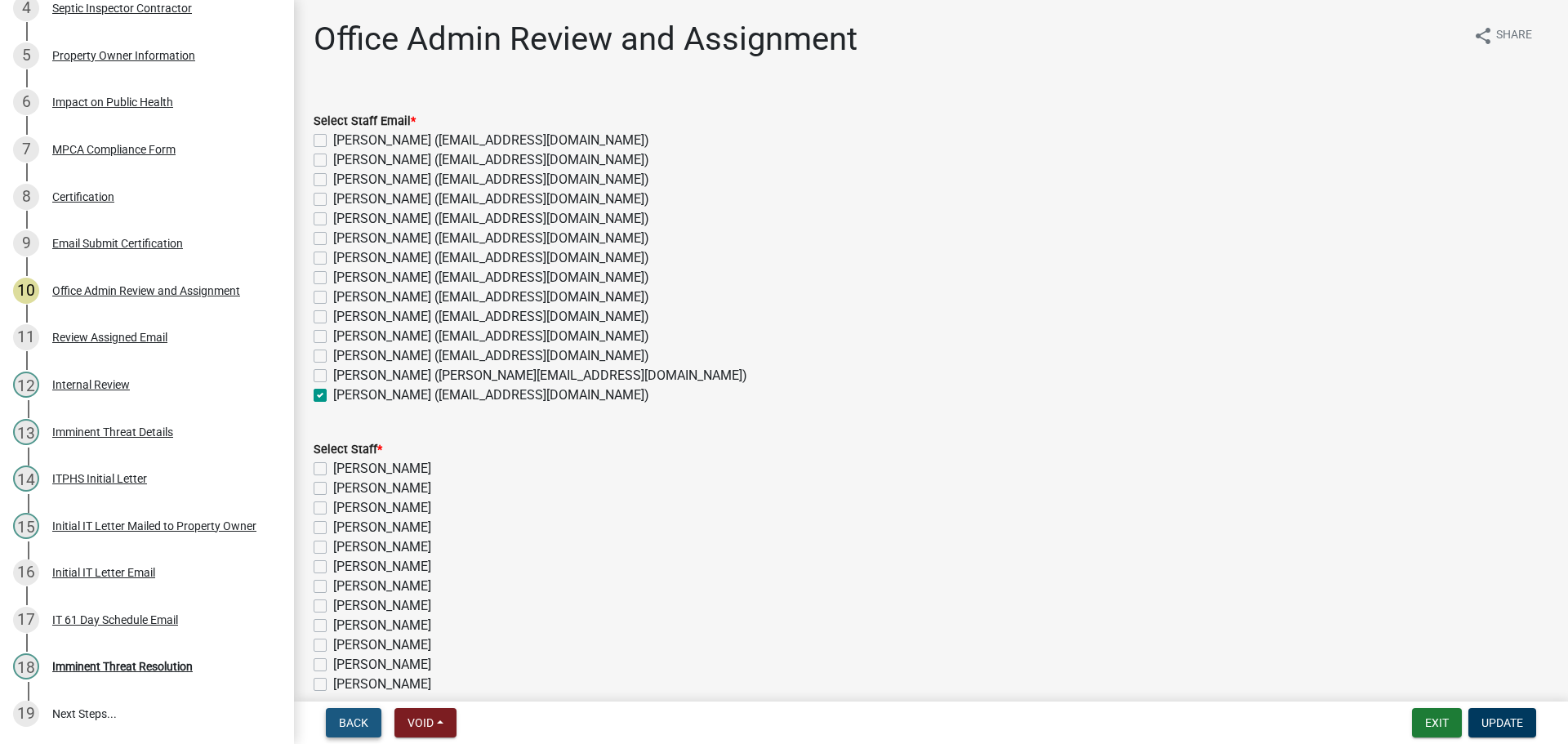
click at [350, 715] on button "Back" at bounding box center [354, 722] width 55 height 29
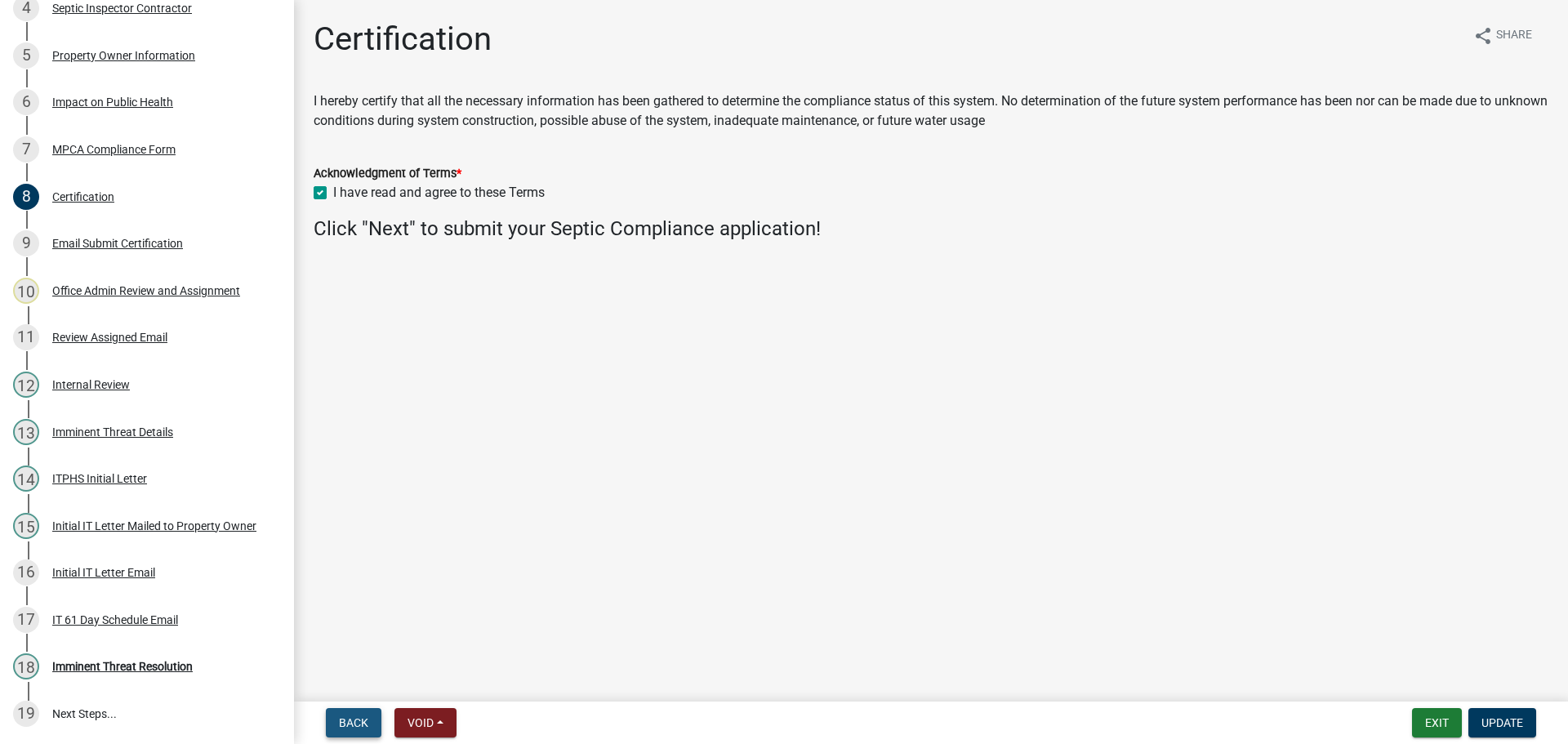
click at [350, 715] on button "Back" at bounding box center [354, 722] width 55 height 29
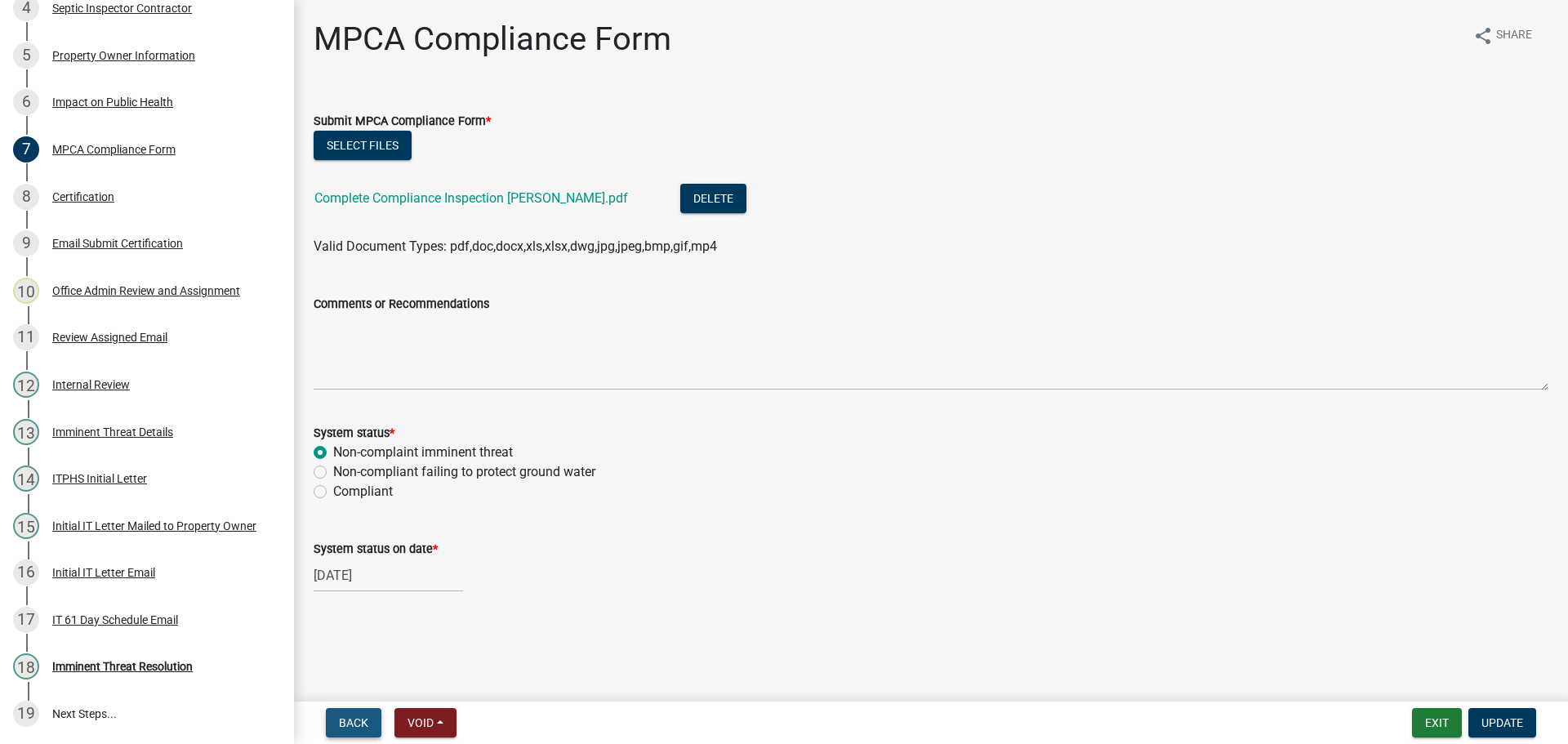
click at [350, 715] on button "Back" at bounding box center [354, 722] width 55 height 29
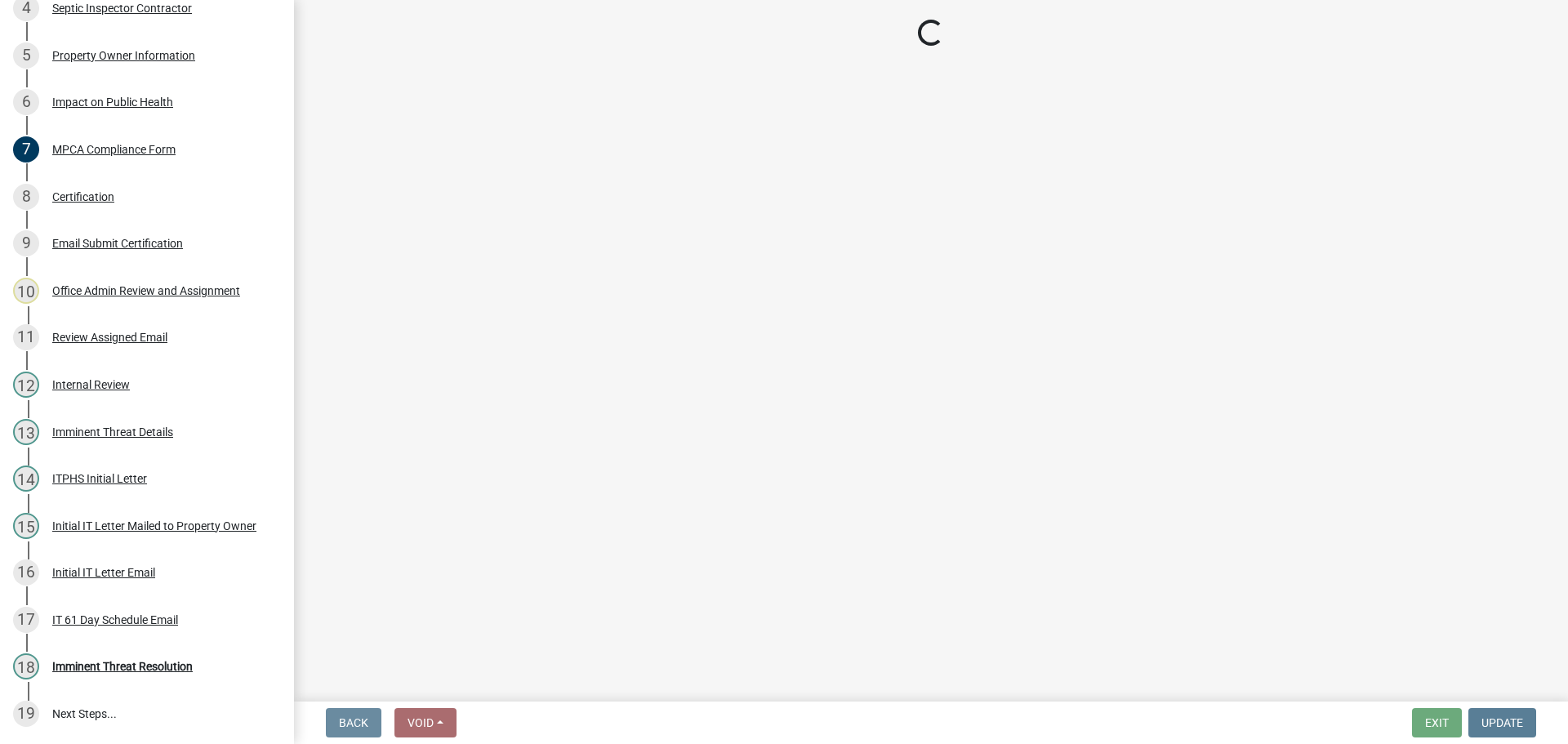
select select "9c5ef684-d0d4-4879-ab12-905ddbd81a72"
select select "7d491a2b-e9f0-4952-b474-53ca749b22af"
select select "6e07b46b-a403-4f3e-b4fc-218acc732c01"
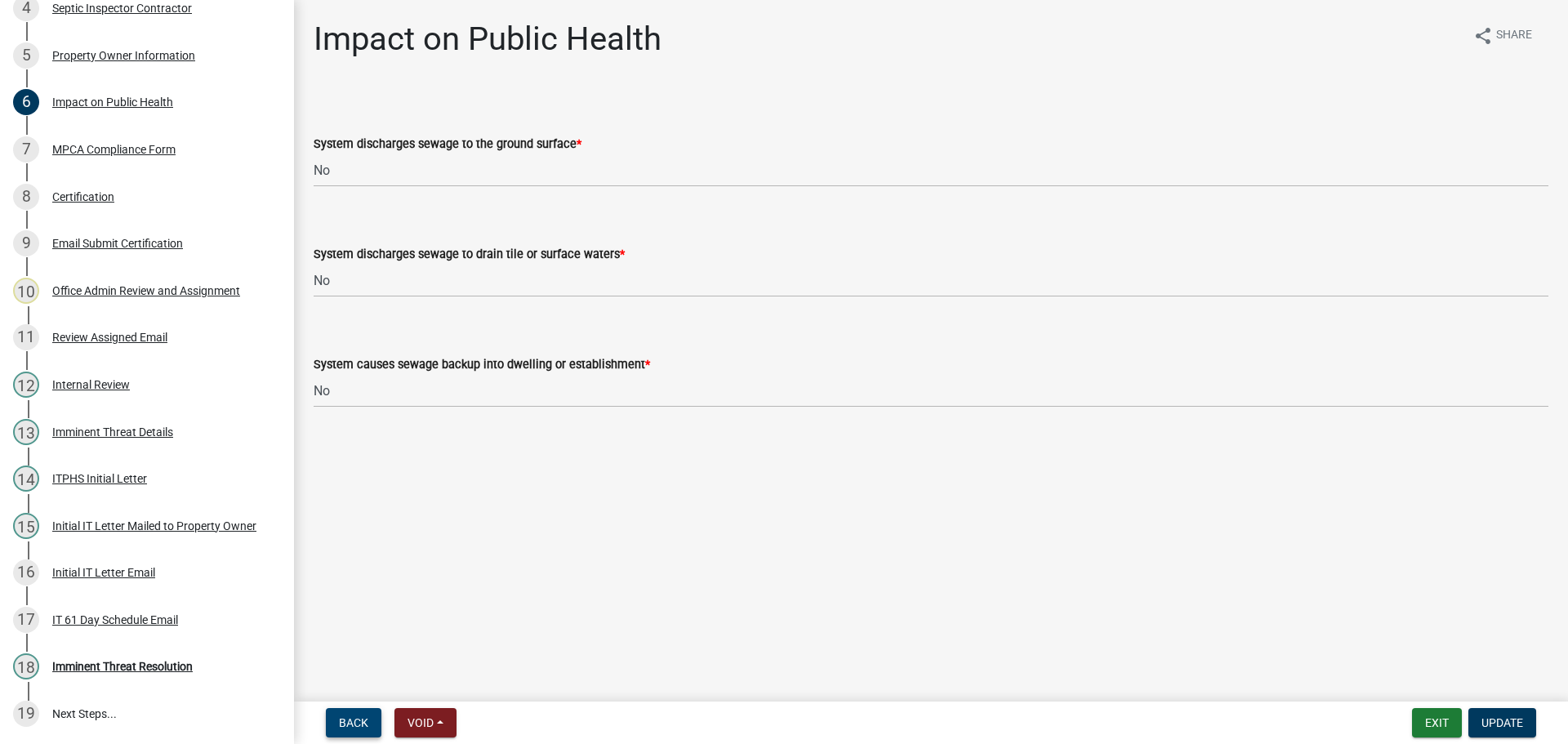
click at [350, 715] on button "Back" at bounding box center [354, 722] width 55 height 29
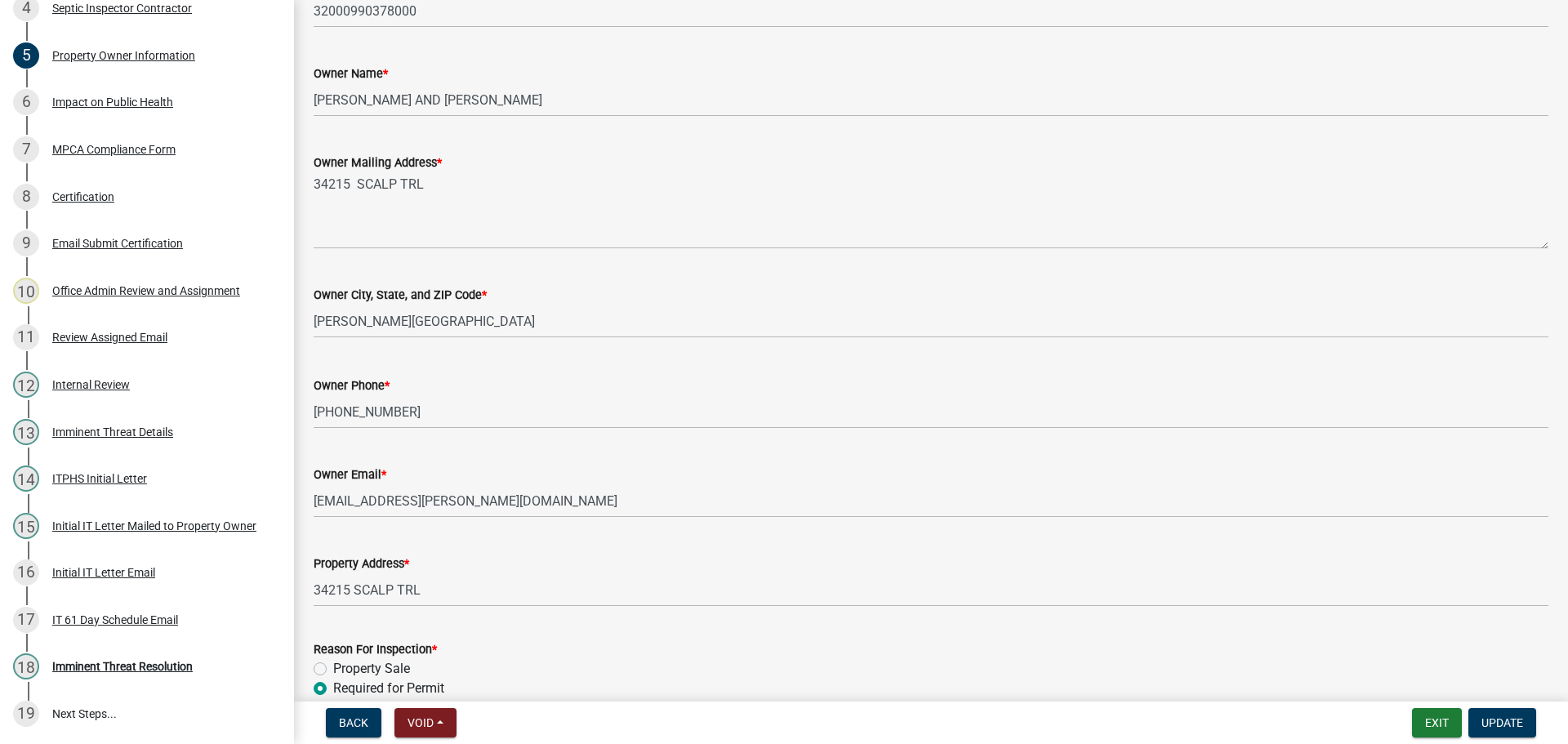
scroll to position [245, 0]
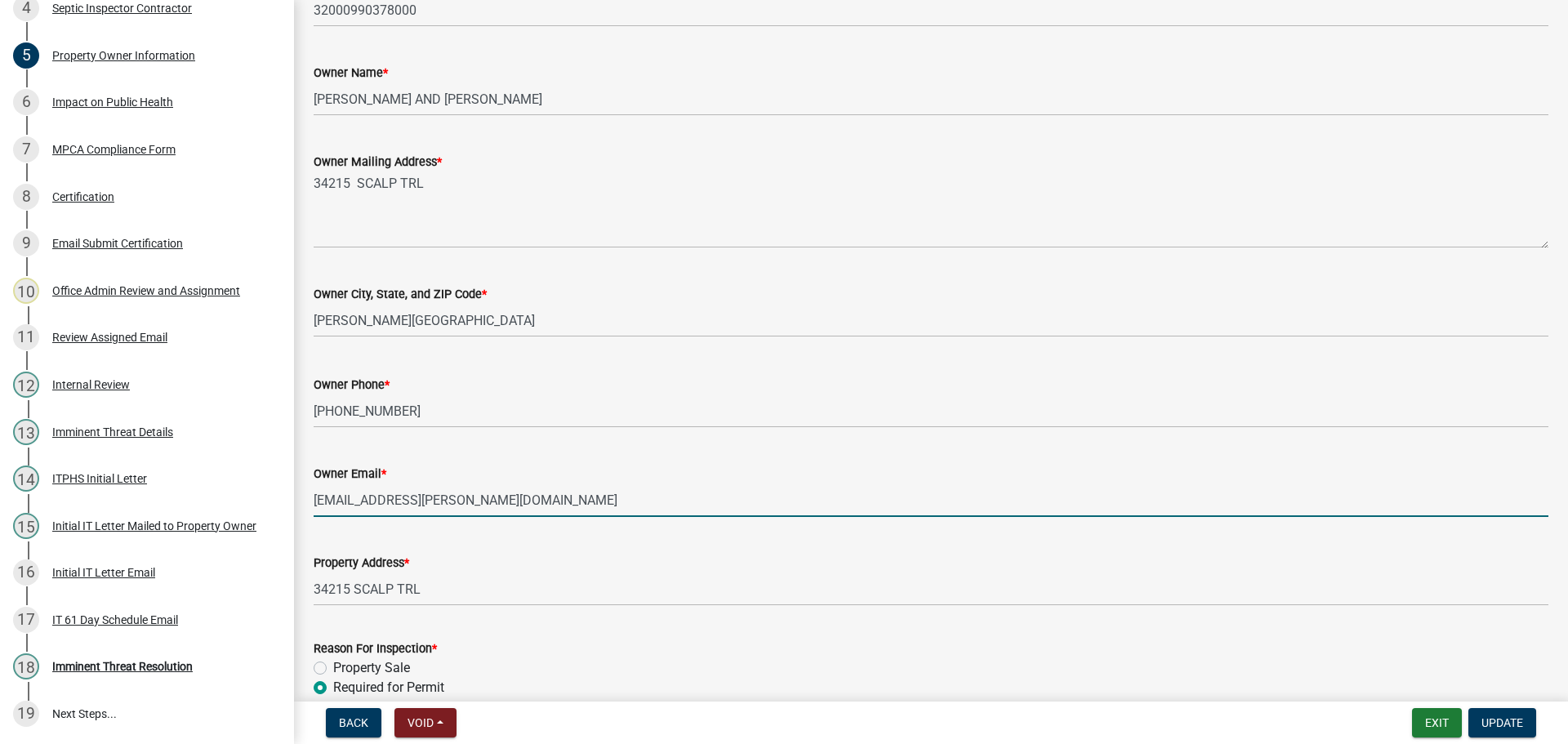
click at [404, 501] on input "lauren.drotts@gmail.com" at bounding box center [930, 500] width 1234 height 33
click at [478, 505] on input "lauren.drotts@gmail.com" at bounding box center [930, 500] width 1234 height 33
drag, startPoint x: 473, startPoint y: 502, endPoint x: 287, endPoint y: 514, distance: 186.4
click at [287, 514] on div "Septic Compliance Inspection SC-2025-538 View Summary Notes Show emails 1 Requi…" at bounding box center [784, 372] width 1568 height 744
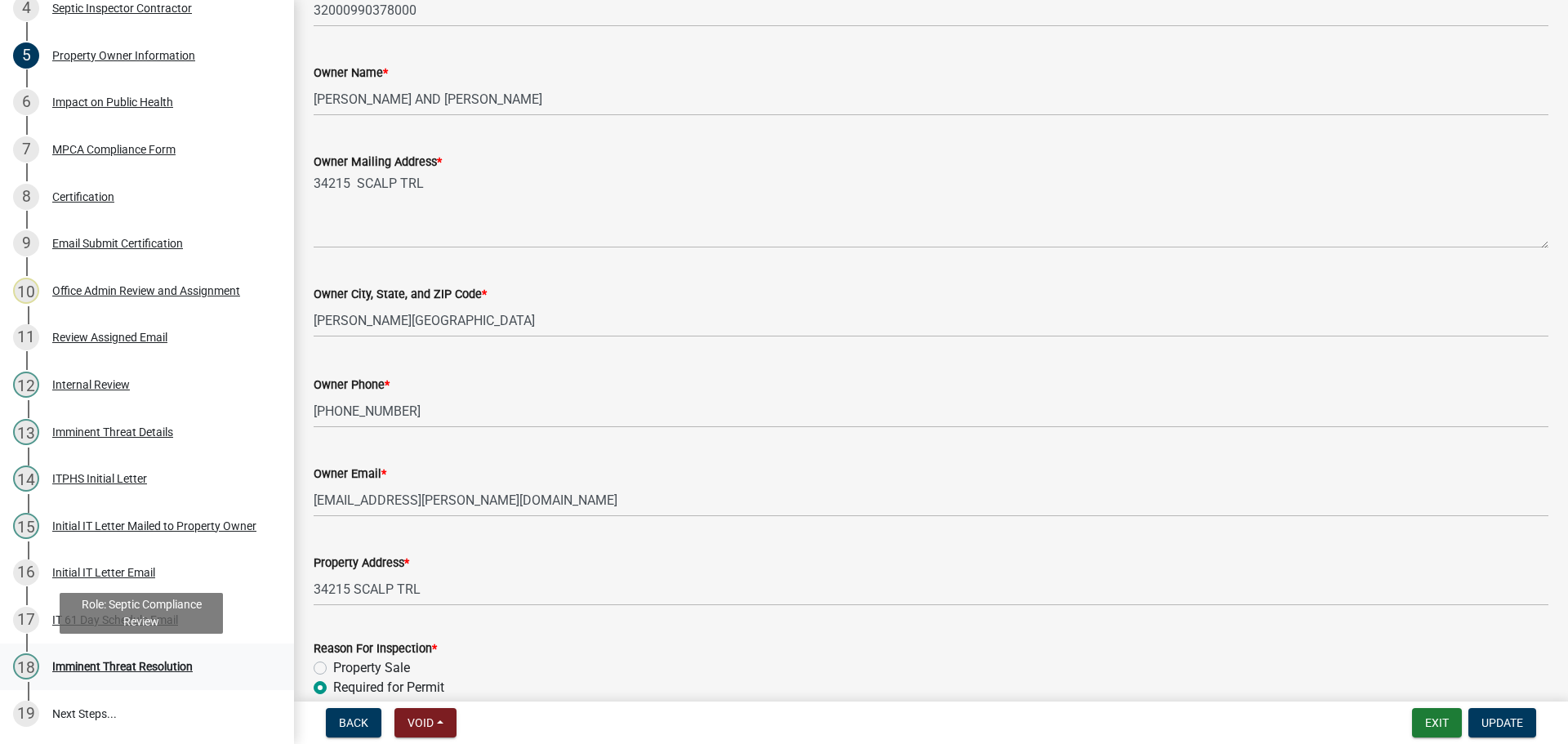
click at [125, 664] on div "Imminent Threat Resolution" at bounding box center [123, 666] width 141 height 11
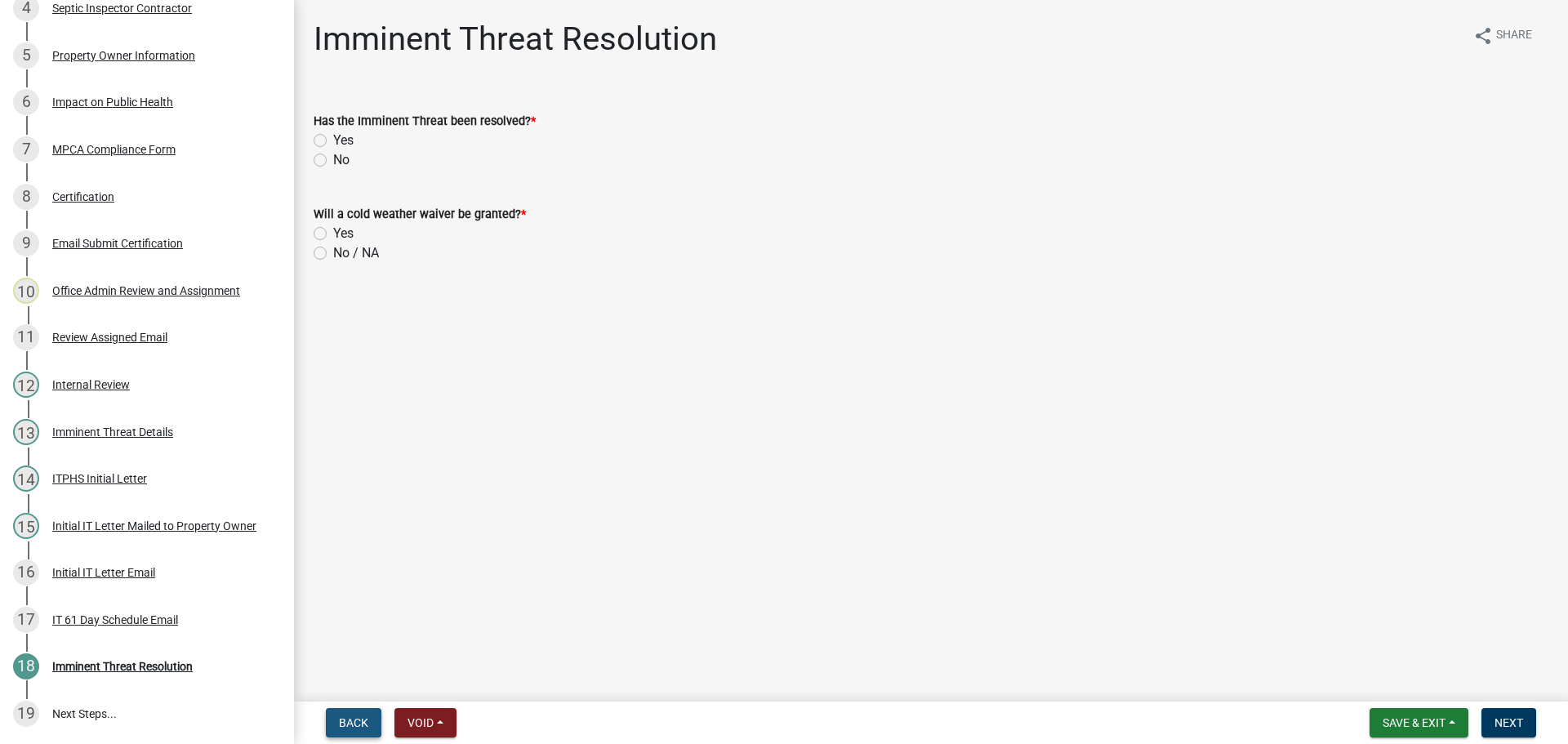
click at [356, 719] on span "Back" at bounding box center [354, 722] width 29 height 13
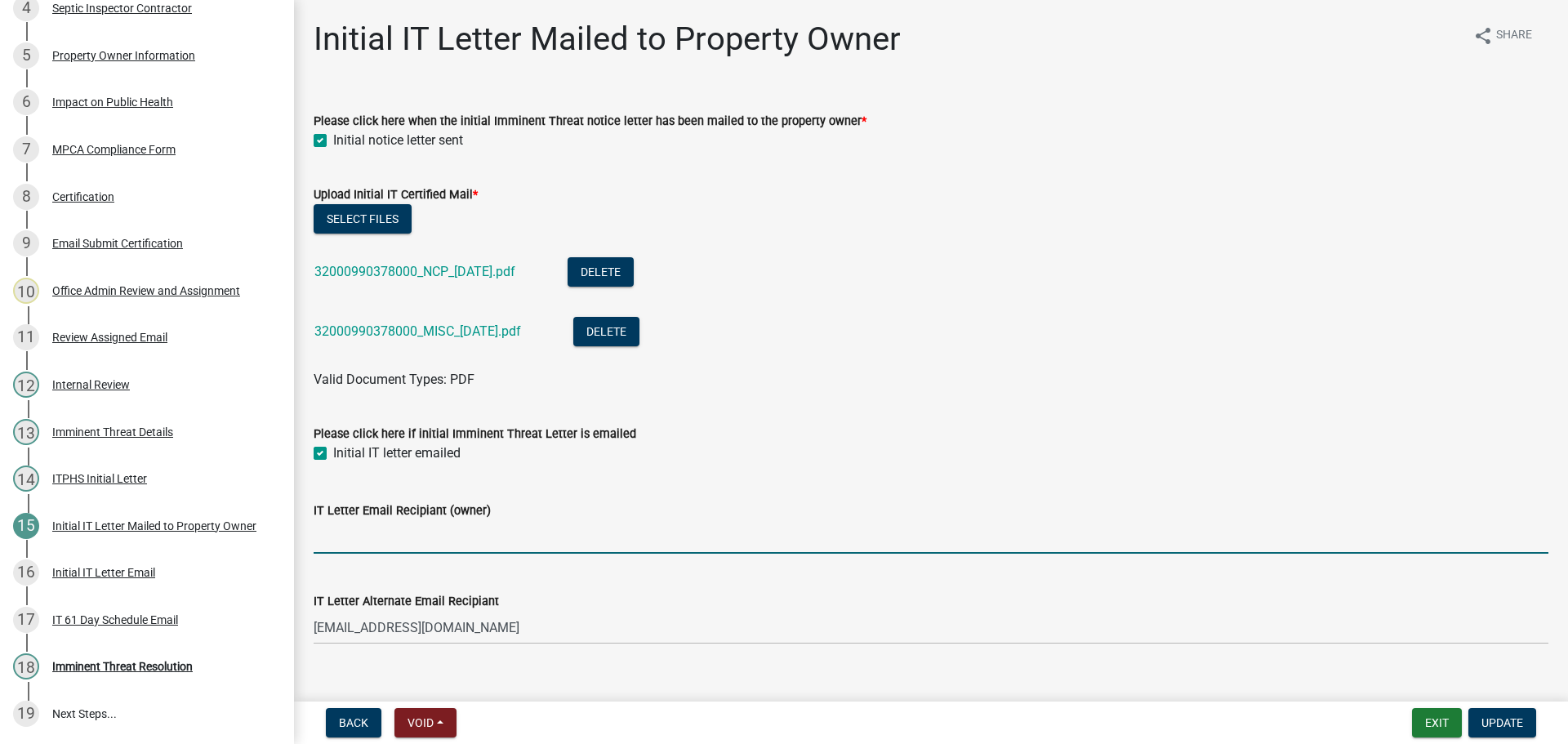
click at [392, 539] on input "IT Letter Email Recipiant (owner)" at bounding box center [930, 536] width 1234 height 33
paste input "lauren.drotts@gmail.com"
type input "lauren.drotts@gmail.com"
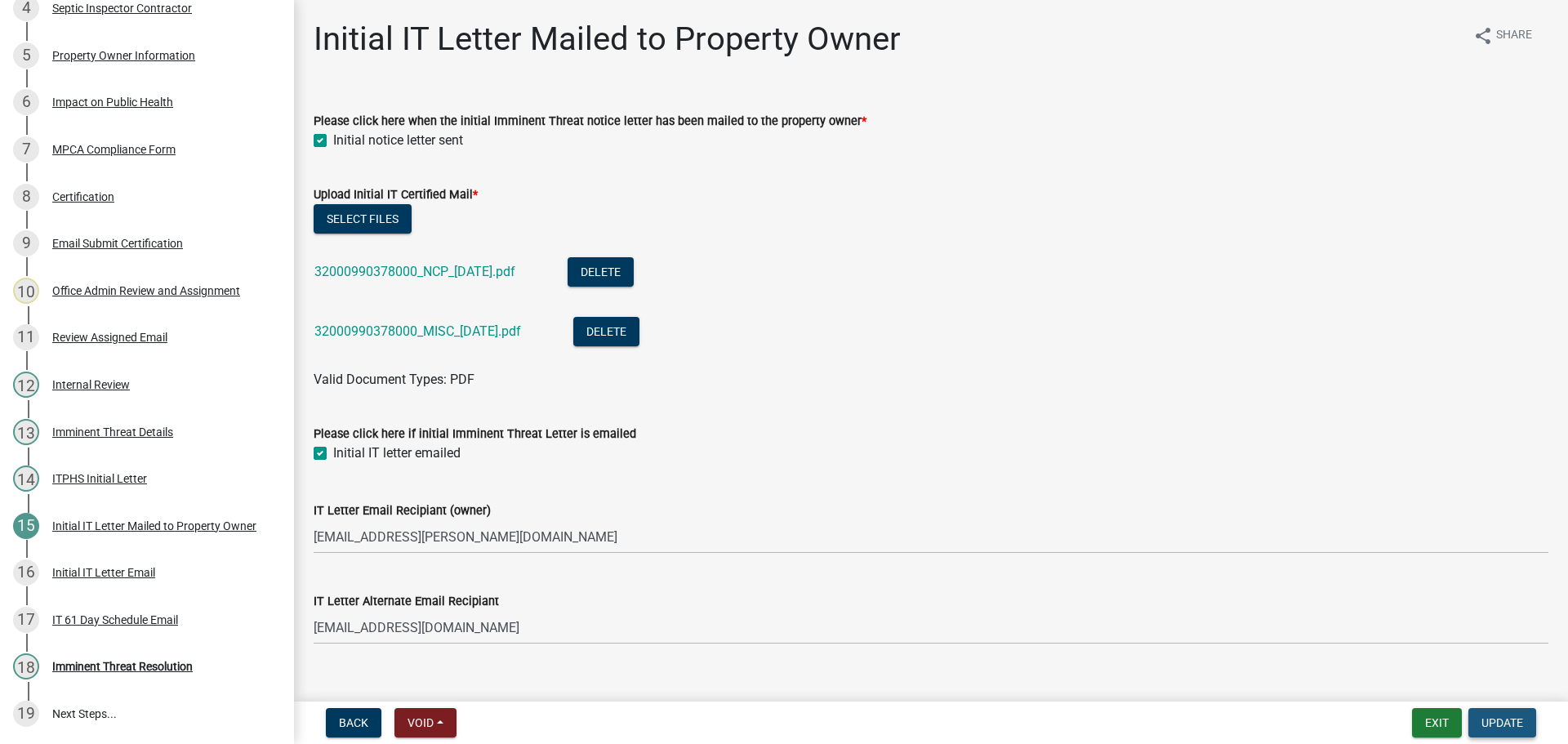
click at [1500, 723] on span "Update" at bounding box center [1502, 722] width 42 height 13
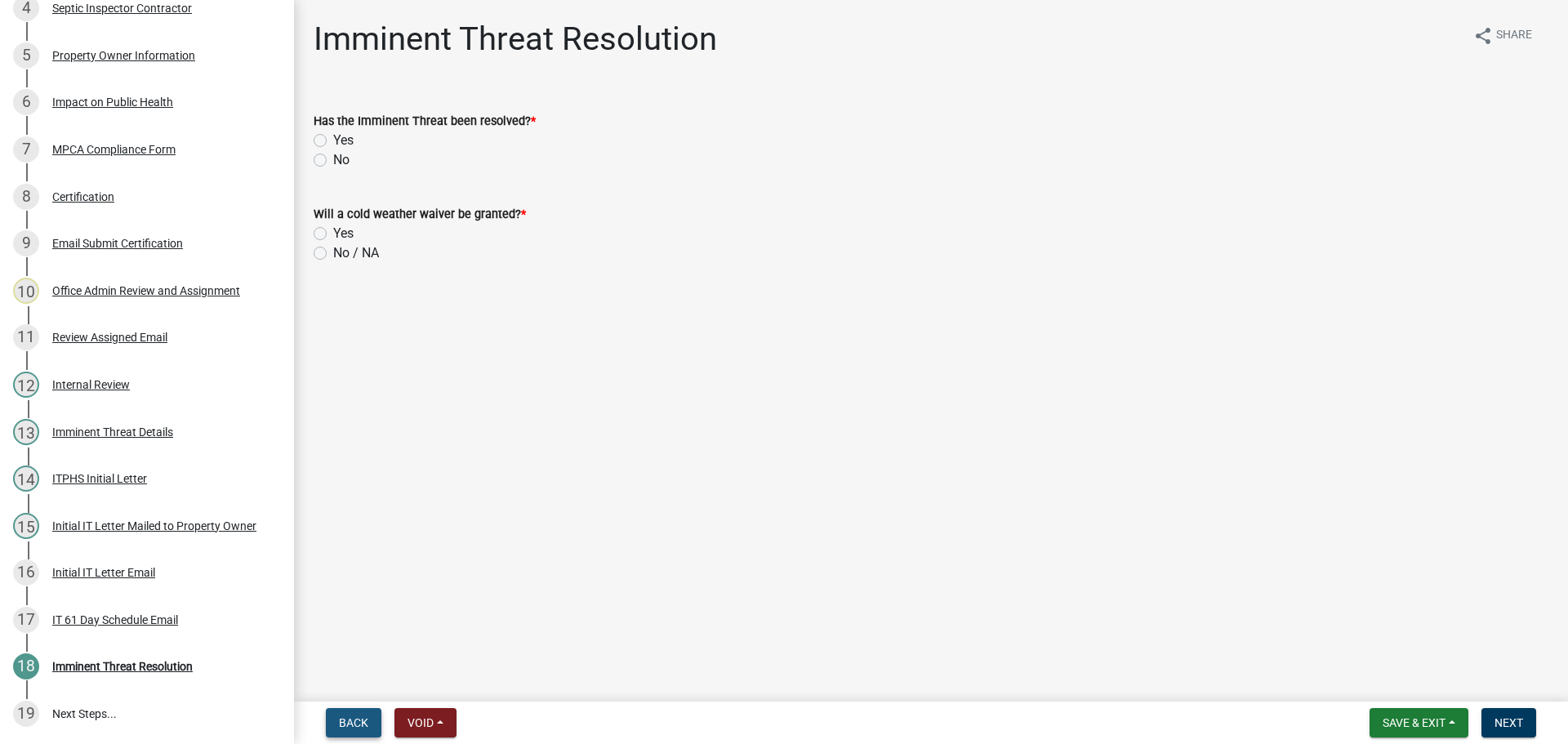
click at [358, 726] on span "Back" at bounding box center [354, 722] width 29 height 13
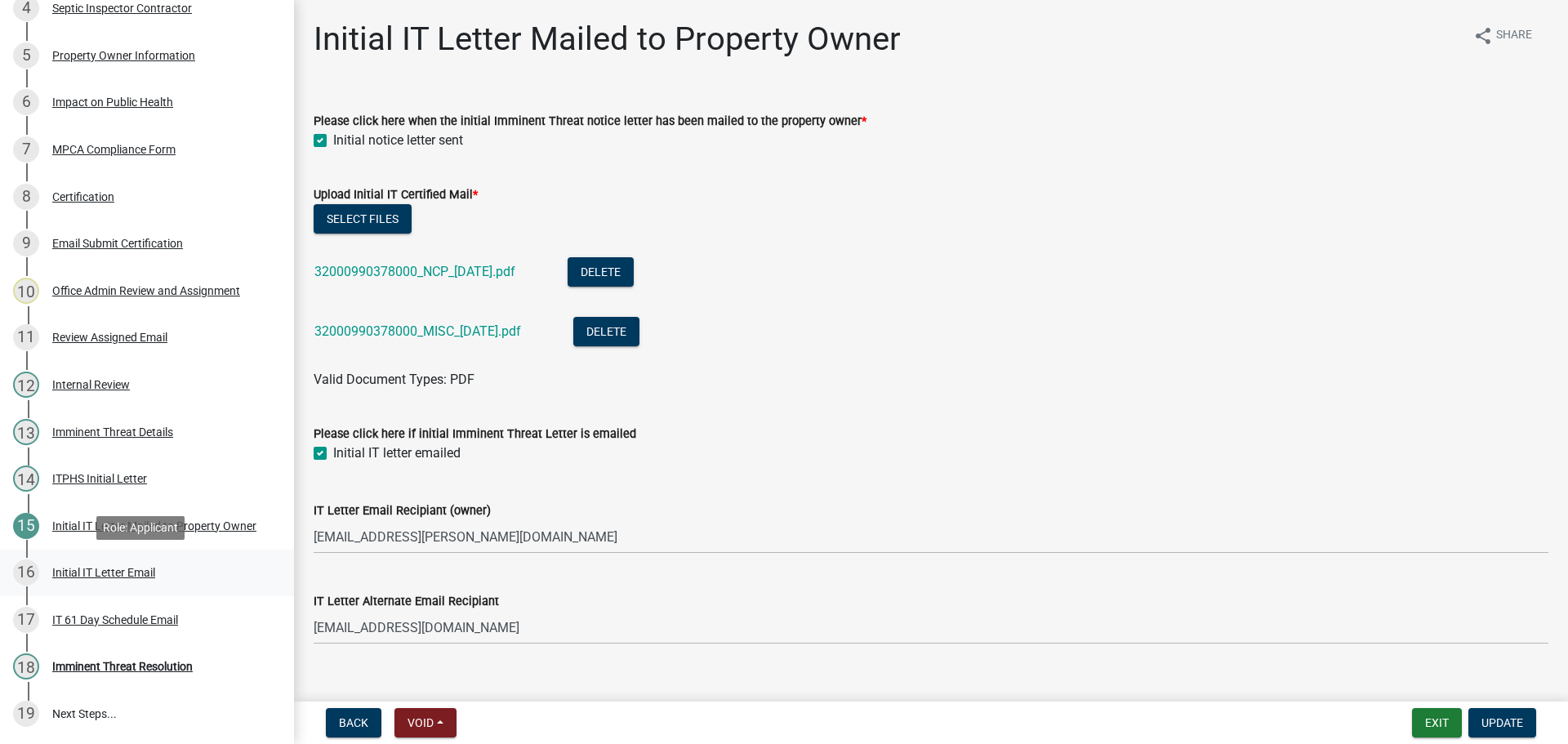
click at [107, 575] on div "Initial IT Letter Email" at bounding box center [104, 572] width 103 height 11
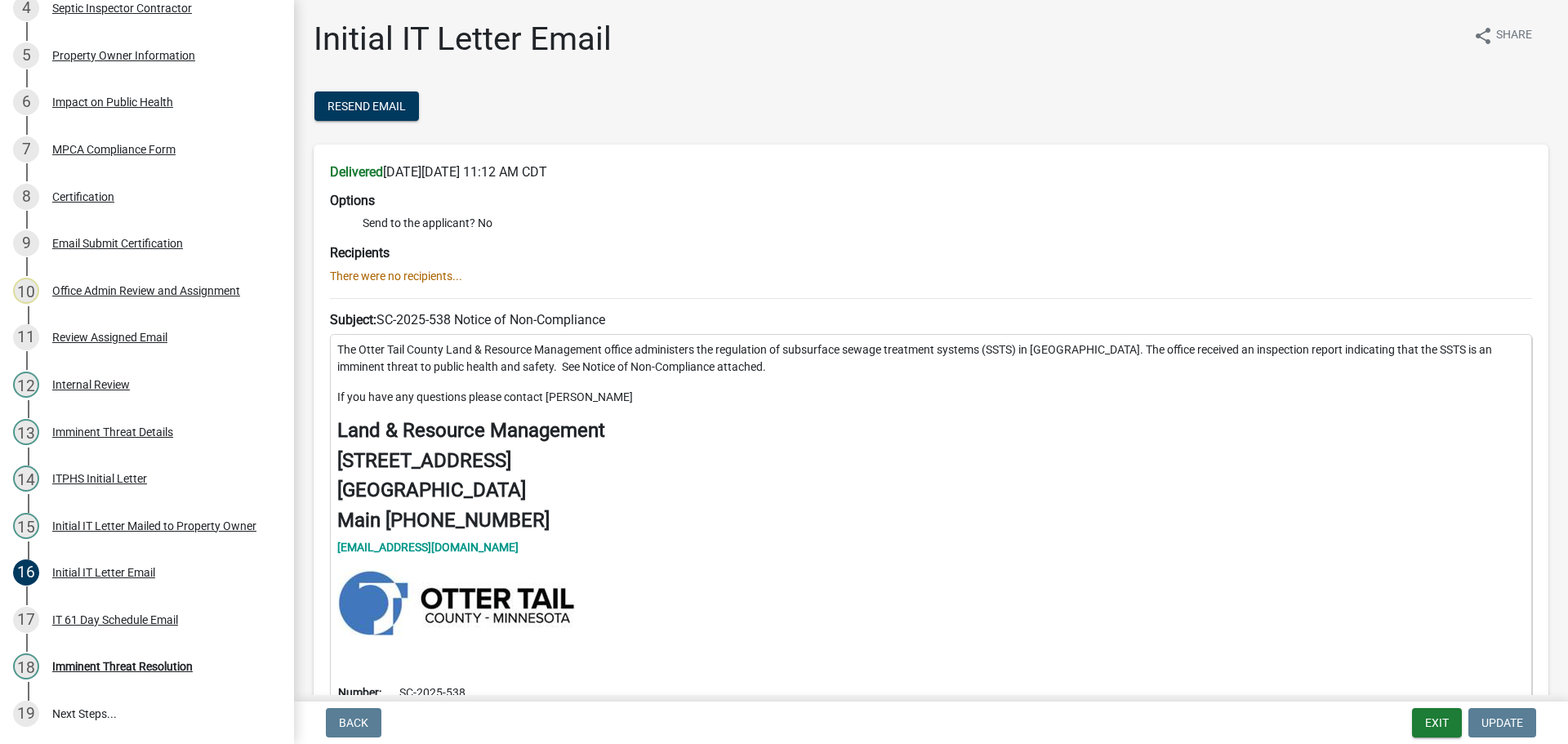
click at [440, 277] on p "There were no recipients..." at bounding box center [930, 277] width 1202 height 17
click at [441, 276] on p "There were no recipients..." at bounding box center [930, 277] width 1202 height 17
click at [496, 268] on p "There were no recipients..." at bounding box center [930, 277] width 1202 height 17
click at [83, 520] on div "Initial IT Letter Mailed to Property Owner" at bounding box center [154, 525] width 204 height 11
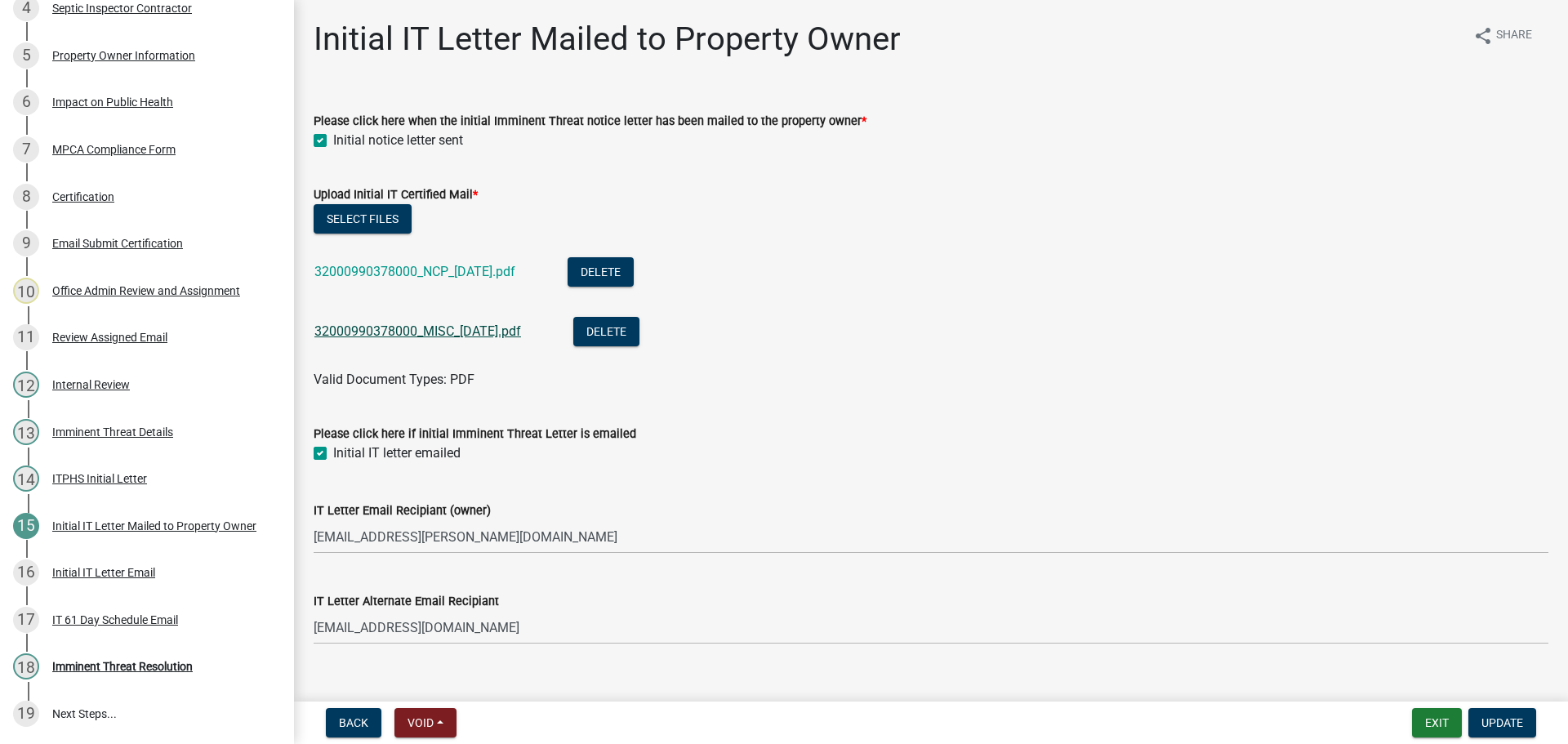
click at [450, 330] on link "32000990378000_MISC_2025-09-19.pdf" at bounding box center [417, 331] width 206 height 15
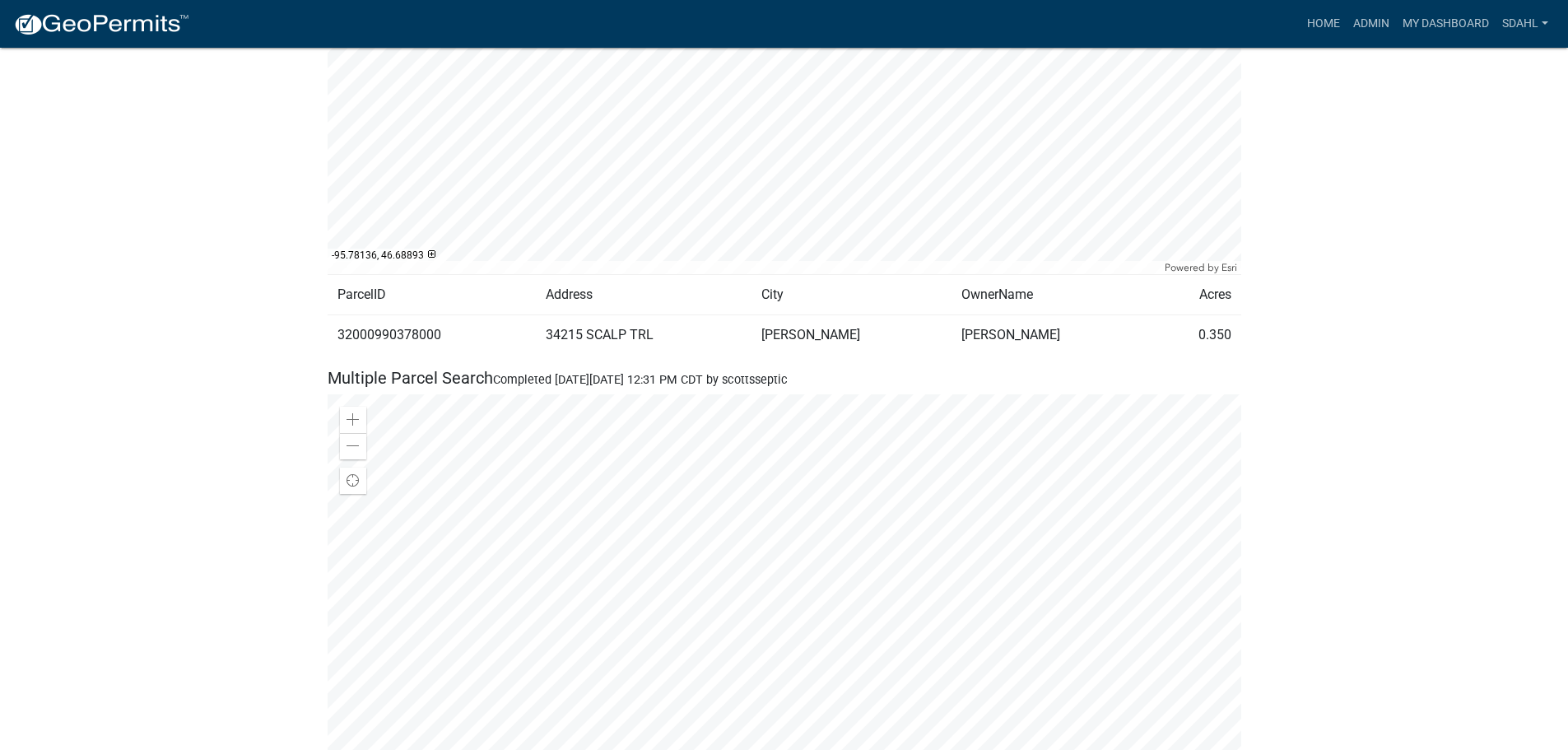
scroll to position [494, 0]
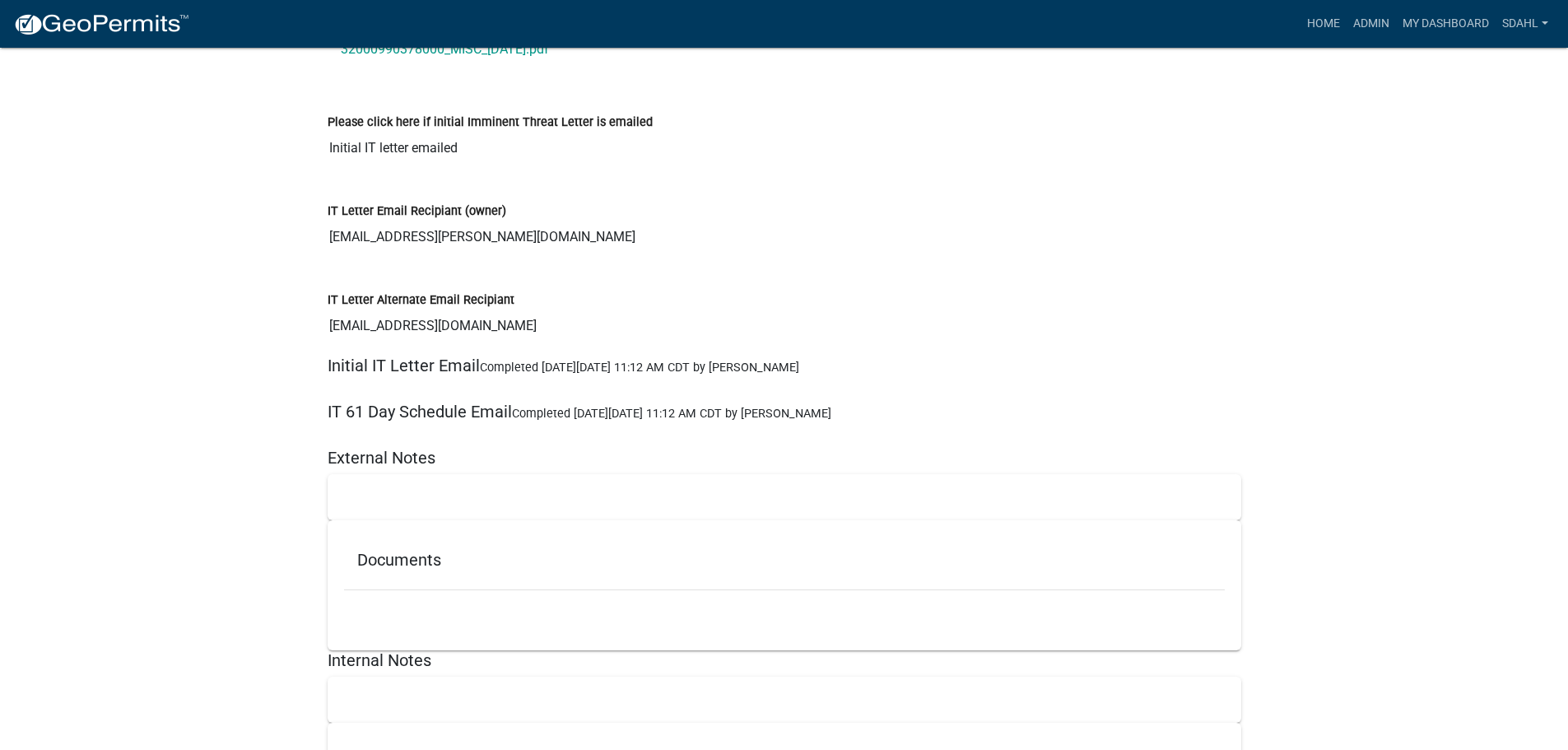
scroll to position [4423, 0]
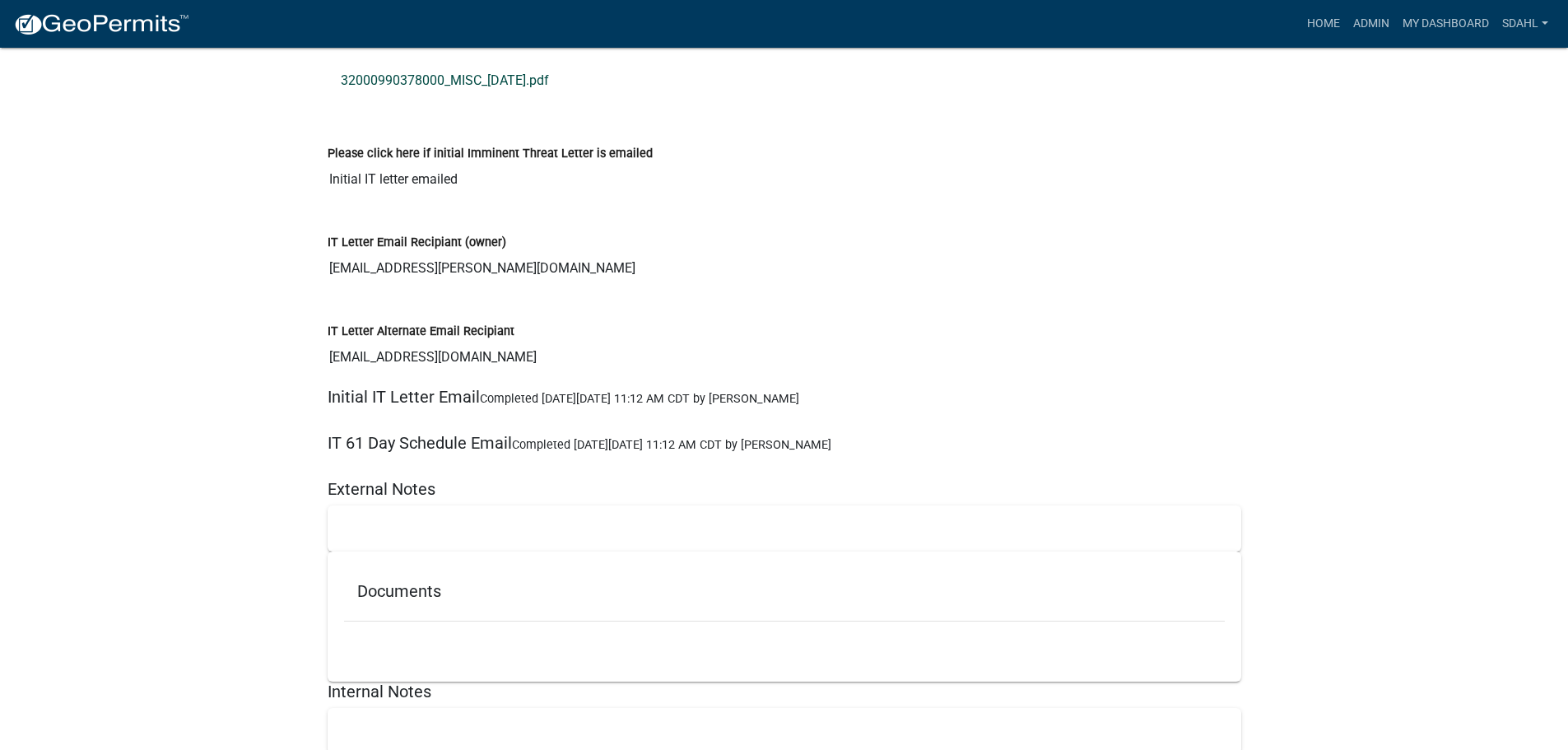
scroll to position [4341, 0]
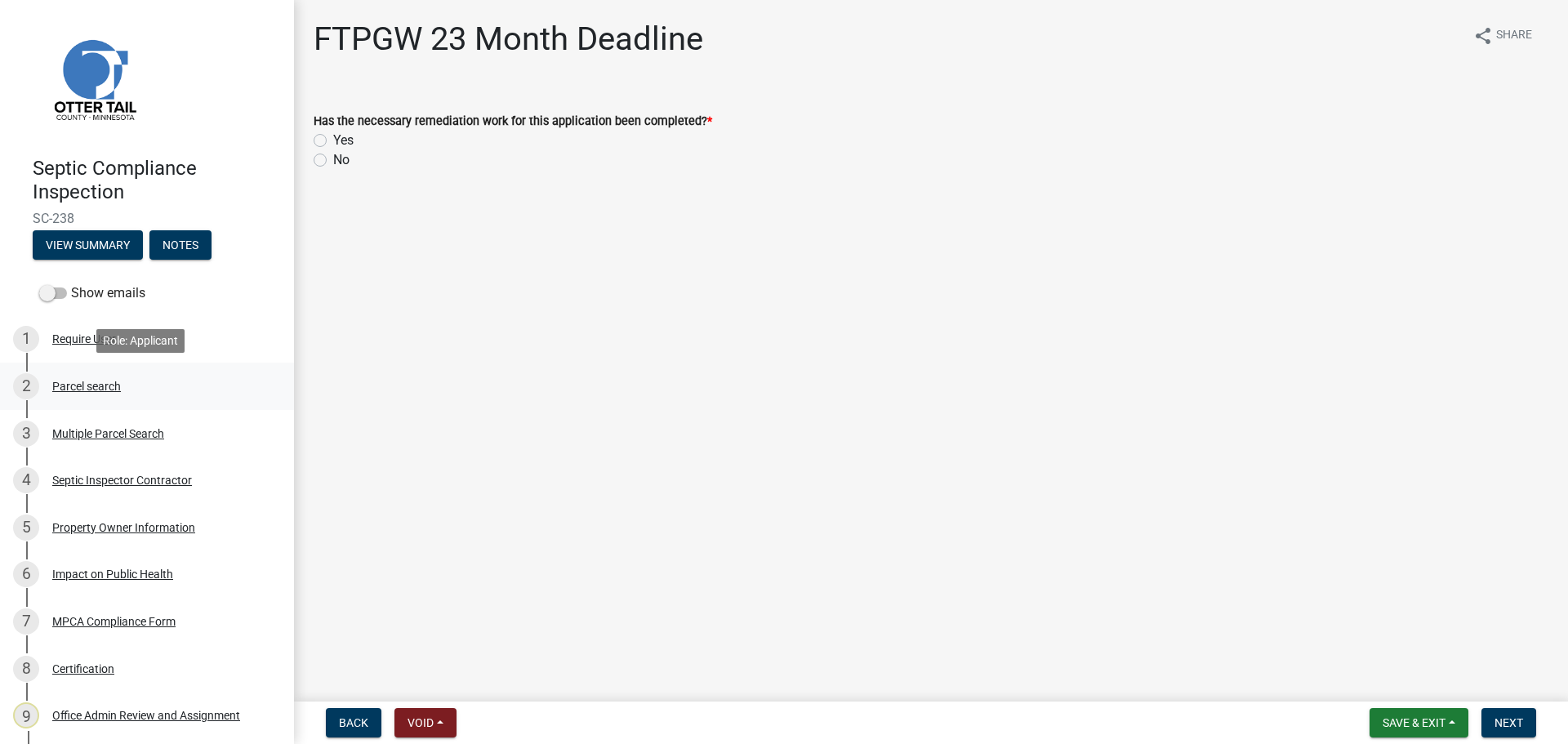
click at [82, 391] on div "Parcel search" at bounding box center [86, 386] width 68 height 11
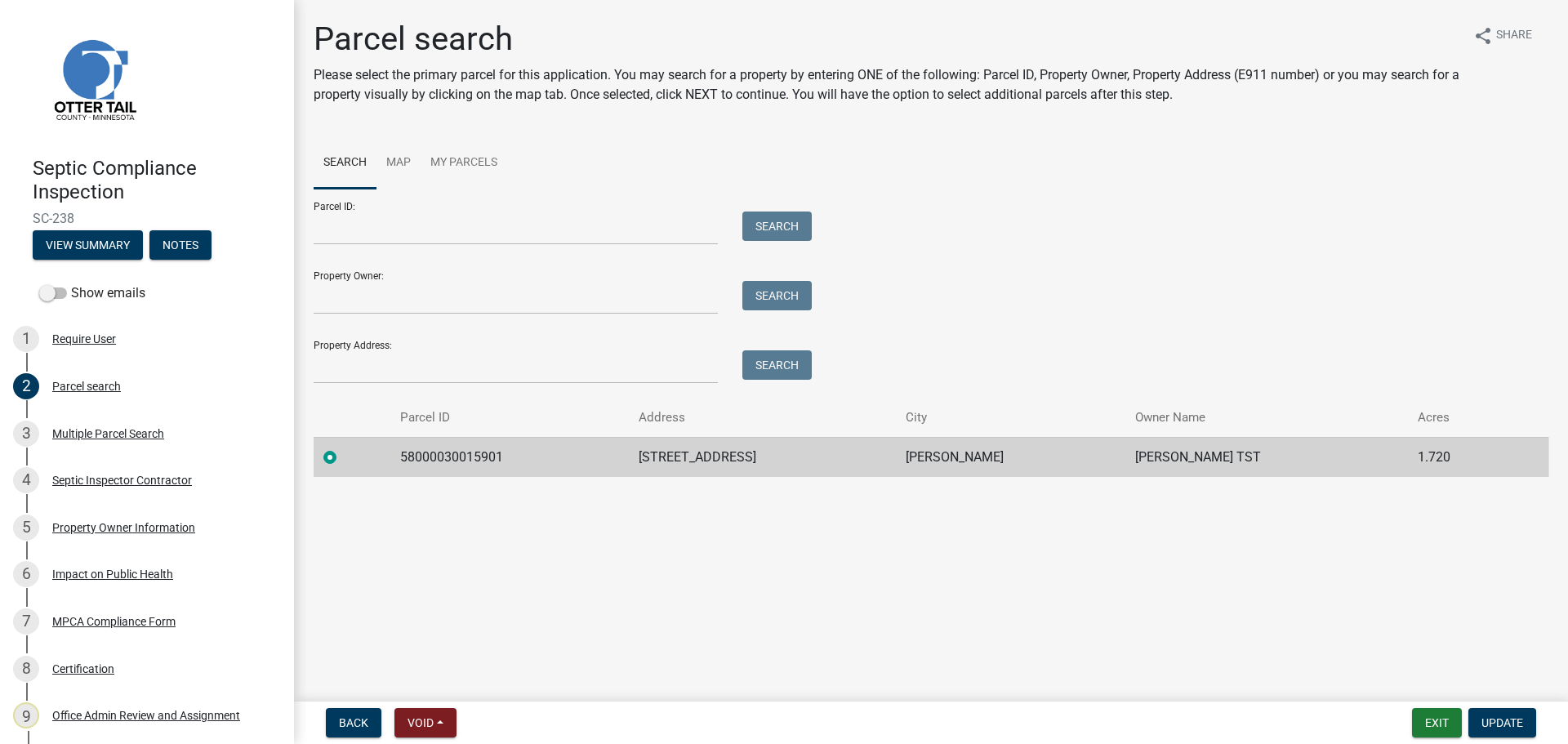
click at [460, 456] on td "58000030015901" at bounding box center [509, 457] width 239 height 40
copy td "58000030015901"
click at [668, 562] on main "Parcel search Please select the primary parcel for this application. You may se…" at bounding box center [930, 347] width 1273 height 695
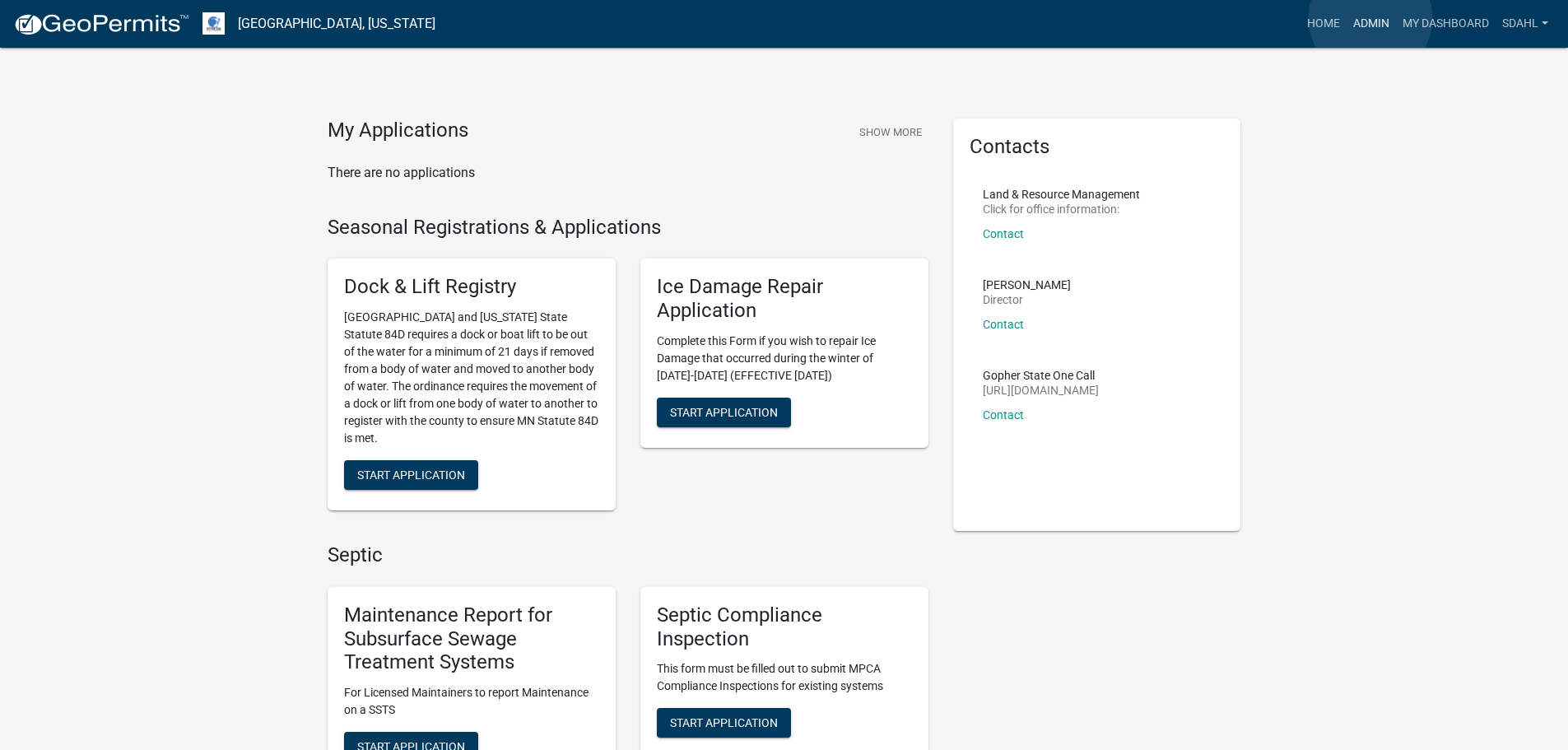
click at [1371, 18] on link "Admin" at bounding box center [1372, 24] width 50 height 32
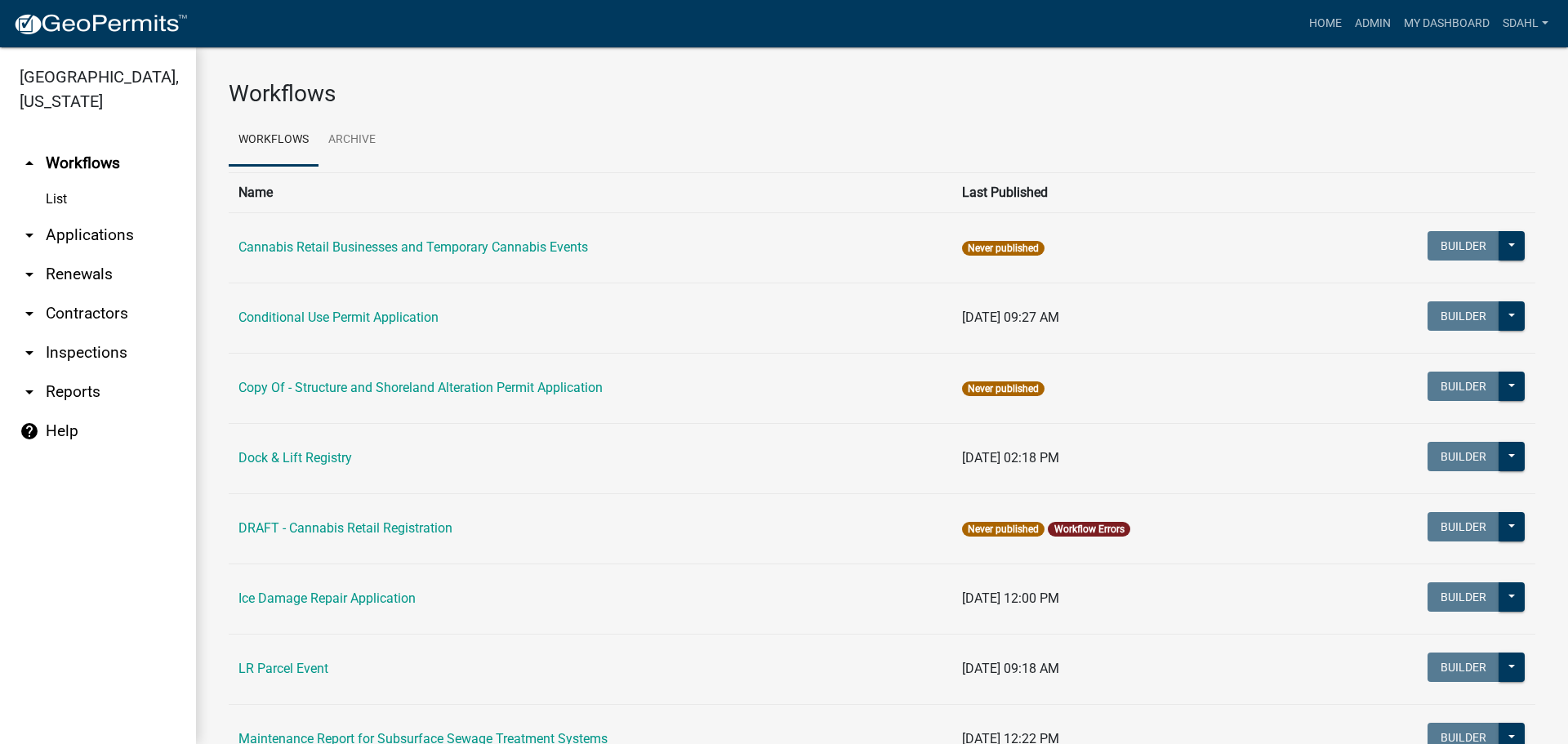
click at [79, 229] on link "arrow_drop_down Applications" at bounding box center [98, 235] width 196 height 39
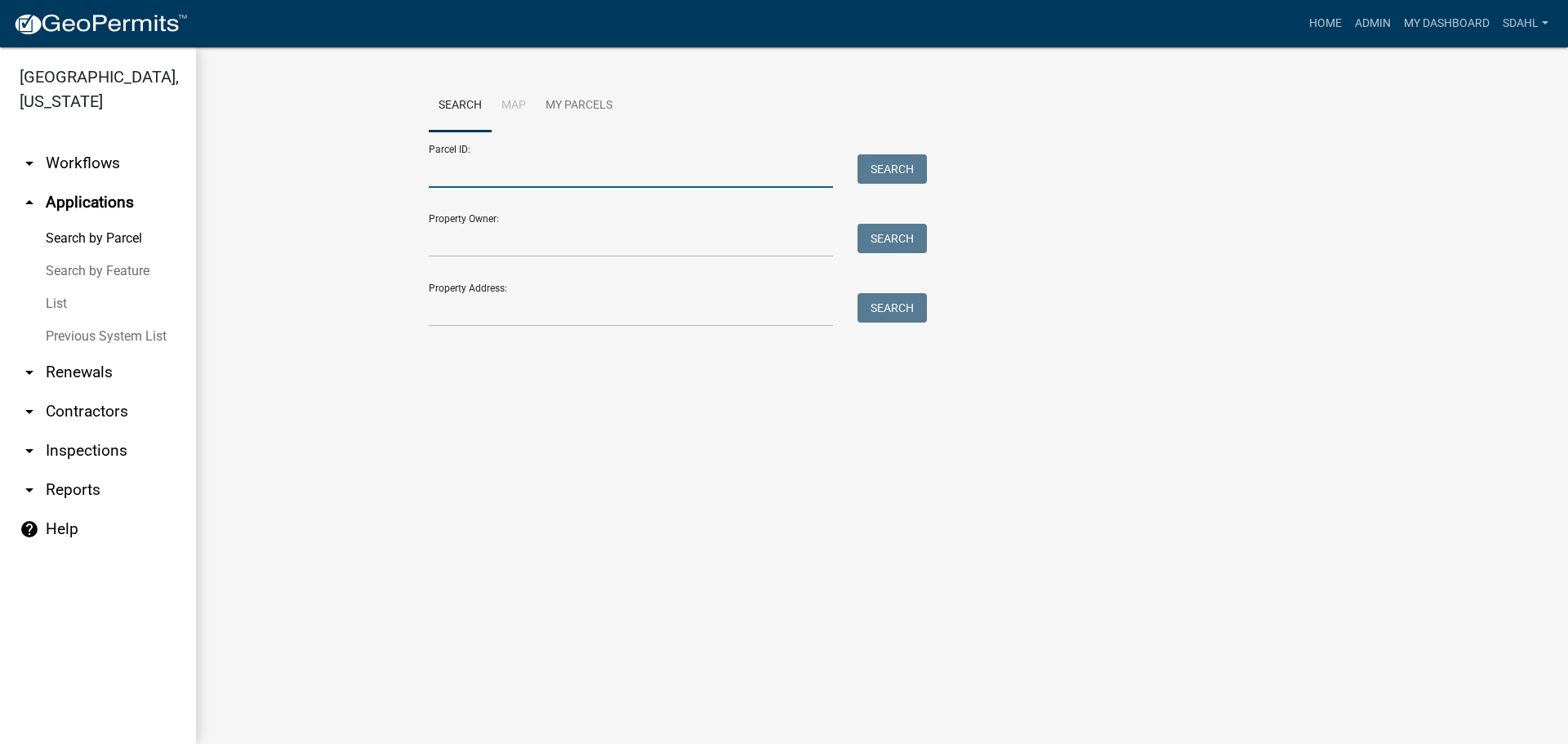
click at [503, 168] on input "Parcel ID:" at bounding box center [630, 170] width 404 height 33
paste input "20000140080021"
type input "20000140080021"
click at [890, 168] on button "Search" at bounding box center [891, 168] width 69 height 29
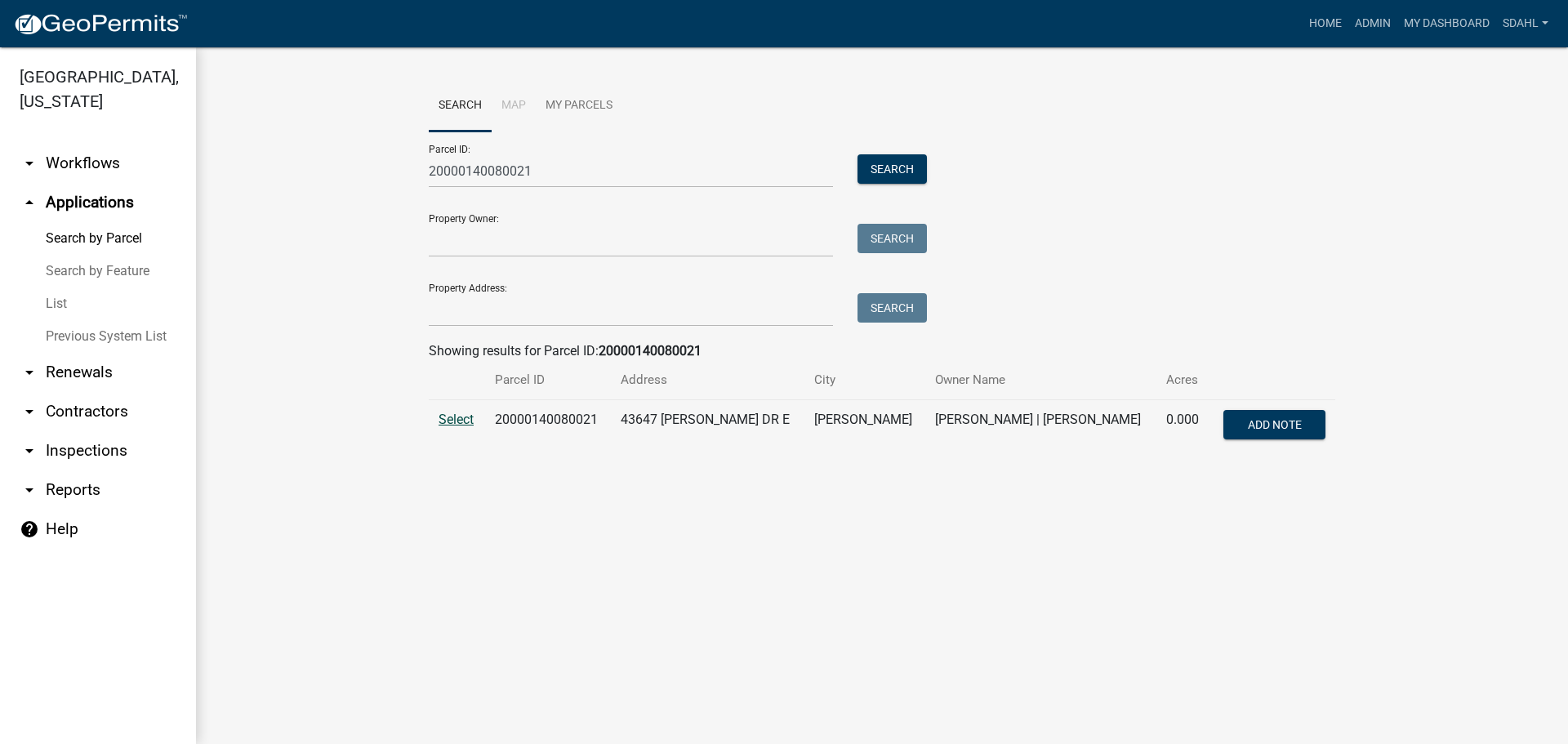
click at [458, 426] on span "Select" at bounding box center [455, 419] width 35 height 15
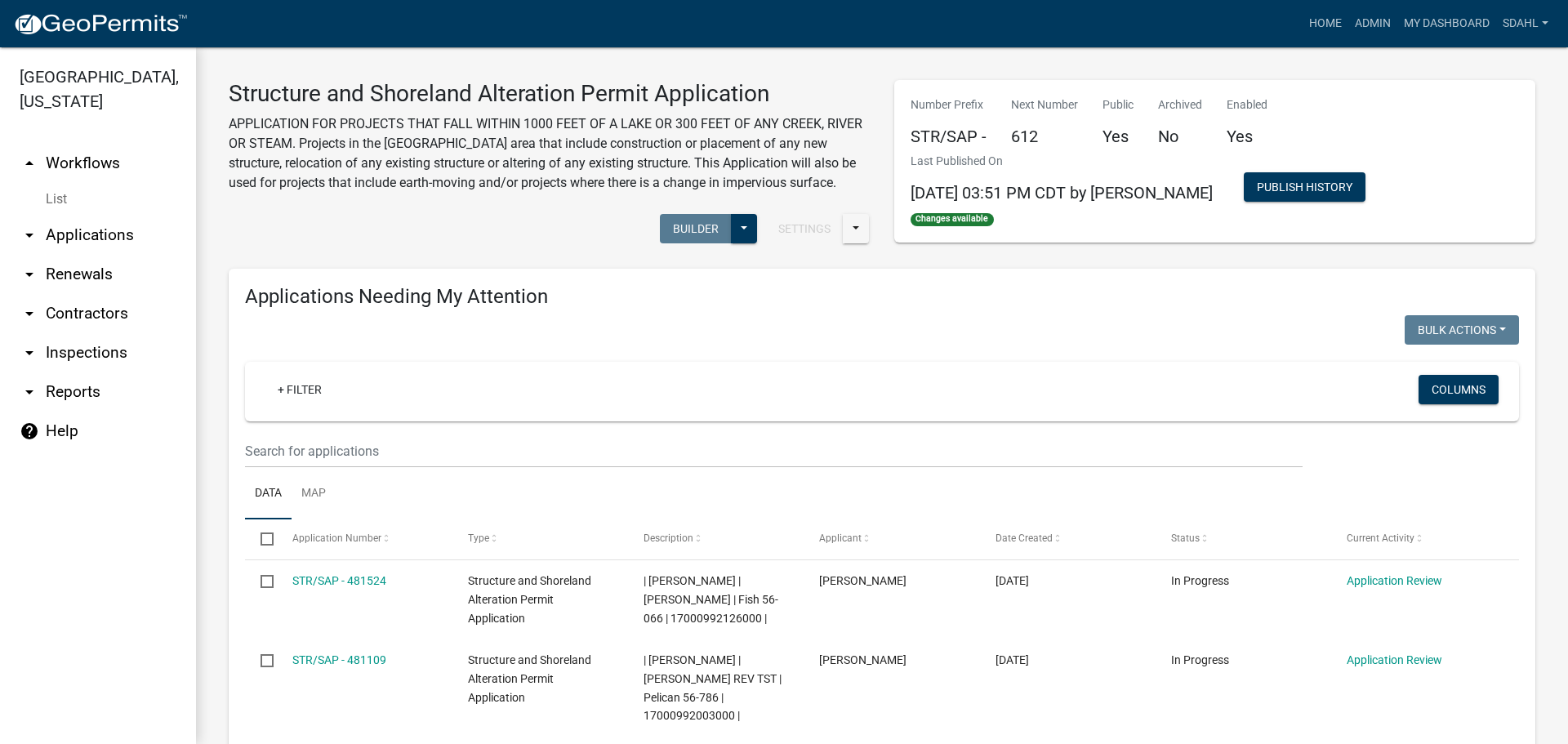
select select "1: 25"
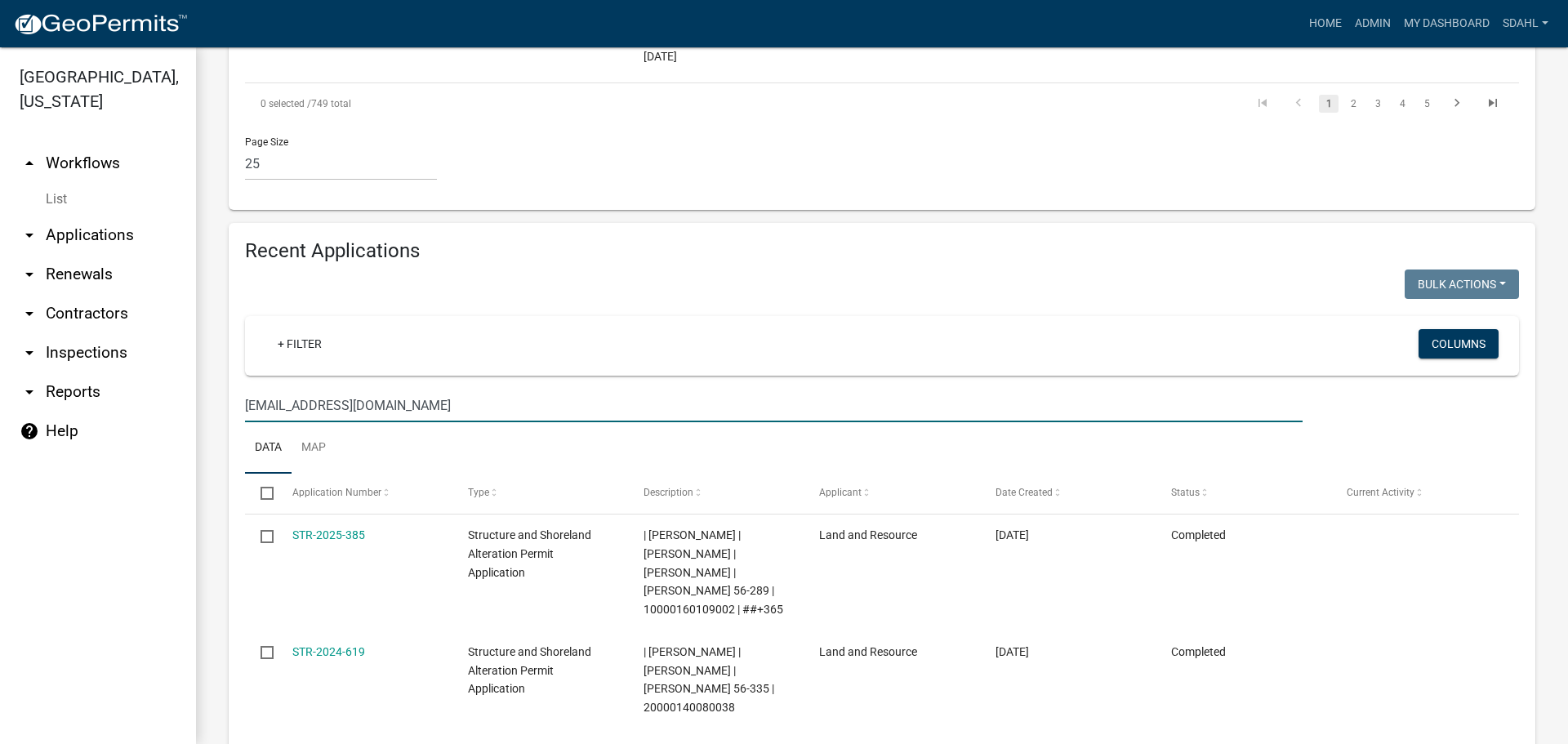
scroll to position [3021, 0]
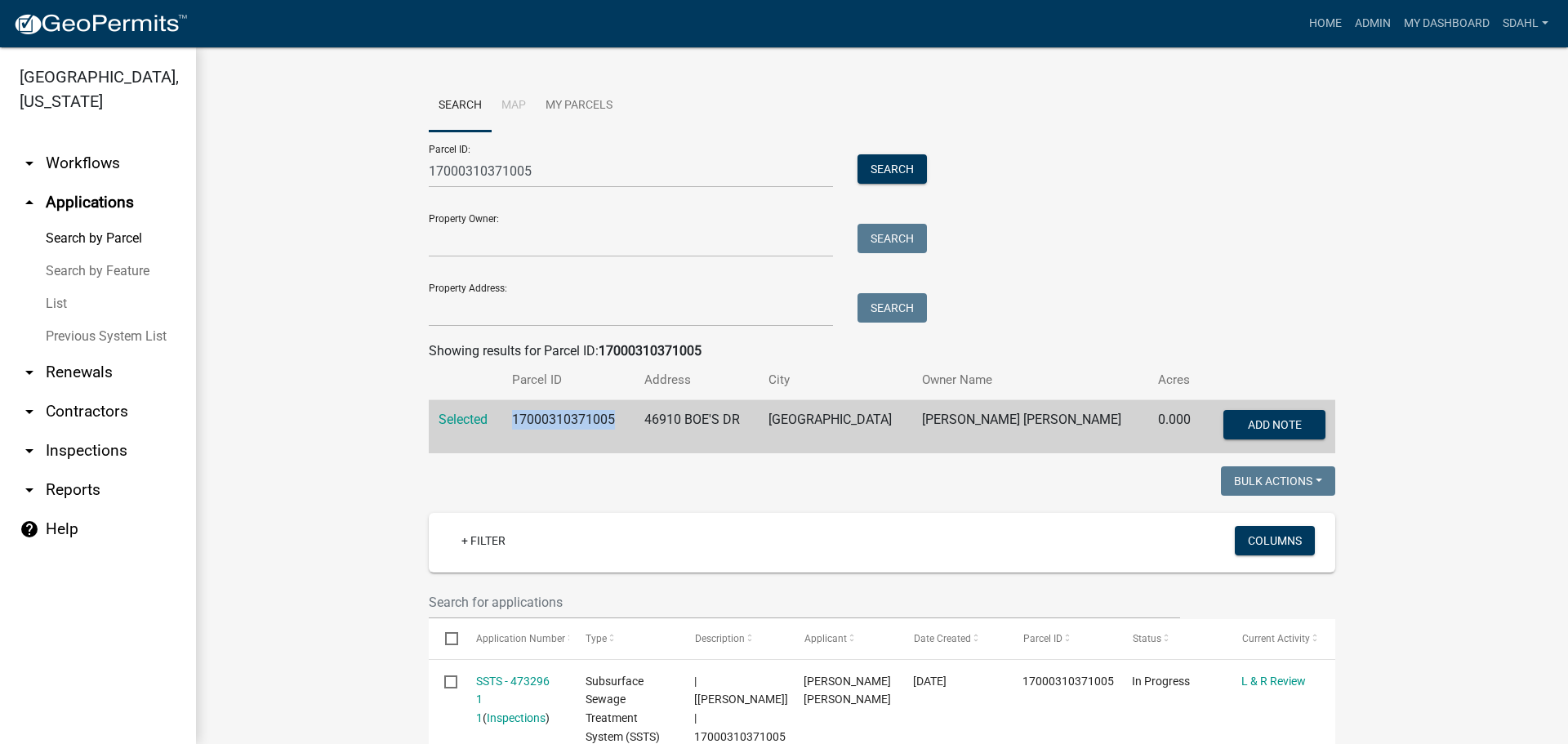
scroll to position [245, 0]
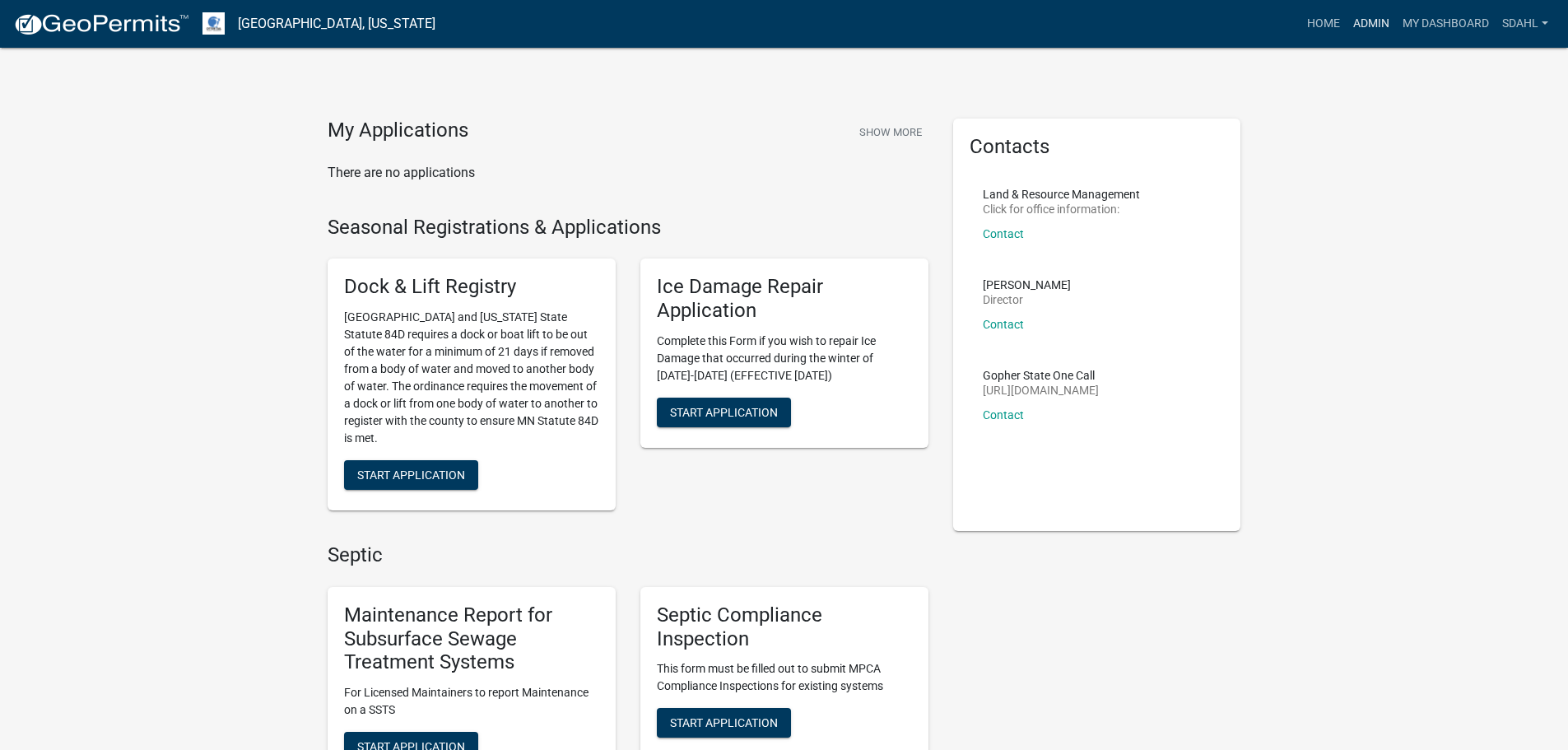
click at [1365, 20] on link "Admin" at bounding box center [1372, 24] width 50 height 32
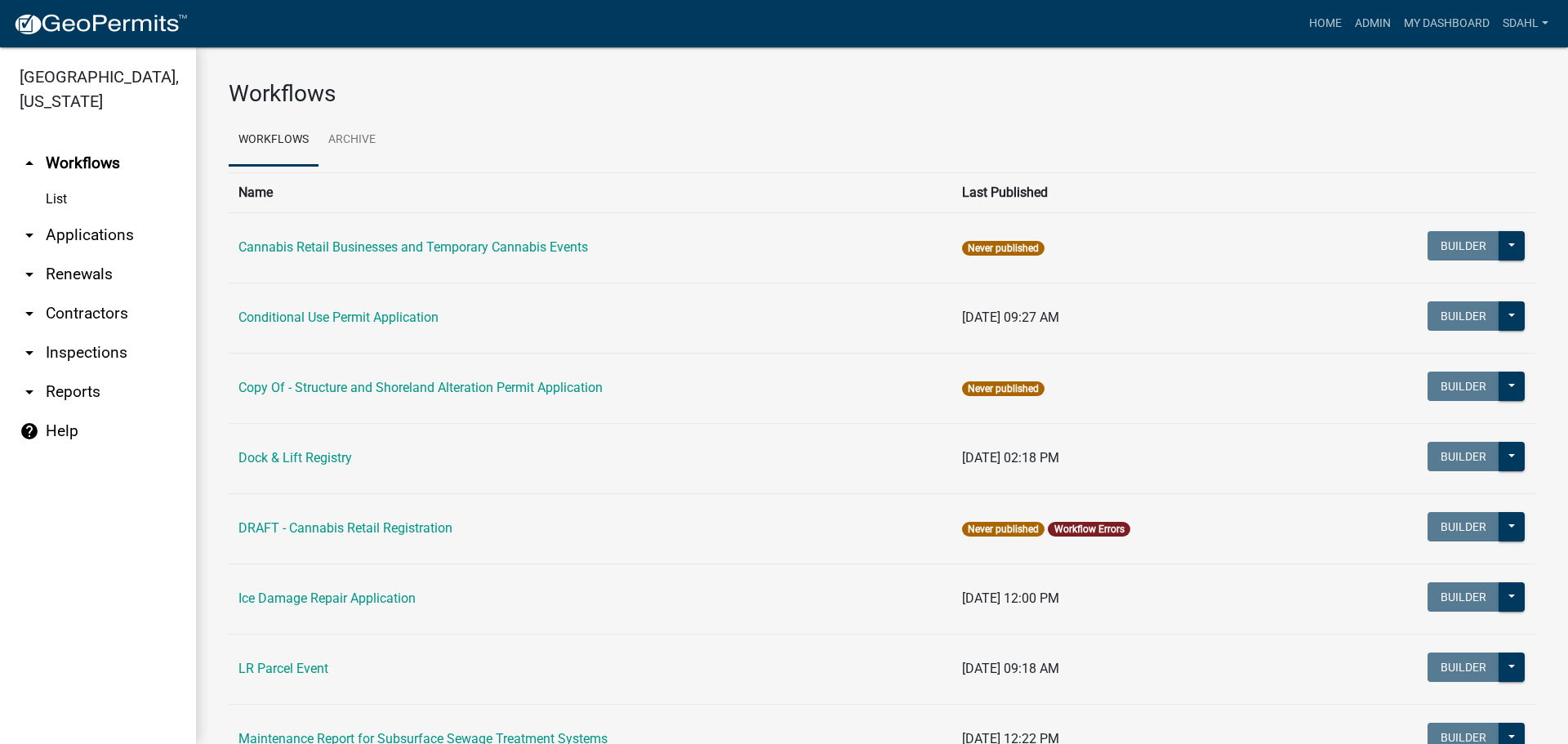
click at [99, 246] on link "arrow_drop_down Applications" at bounding box center [98, 235] width 196 height 39
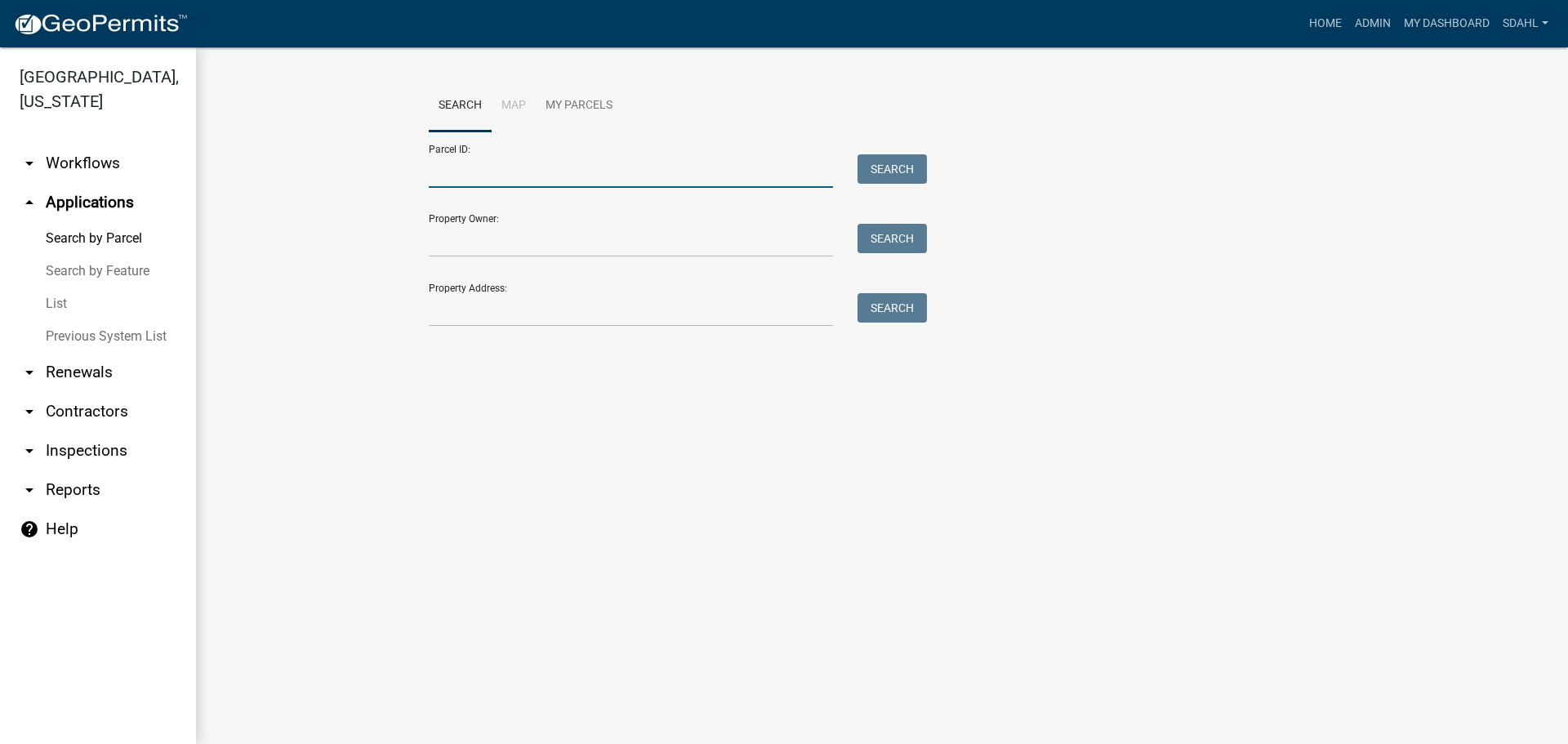
click at [519, 171] on input "Parcel ID:" at bounding box center [630, 170] width 404 height 33
paste input "40000050031002"
type input "40000050031002"
click at [900, 167] on button "Search" at bounding box center [891, 168] width 69 height 29
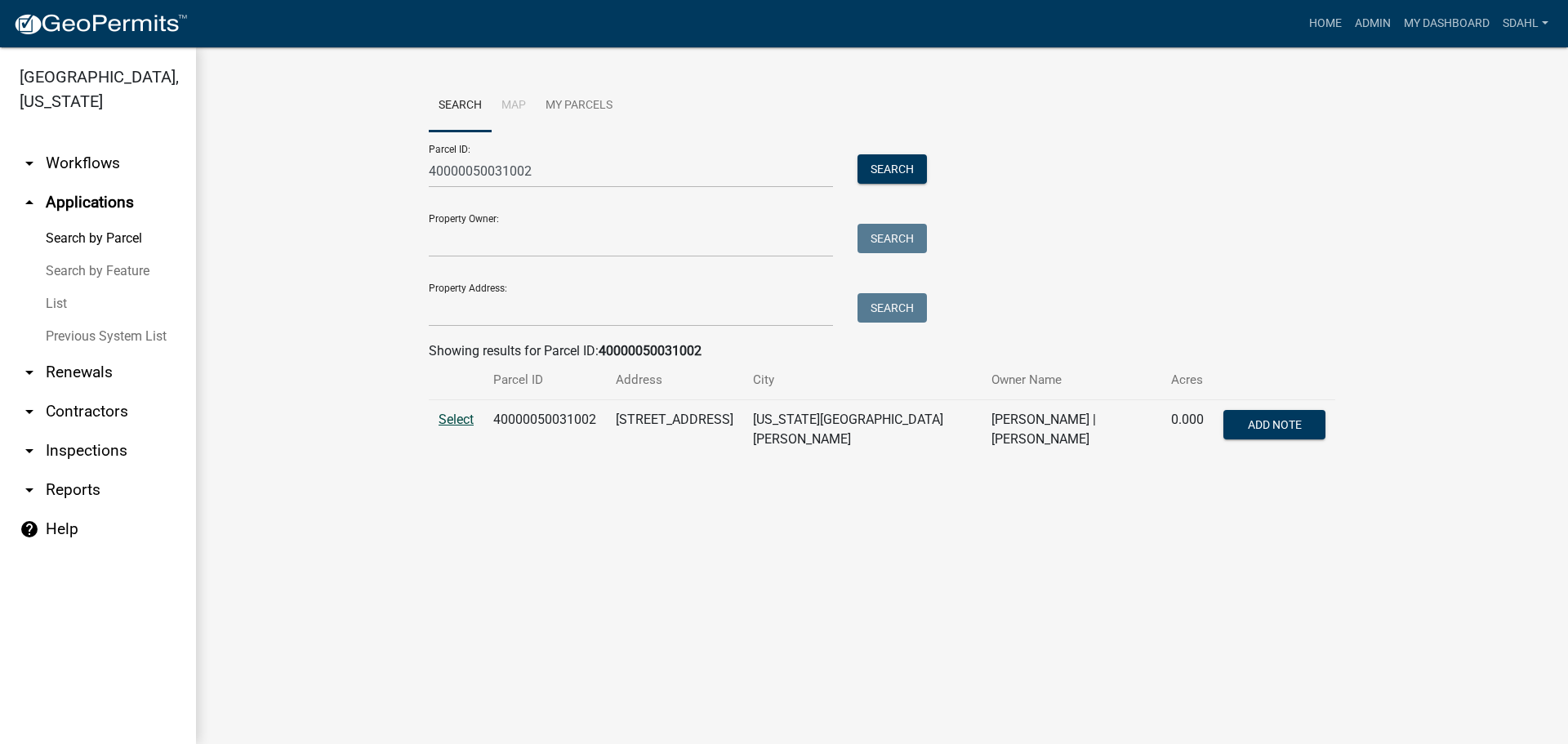
click at [449, 422] on span "Select" at bounding box center [455, 419] width 35 height 15
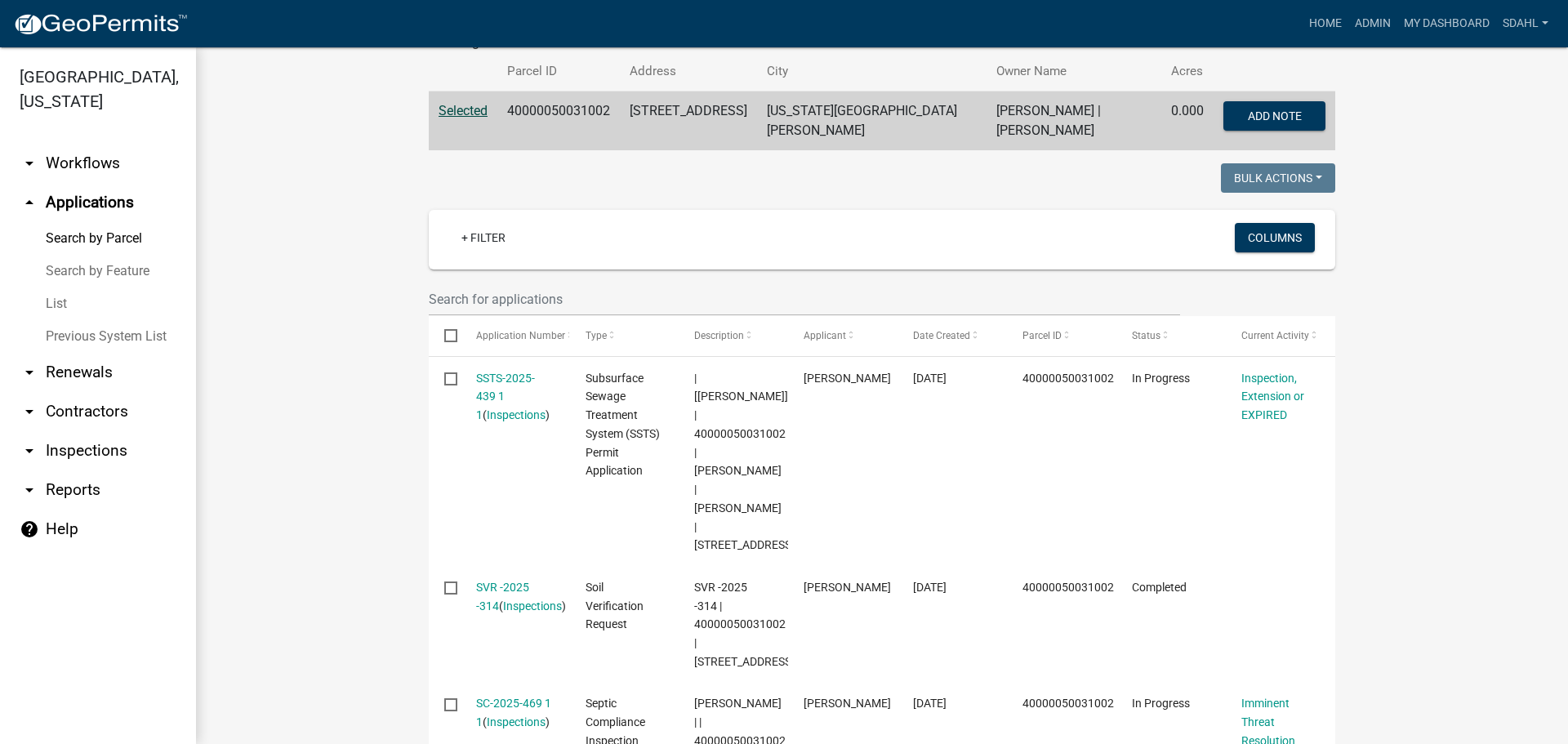
scroll to position [327, 0]
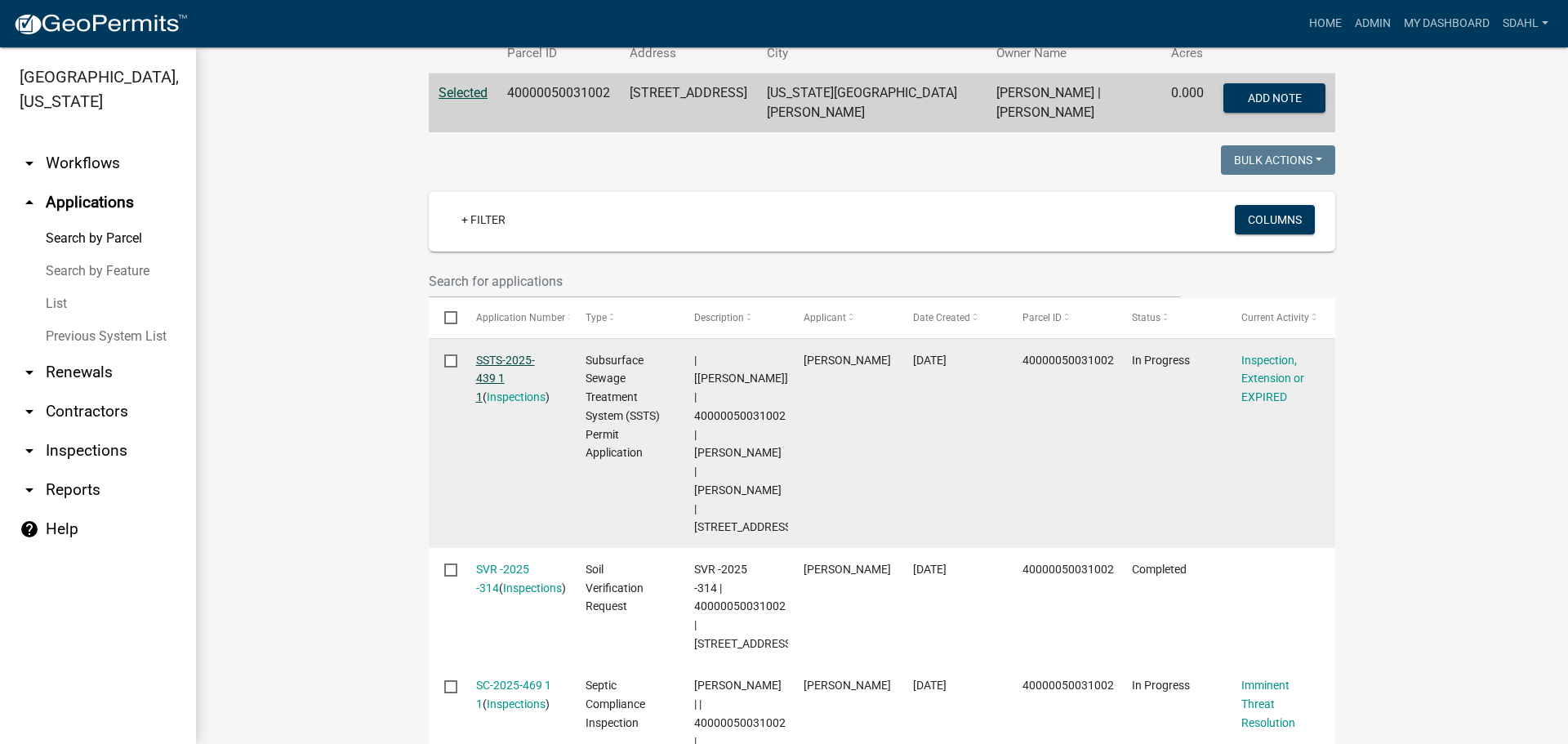
click at [517, 358] on link "SSTS-2025-439 1 1" at bounding box center [506, 378] width 59 height 50
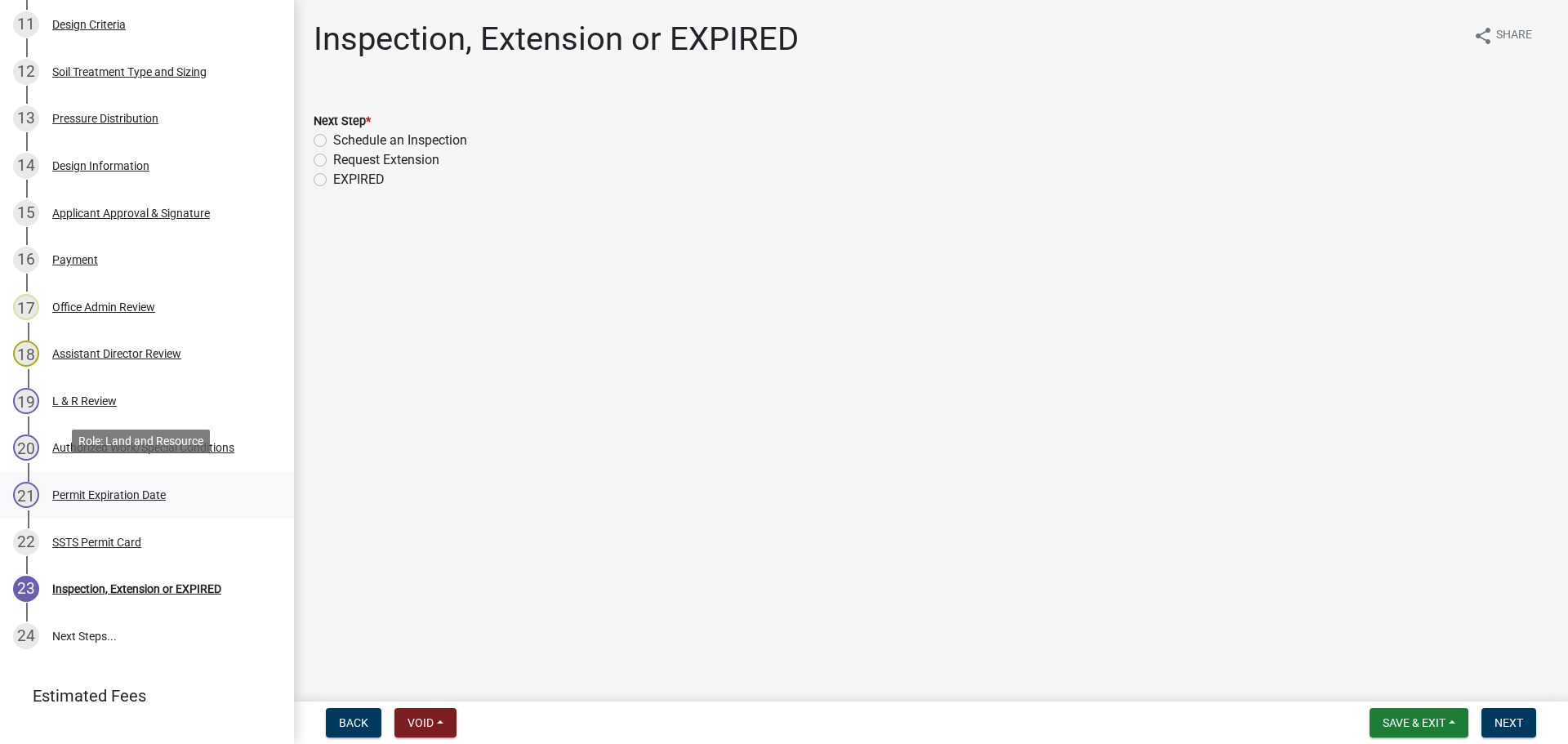
scroll to position [816, 0]
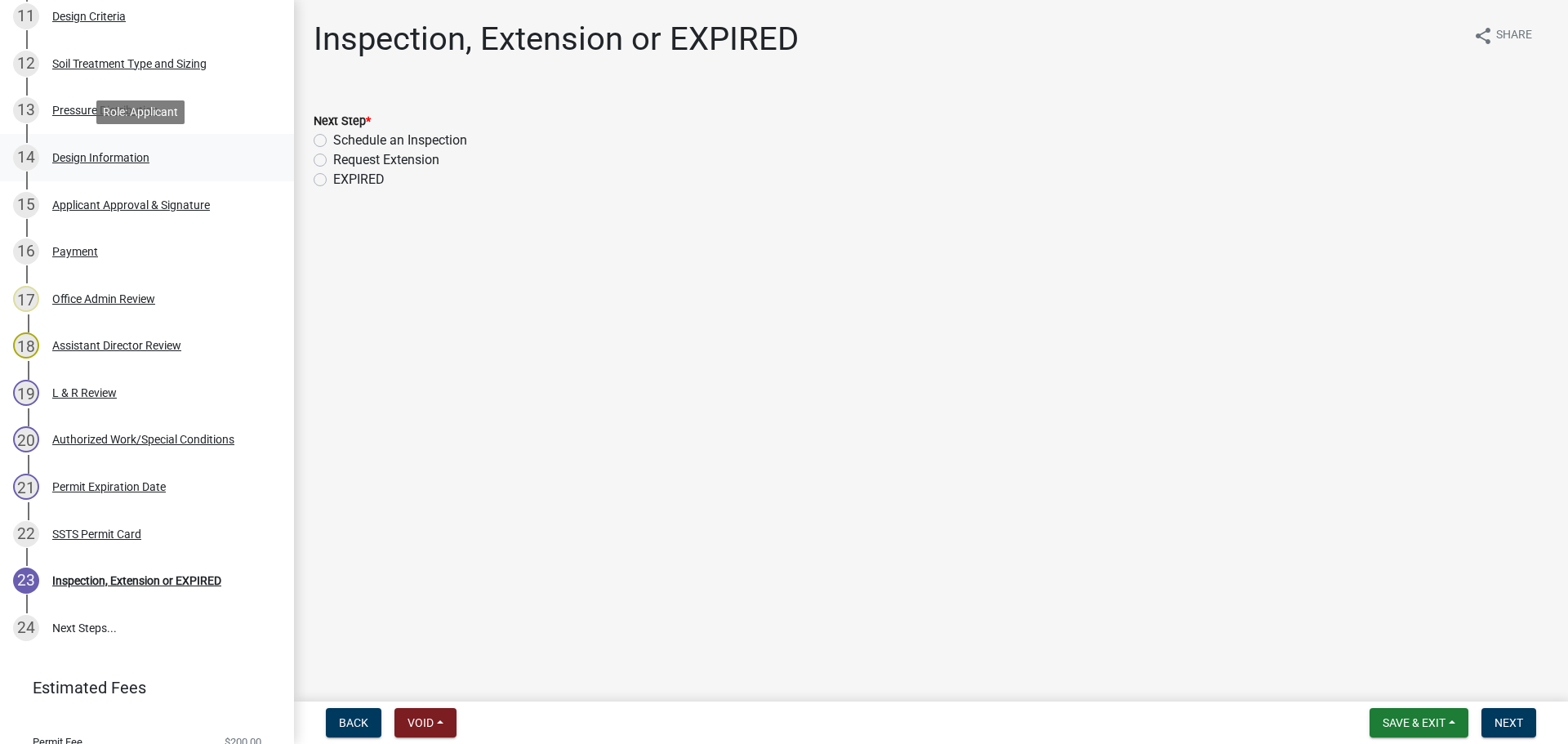
click at [110, 155] on div "Design Information" at bounding box center [101, 158] width 97 height 11
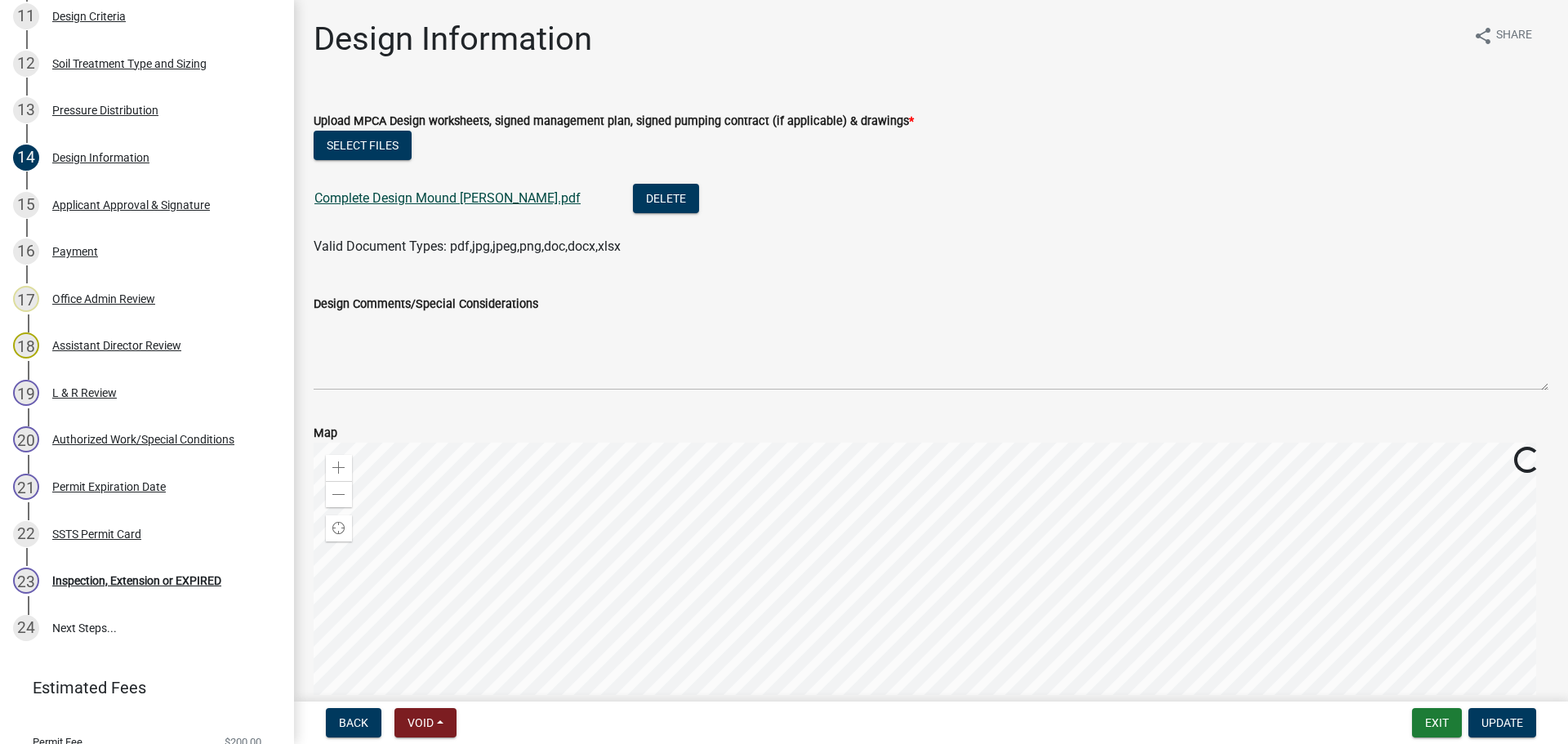
click at [430, 201] on link "Complete Design Mound Falk.pdf" at bounding box center [448, 198] width 266 height 15
click at [104, 534] on div "SSTS Permit Card" at bounding box center [97, 534] width 89 height 11
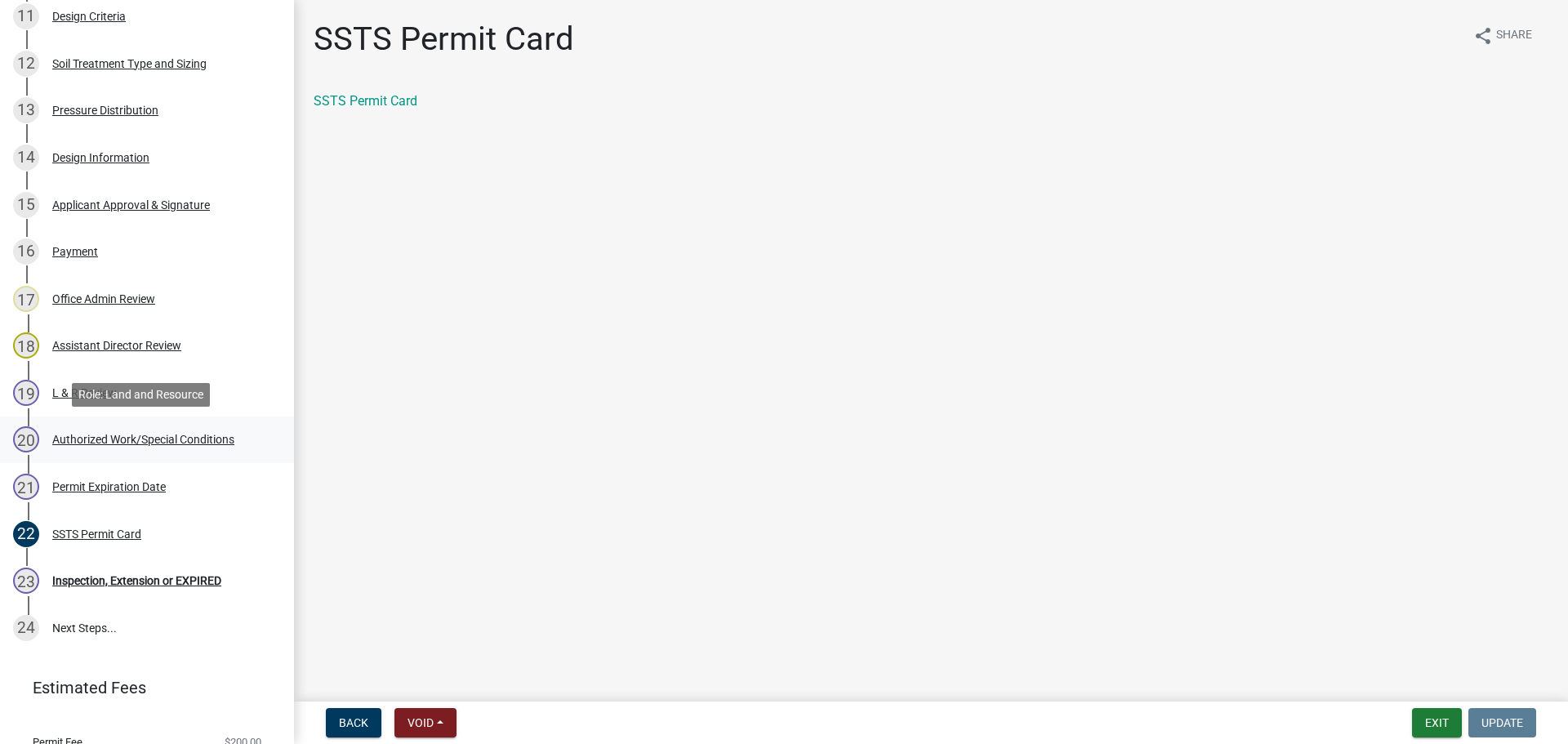
click at [153, 436] on div "Authorized Work/Special Conditions" at bounding box center [143, 439] width 182 height 11
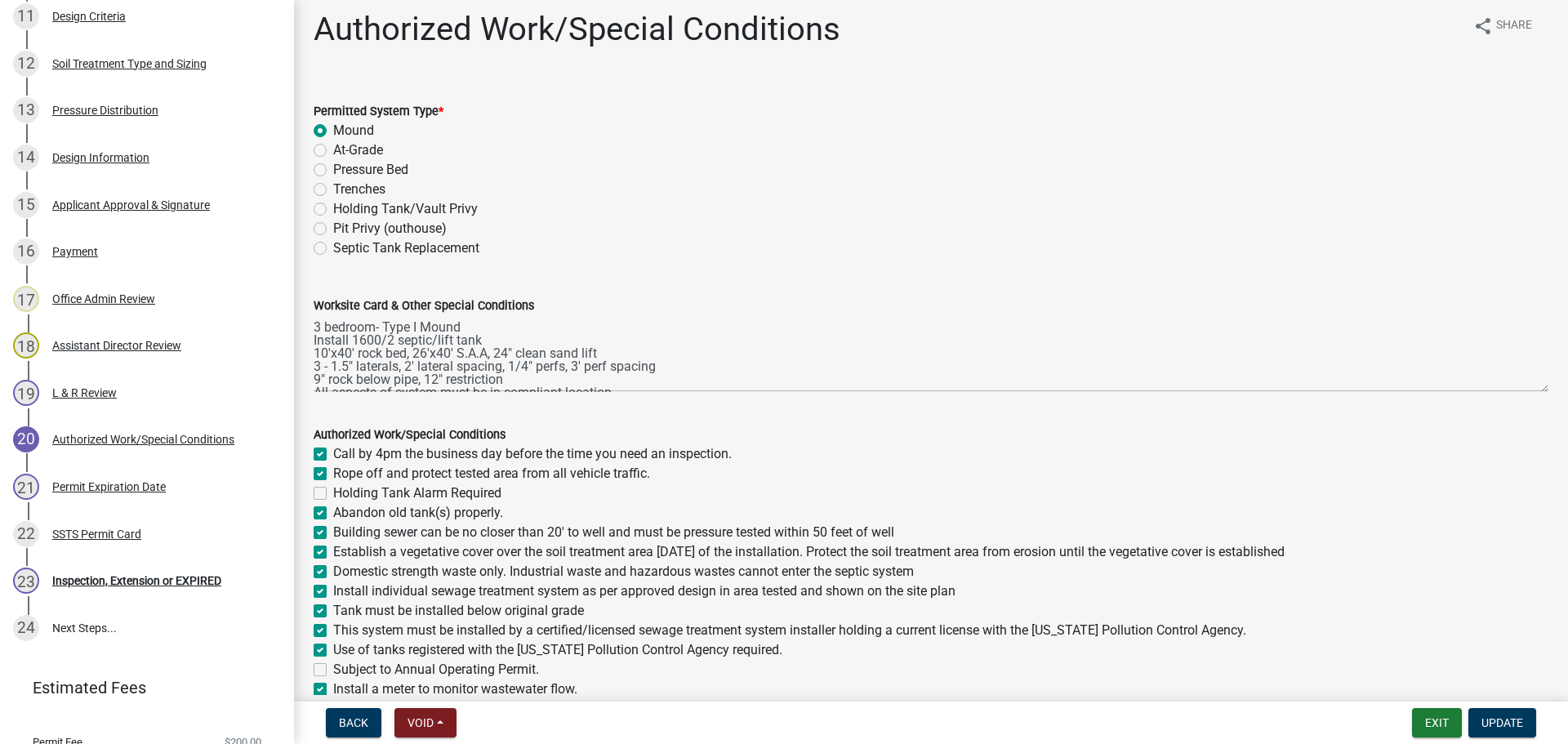
scroll to position [0, 0]
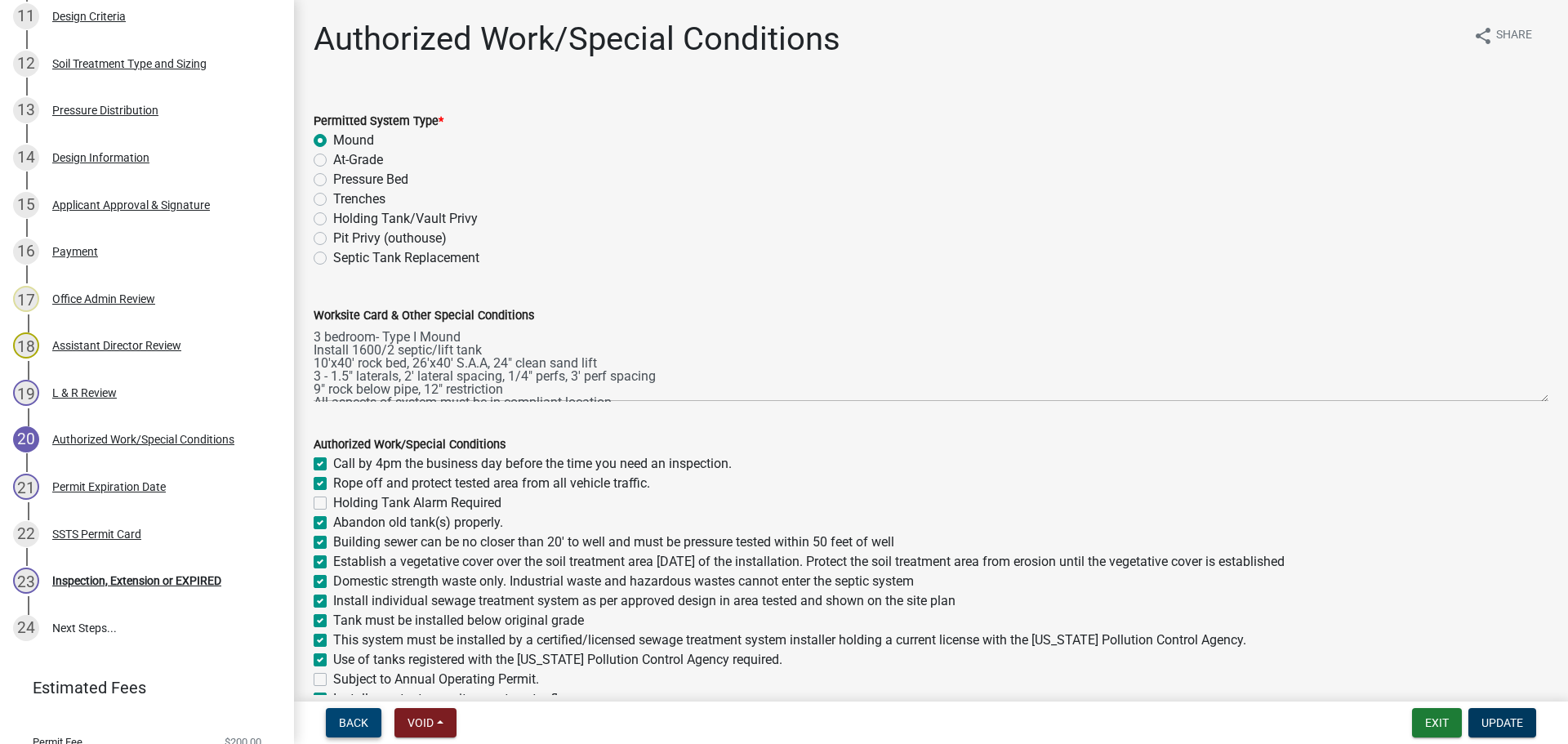
click at [355, 713] on button "Back" at bounding box center [354, 722] width 55 height 29
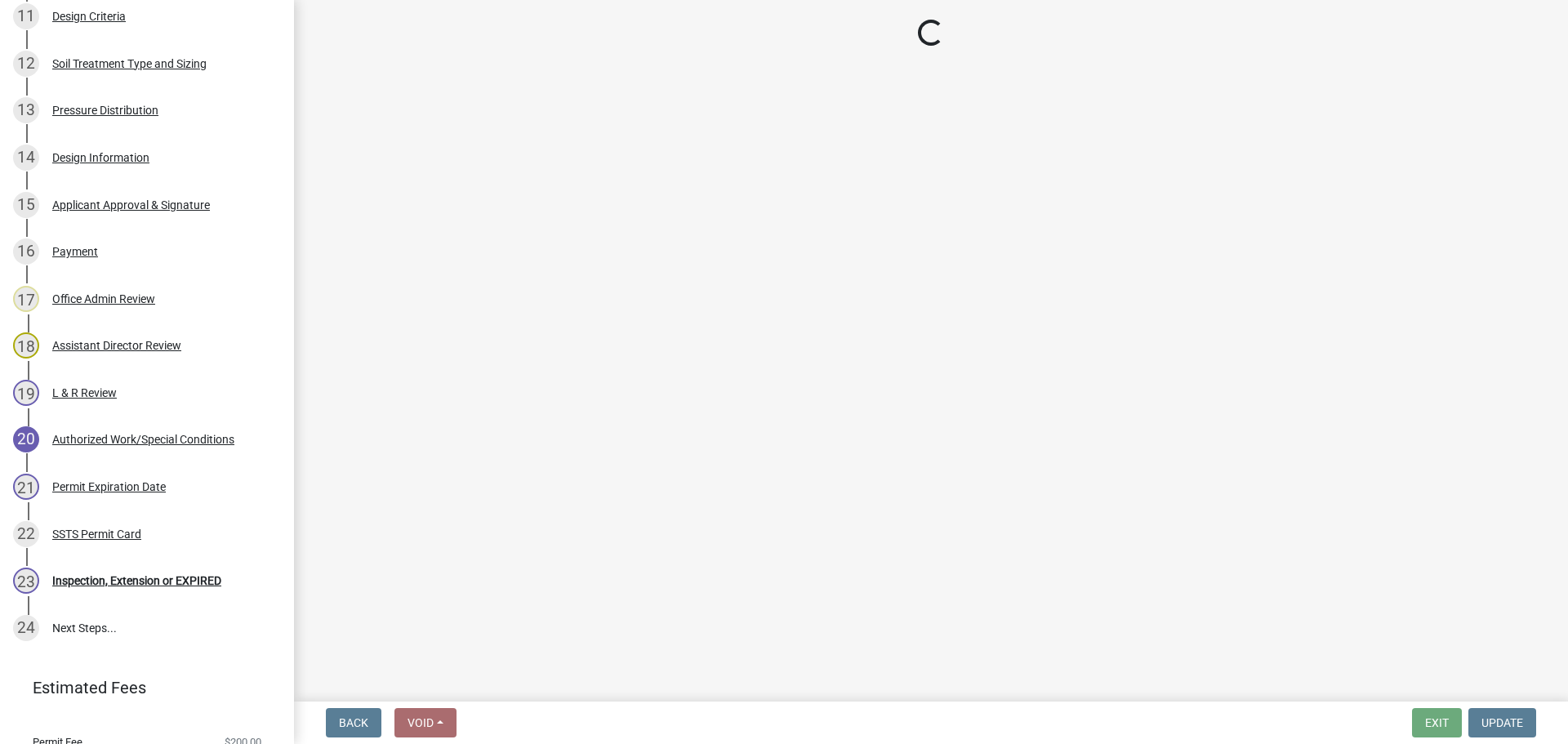
select select "bef7bfac-0505-4ed4-90ff-47b6907fb5e6"
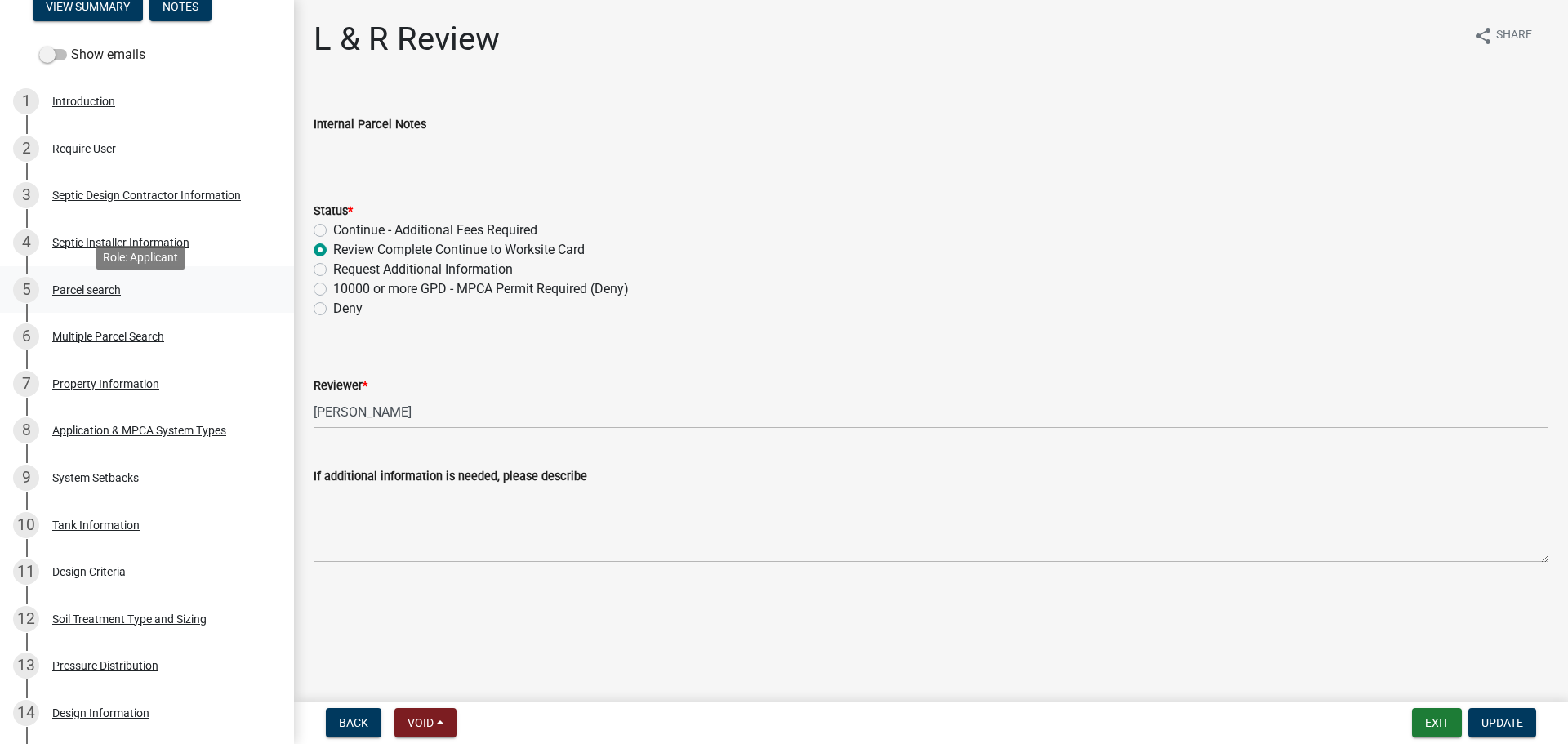
scroll to position [245, 0]
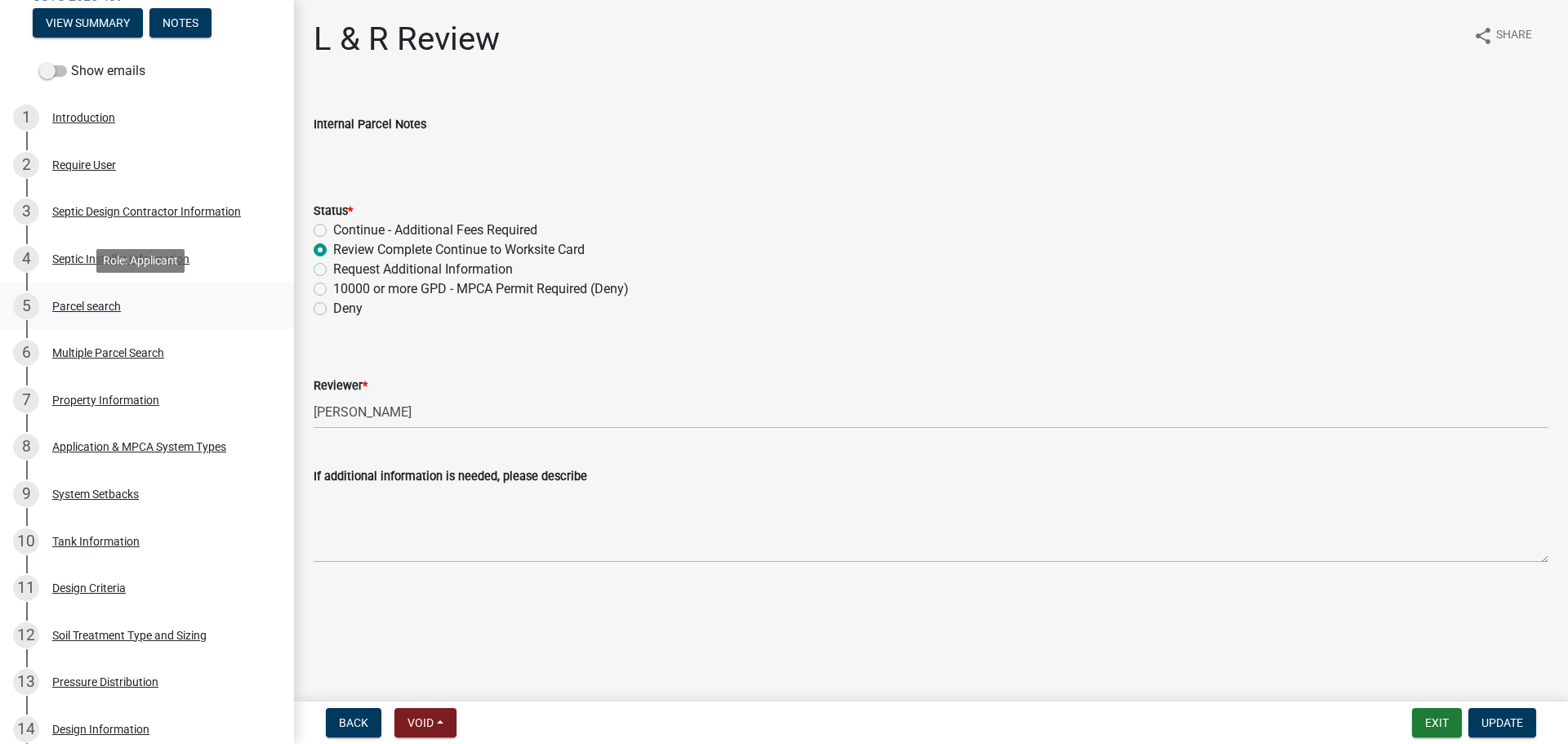
click at [83, 305] on div "Parcel search" at bounding box center [86, 306] width 68 height 11
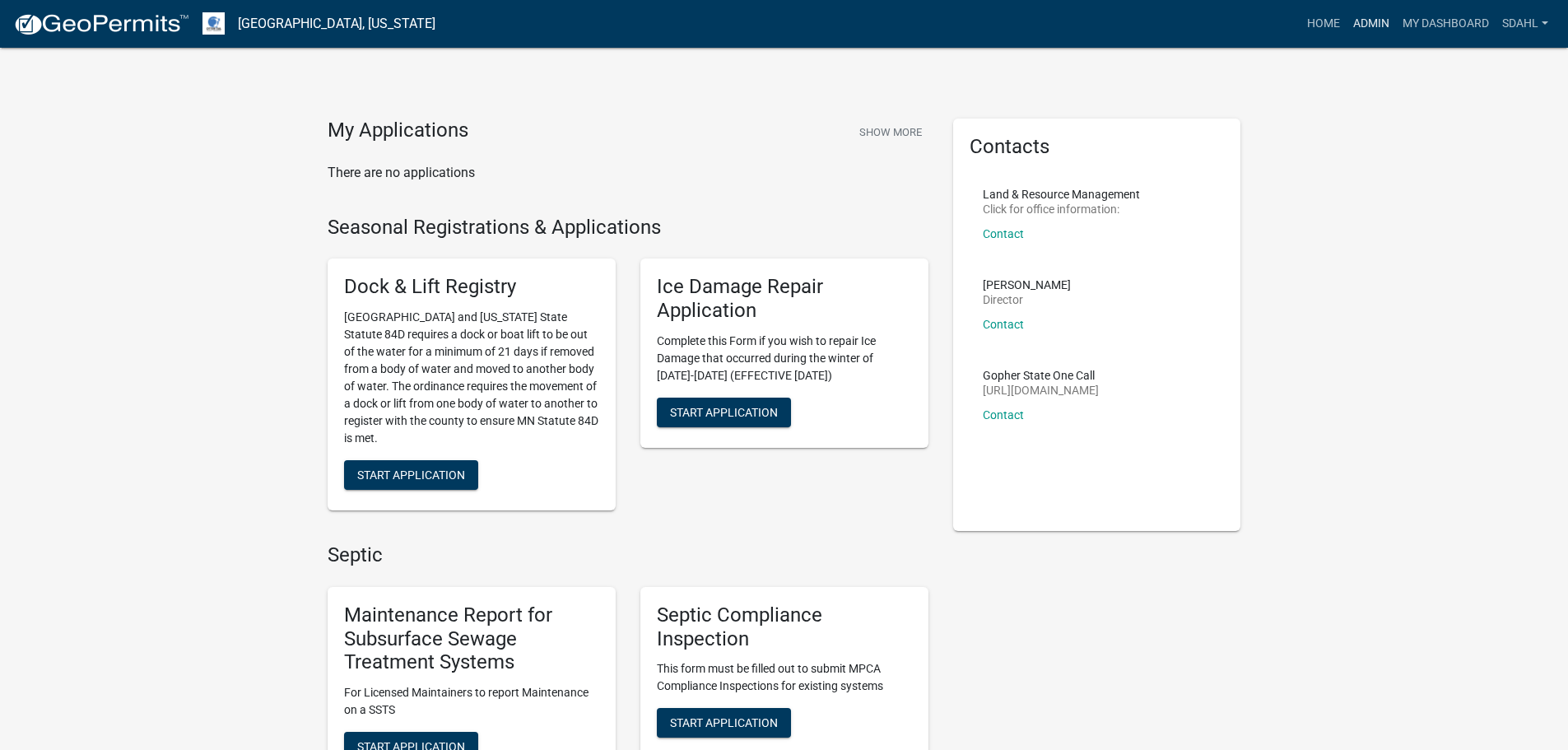
drag, startPoint x: 1364, startPoint y: 22, endPoint x: 1312, endPoint y: 40, distance: 55.0
click at [1364, 22] on link "Admin" at bounding box center [1372, 24] width 50 height 32
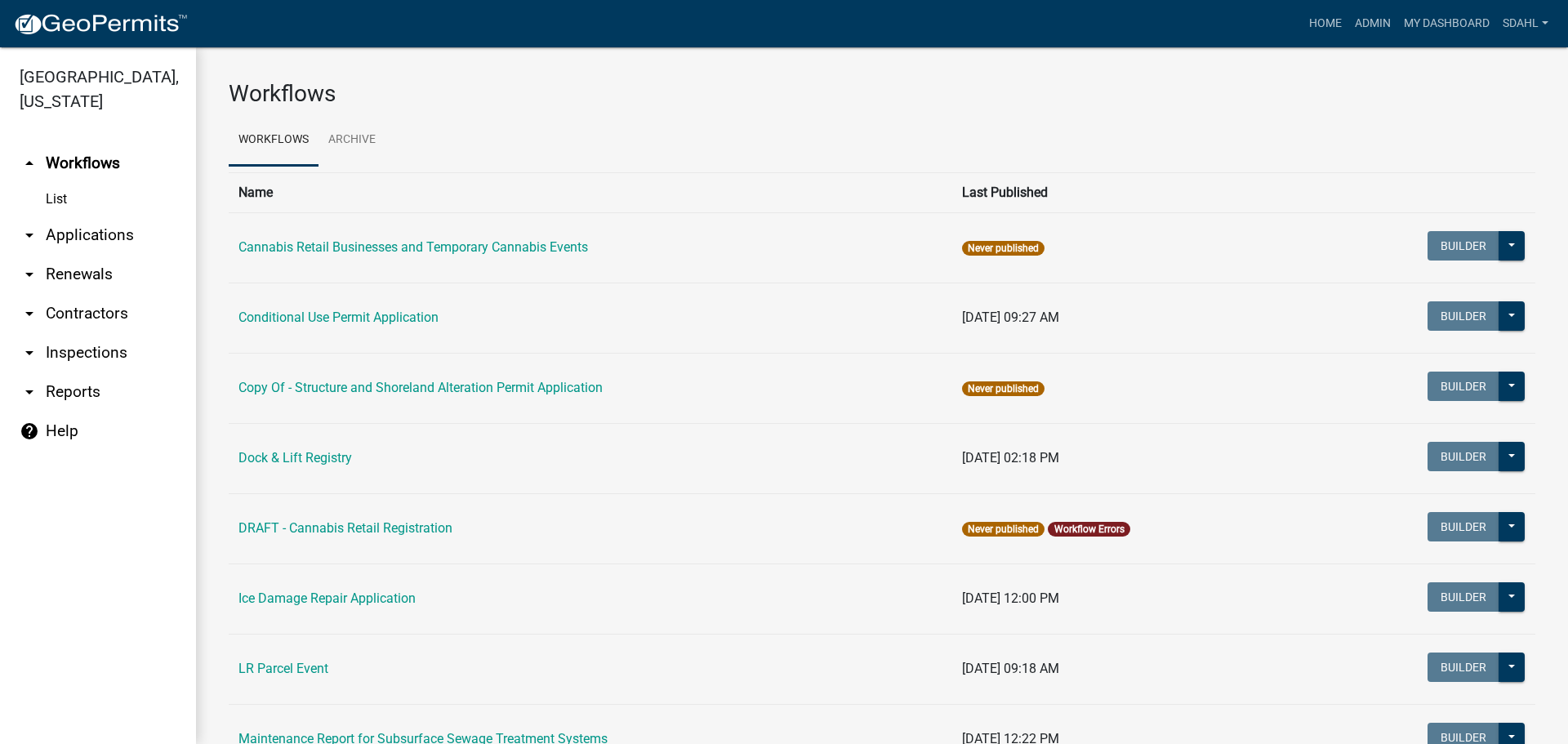
click at [118, 239] on link "arrow_drop_down Applications" at bounding box center [98, 235] width 196 height 39
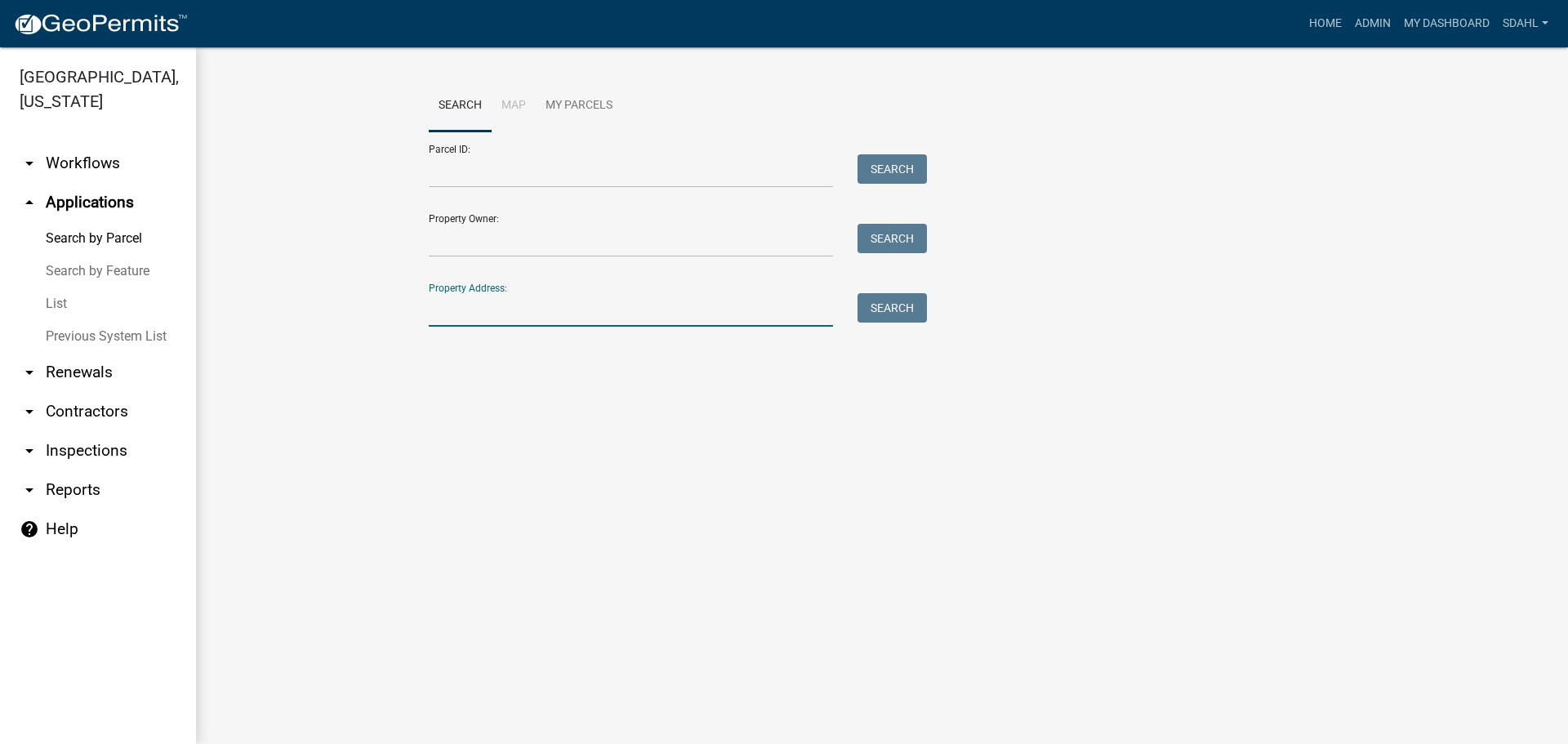
drag, startPoint x: 524, startPoint y: 312, endPoint x: 513, endPoint y: 312, distance: 11.0
click at [524, 312] on input "Property Address:" at bounding box center [630, 309] width 404 height 33
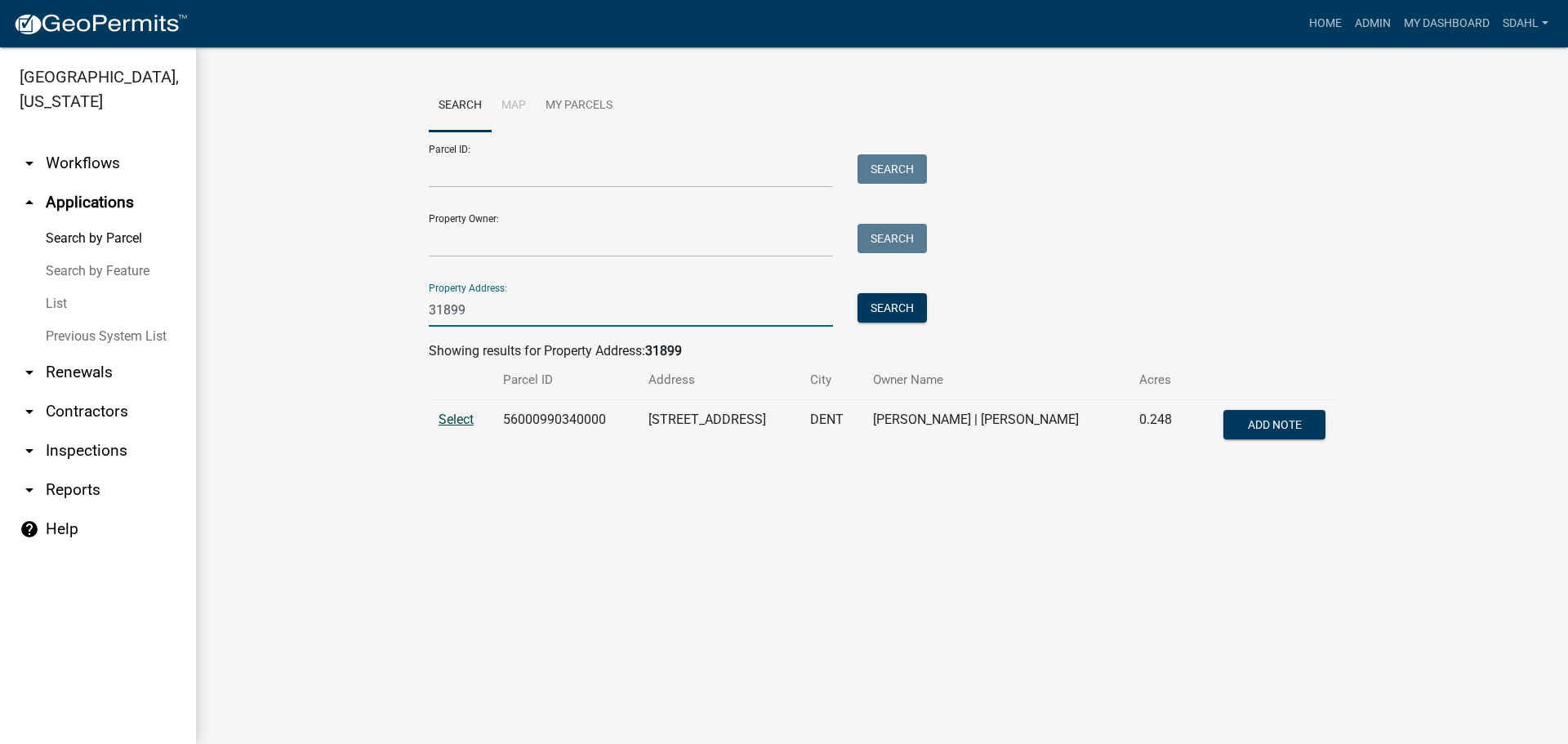
type input "31899"
click at [450, 412] on span "Select" at bounding box center [455, 419] width 35 height 15
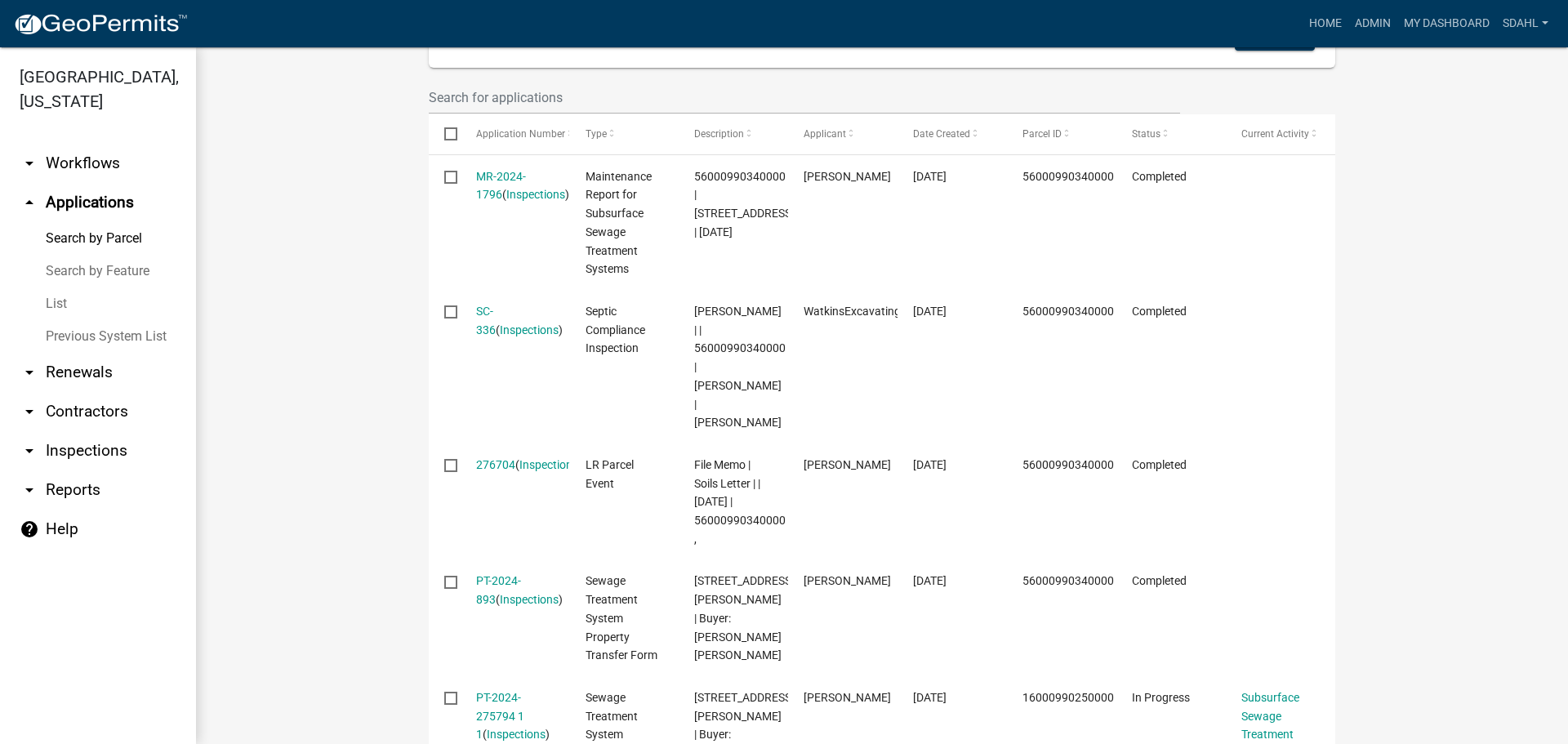
scroll to position [490, 0]
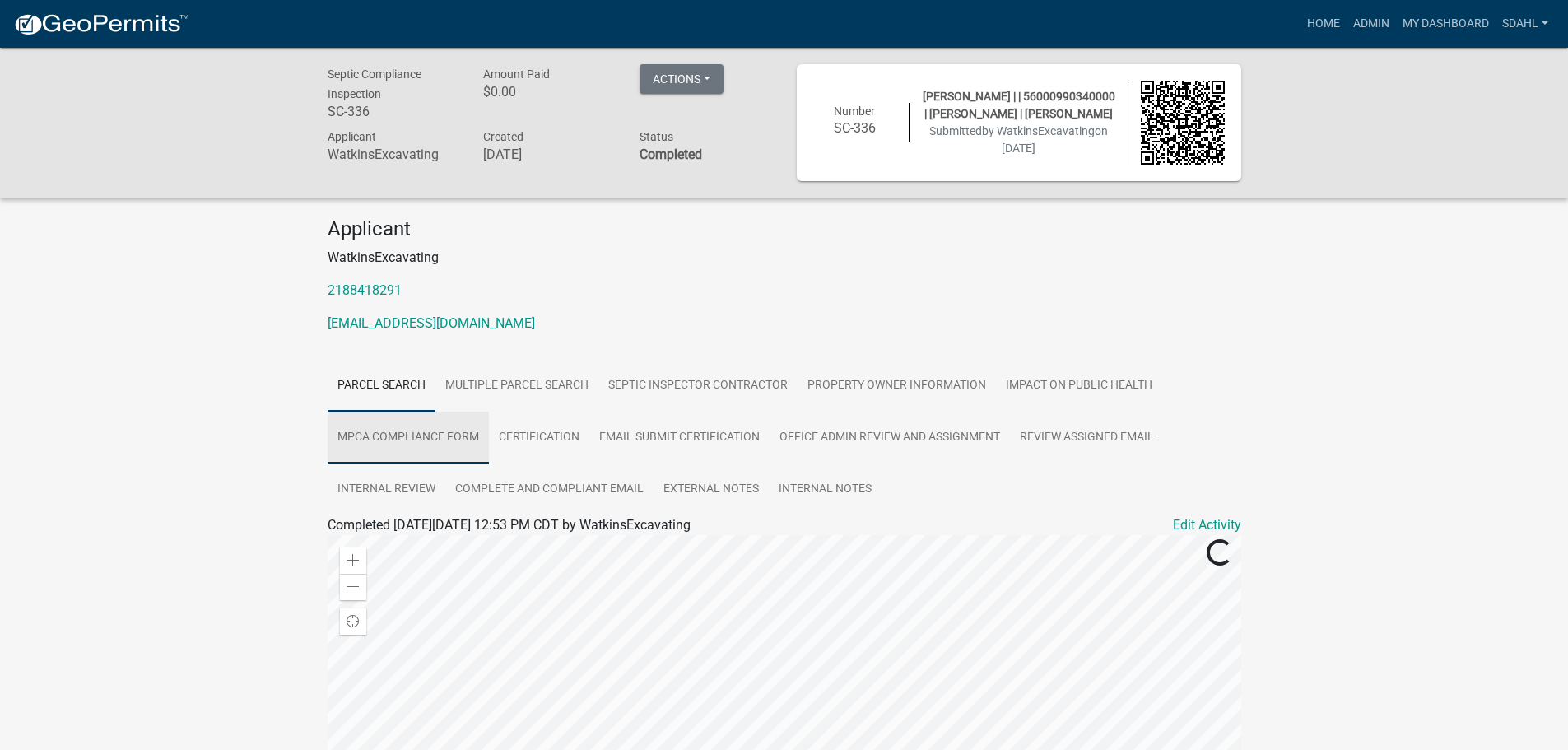
click at [436, 446] on link "MPCA Compliance Form" at bounding box center [408, 438] width 161 height 53
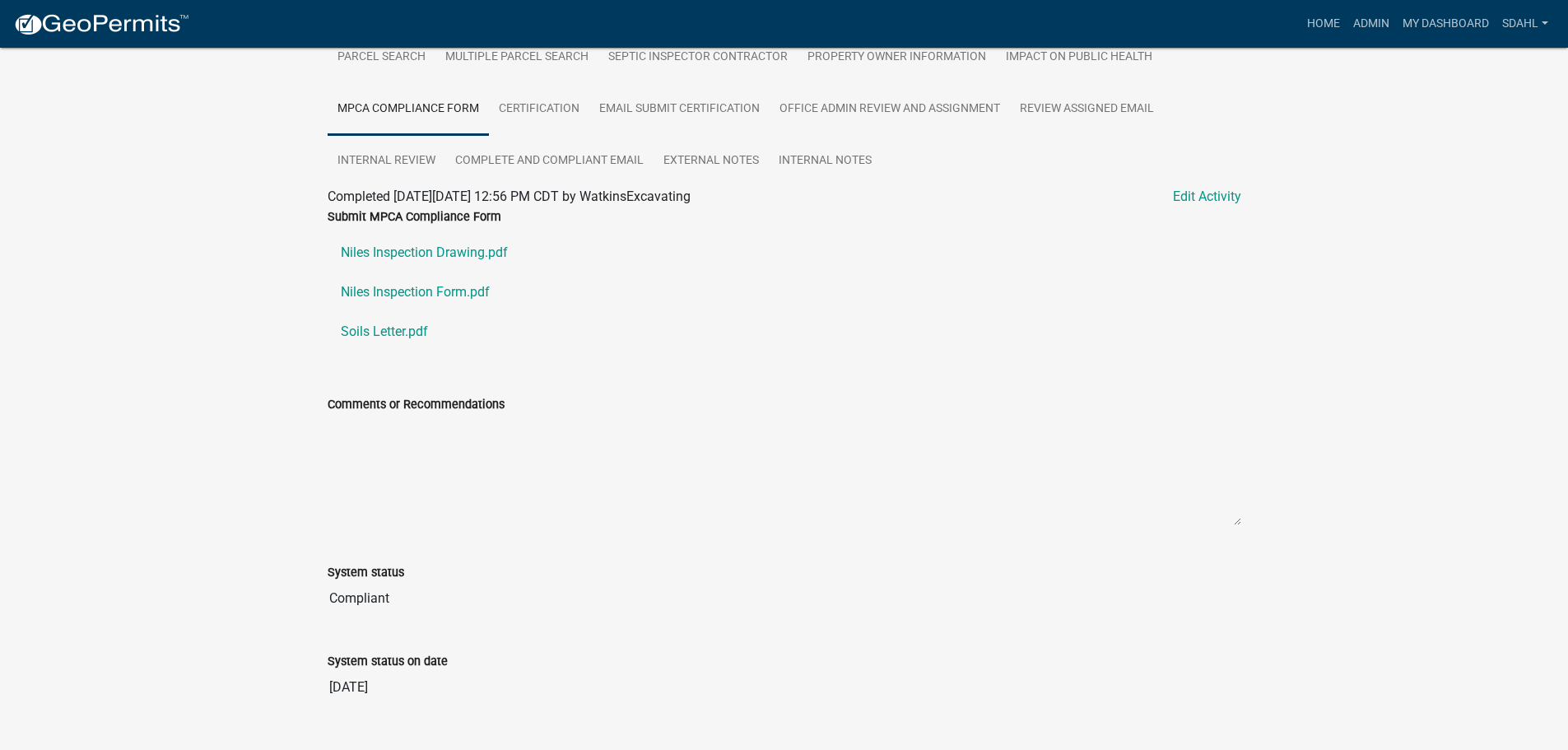
scroll to position [330, 0]
click at [426, 293] on link "Niles Inspection Form.pdf" at bounding box center [784, 291] width 914 height 39
click at [418, 244] on link "Niles Inspection Drawing.pdf" at bounding box center [784, 251] width 914 height 39
